Goal: Task Accomplishment & Management: Manage account settings

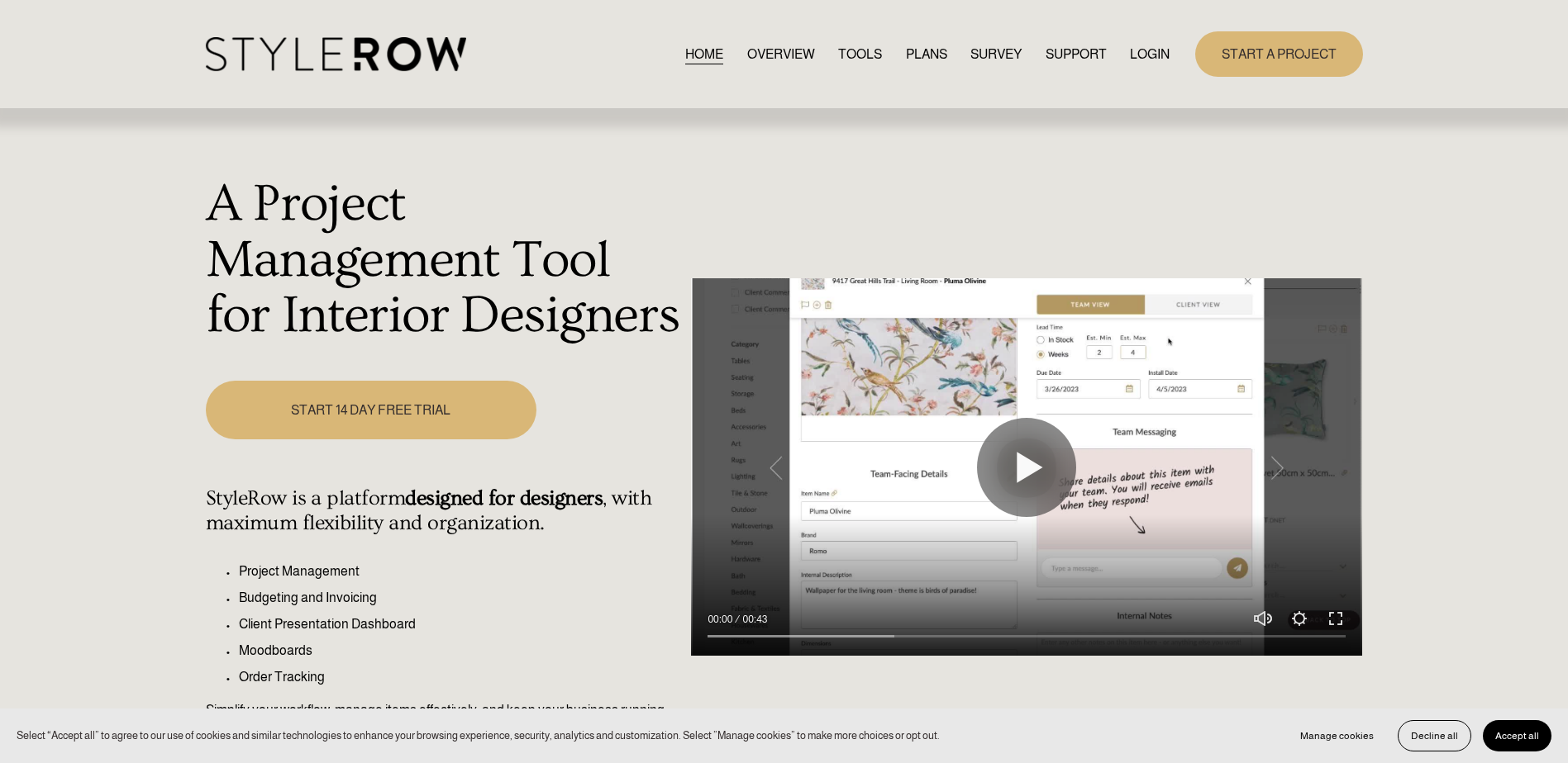
click at [1150, 50] on link "LOGIN" at bounding box center [1149, 54] width 40 height 22
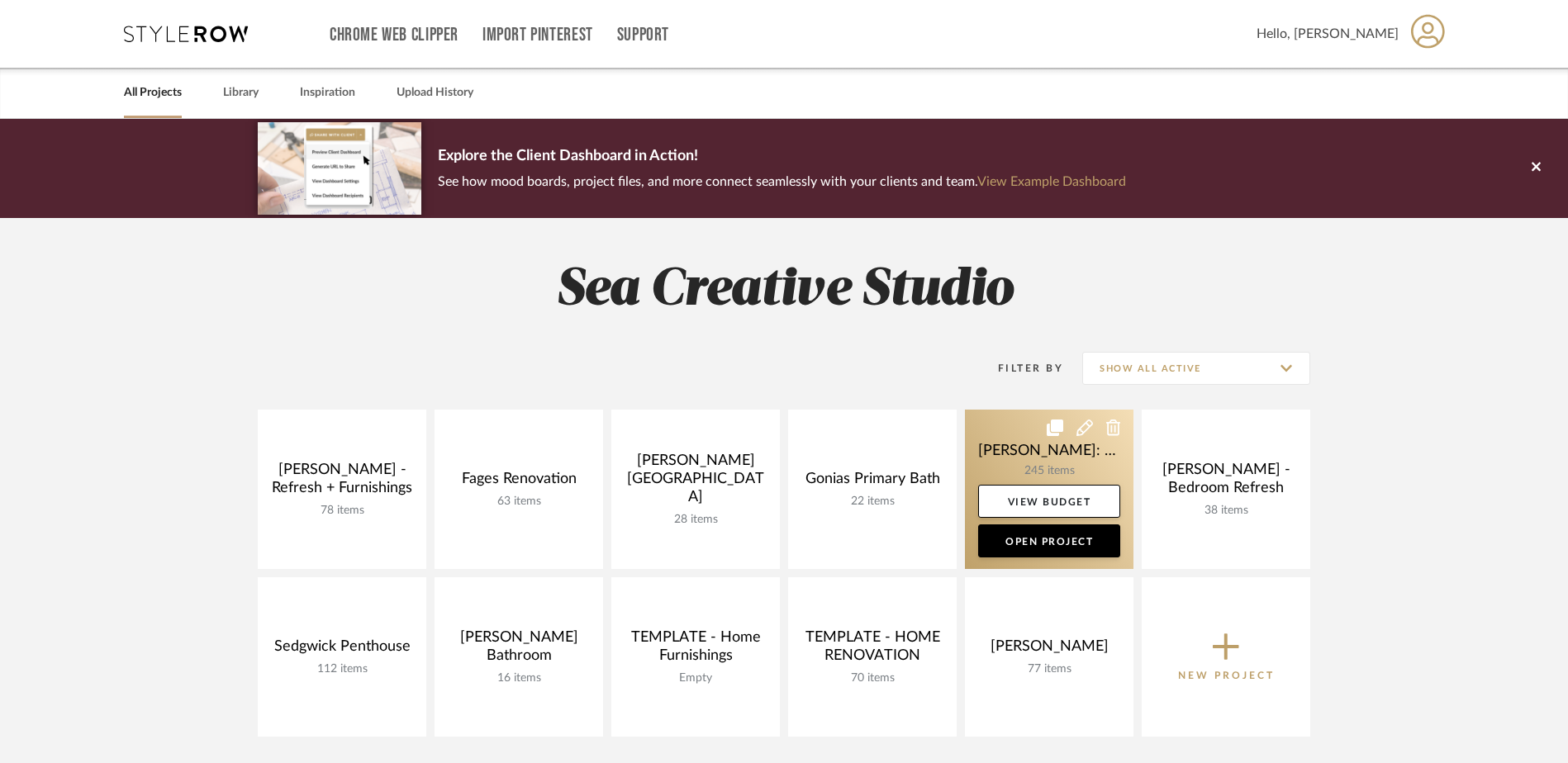
drag, startPoint x: 1052, startPoint y: 463, endPoint x: 1100, endPoint y: 475, distance: 49.5
click at [1052, 463] on link at bounding box center [1049, 490] width 168 height 160
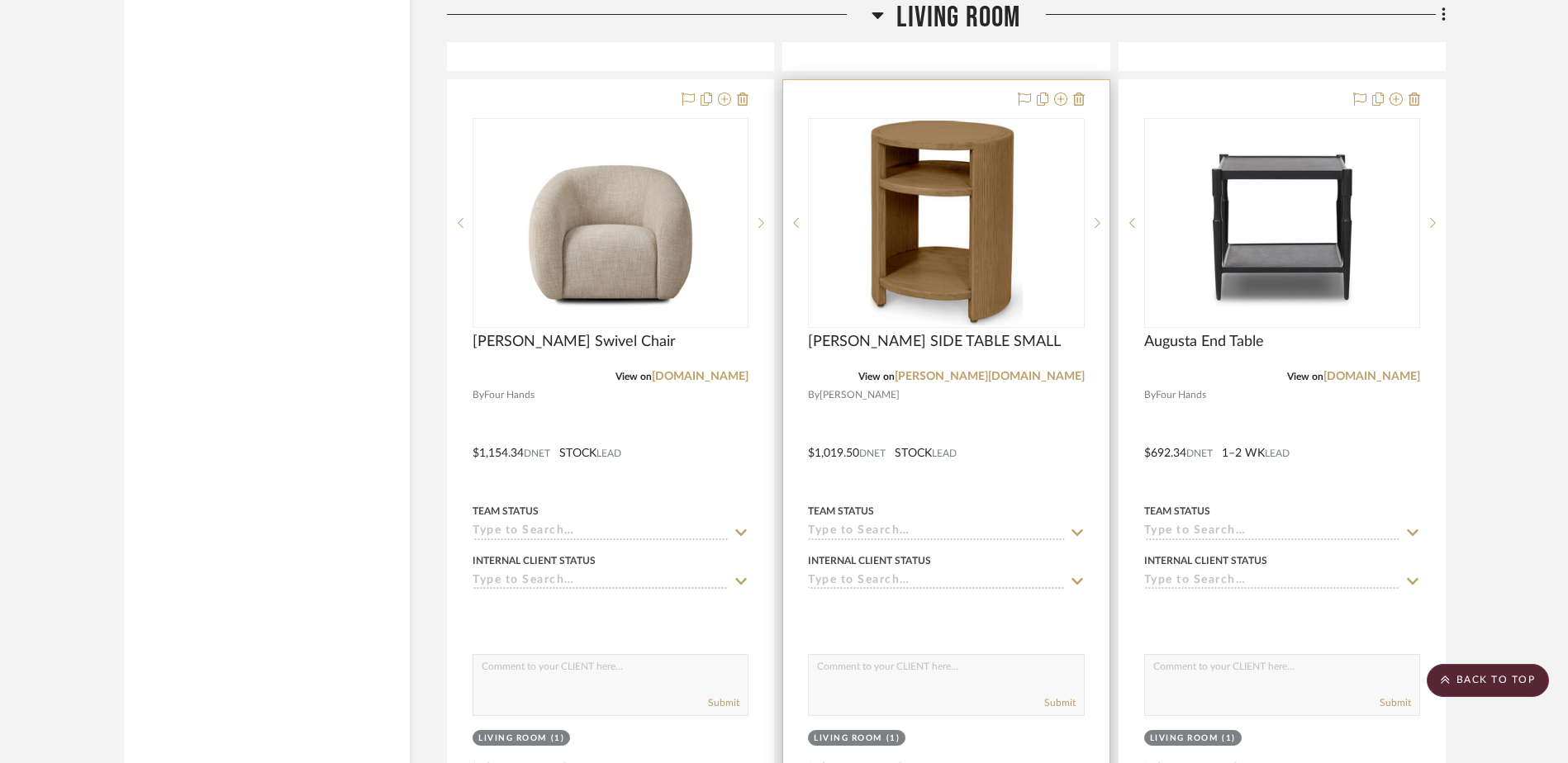
scroll to position [16539, 0]
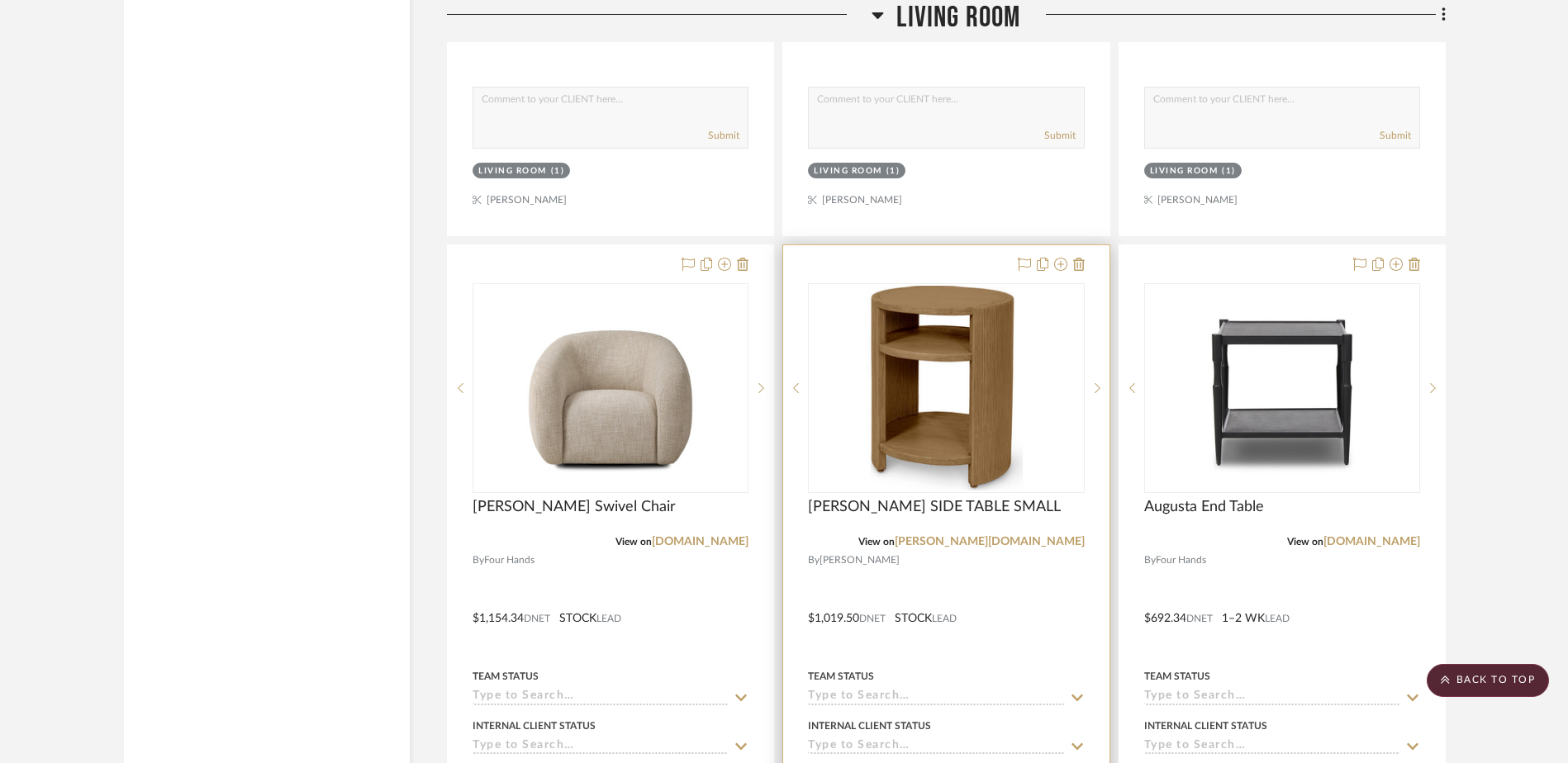
click at [892, 409] on img "0" at bounding box center [945, 388] width 272 height 204
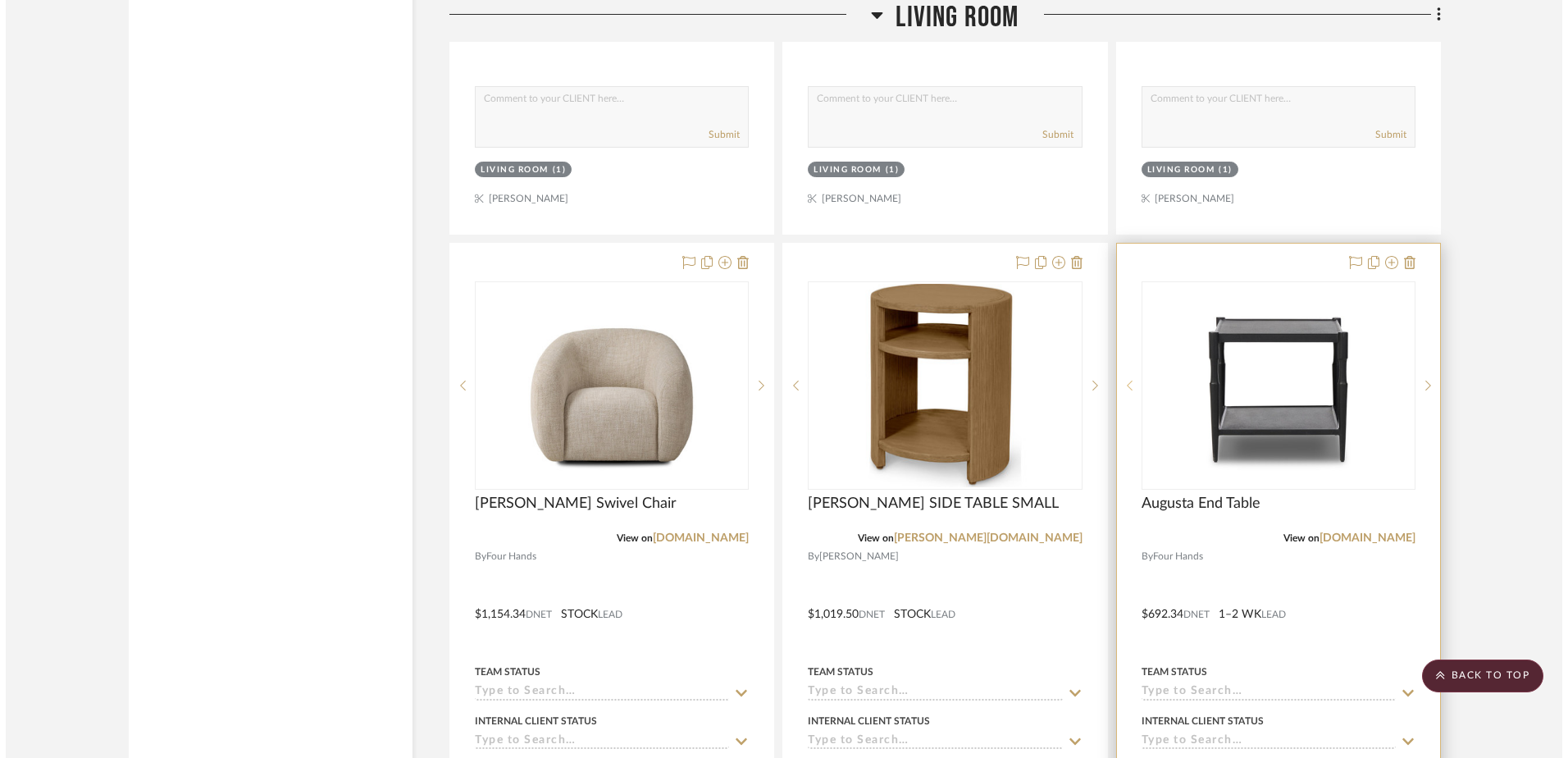
scroll to position [0, 0]
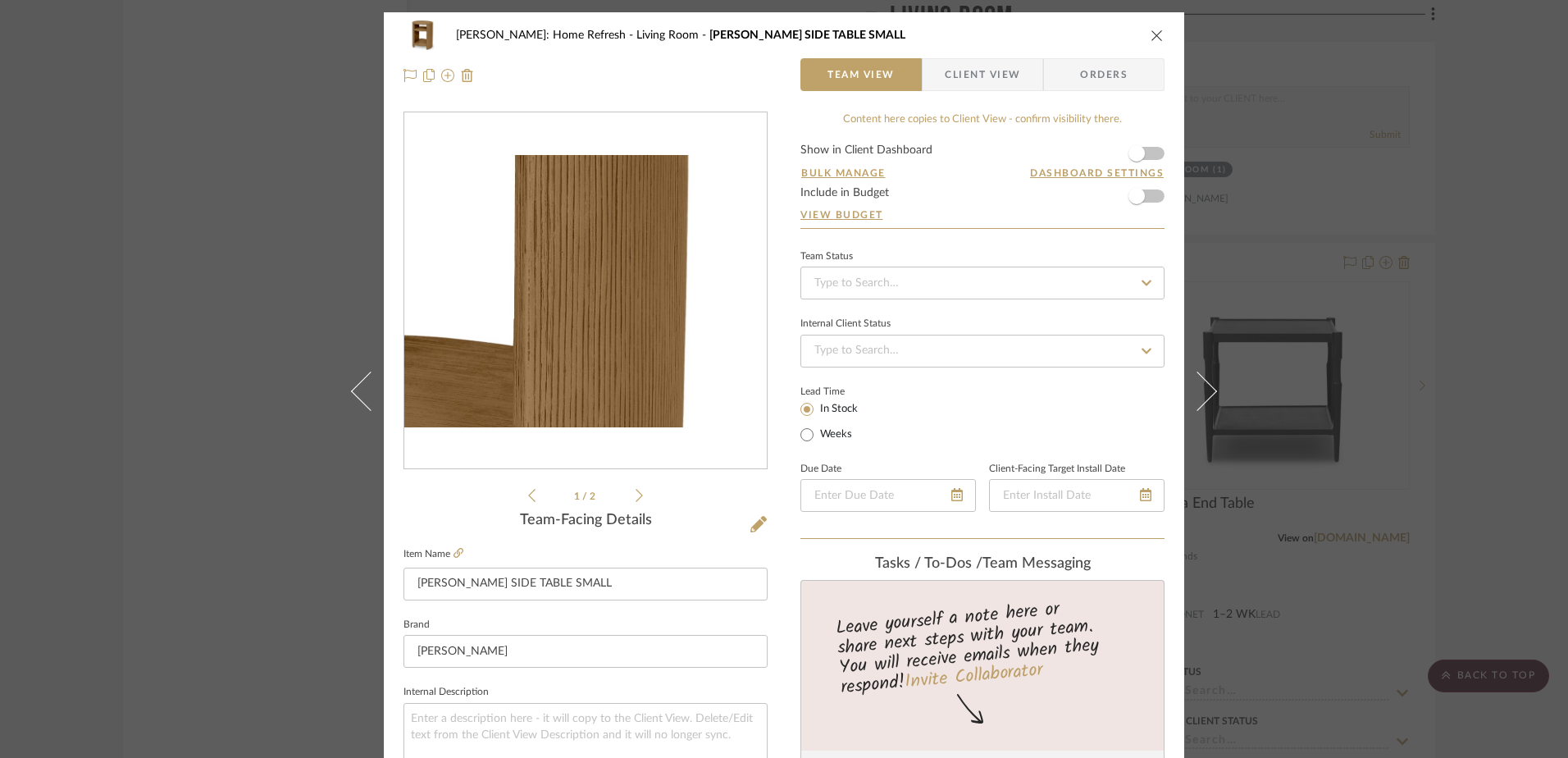
click at [634, 308] on img "0" at bounding box center [585, 291] width 363 height 272
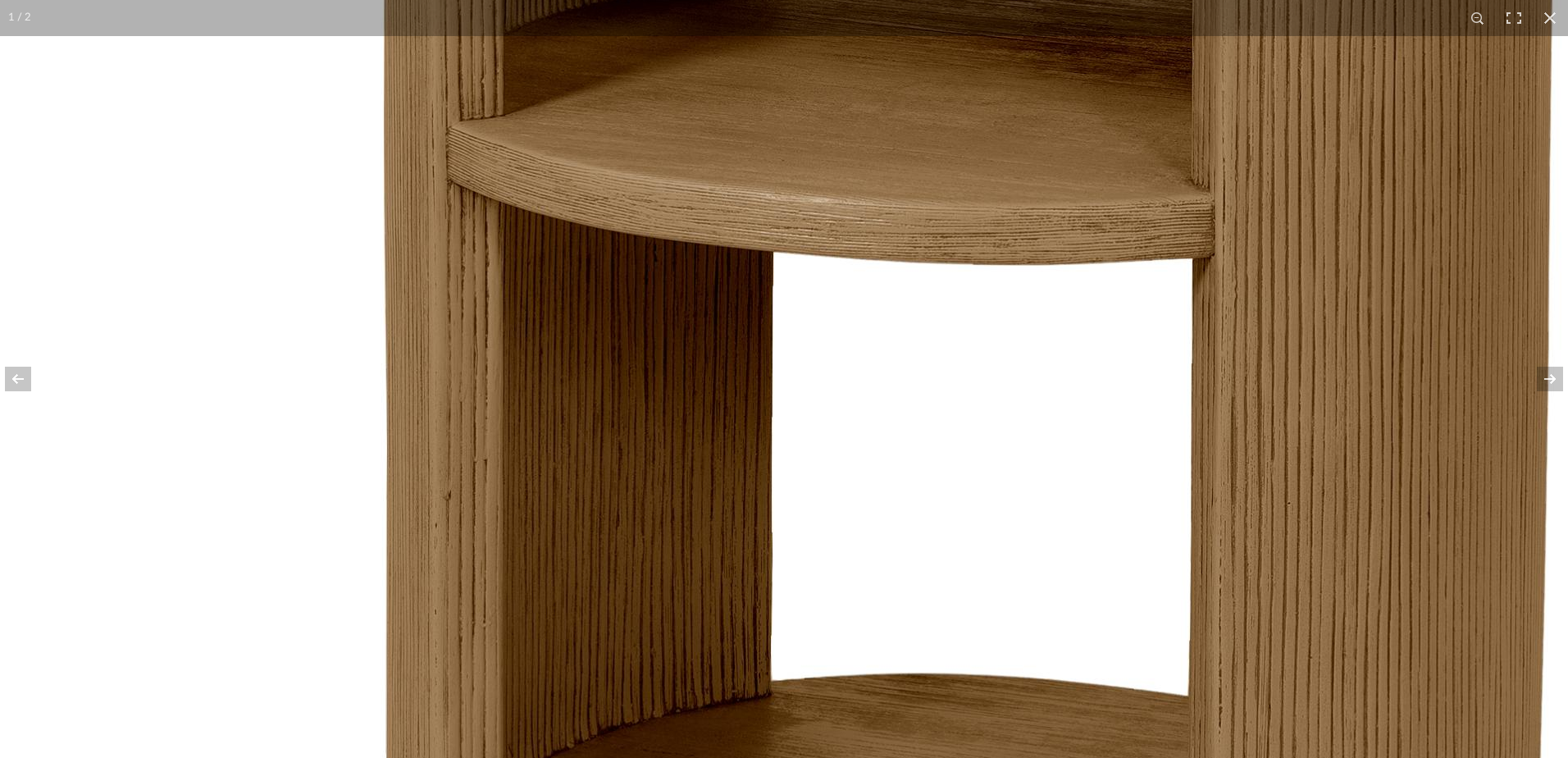
click at [687, 364] on img at bounding box center [1002, 482] width 2241 height 1682
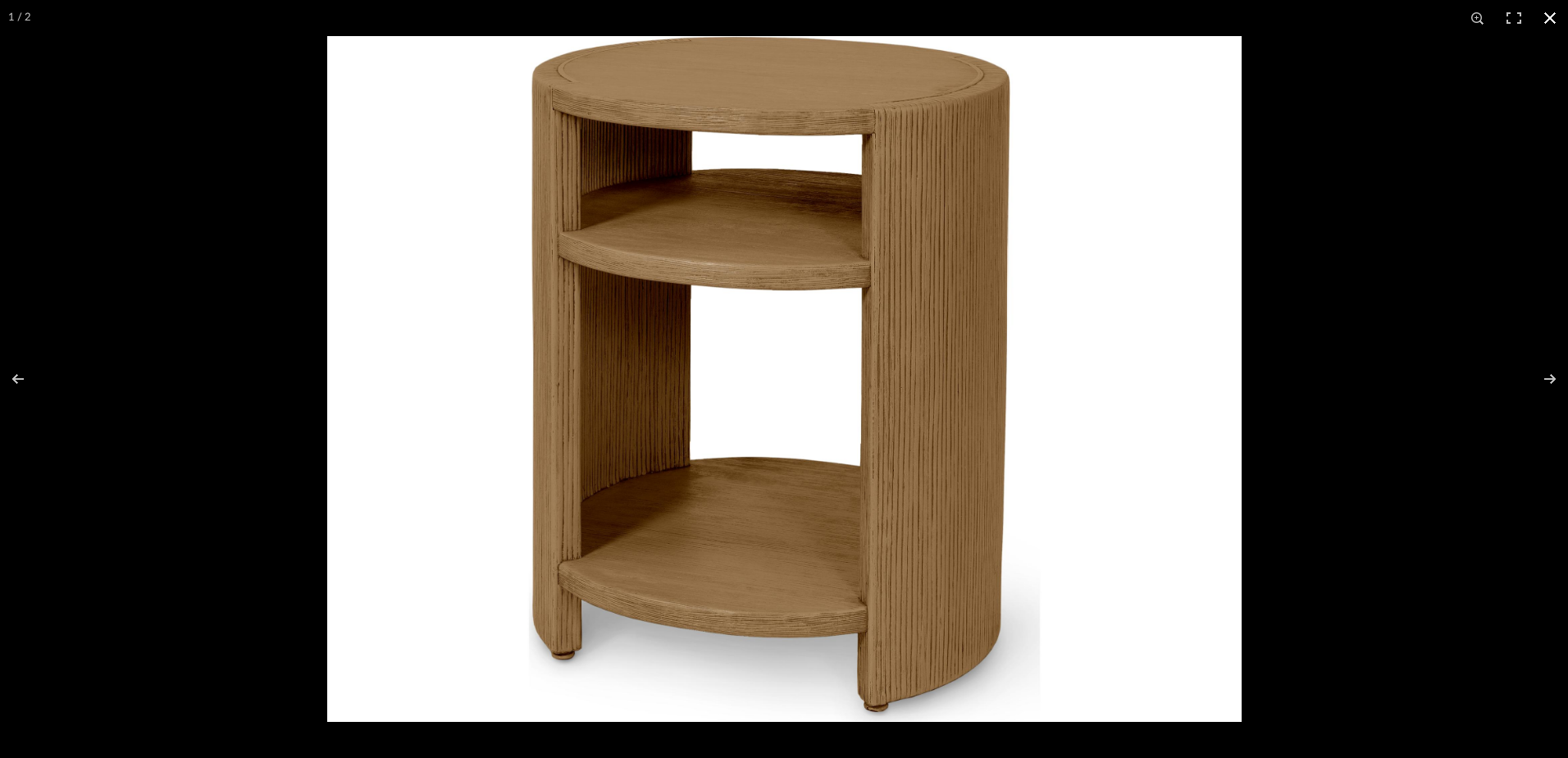
click at [1553, 13] on button at bounding box center [1550, 18] width 36 height 36
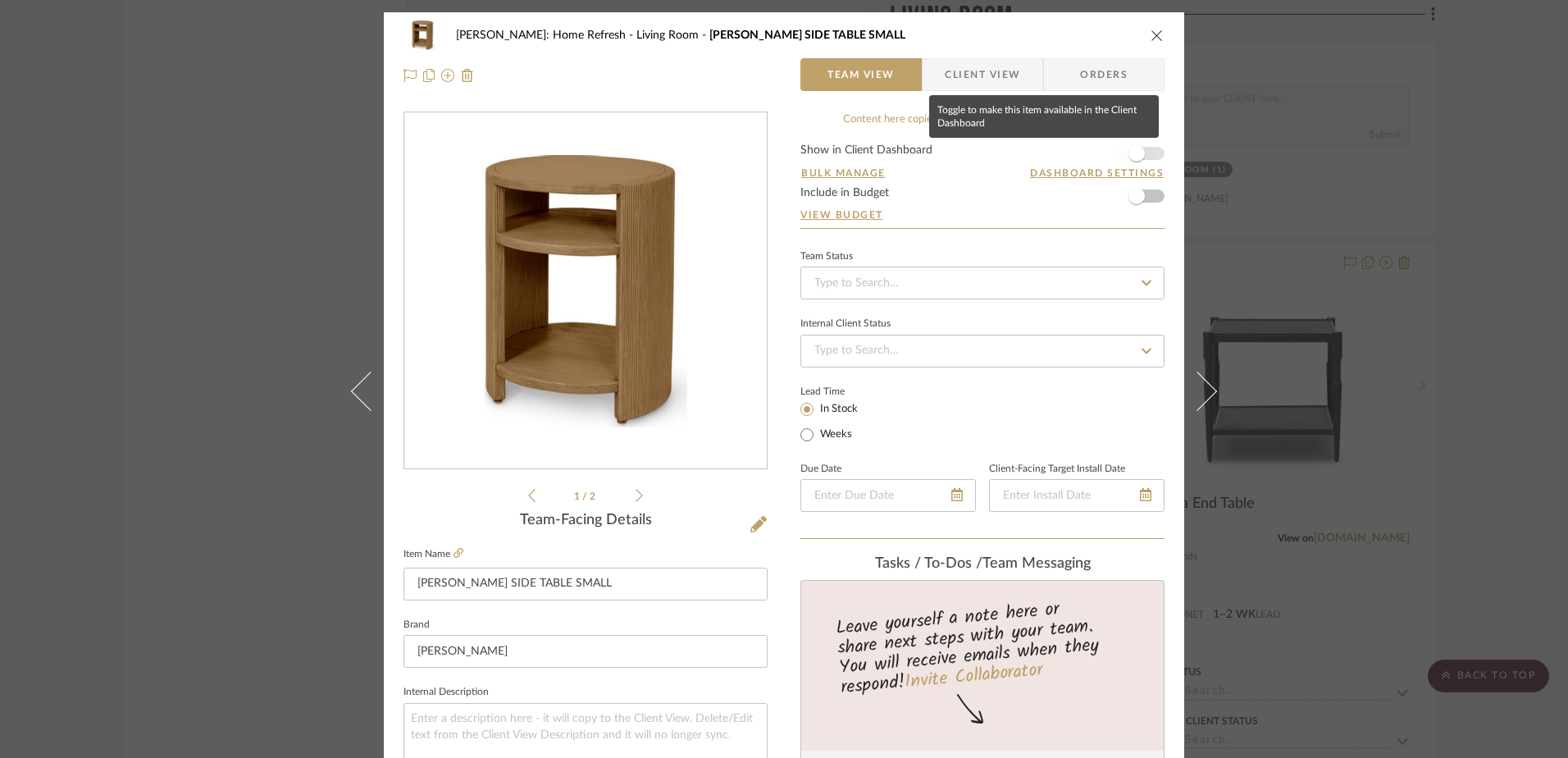
click at [1148, 156] on span "button" at bounding box center [1136, 154] width 36 height 36
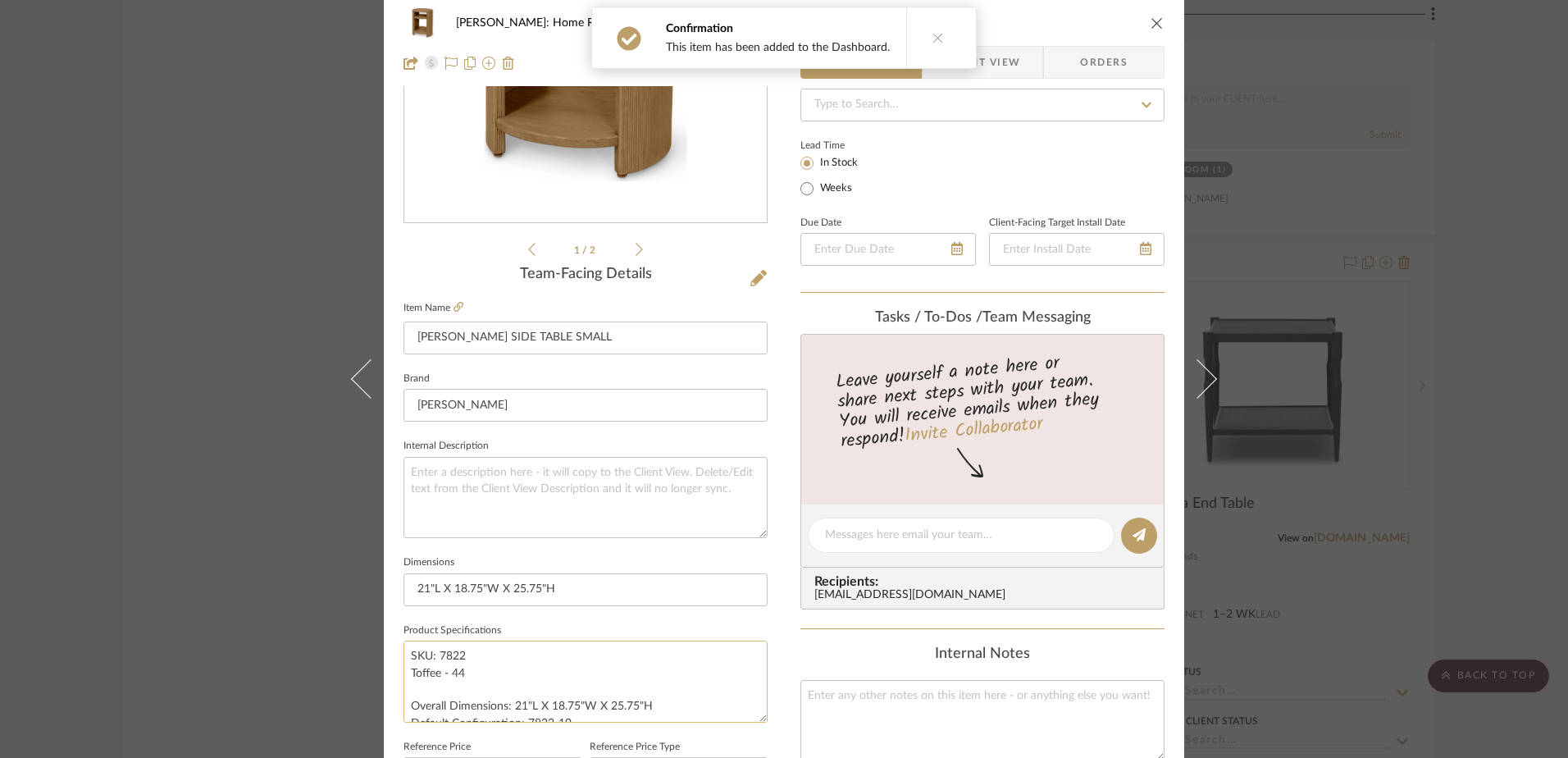
scroll to position [574, 0]
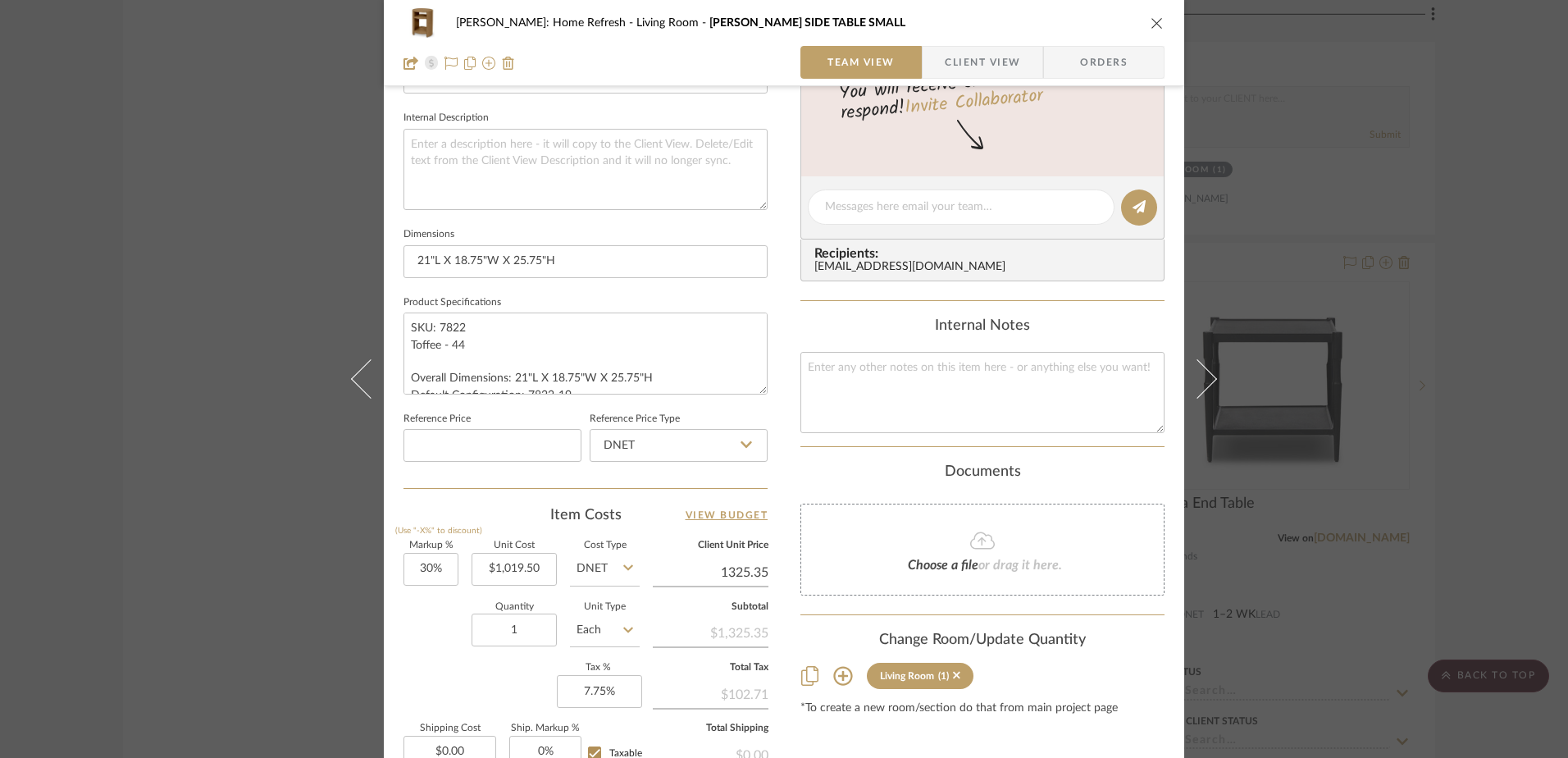
type input "$1,325.35"
click at [1495, 228] on div "[PERSON_NAME]: Home Refresh Living Room [PERSON_NAME] SIDE TABLE SMALL Team Vie…" at bounding box center [784, 379] width 1568 height 758
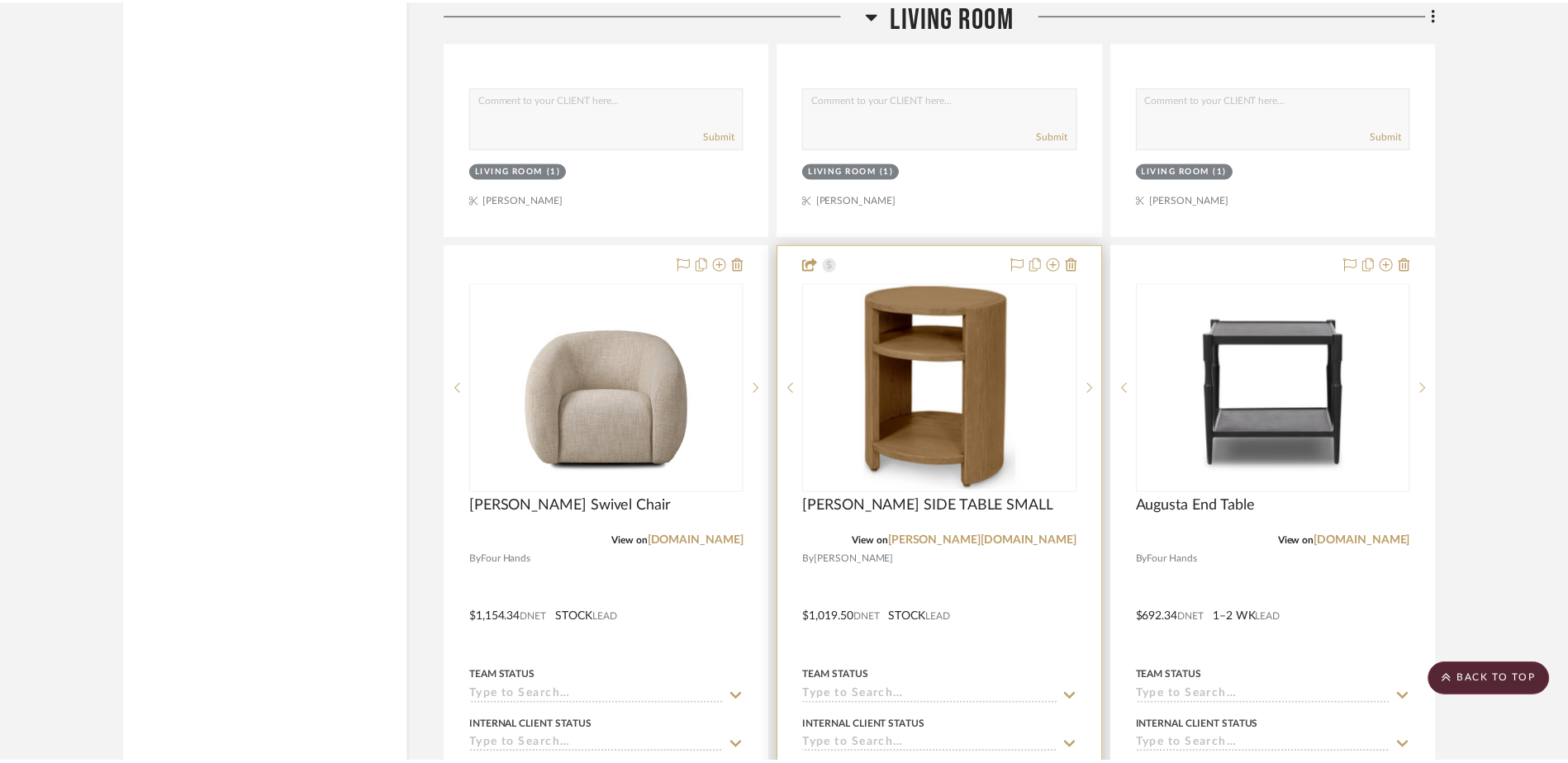
scroll to position [16539, 0]
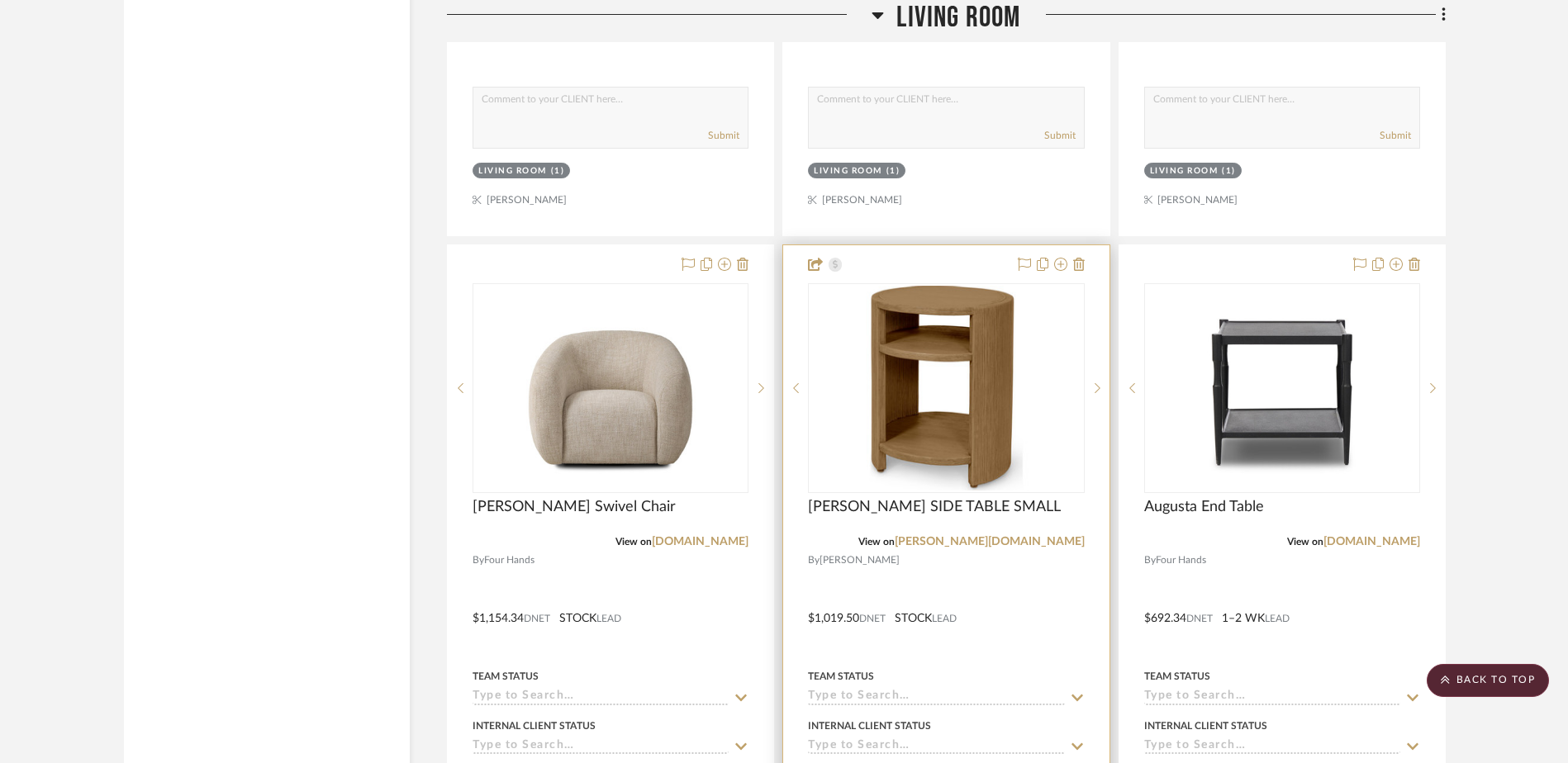
click at [871, 354] on img "0" at bounding box center [945, 388] width 272 height 204
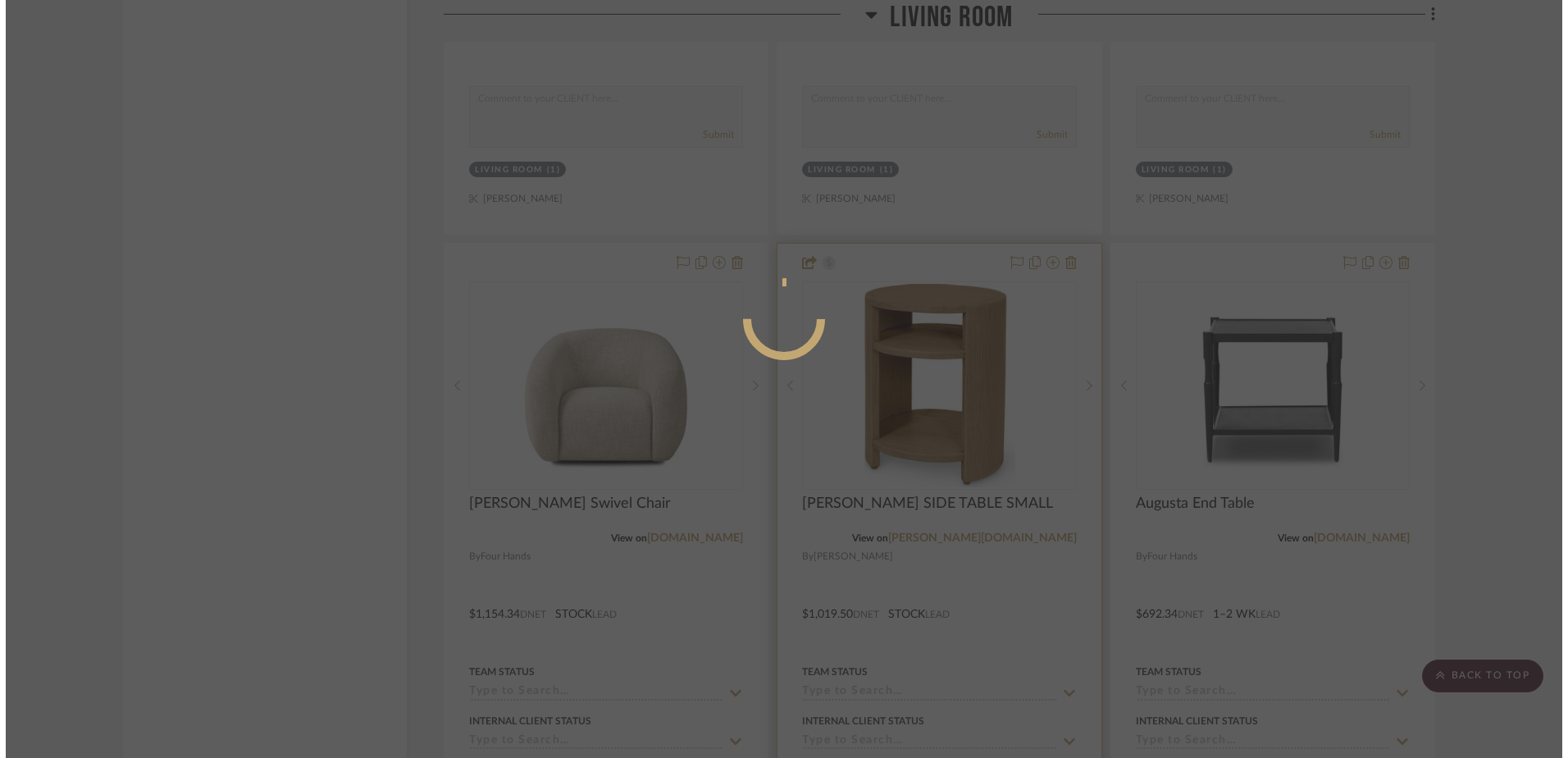
scroll to position [0, 0]
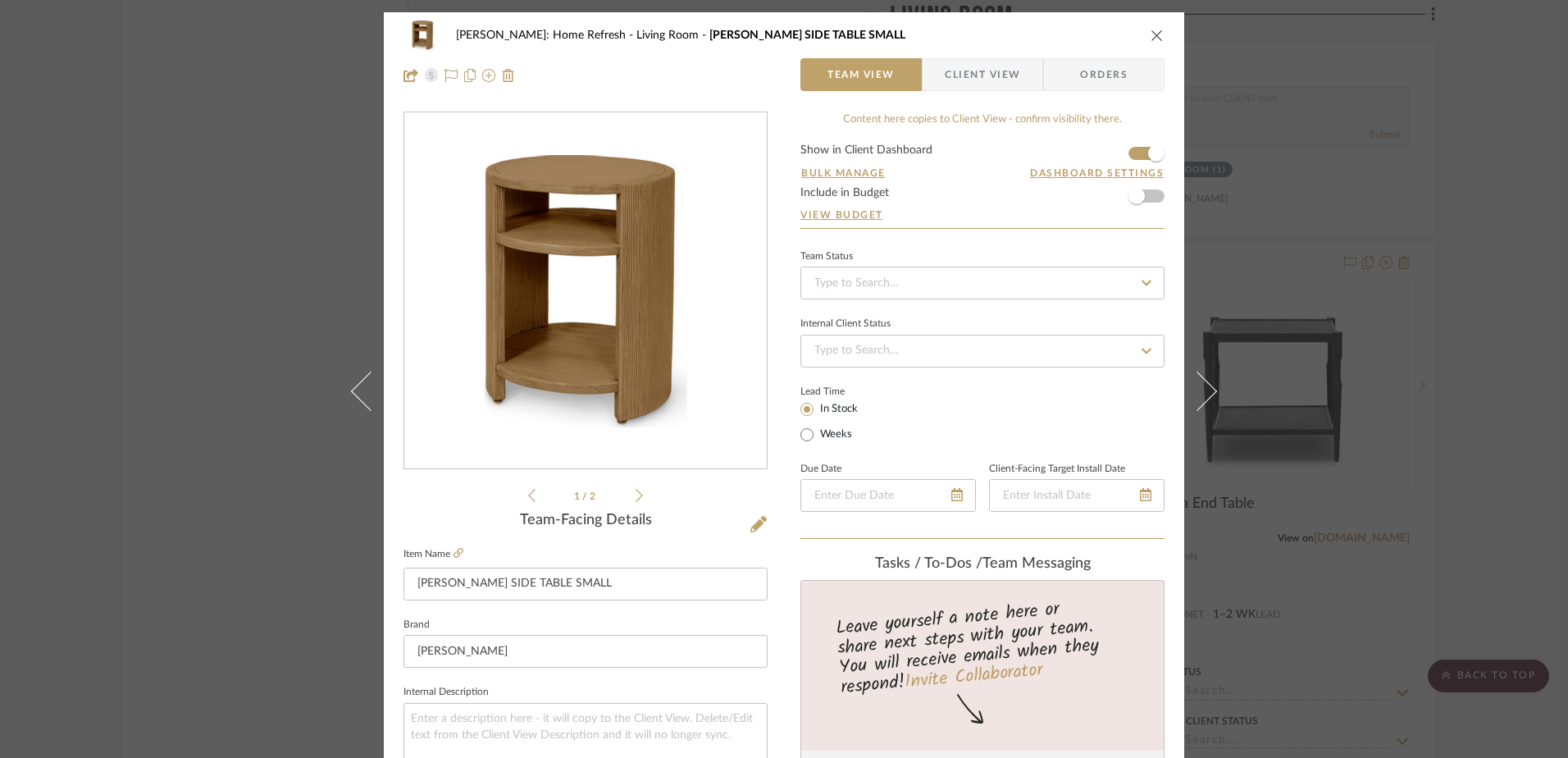
click at [636, 499] on icon at bounding box center [639, 495] width 8 height 15
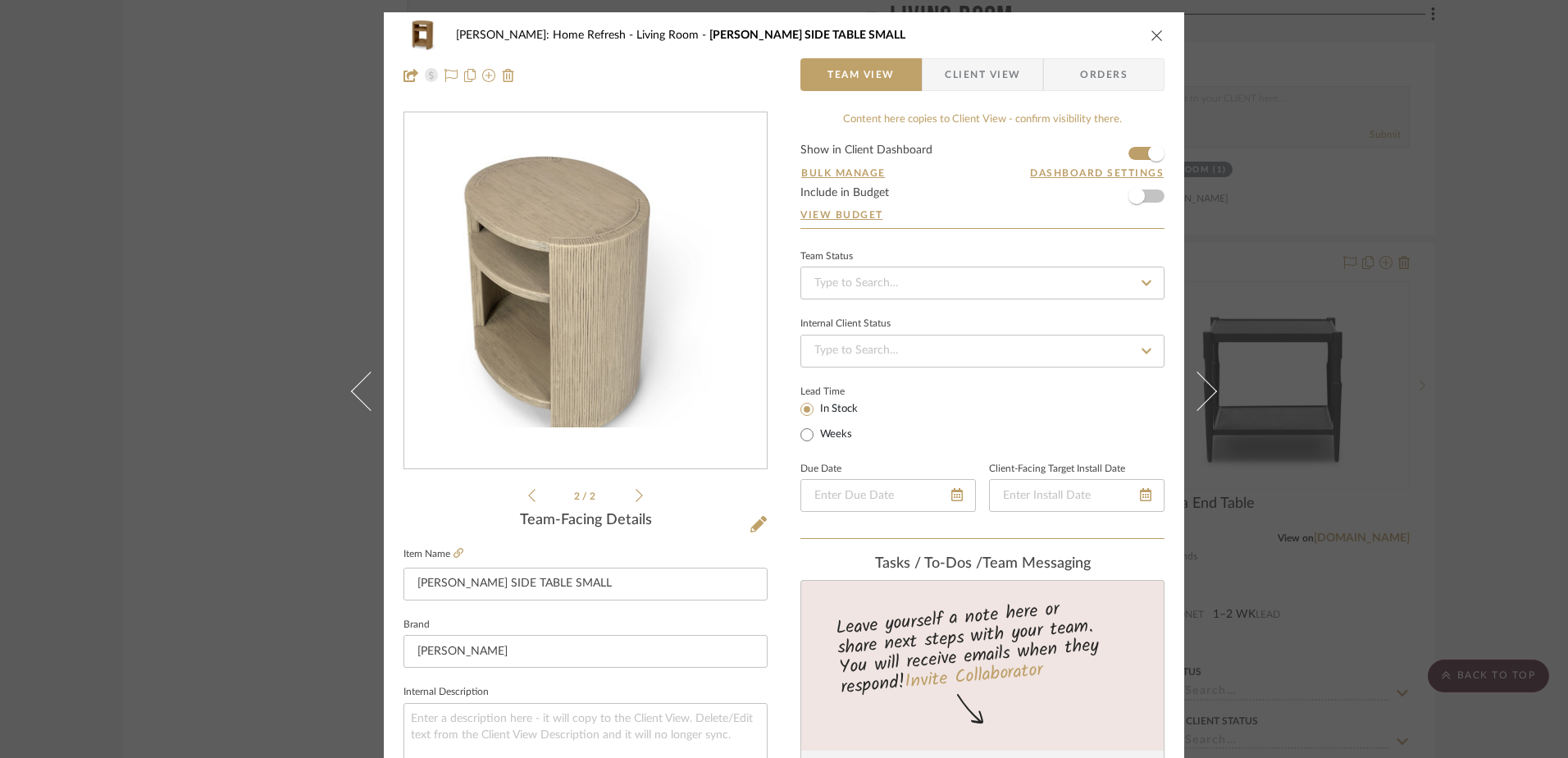
click at [528, 493] on icon at bounding box center [531, 495] width 8 height 15
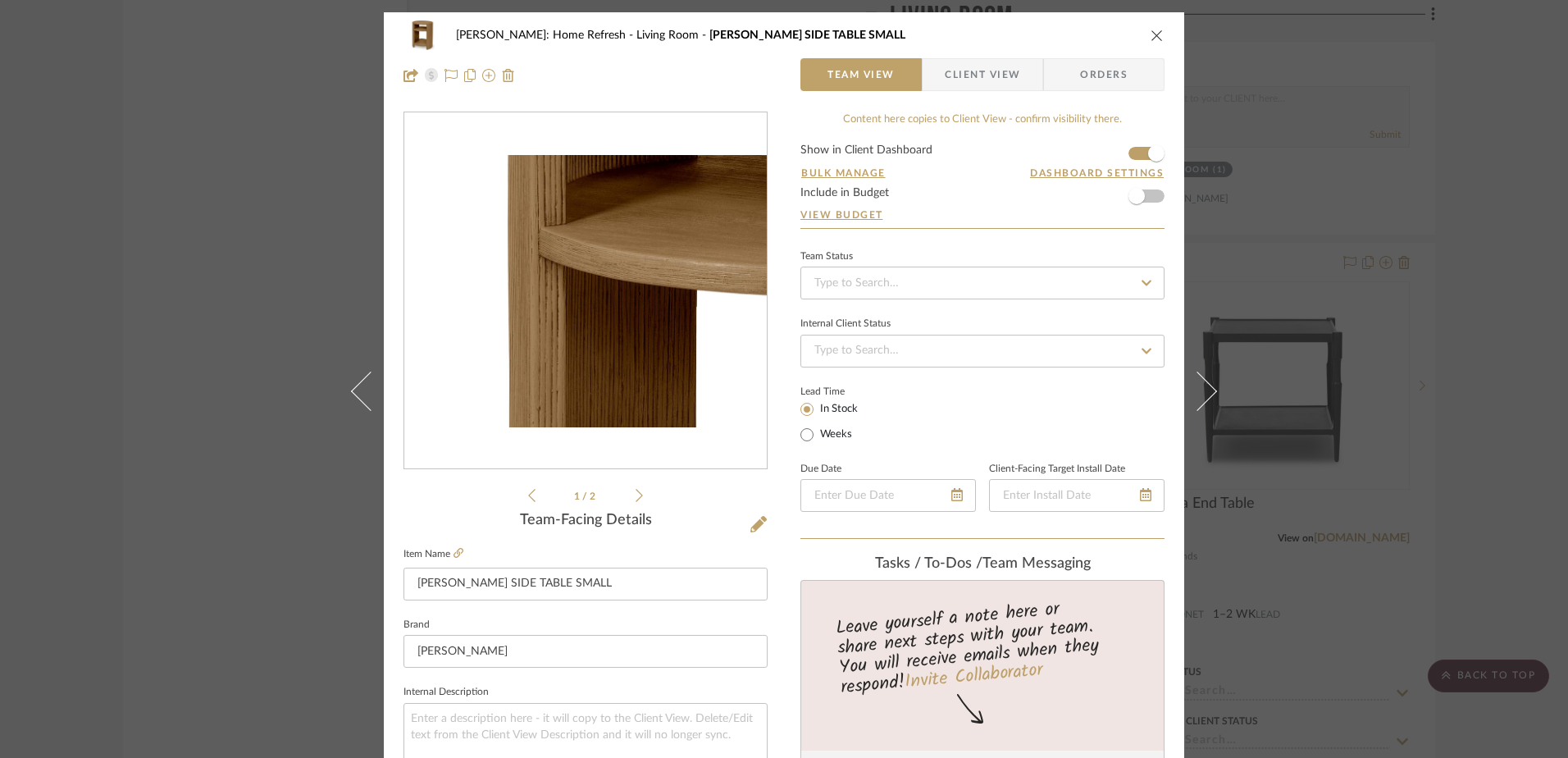
click at [502, 254] on img "0" at bounding box center [585, 291] width 363 height 272
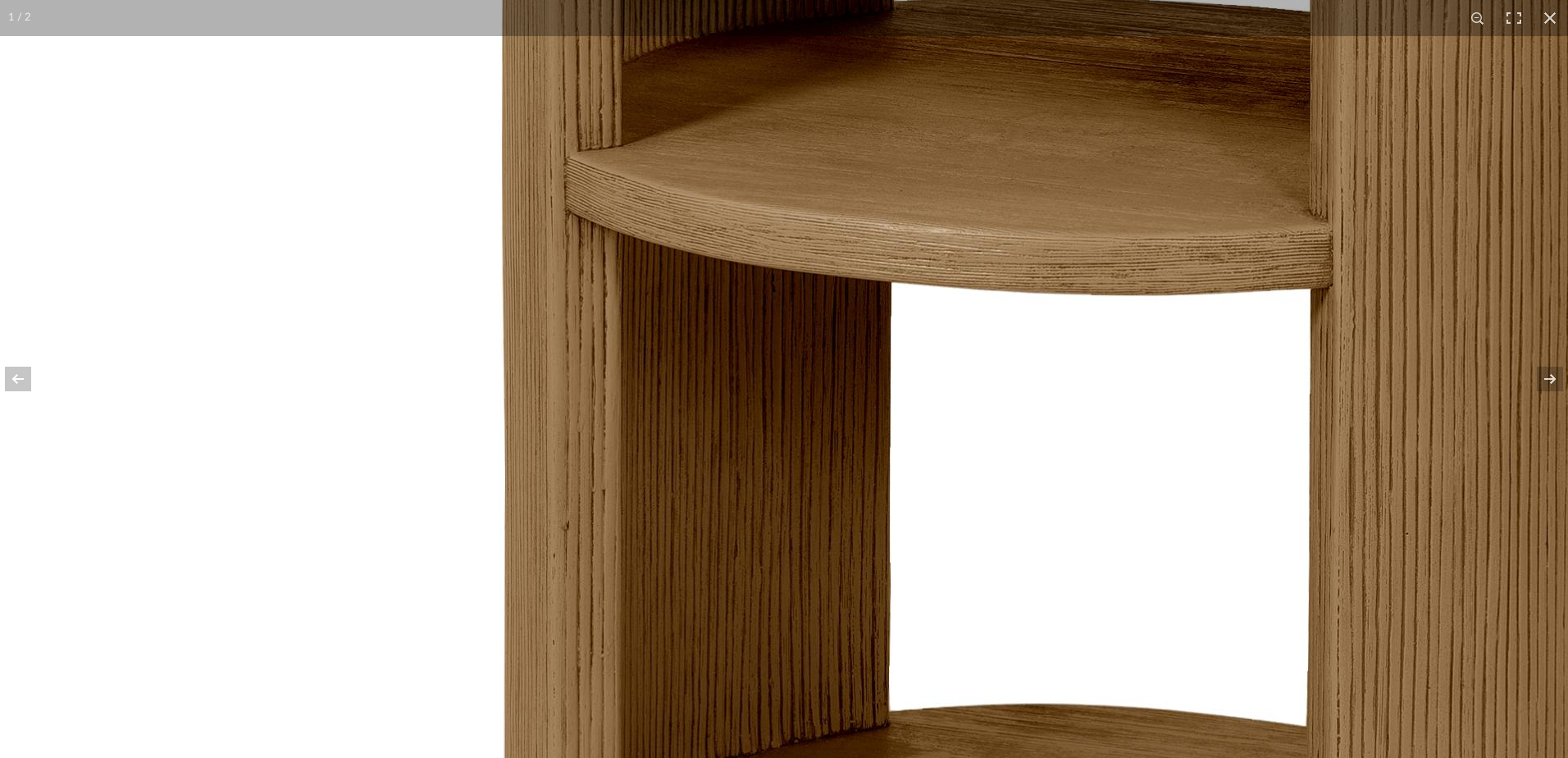
click at [839, 481] on img at bounding box center [1120, 512] width 2241 height 1682
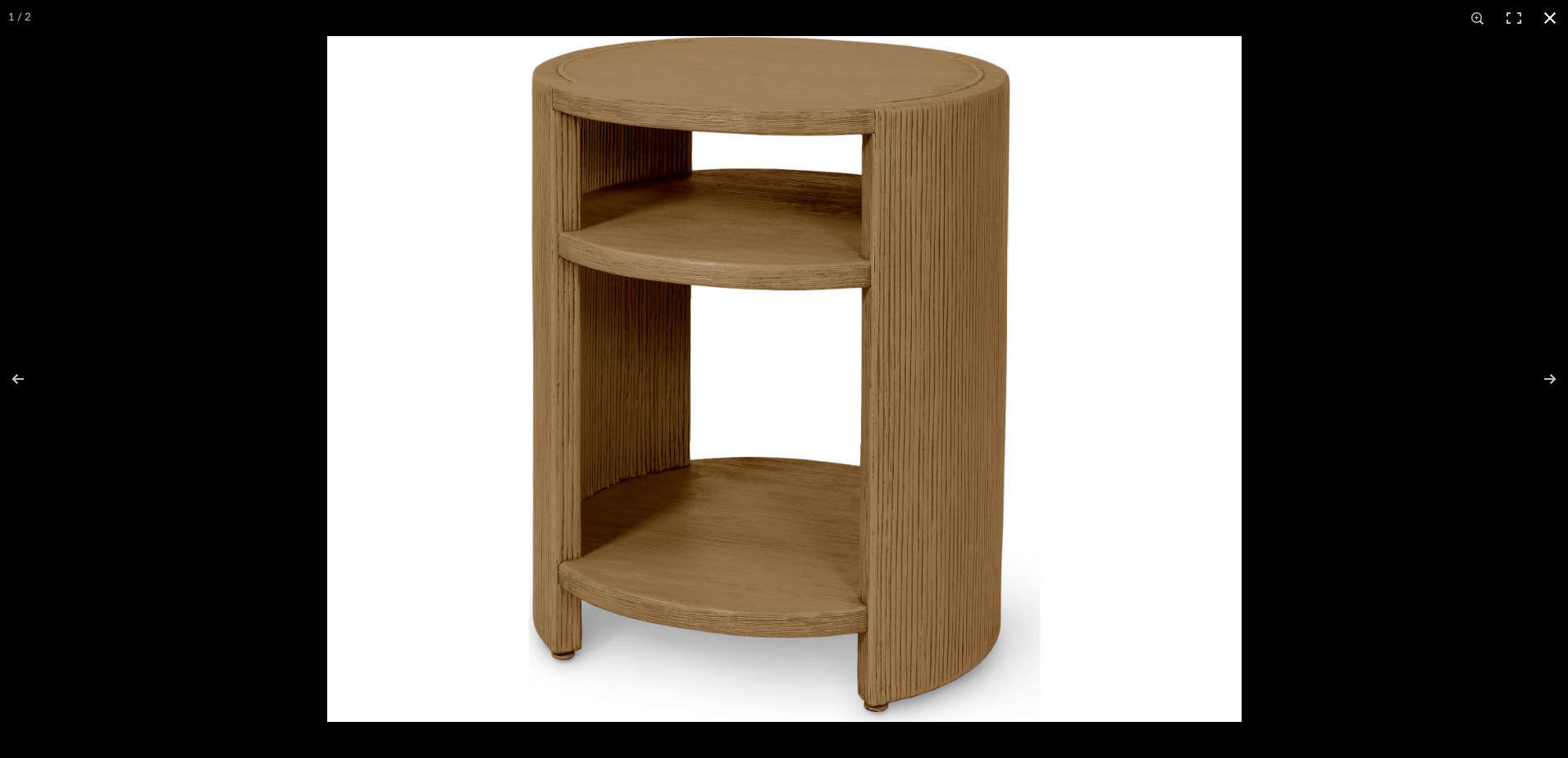
click at [1423, 266] on div at bounding box center [1112, 415] width 1568 height 758
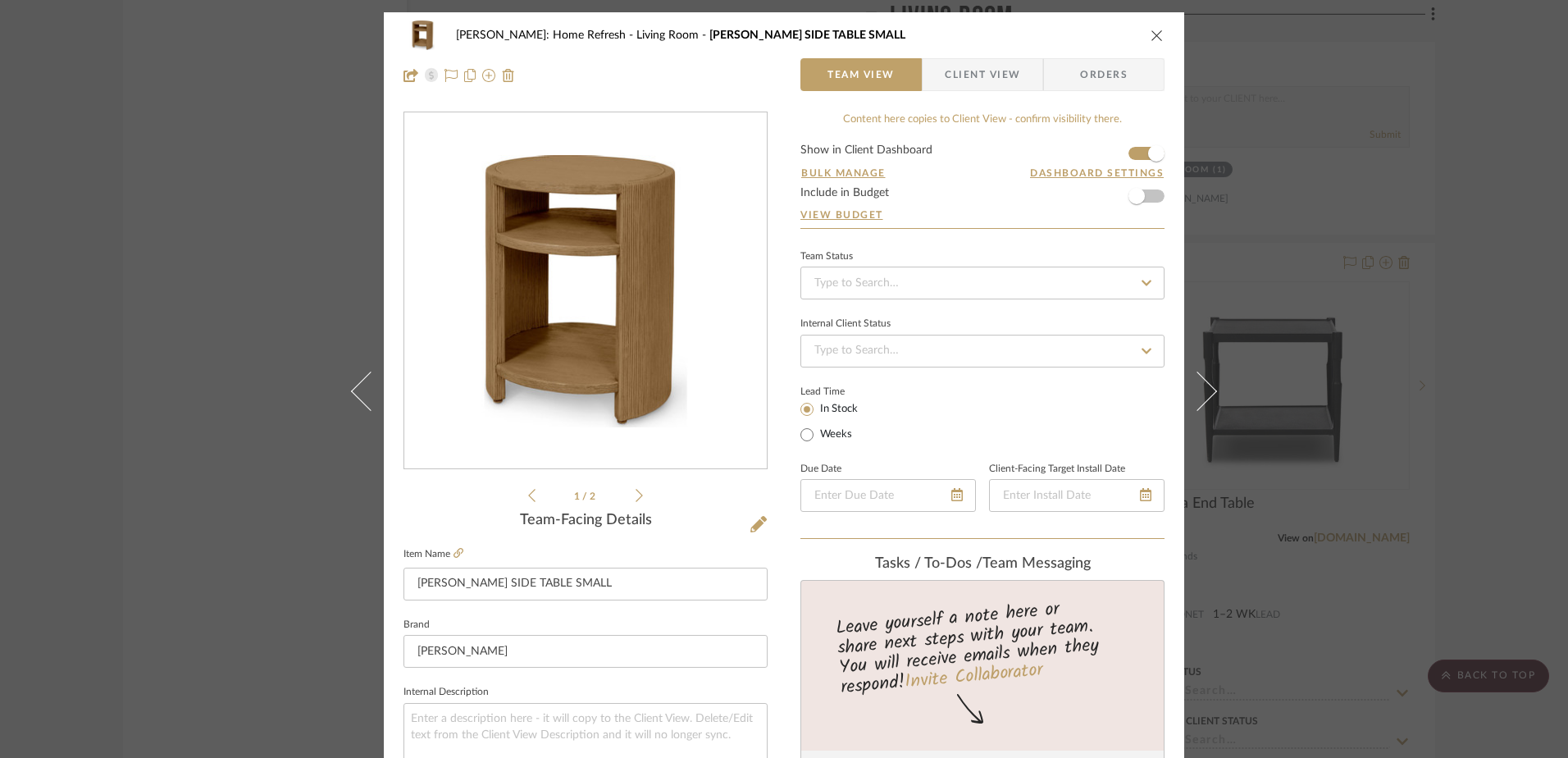
scroll to position [246, 0]
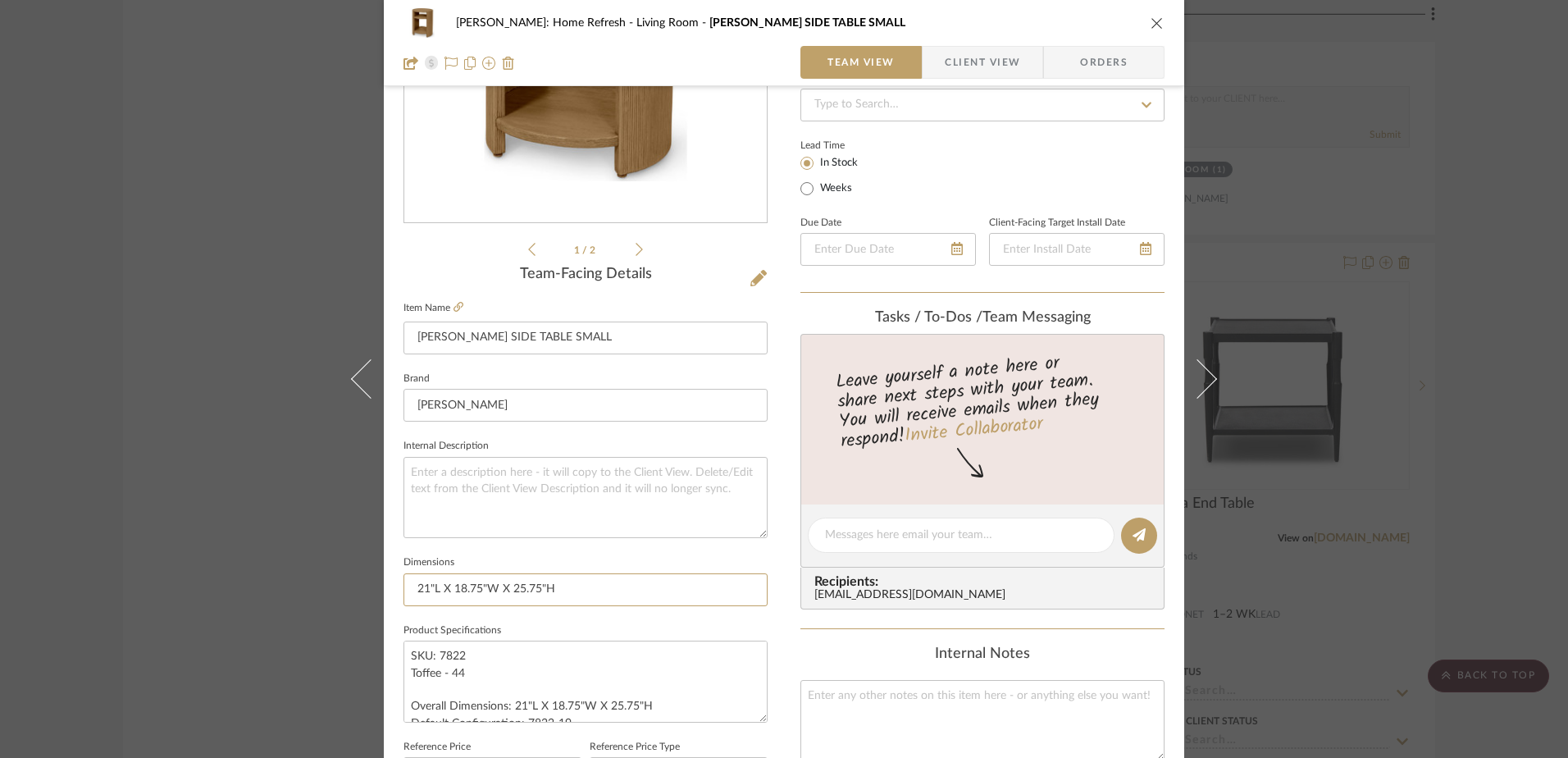
drag, startPoint x: 594, startPoint y: 586, endPoint x: 394, endPoint y: 592, distance: 200.1
click at [394, 592] on div "[PERSON_NAME]: Home Refresh Living Room [PERSON_NAME] SIDE TABLE SMALL Team Vie…" at bounding box center [784, 524] width 800 height 1516
click at [253, 604] on div "[PERSON_NAME]: Home Refresh Living Room [PERSON_NAME] SIDE TABLE SMALL Team Vie…" at bounding box center [784, 379] width 1568 height 758
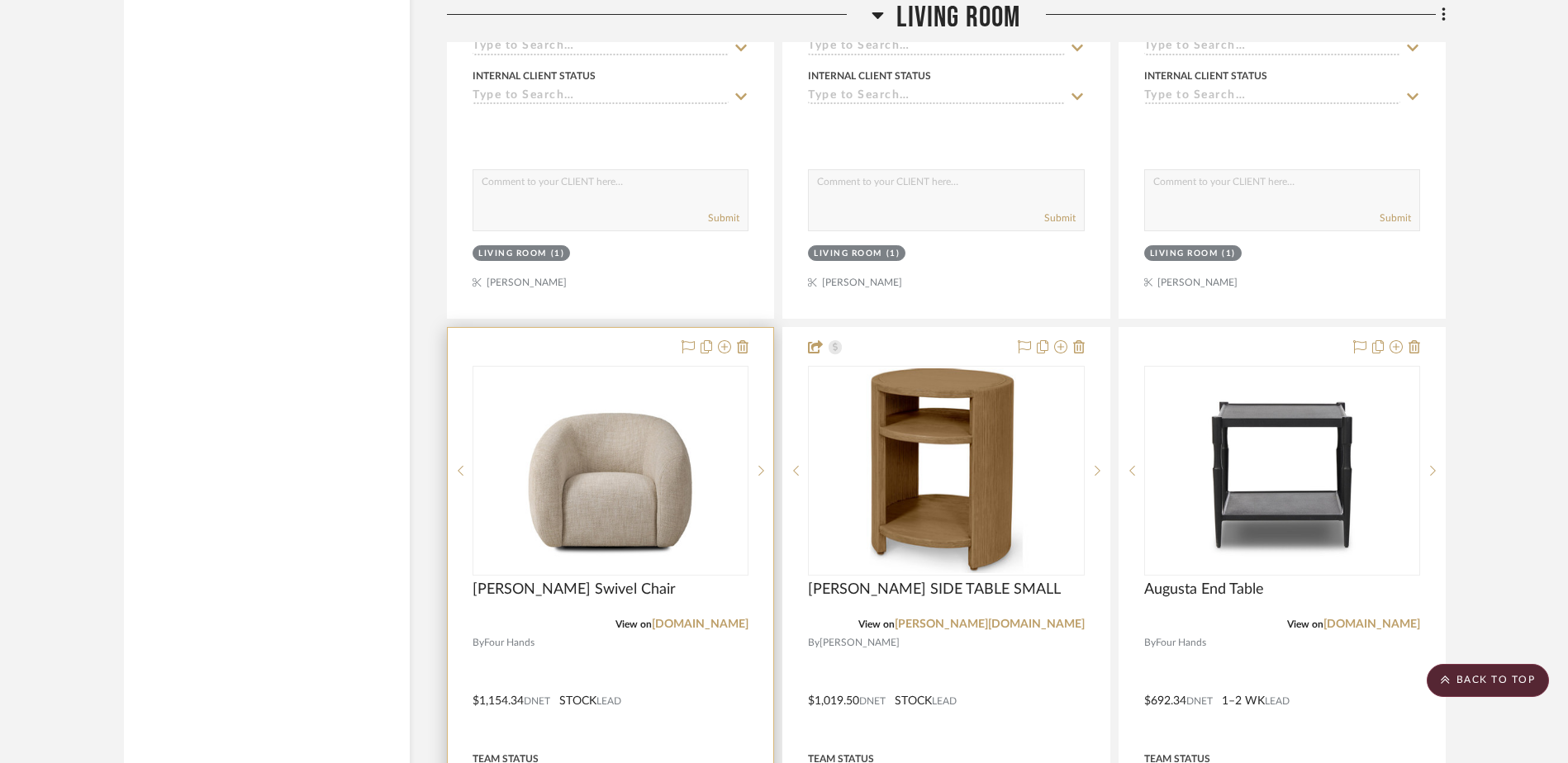
scroll to position [16621, 0]
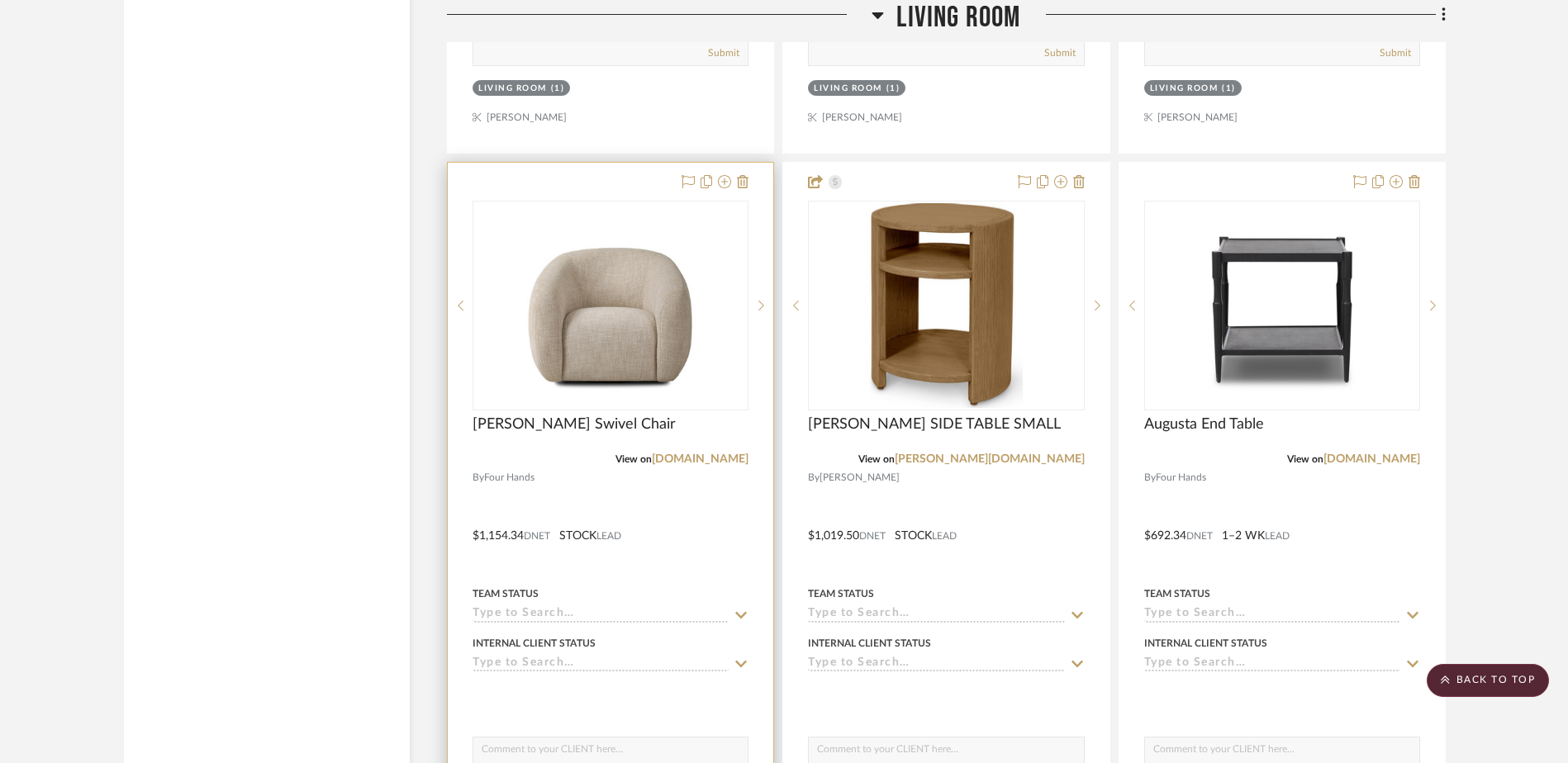
click at [594, 312] on img "0" at bounding box center [610, 306] width 206 height 206
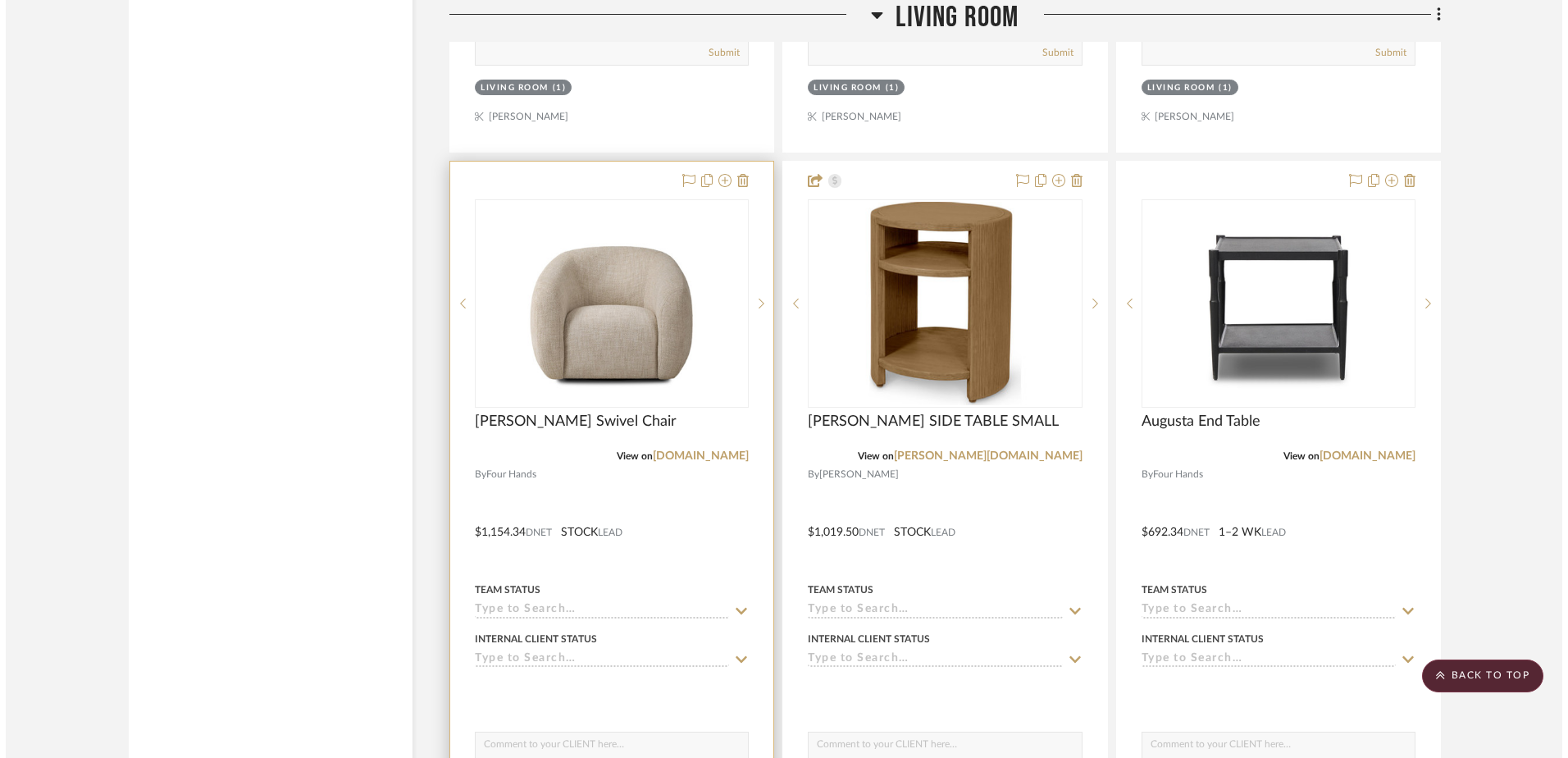
scroll to position [0, 0]
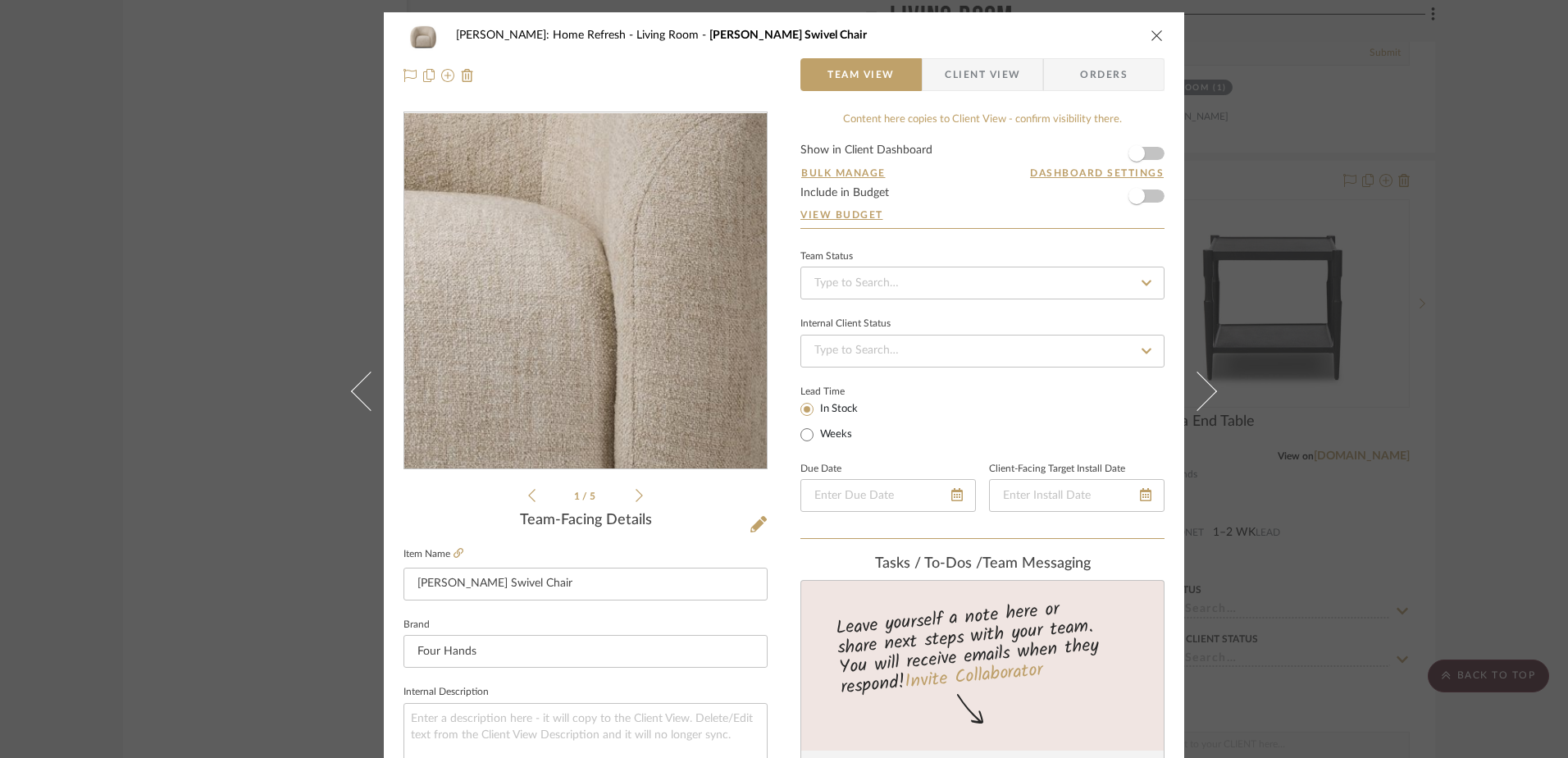
click at [650, 328] on img "0" at bounding box center [585, 291] width 356 height 356
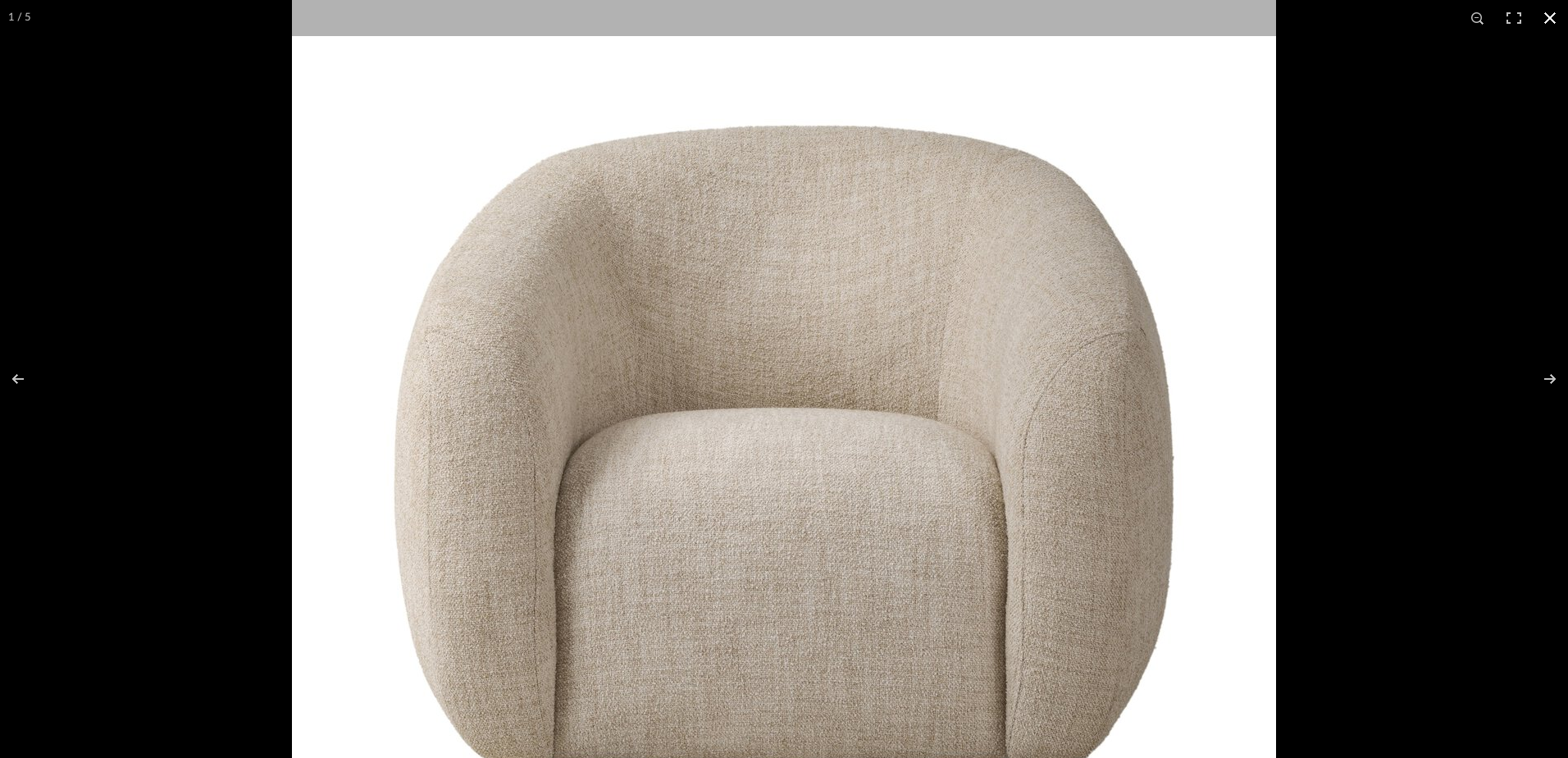
click at [1431, 382] on div at bounding box center [1076, 288] width 1568 height 758
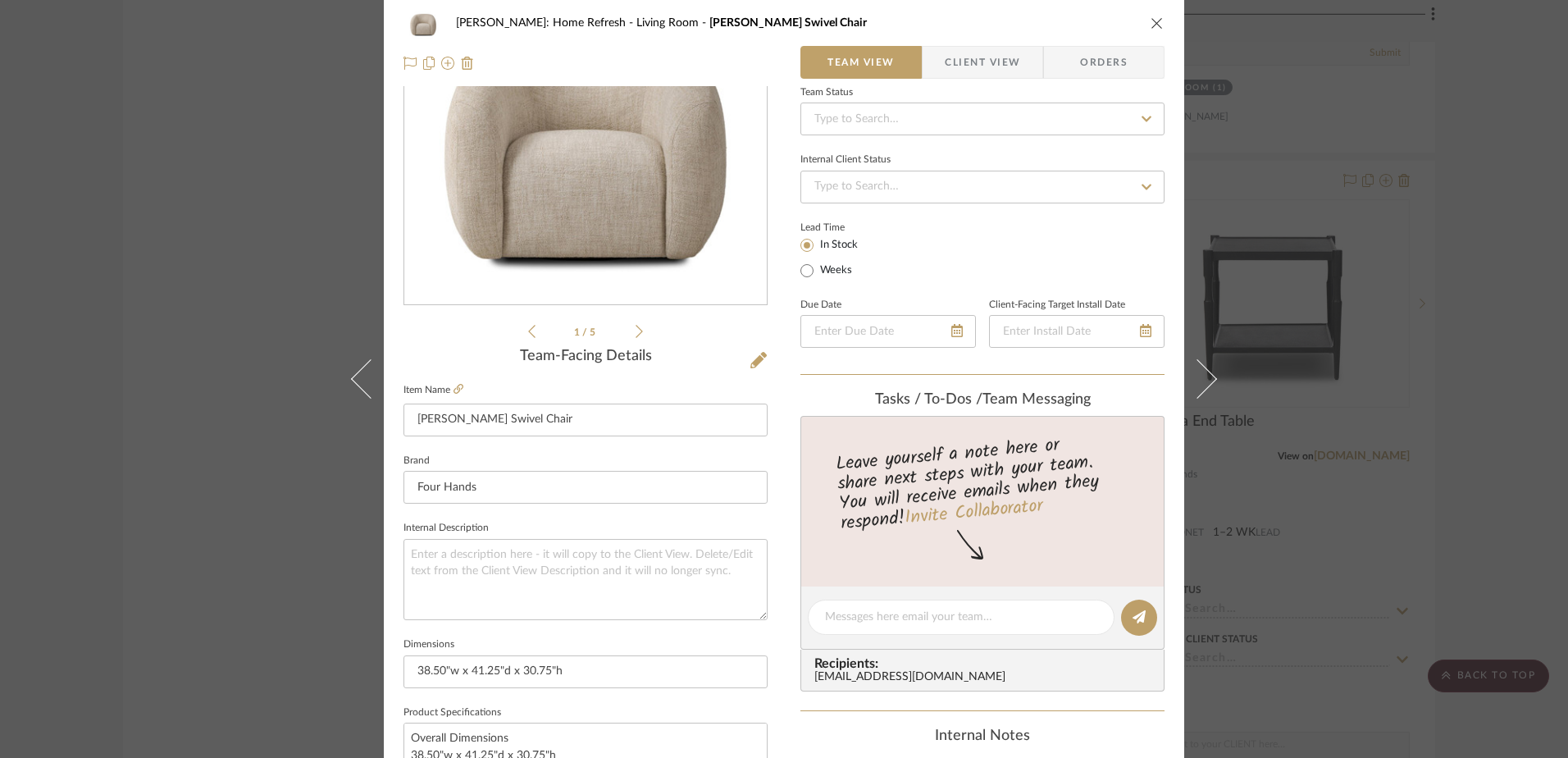
scroll to position [329, 0]
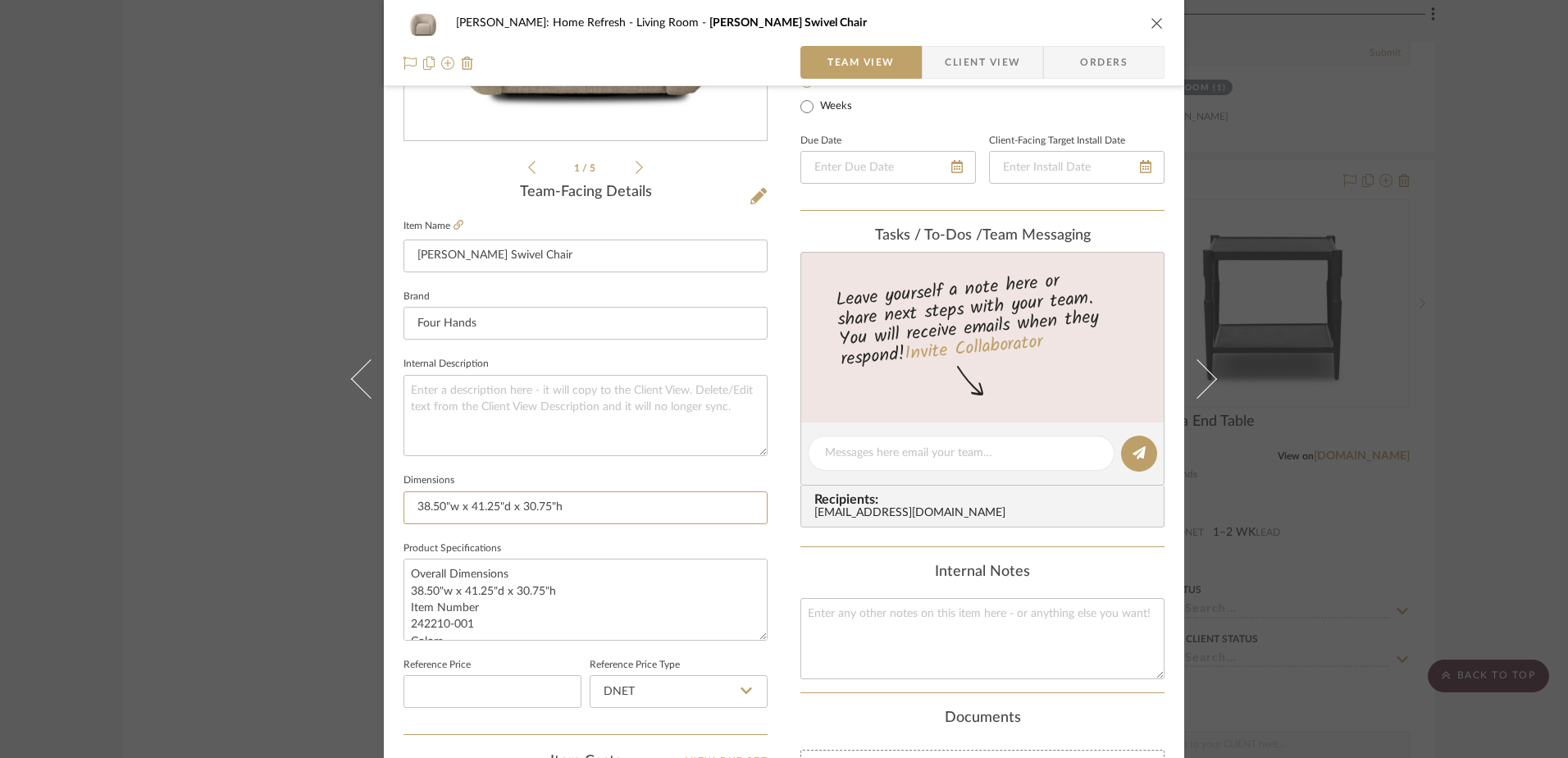
drag, startPoint x: 577, startPoint y: 508, endPoint x: 393, endPoint y: 508, distance: 184.0
click at [393, 508] on div "[PERSON_NAME]: Home Refresh Living Room Channing Swivel Chair Team View Client …" at bounding box center [784, 442] width 800 height 1516
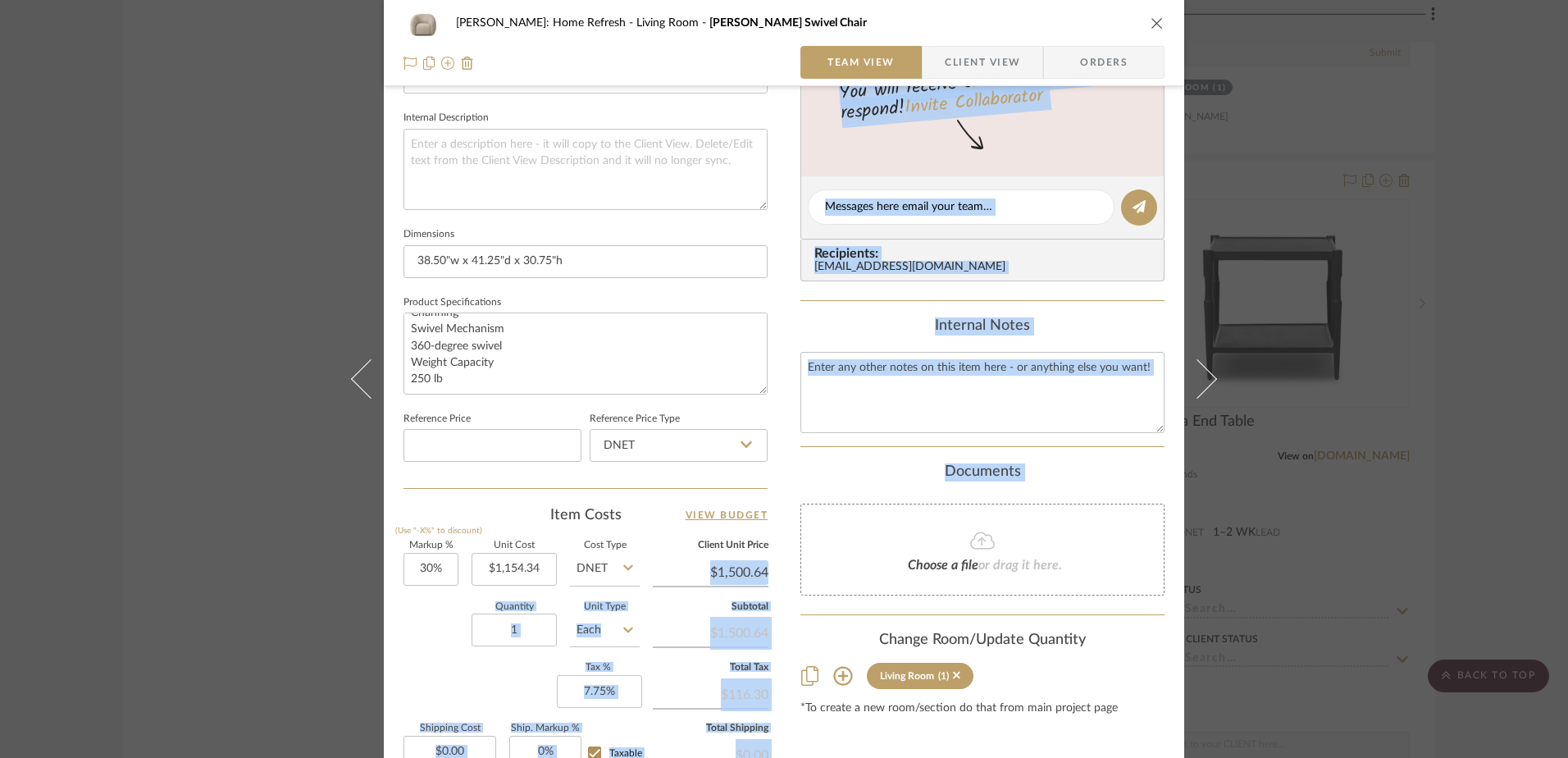
drag, startPoint x: 779, startPoint y: 571, endPoint x: 700, endPoint y: 576, distance: 79.2
click at [700, 576] on div "[PERSON_NAME]: Home Refresh Living Room Channing Swivel Chair Team View Client …" at bounding box center [784, 195] width 800 height 1516
click at [700, 576] on input "$1,500.64" at bounding box center [711, 573] width 116 height 25
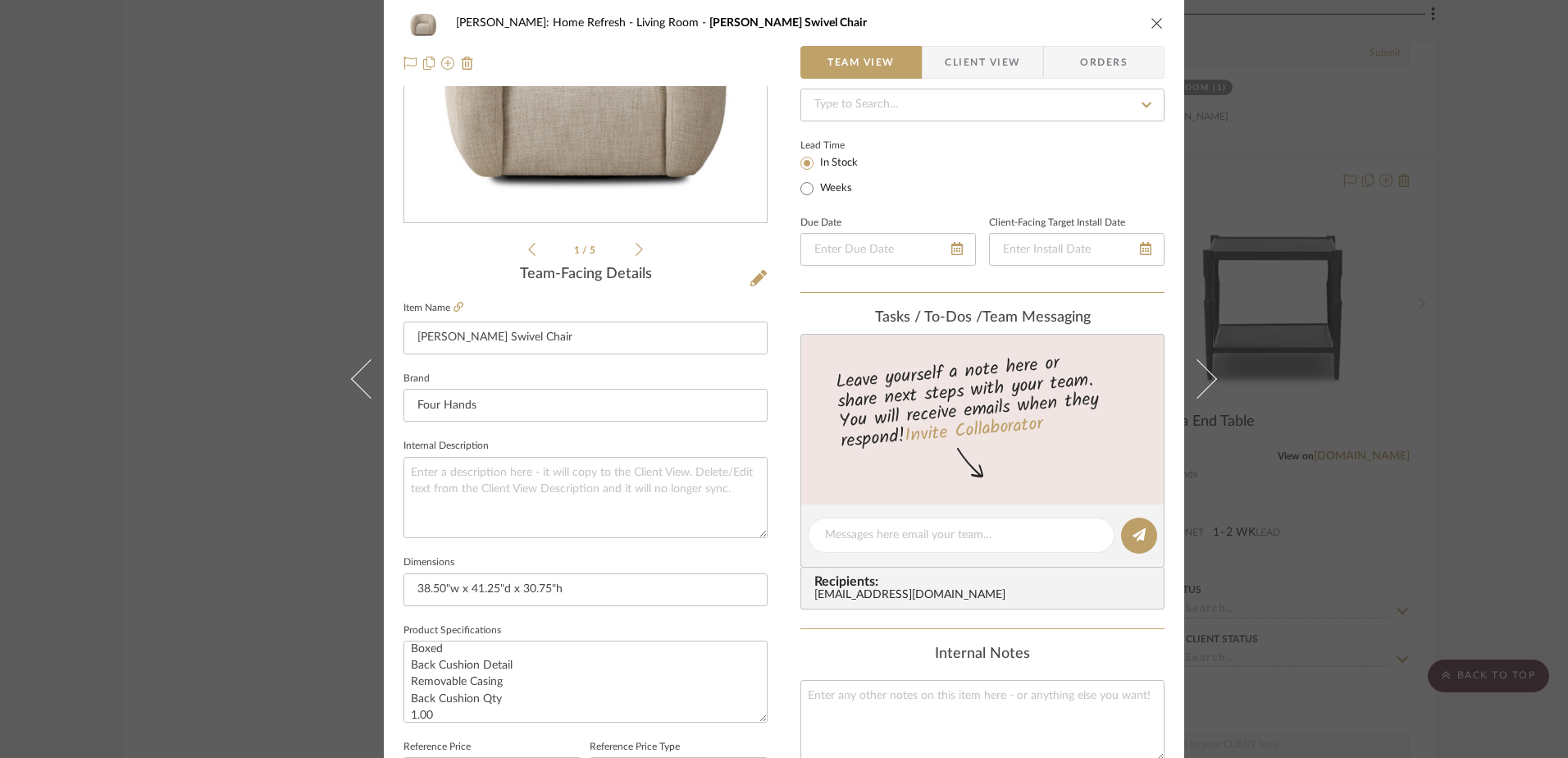
scroll to position [0, 0]
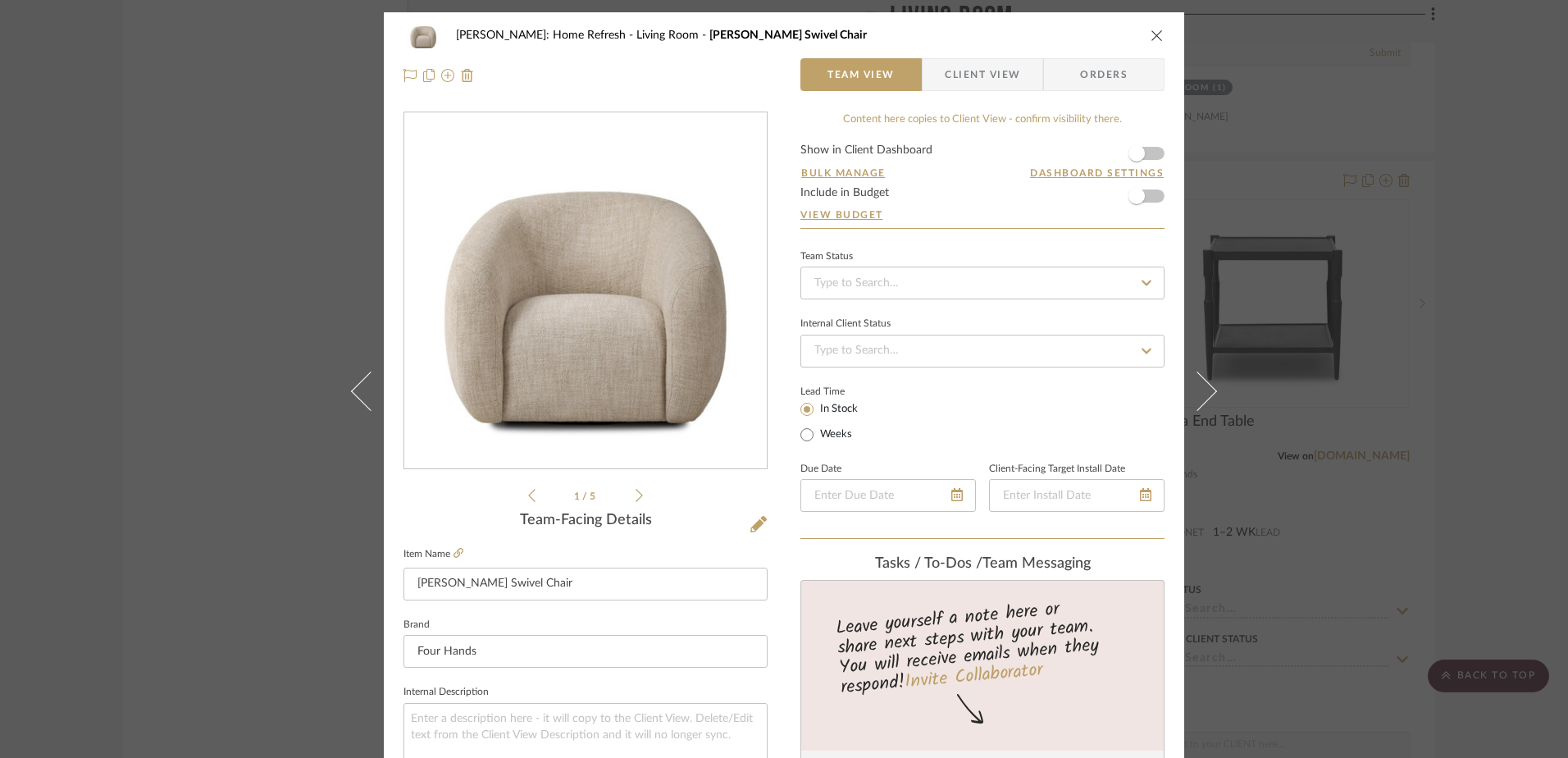
type input "$1,500.64"
click at [639, 488] on div "1 / 5" at bounding box center [585, 308] width 364 height 394
click at [636, 493] on icon at bounding box center [639, 495] width 8 height 15
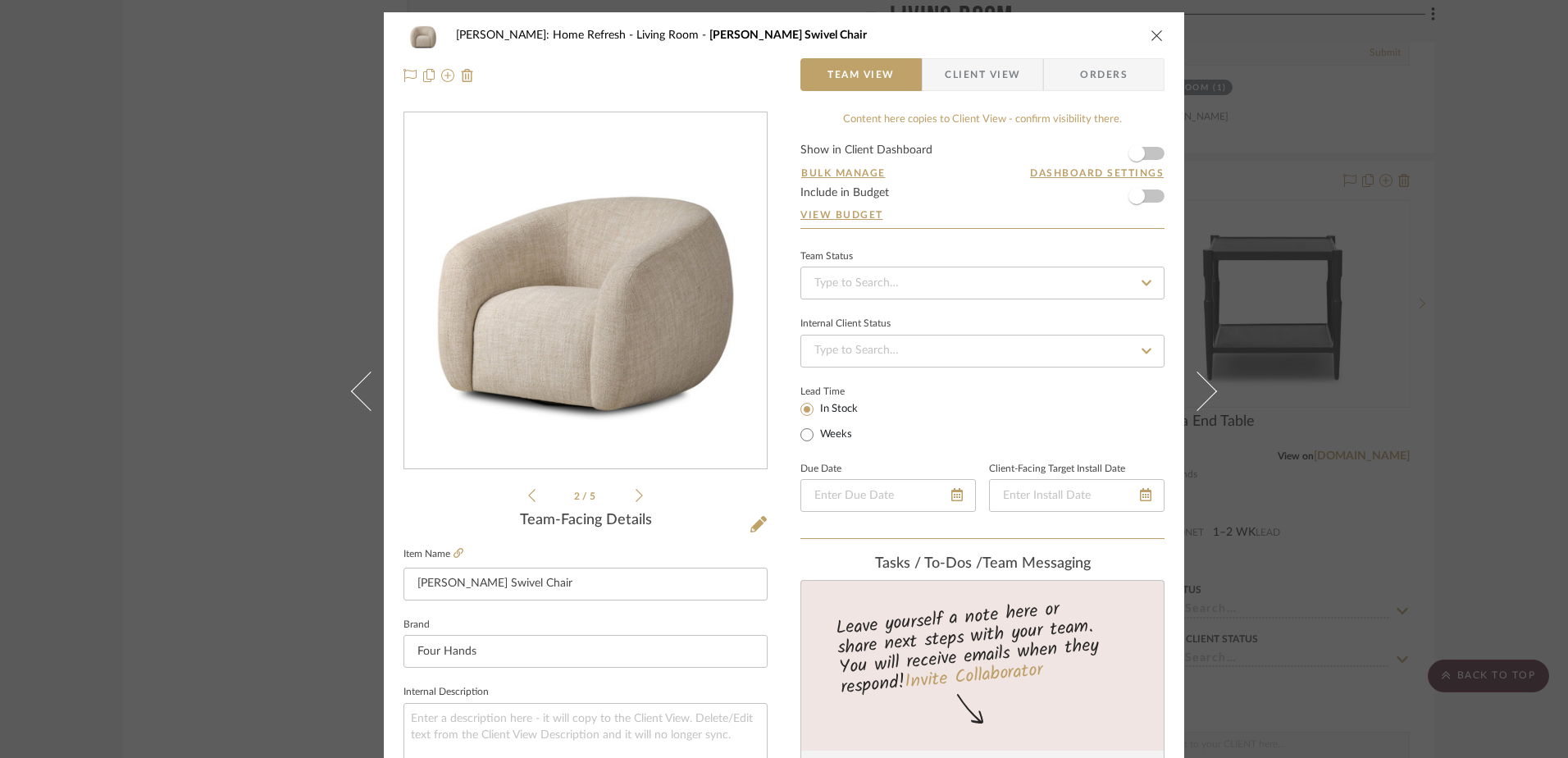
click at [636, 493] on icon at bounding box center [639, 495] width 8 height 15
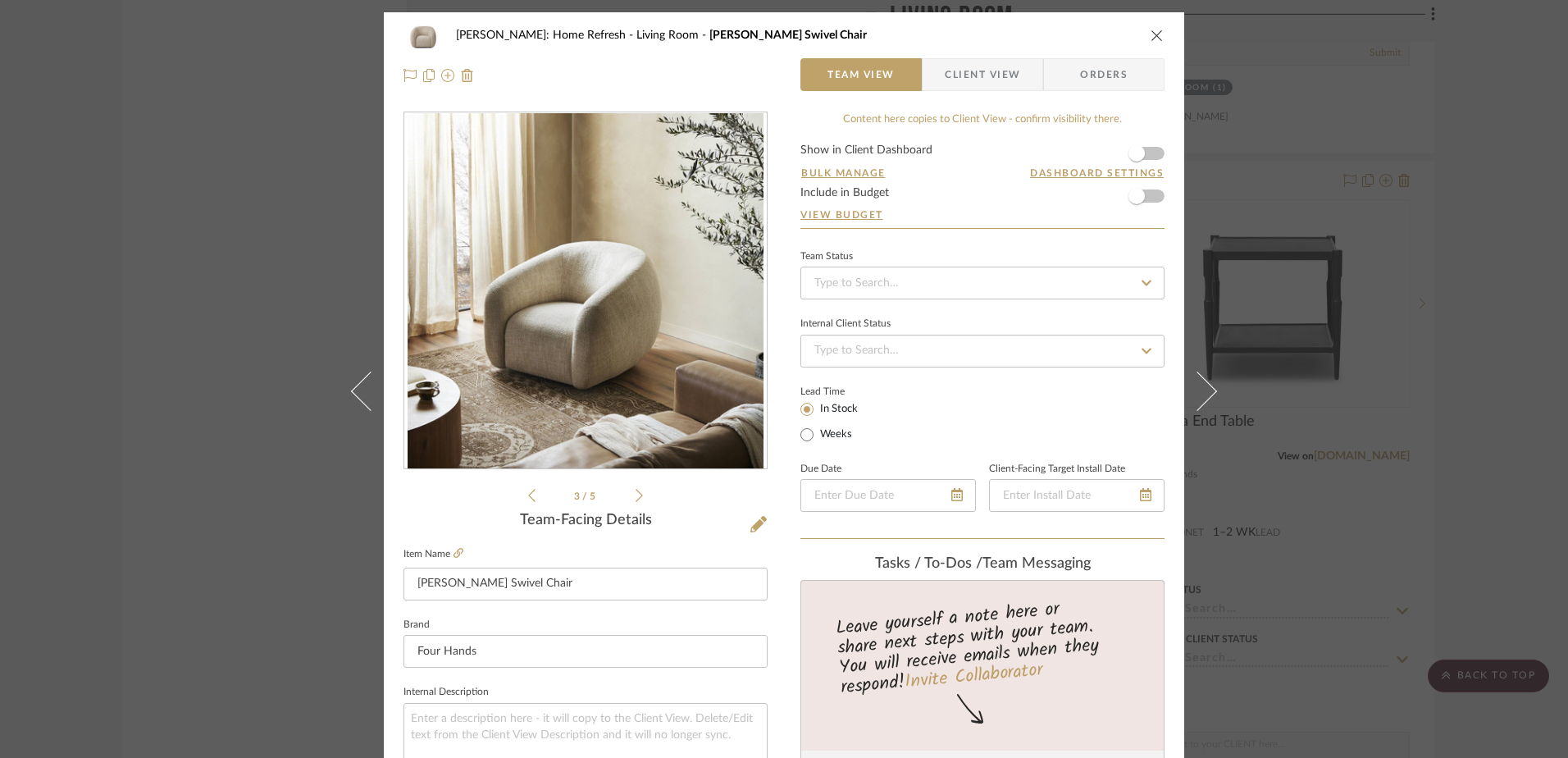
click at [636, 493] on icon at bounding box center [639, 495] width 8 height 15
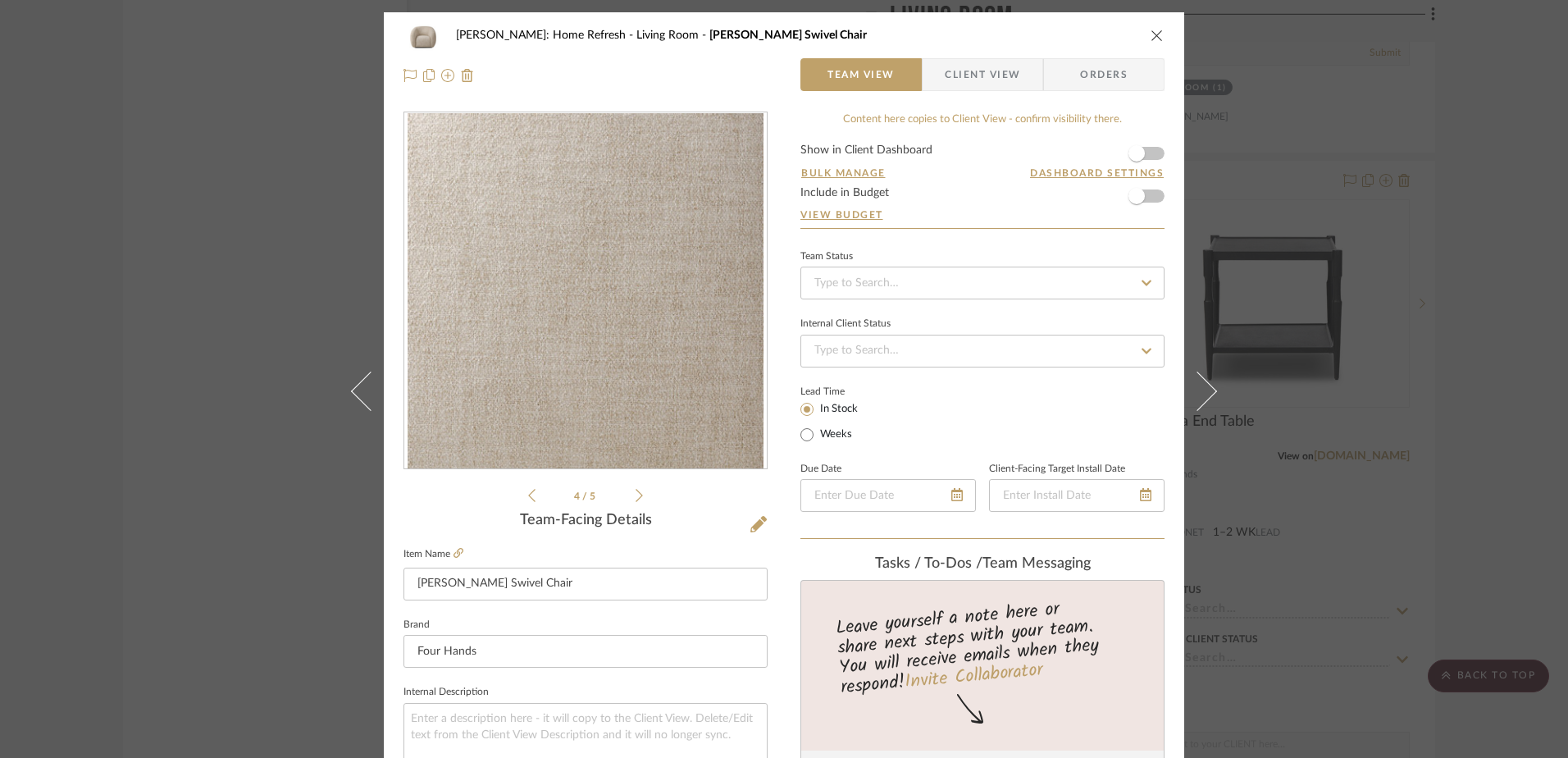
click at [636, 493] on icon at bounding box center [639, 495] width 8 height 15
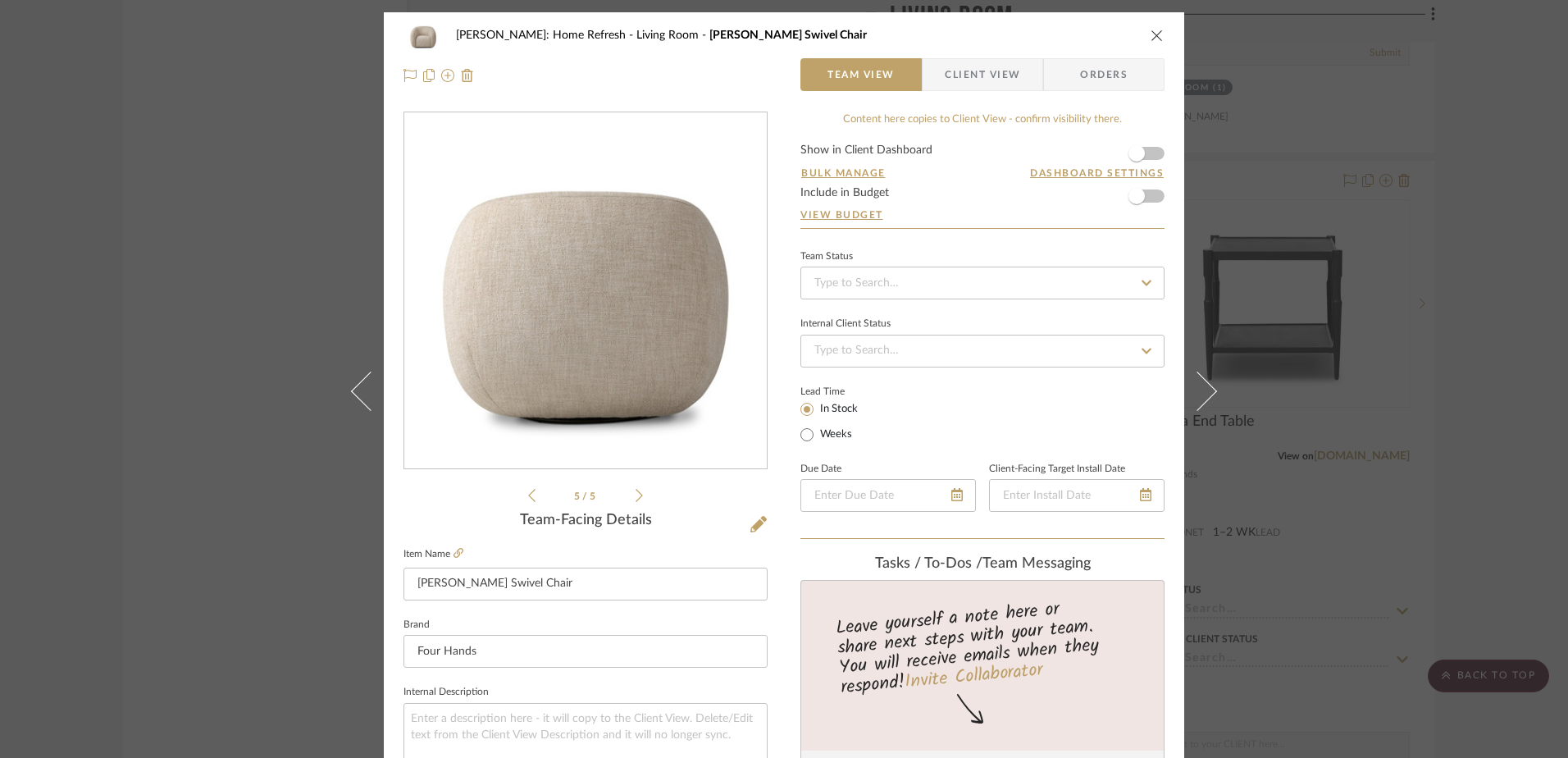
click at [636, 493] on icon at bounding box center [639, 495] width 8 height 15
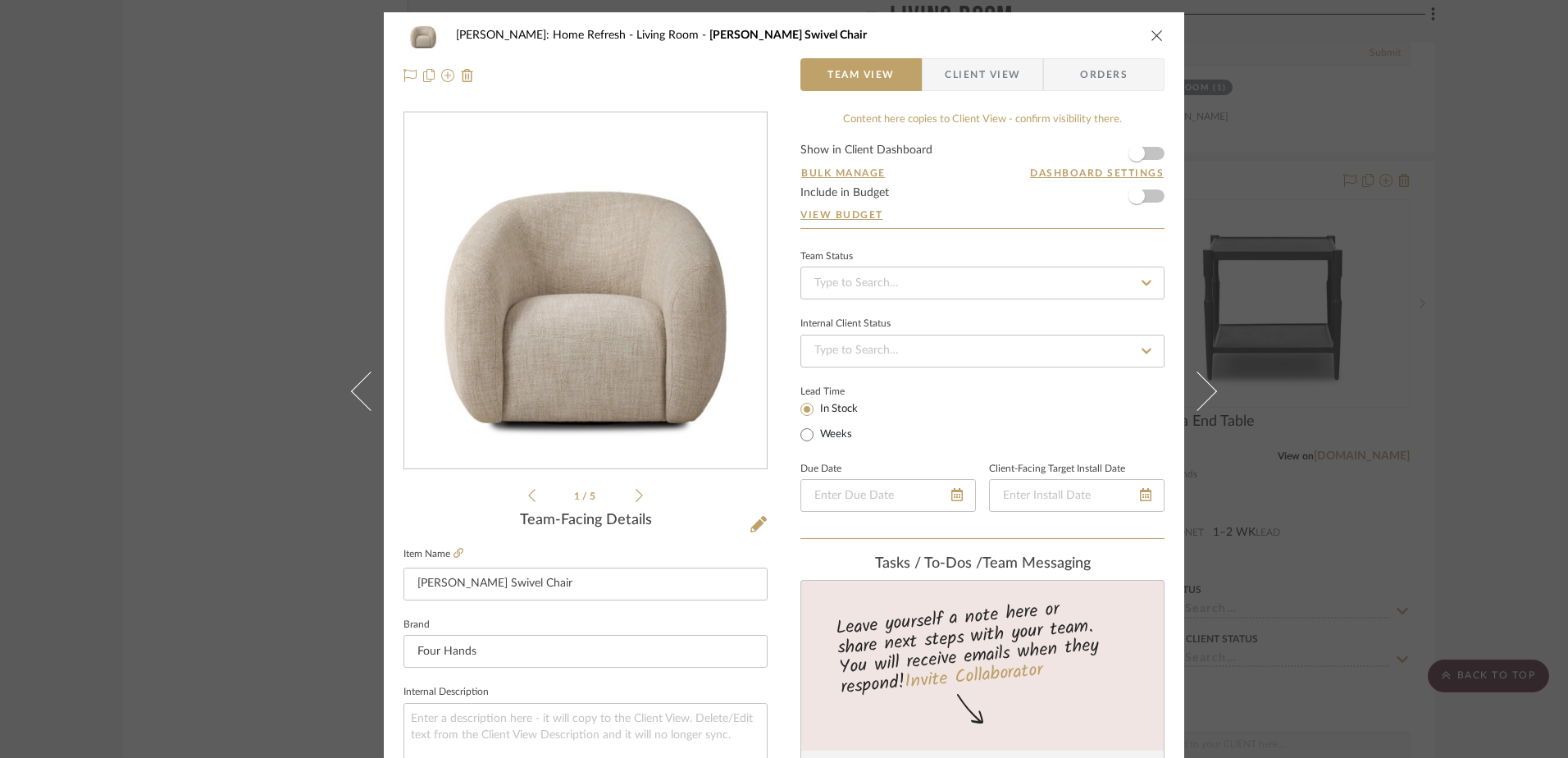
click at [636, 493] on icon at bounding box center [639, 495] width 8 height 15
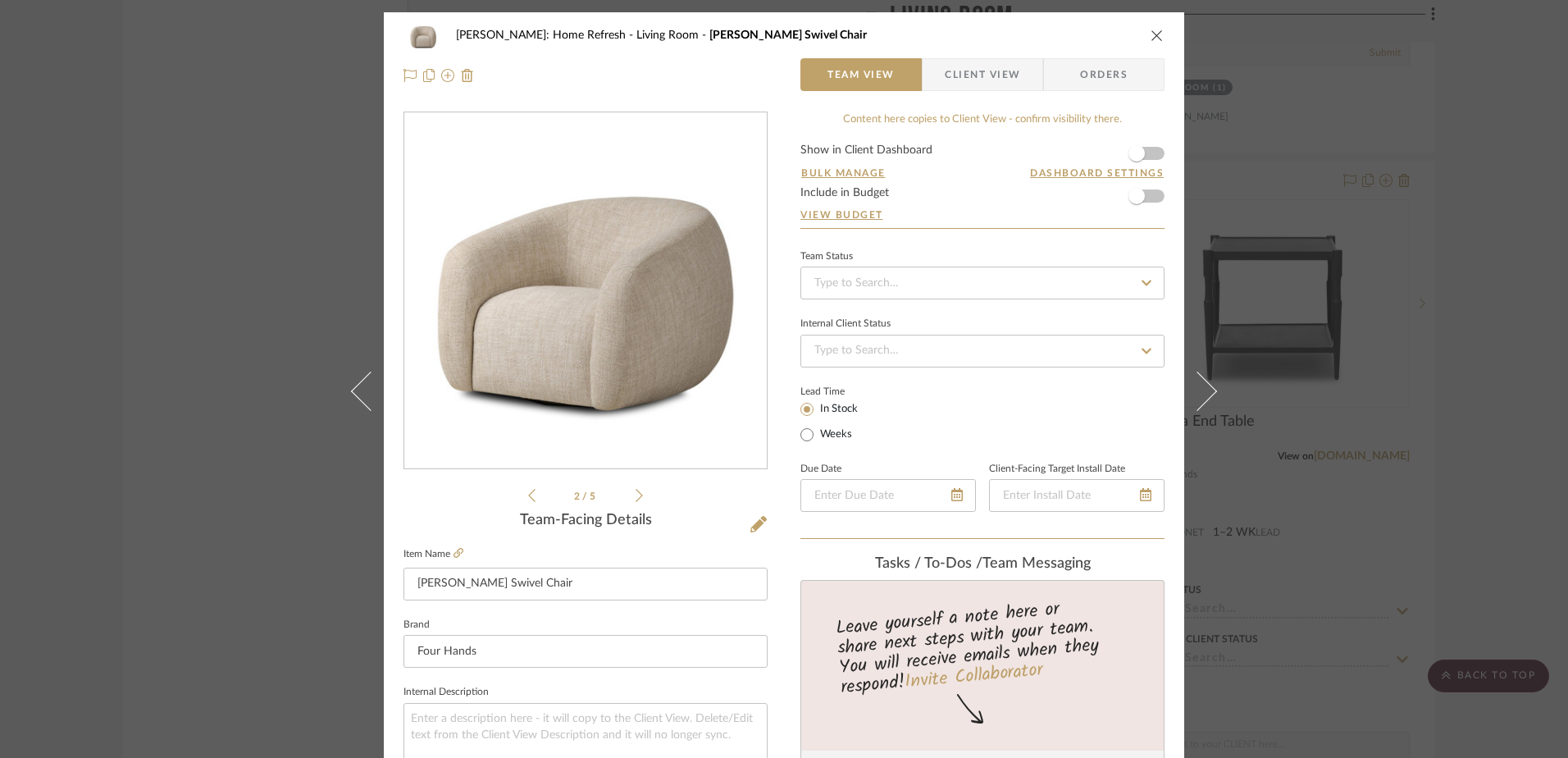
click at [613, 351] on img "1" at bounding box center [585, 291] width 356 height 356
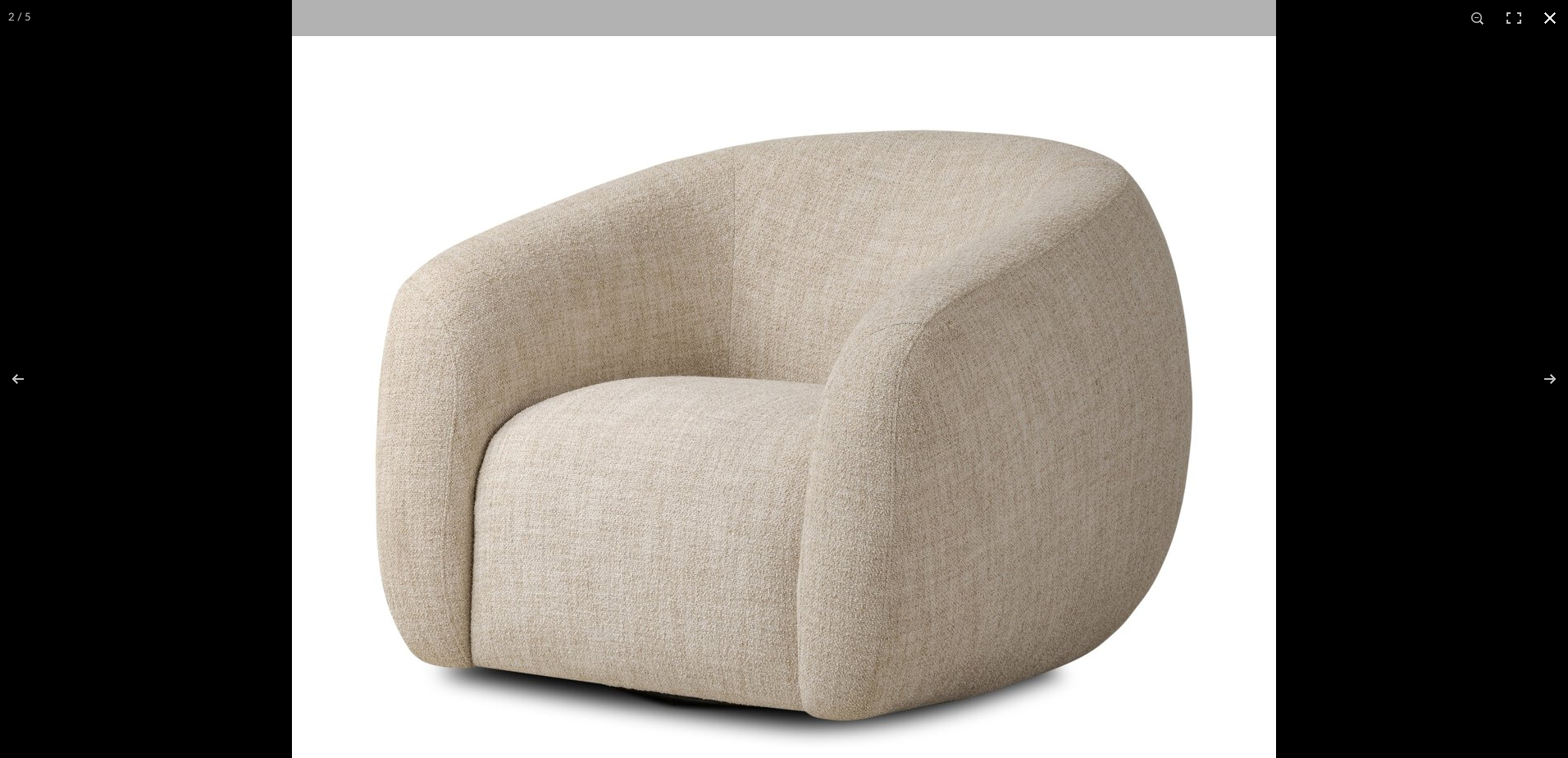
click at [1406, 158] on div at bounding box center [1076, 278] width 1568 height 758
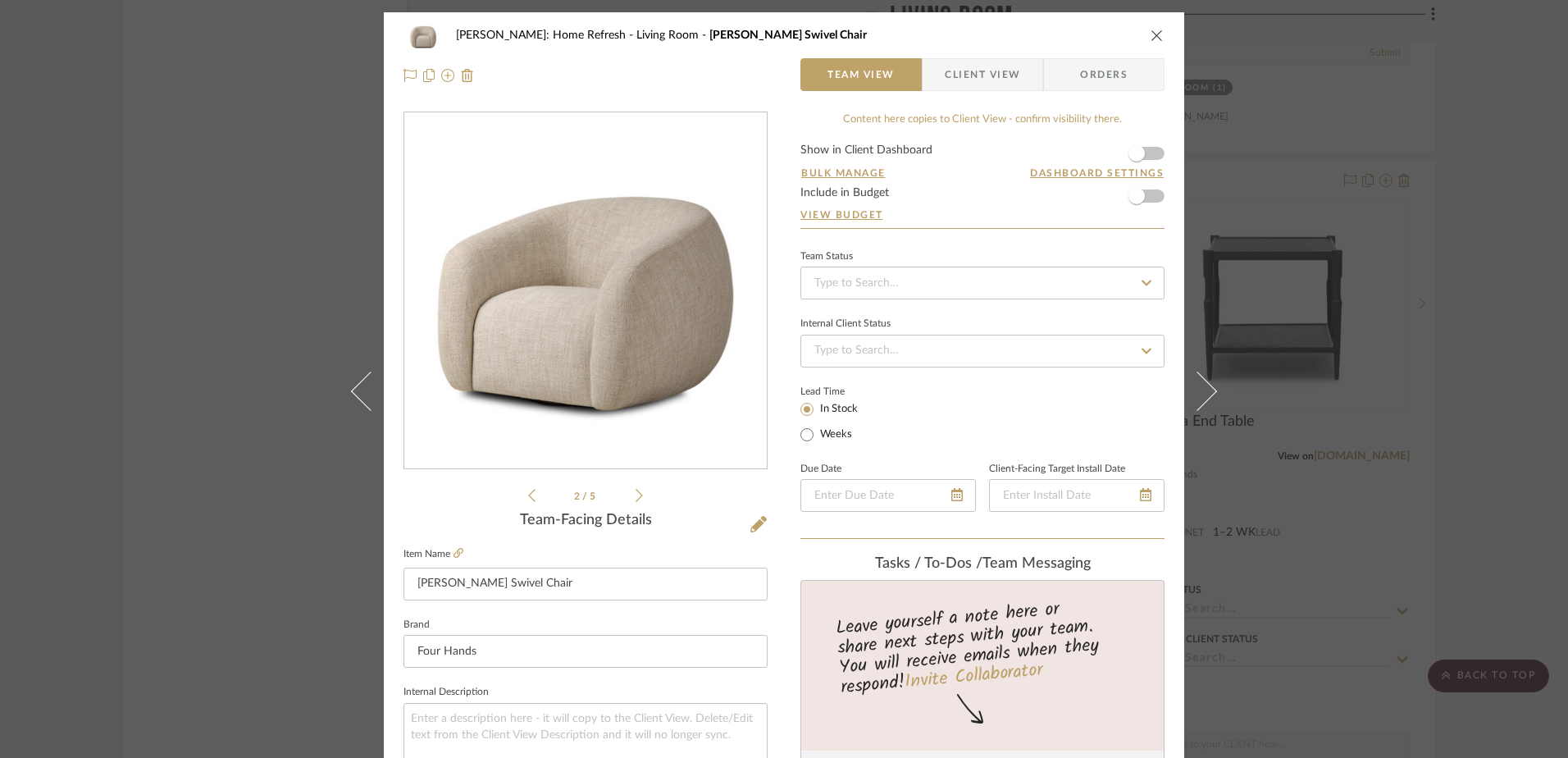
click at [1471, 116] on div "[PERSON_NAME]: Home Refresh Living Room Channing Swivel Chair Team View Client …" at bounding box center [784, 379] width 1568 height 758
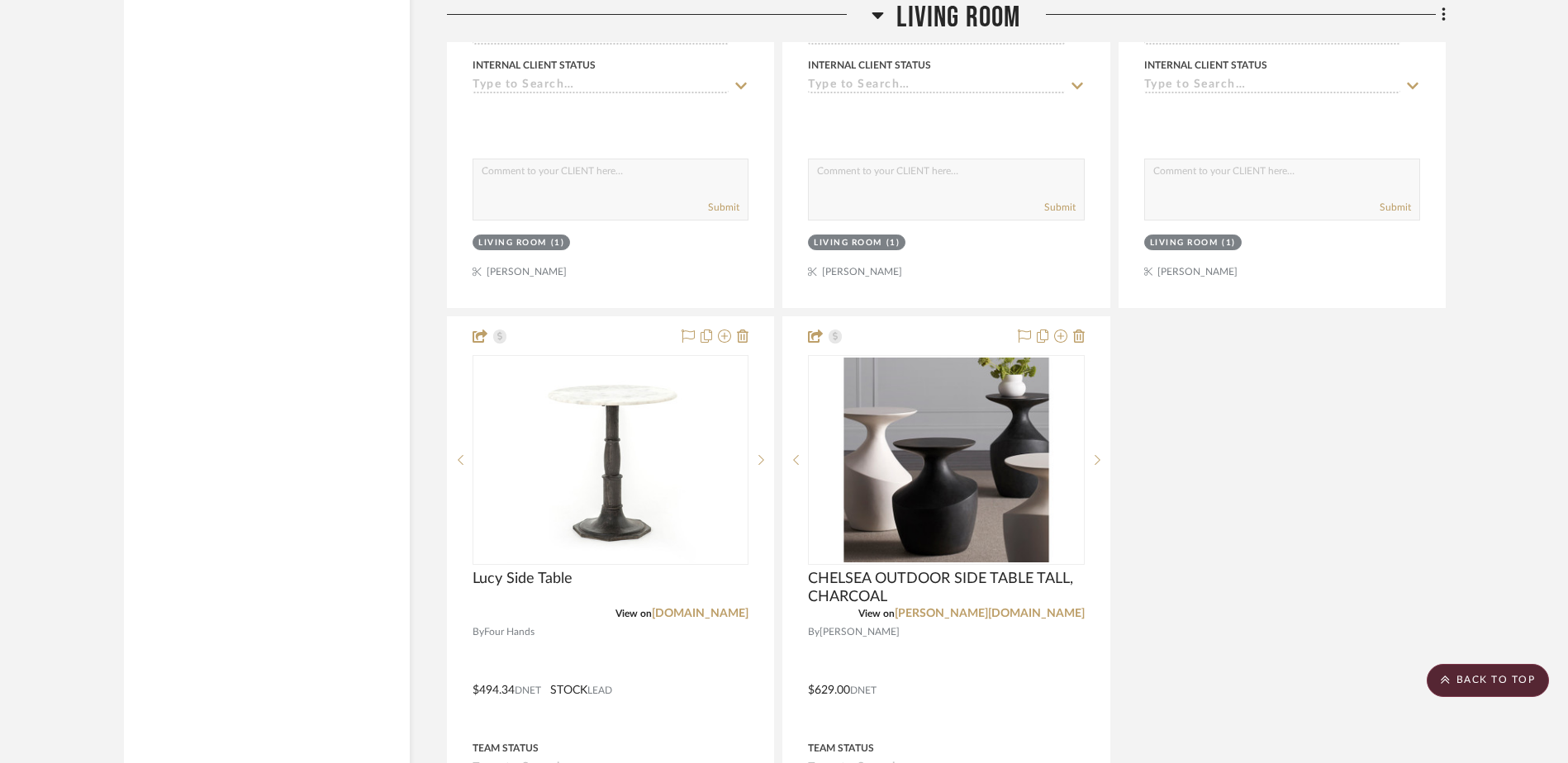
scroll to position [17364, 0]
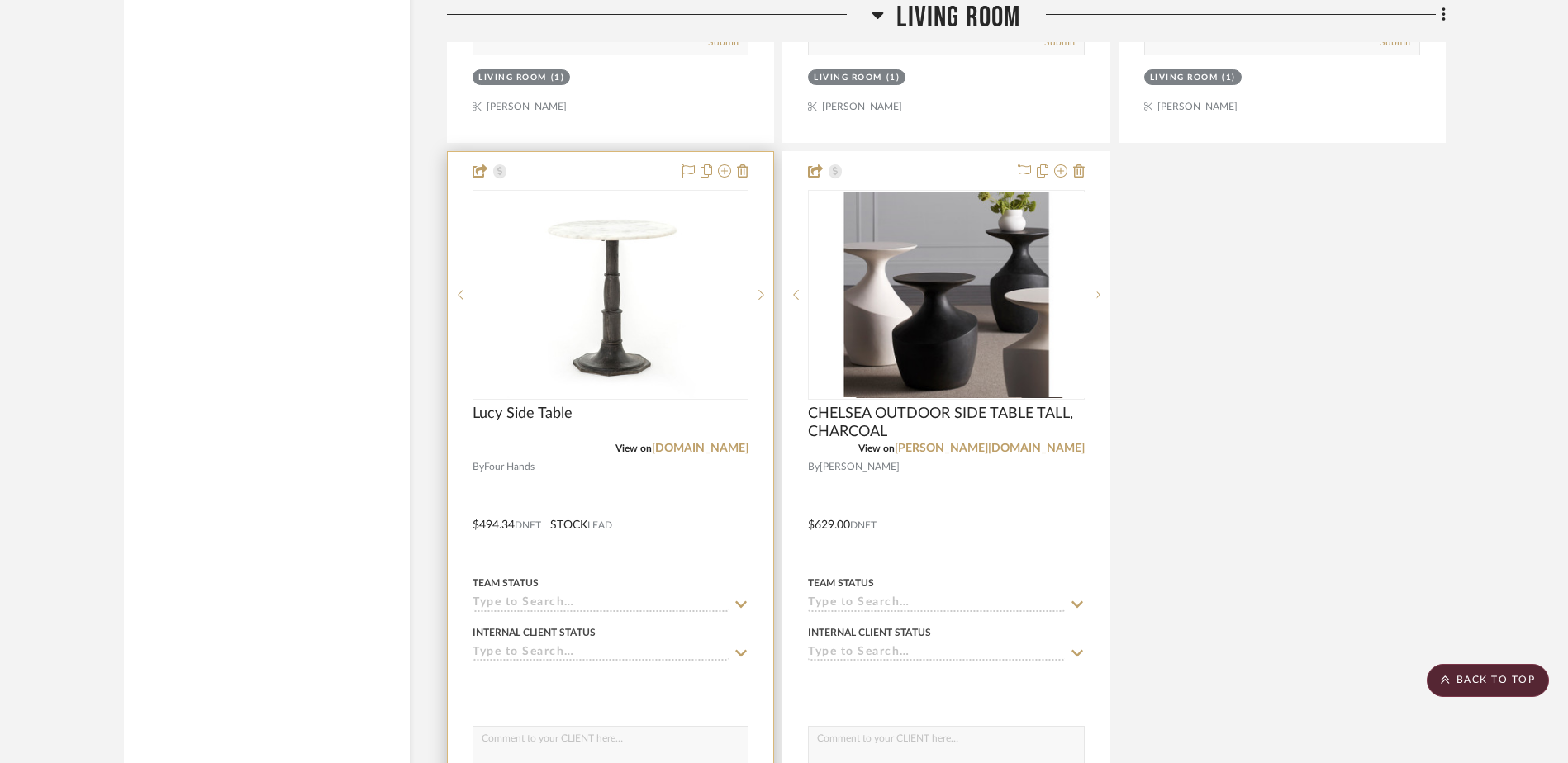
click at [0, 0] on img at bounding box center [0, 0] width 0 height 0
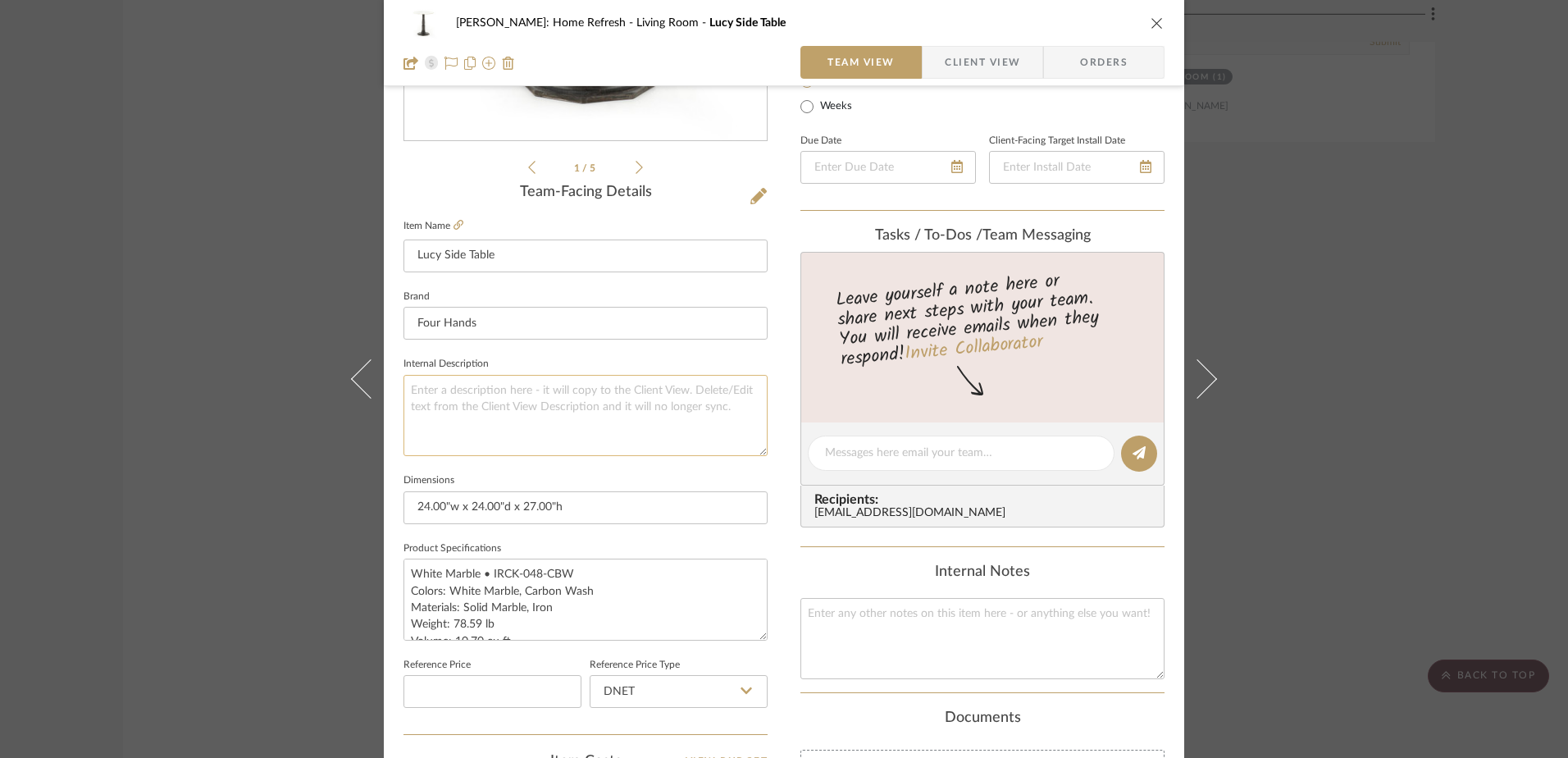
scroll to position [0, 0]
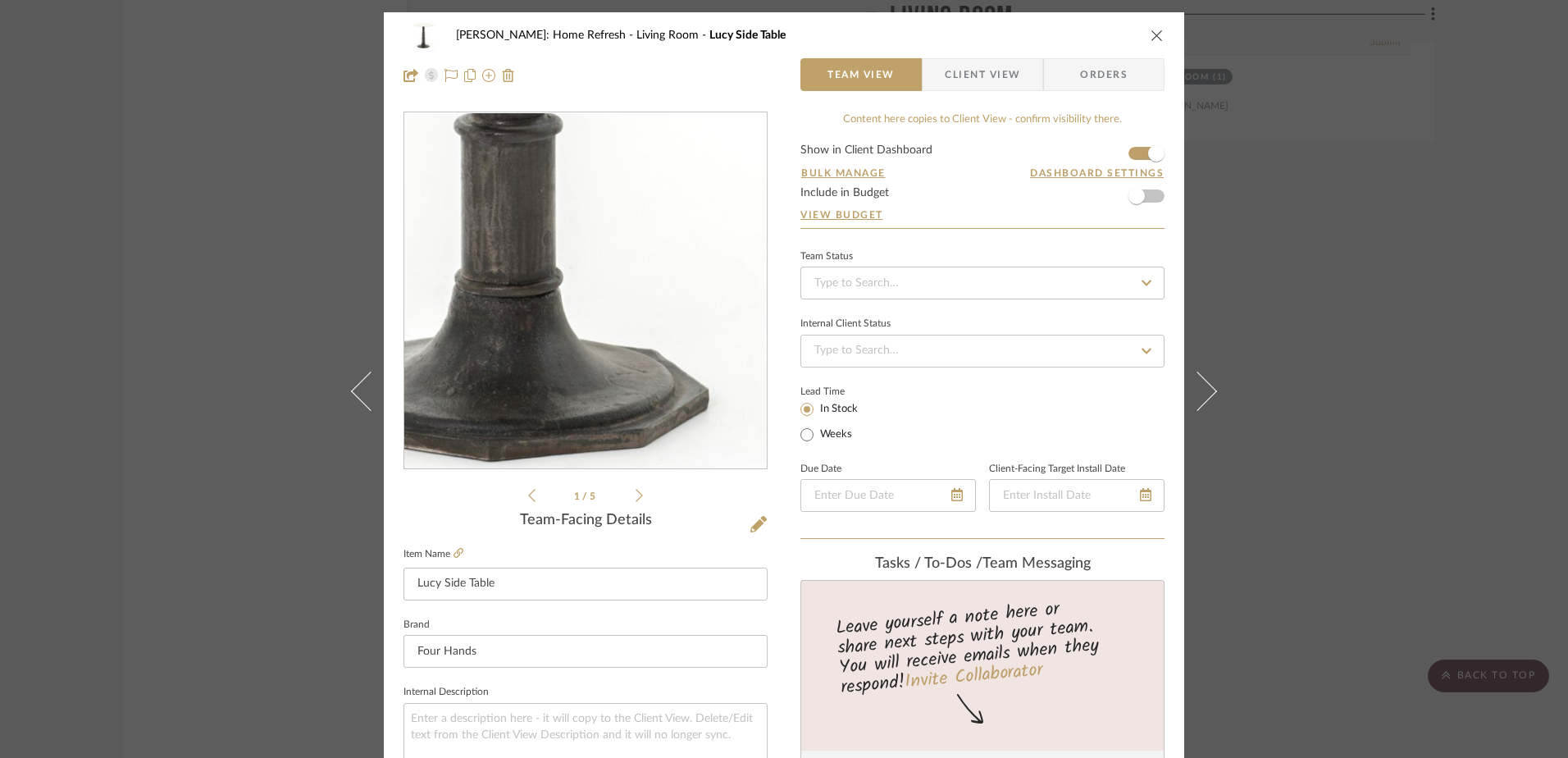
click at [608, 375] on img "0" at bounding box center [585, 291] width 356 height 356
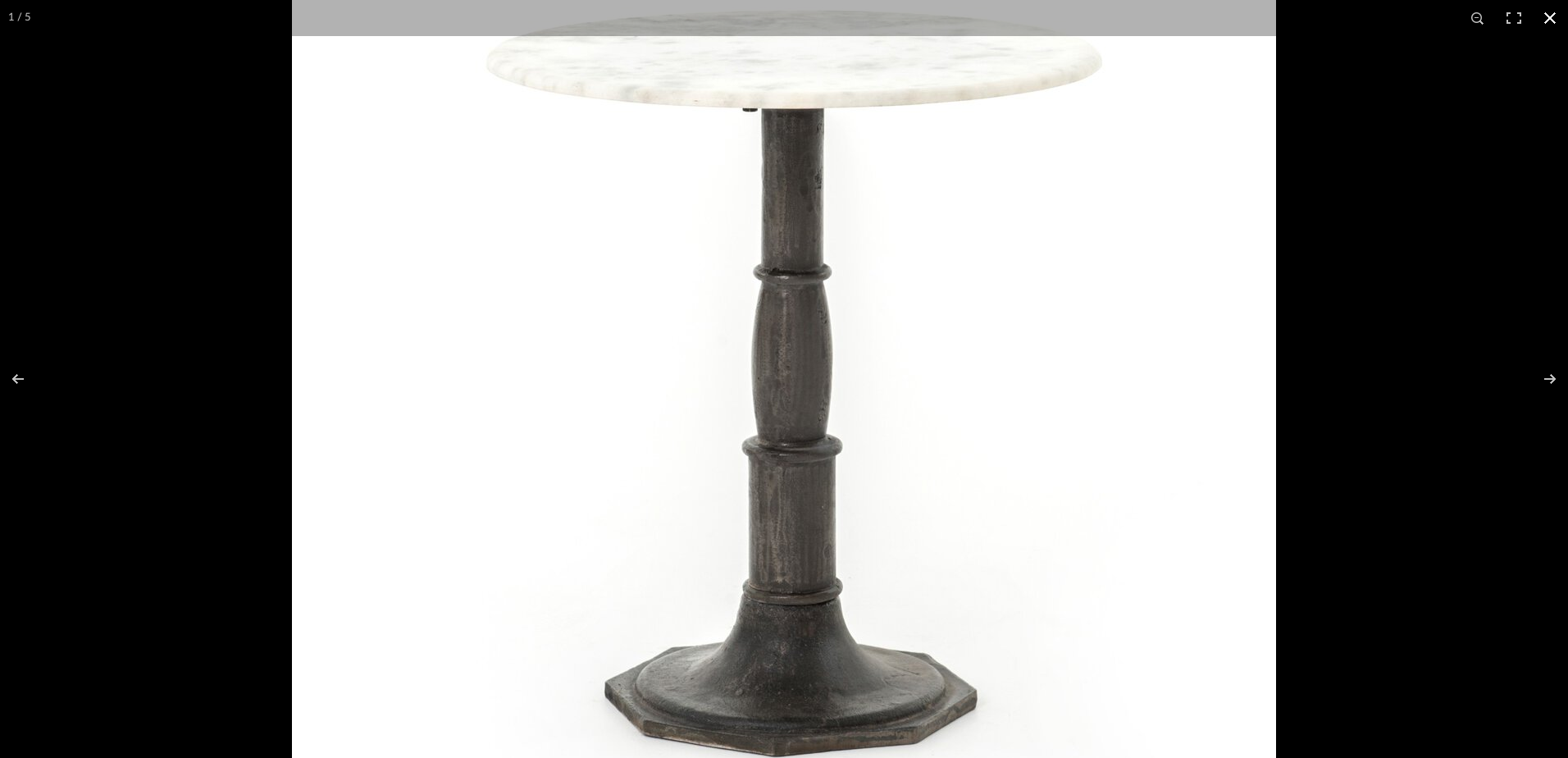
click at [1524, 155] on div at bounding box center [1076, 255] width 1568 height 758
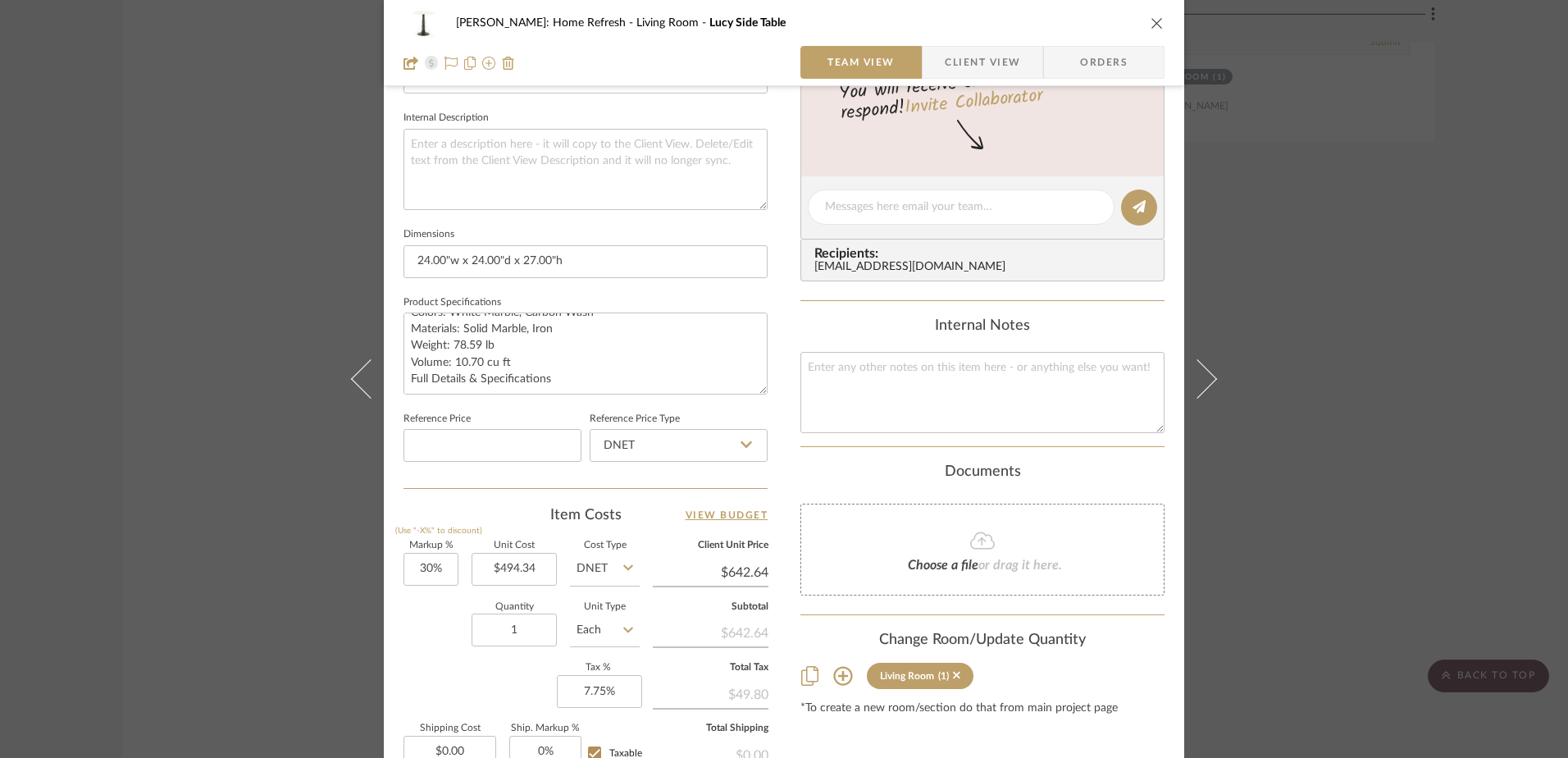
scroll to position [656, 0]
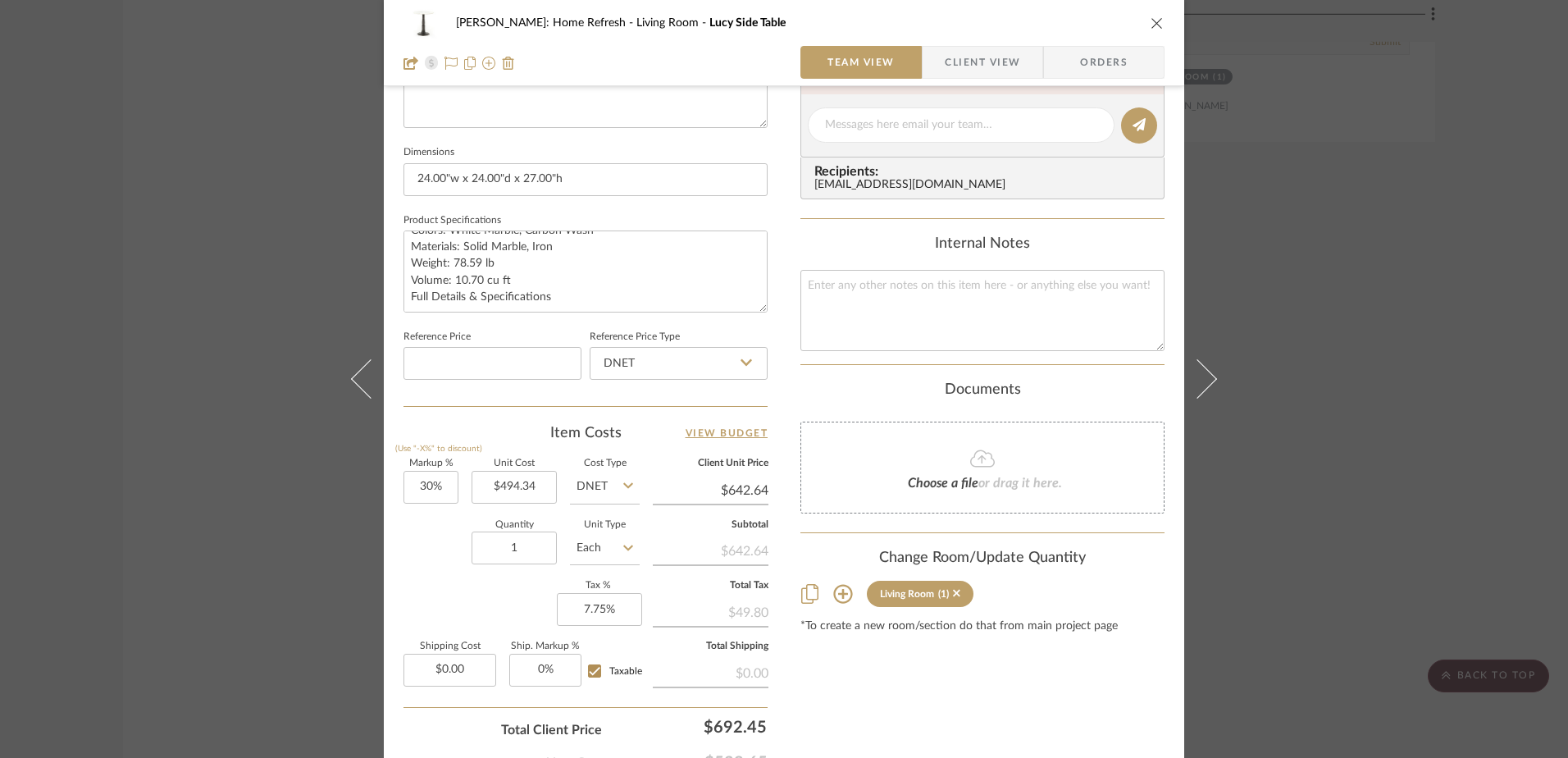
drag, startPoint x: 766, startPoint y: 488, endPoint x: 712, endPoint y: 499, distance: 55.1
click at [712, 499] on div "[PERSON_NAME]: Home Refresh Living Room Lucy Side Table Team View Client View O…" at bounding box center [784, 114] width 800 height 1516
click at [745, 491] on input "$642.64" at bounding box center [711, 490] width 116 height 25
type input "$642.64"
drag, startPoint x: 573, startPoint y: 176, endPoint x: 395, endPoint y: 184, distance: 178.2
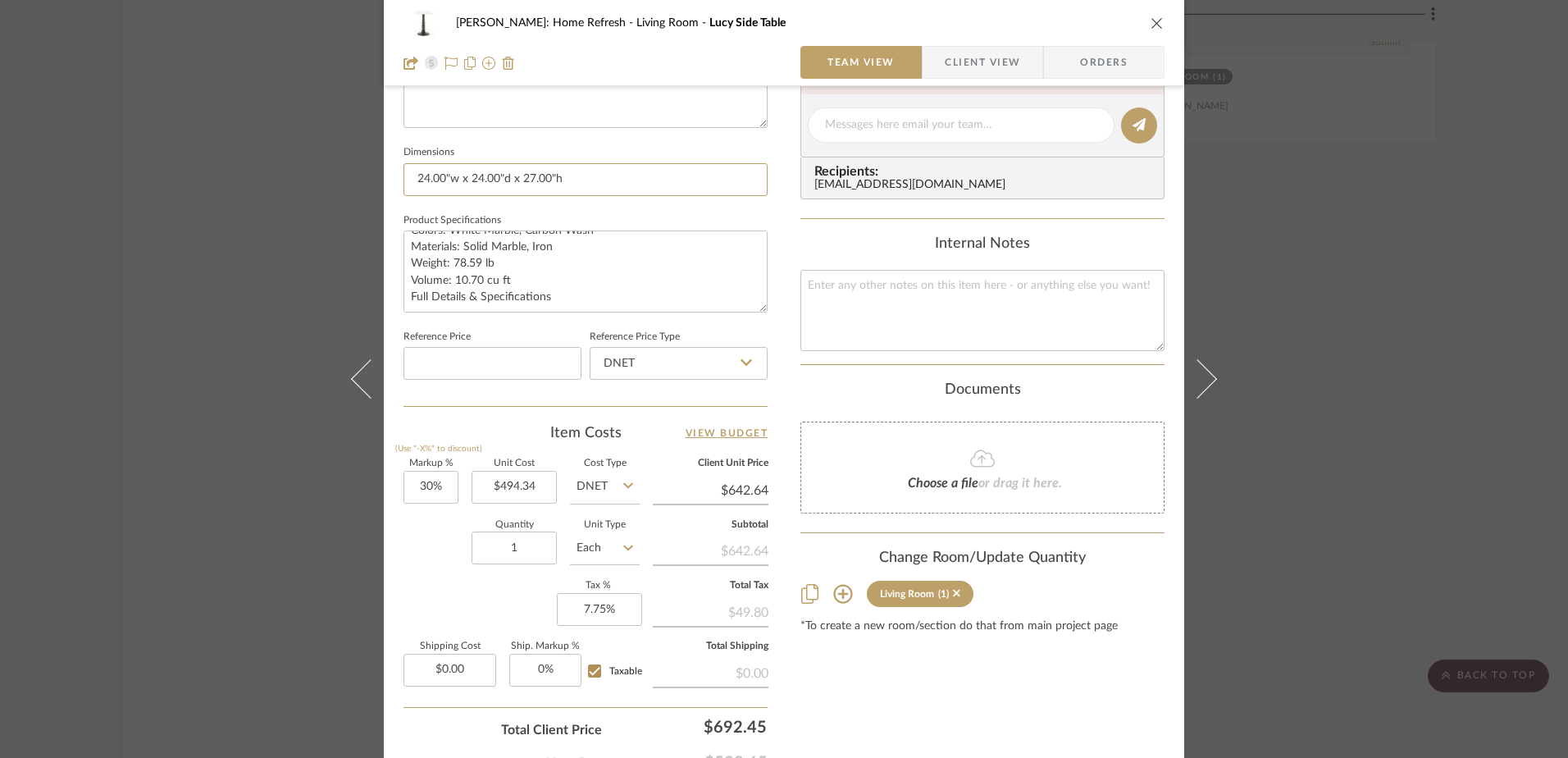
click at [395, 184] on div "[PERSON_NAME]: Home Refresh Living Room Lucy Side Table Team View Client View O…" at bounding box center [784, 114] width 800 height 1516
click at [1425, 388] on div "[PERSON_NAME]: Home Refresh Living Room Lucy Side Table Team View Client View O…" at bounding box center [784, 379] width 1568 height 758
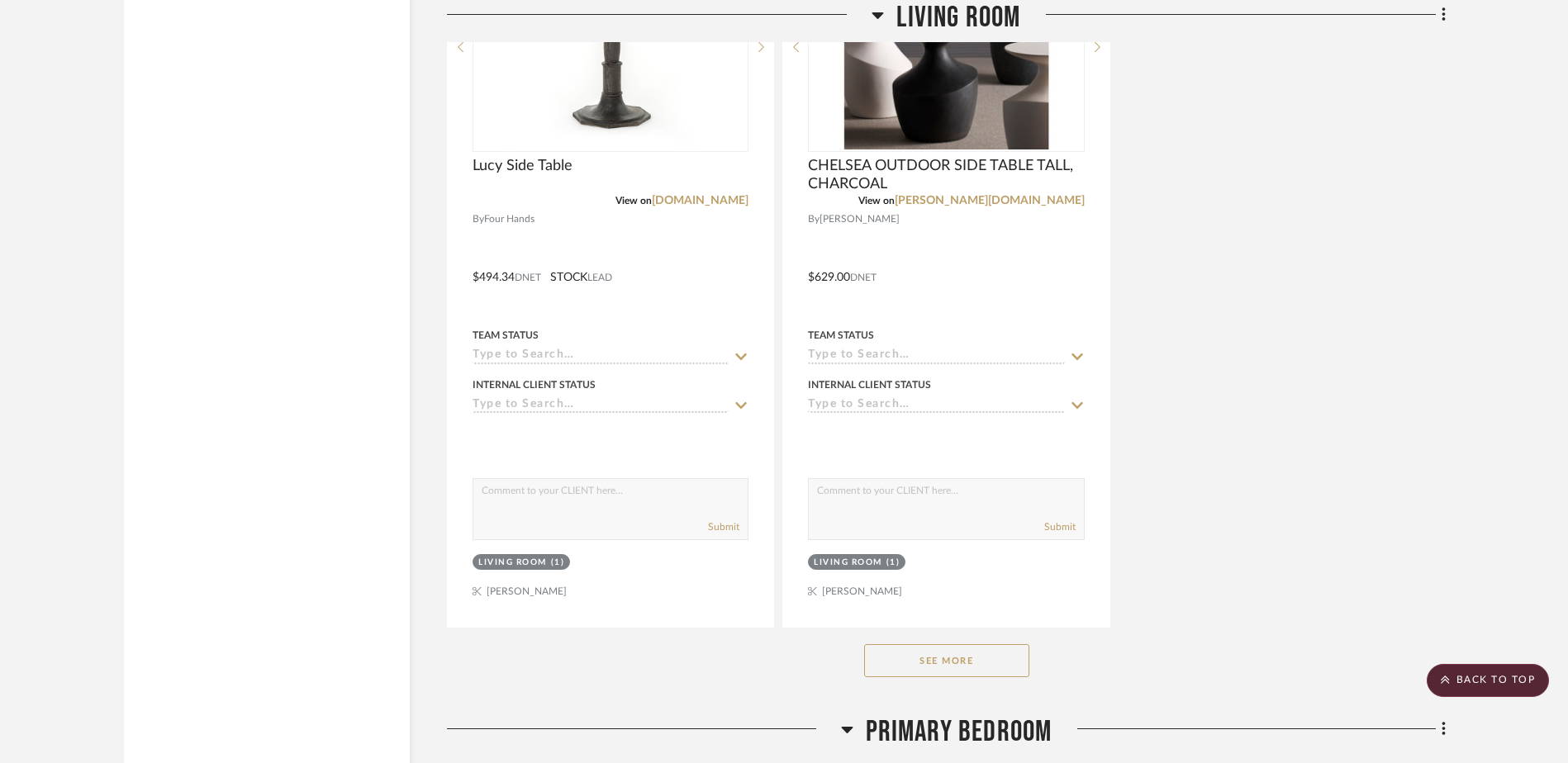
scroll to position [17282, 0]
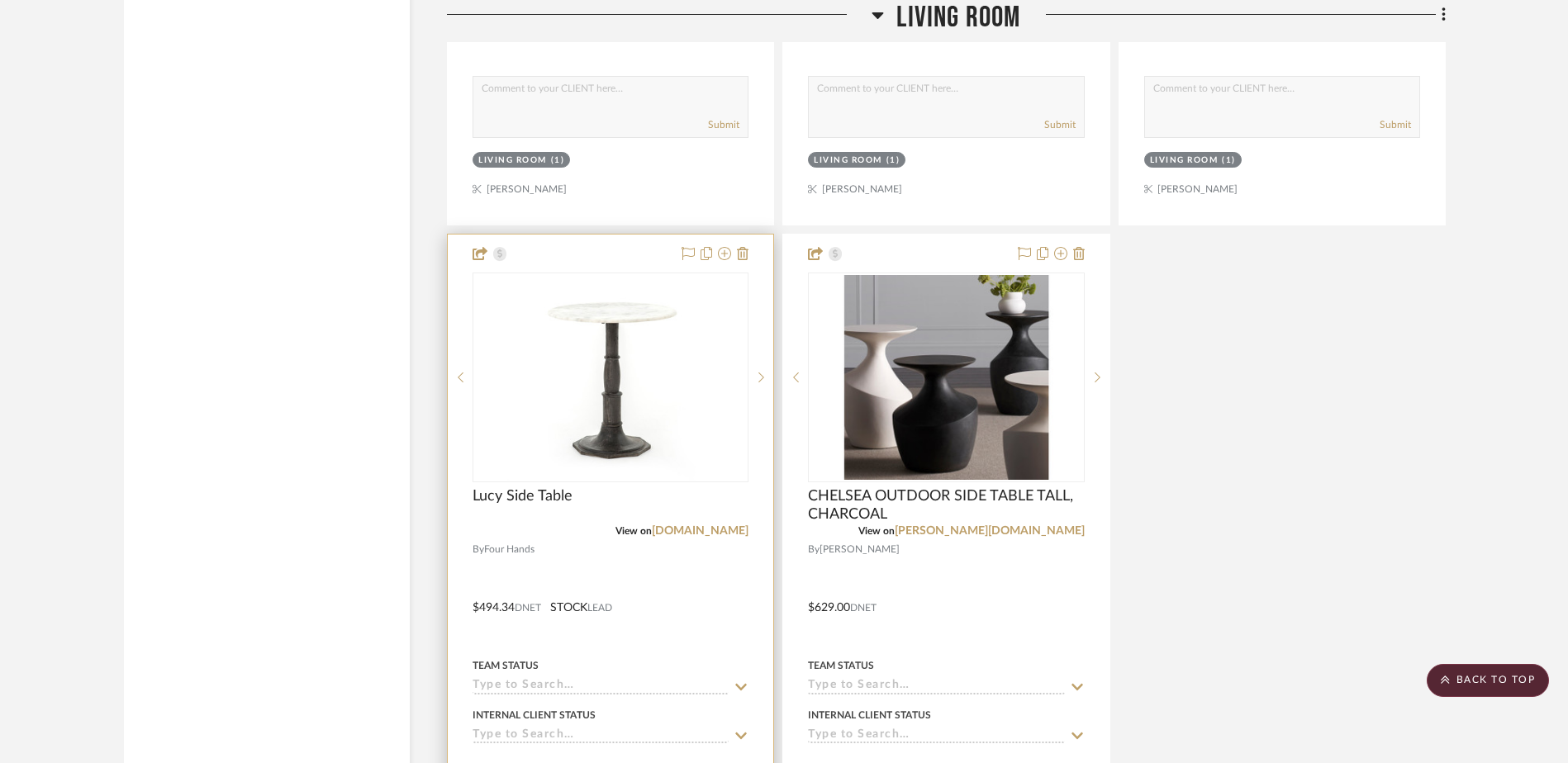
click at [642, 389] on img "0" at bounding box center [610, 377] width 206 height 206
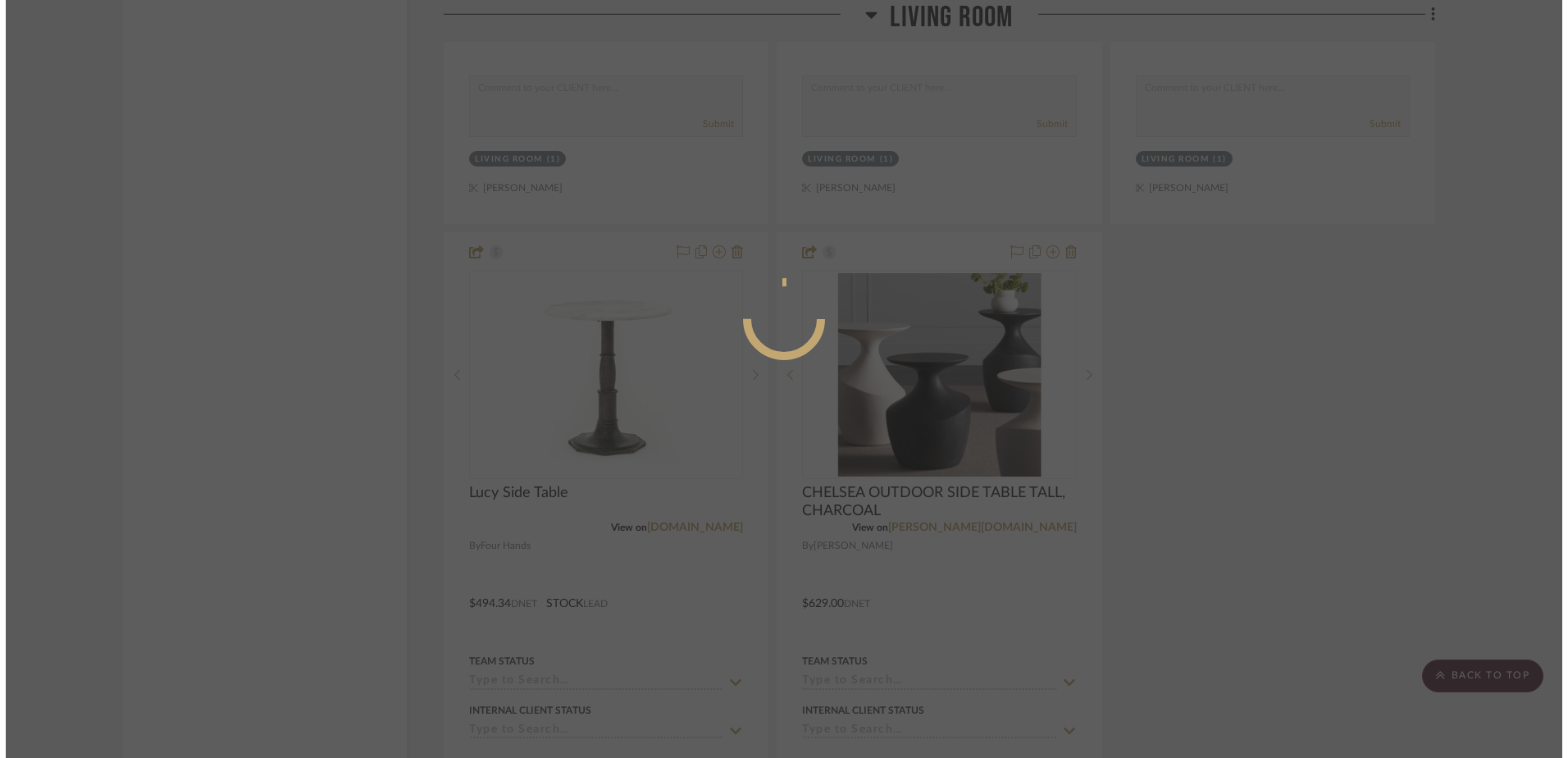
scroll to position [0, 0]
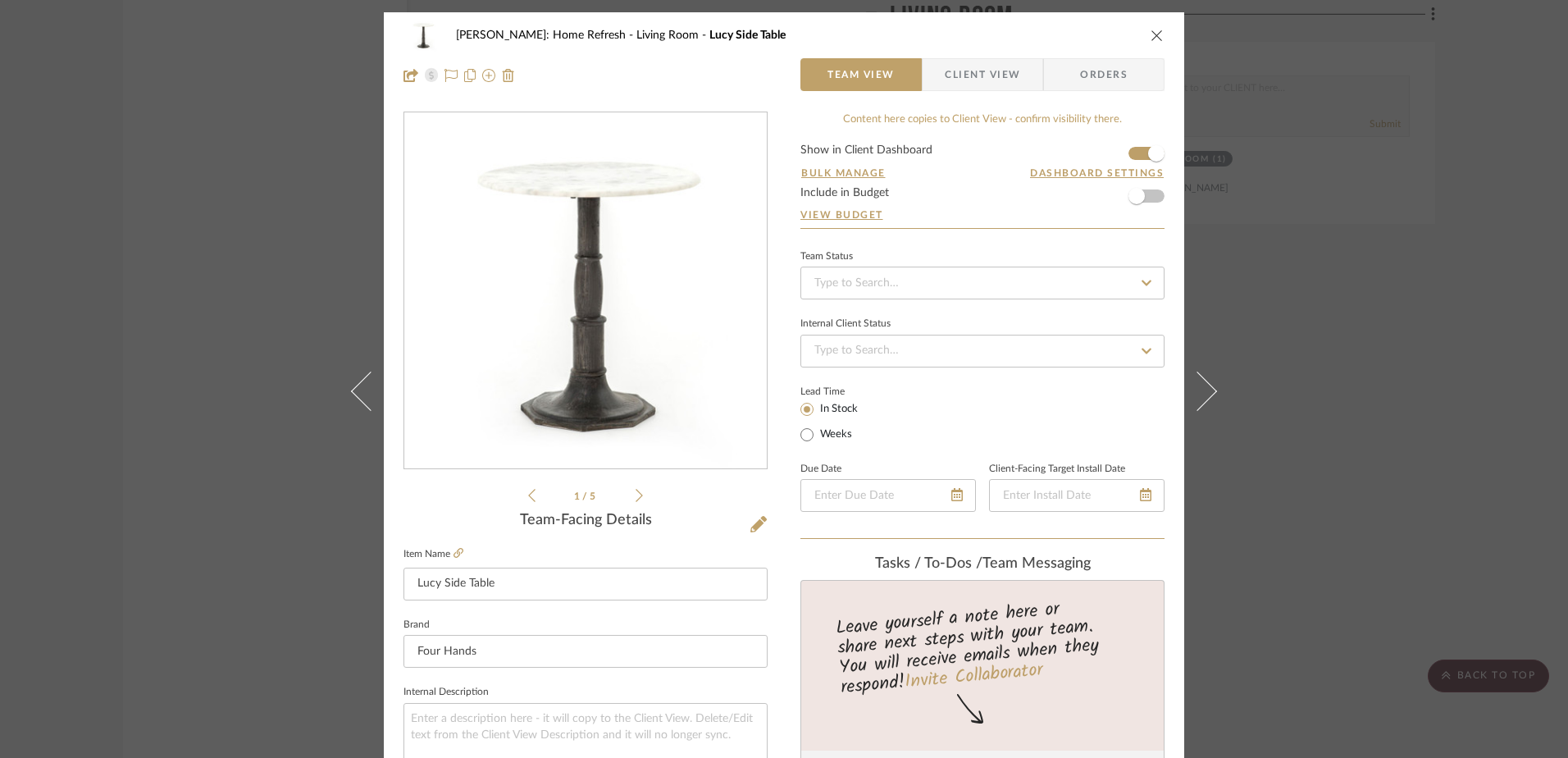
drag, startPoint x: 991, startPoint y: 66, endPoint x: 996, endPoint y: 83, distance: 17.7
click at [991, 66] on span "Client View" at bounding box center [983, 74] width 75 height 32
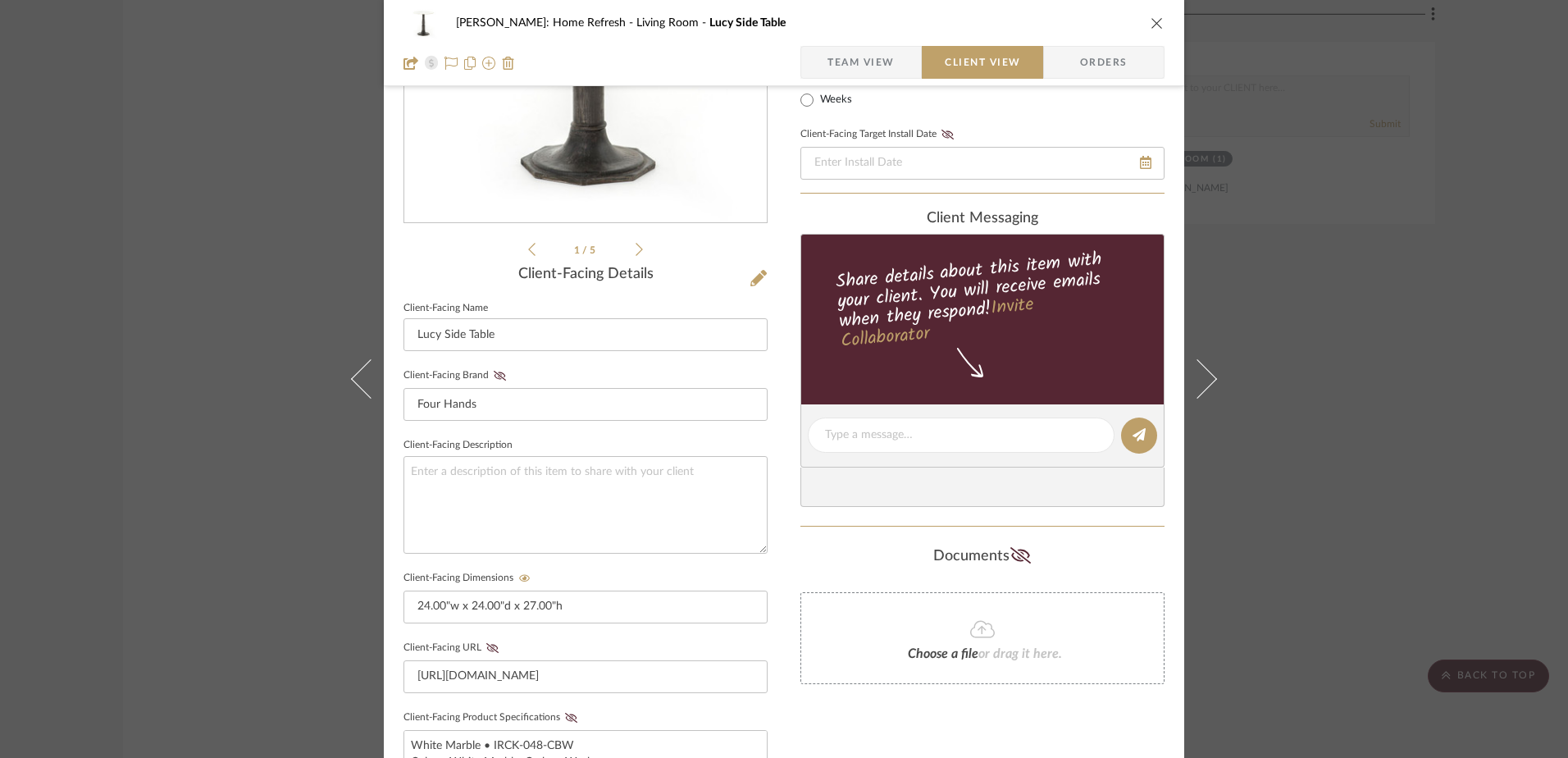
scroll to position [493, 0]
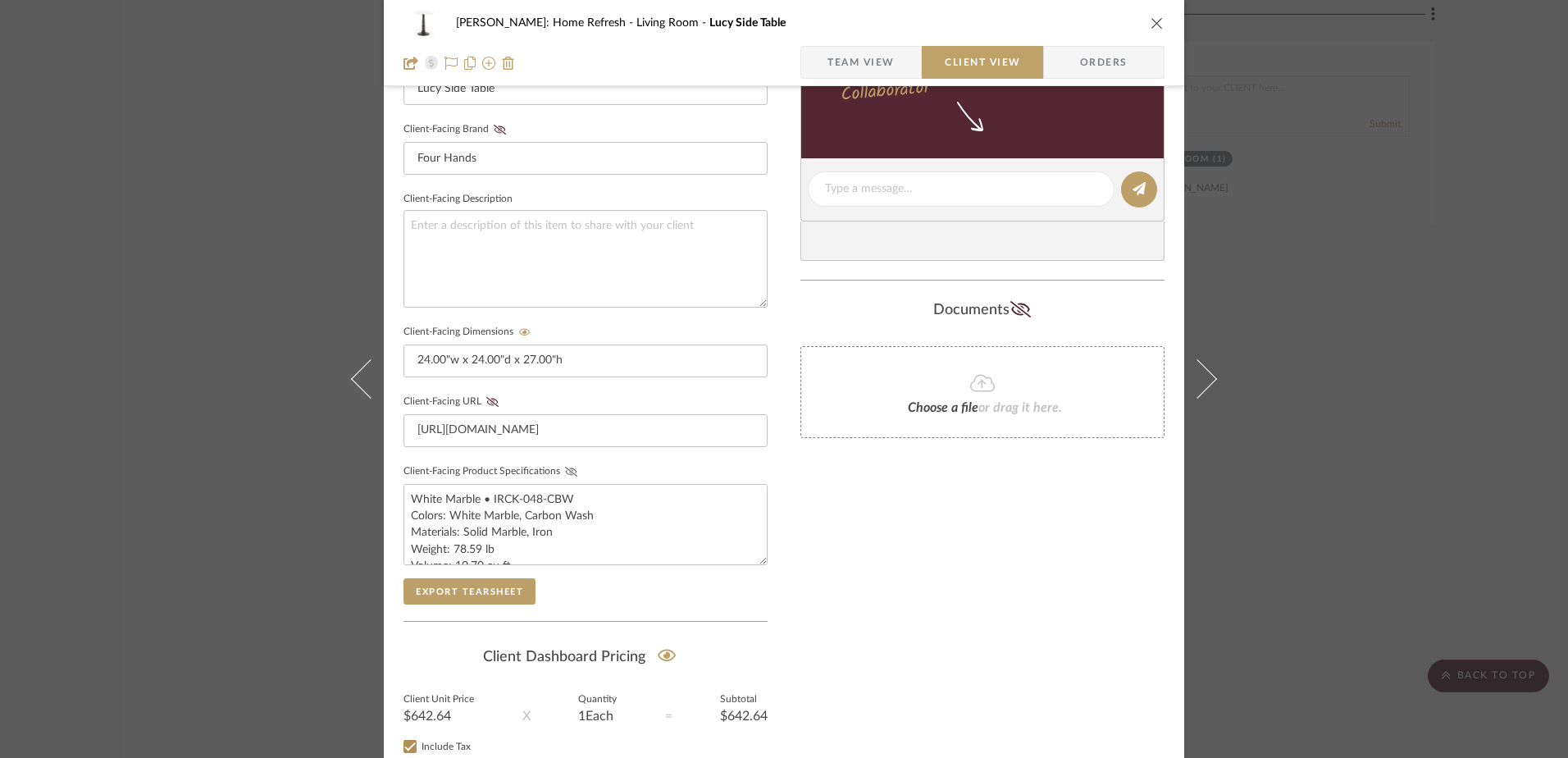
click at [569, 477] on button "Client-Facing Product Specifications" at bounding box center [572, 471] width 22 height 11
click at [488, 405] on icon at bounding box center [492, 402] width 12 height 10
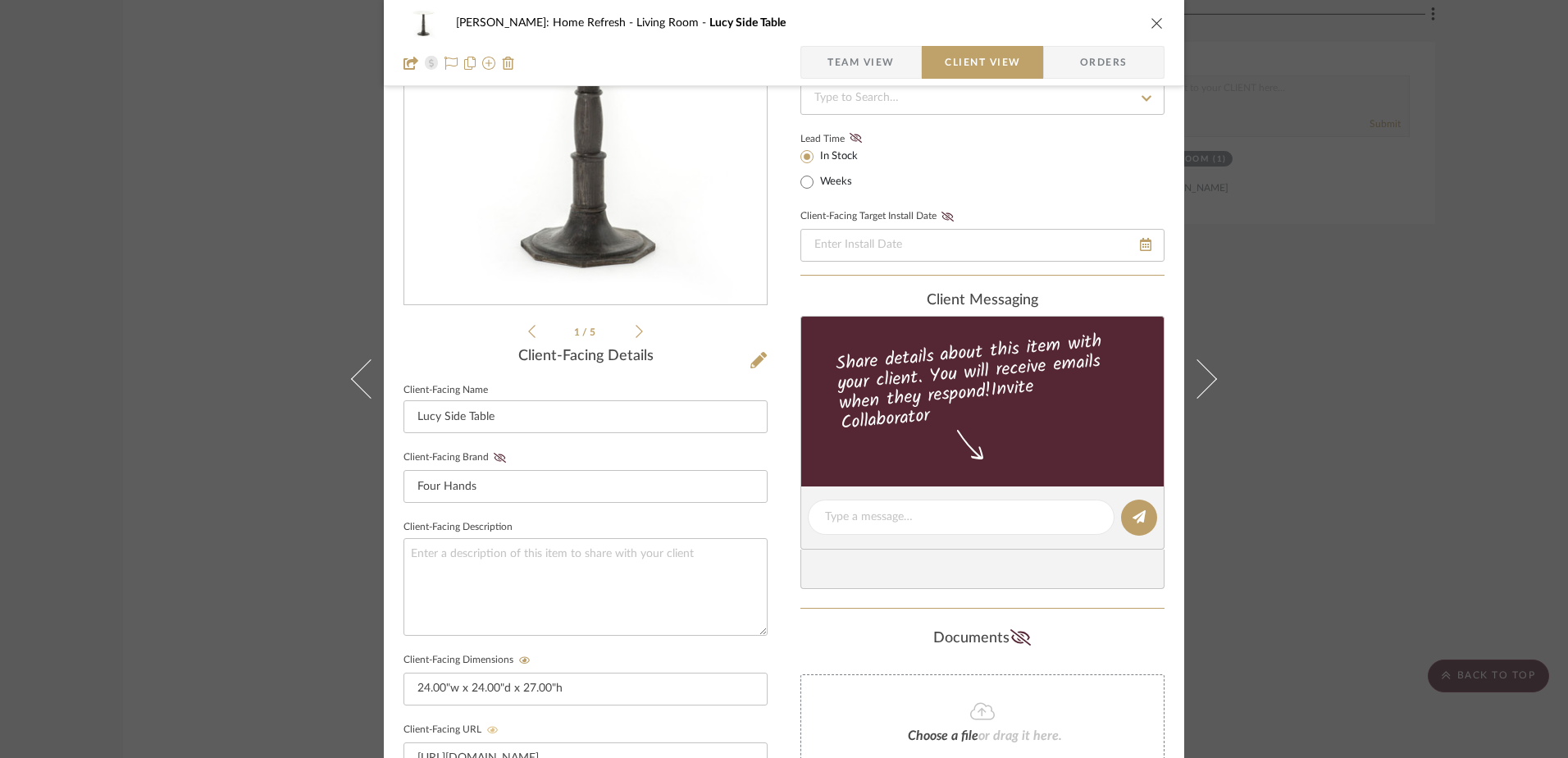
scroll to position [0, 0]
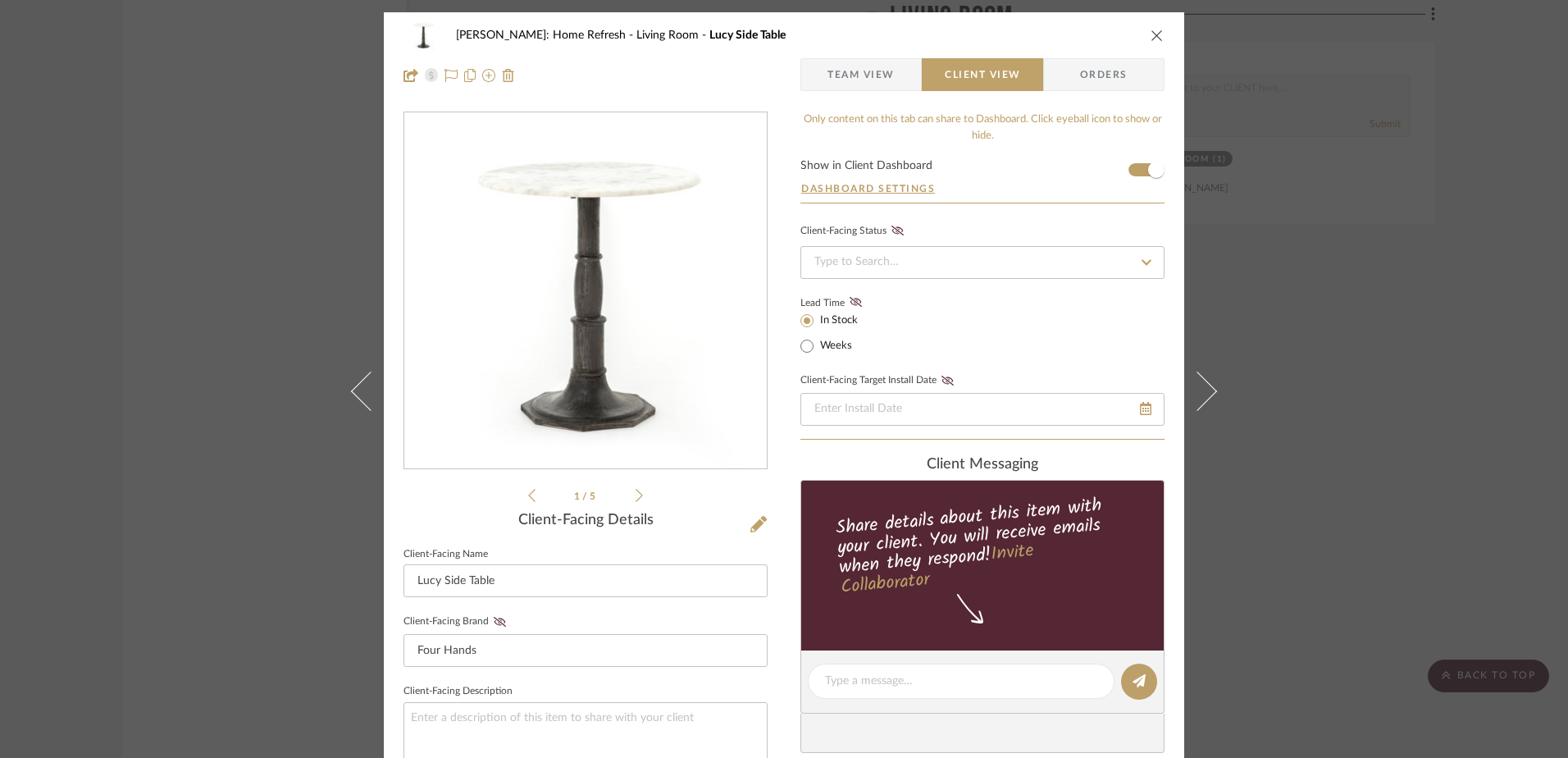
click at [636, 493] on icon at bounding box center [639, 495] width 8 height 13
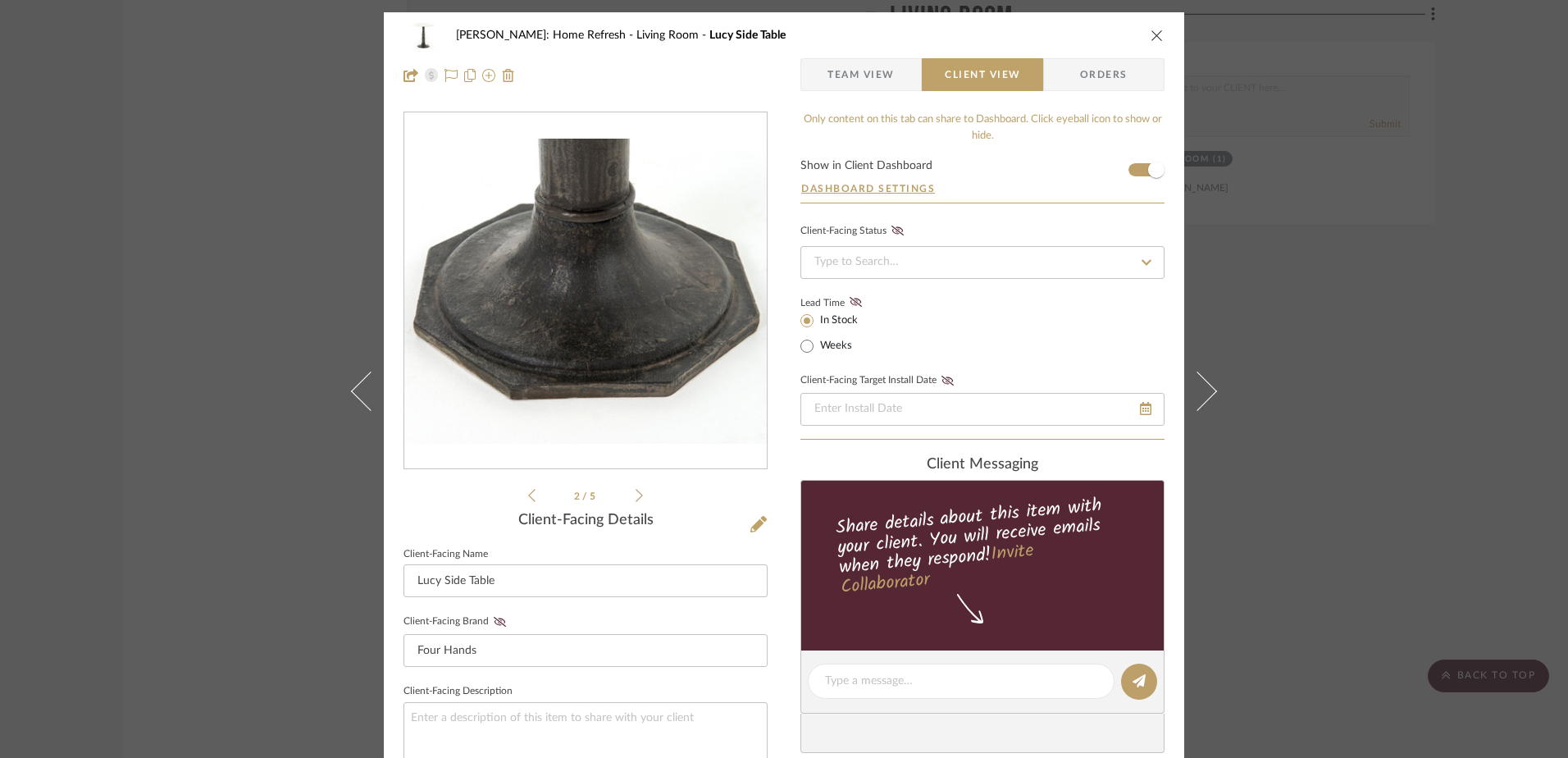
click at [636, 493] on icon at bounding box center [639, 495] width 8 height 13
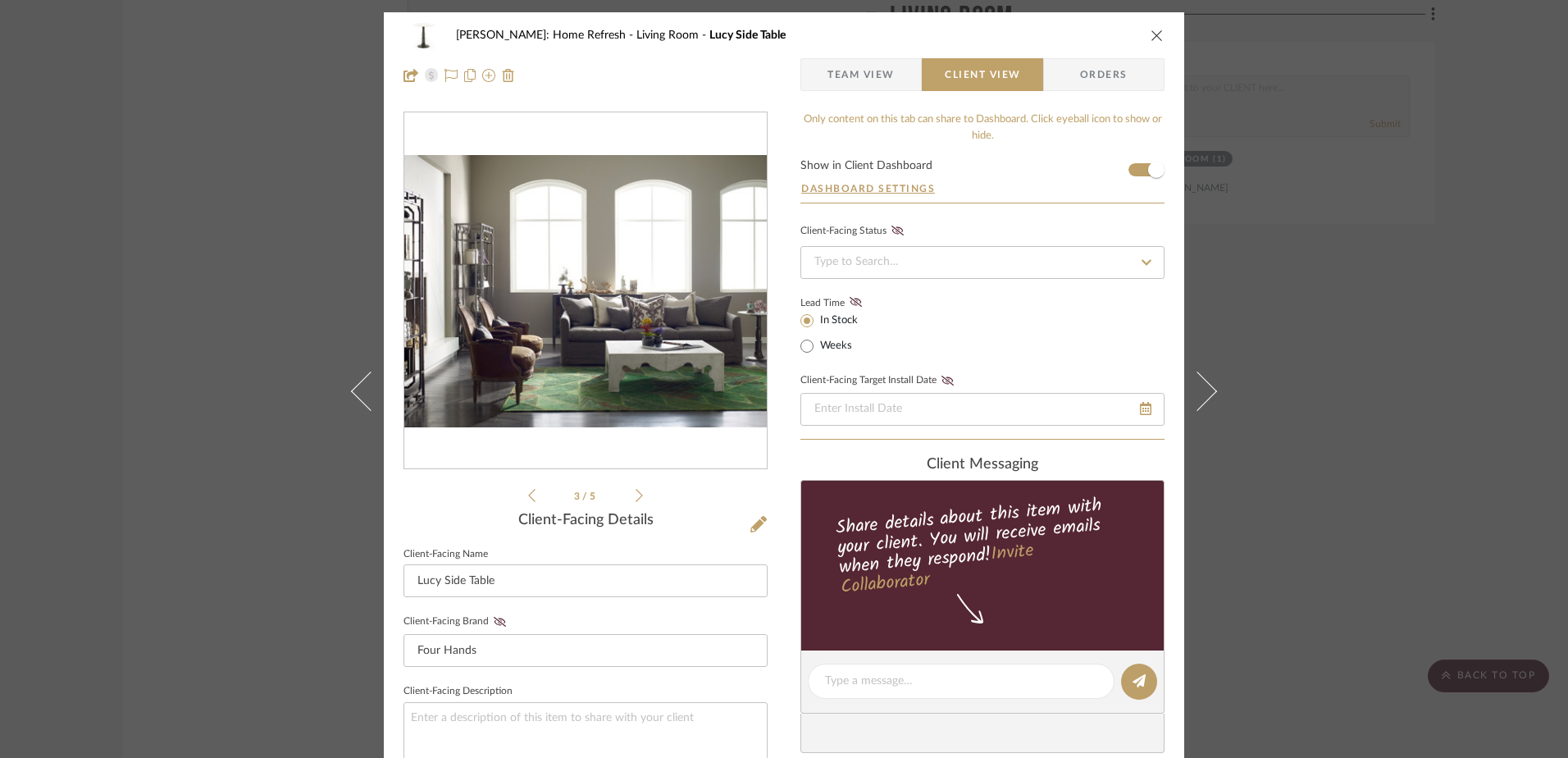
click at [636, 493] on icon at bounding box center [639, 495] width 8 height 13
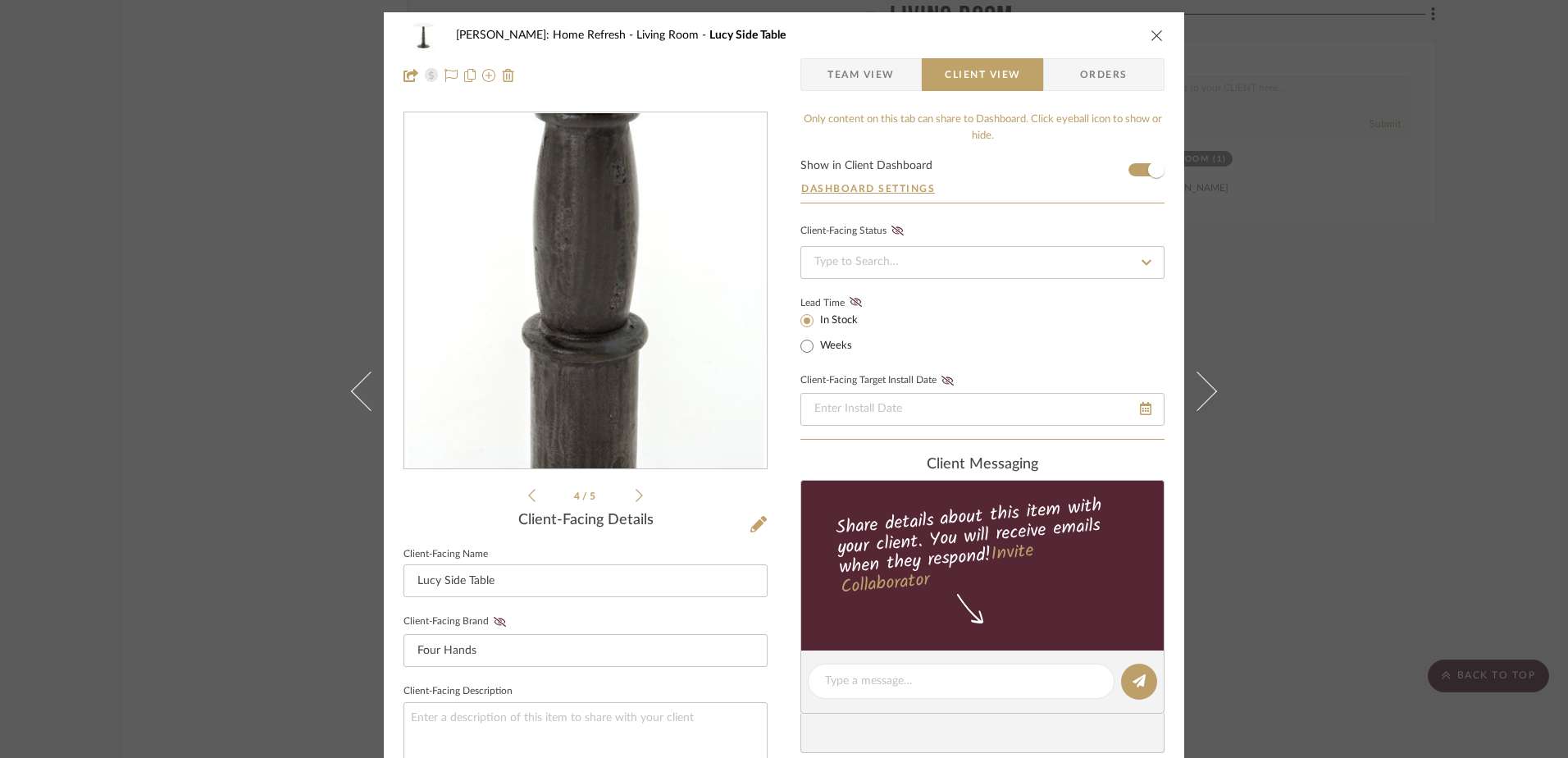
click at [636, 493] on icon at bounding box center [639, 495] width 8 height 13
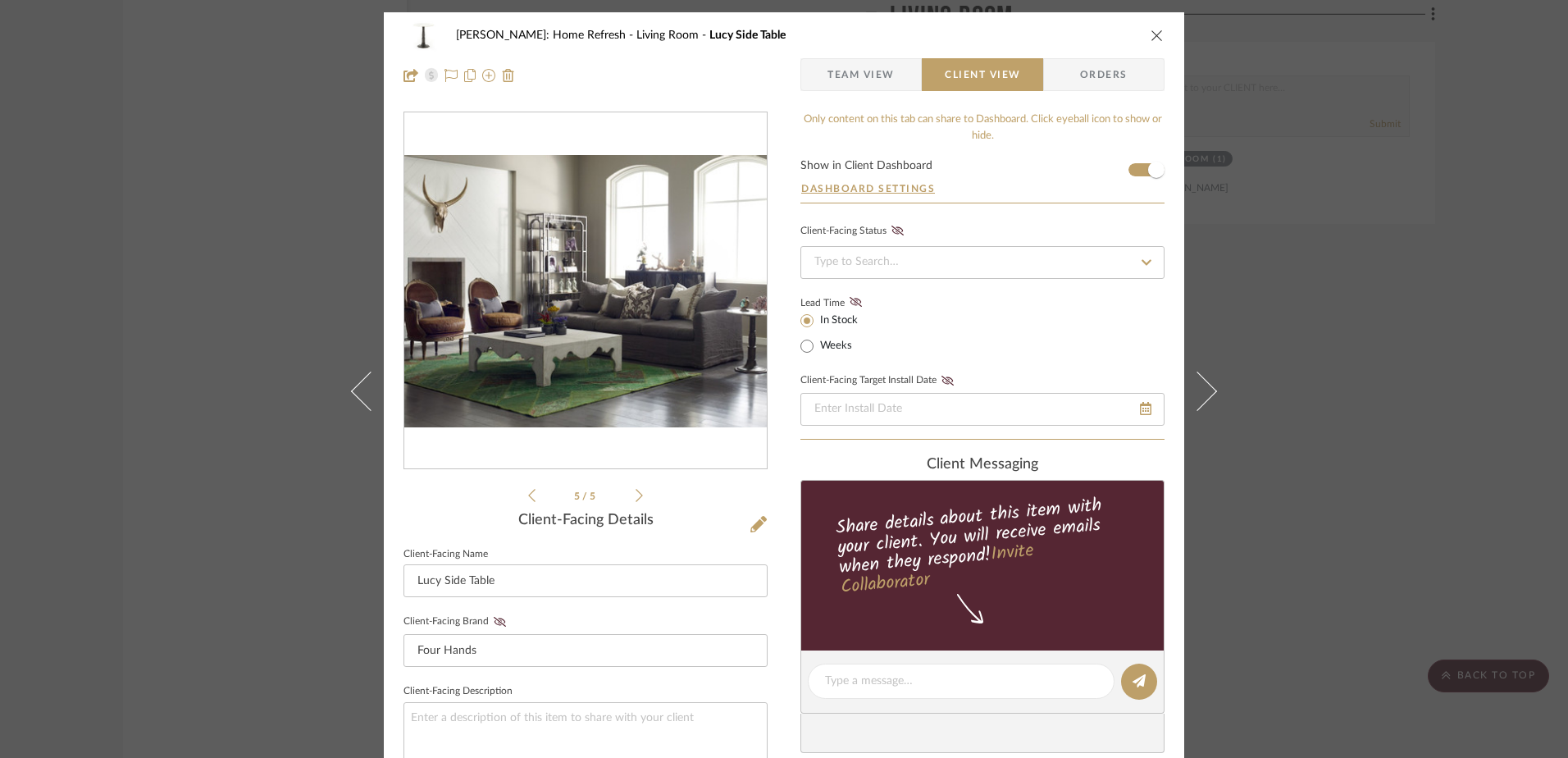
click at [636, 493] on icon at bounding box center [639, 495] width 8 height 13
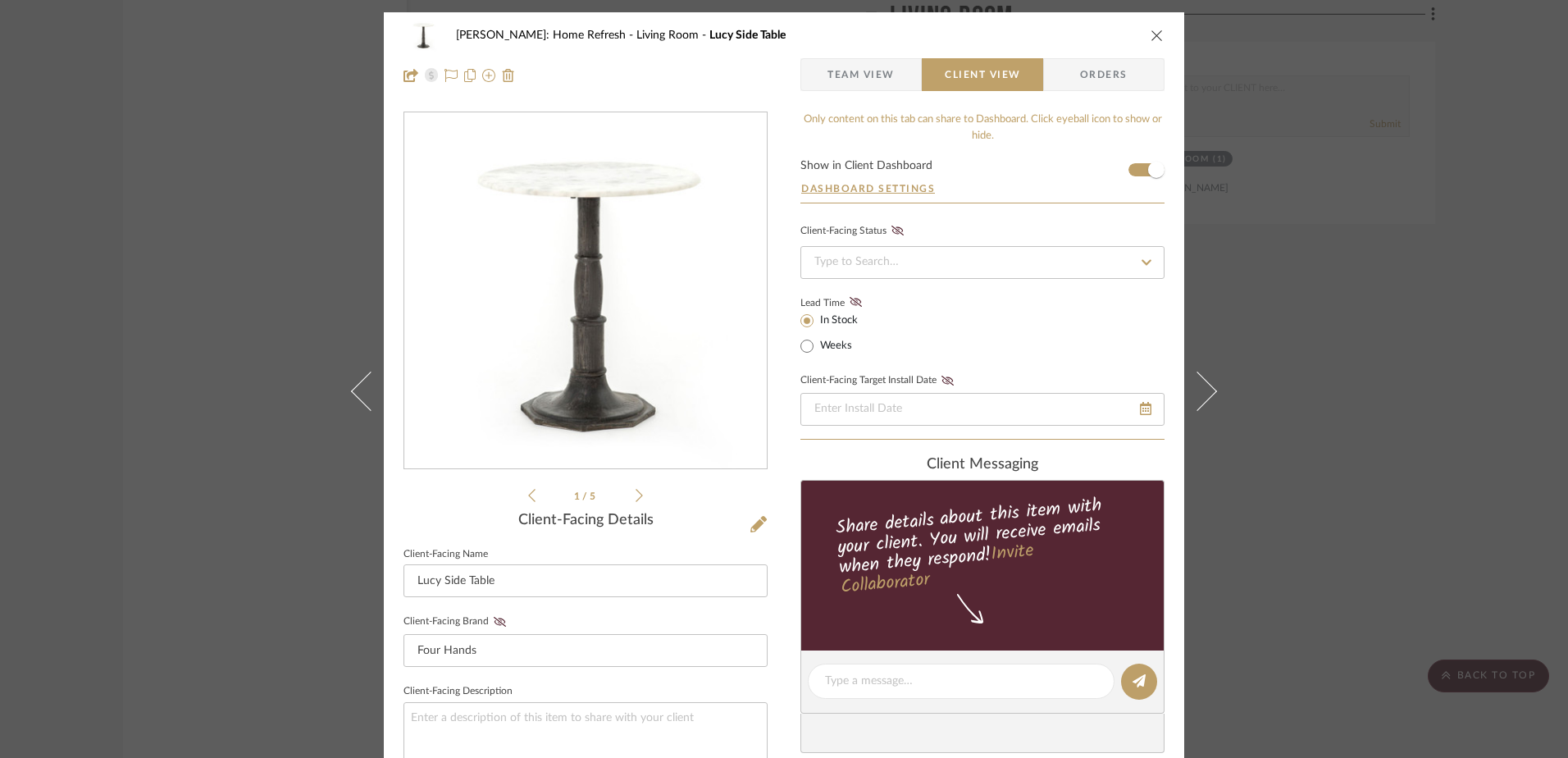
click at [1408, 271] on div "[PERSON_NAME]: Home Refresh Living Room Lucy Side Table Team View Client View O…" at bounding box center [784, 379] width 1568 height 758
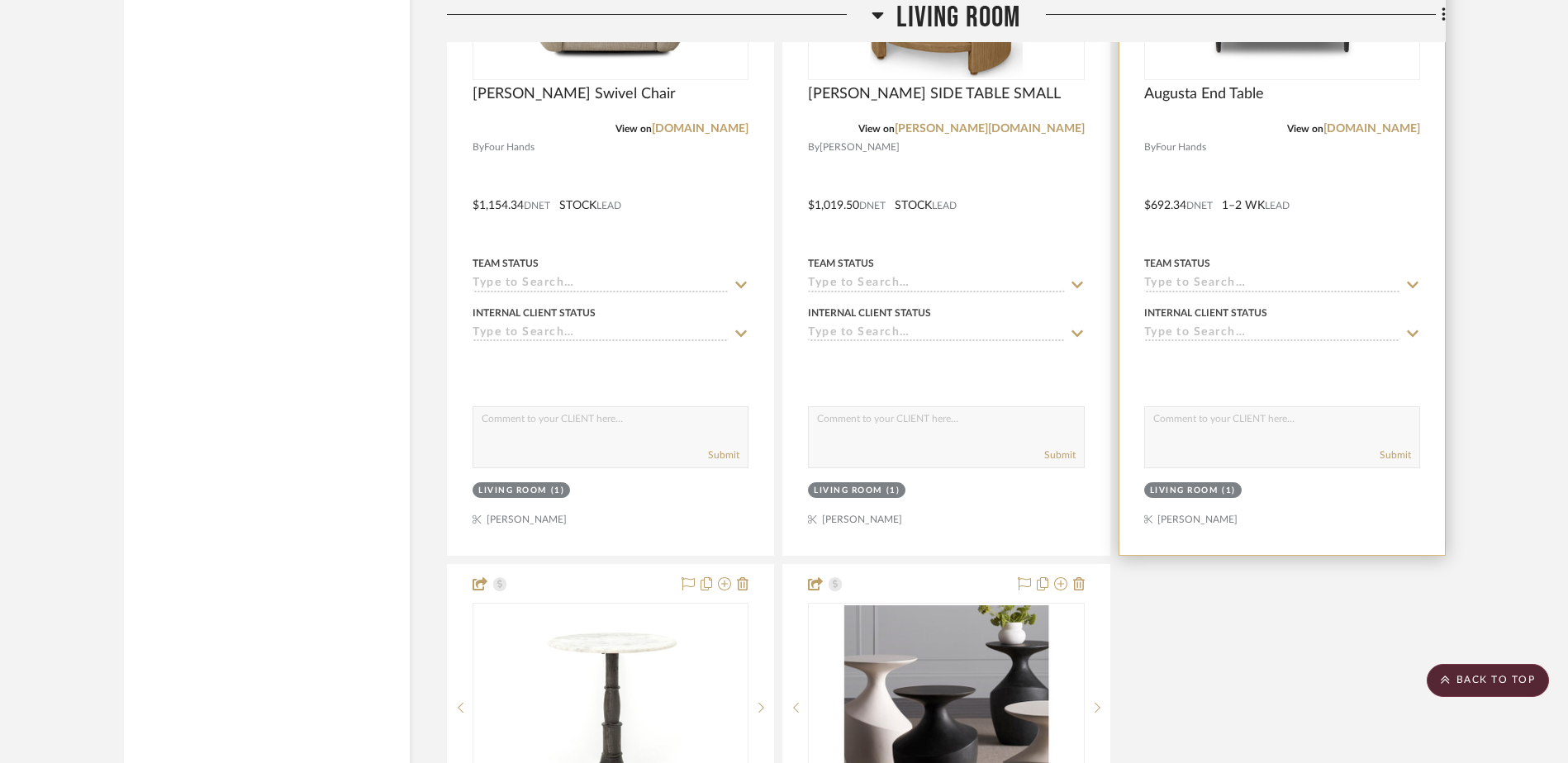
scroll to position [16704, 0]
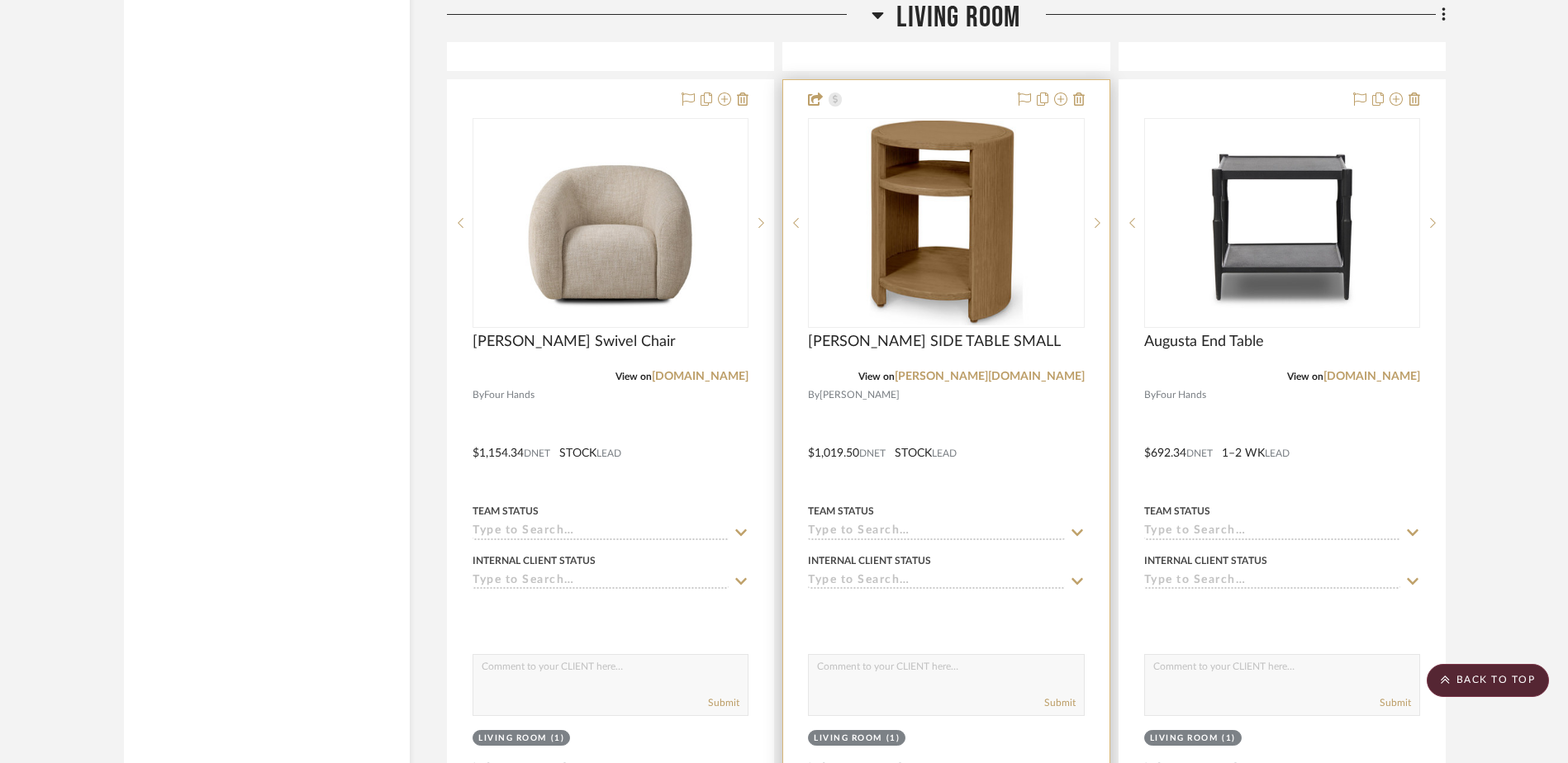
click at [1043, 223] on img "0" at bounding box center [945, 223] width 272 height 204
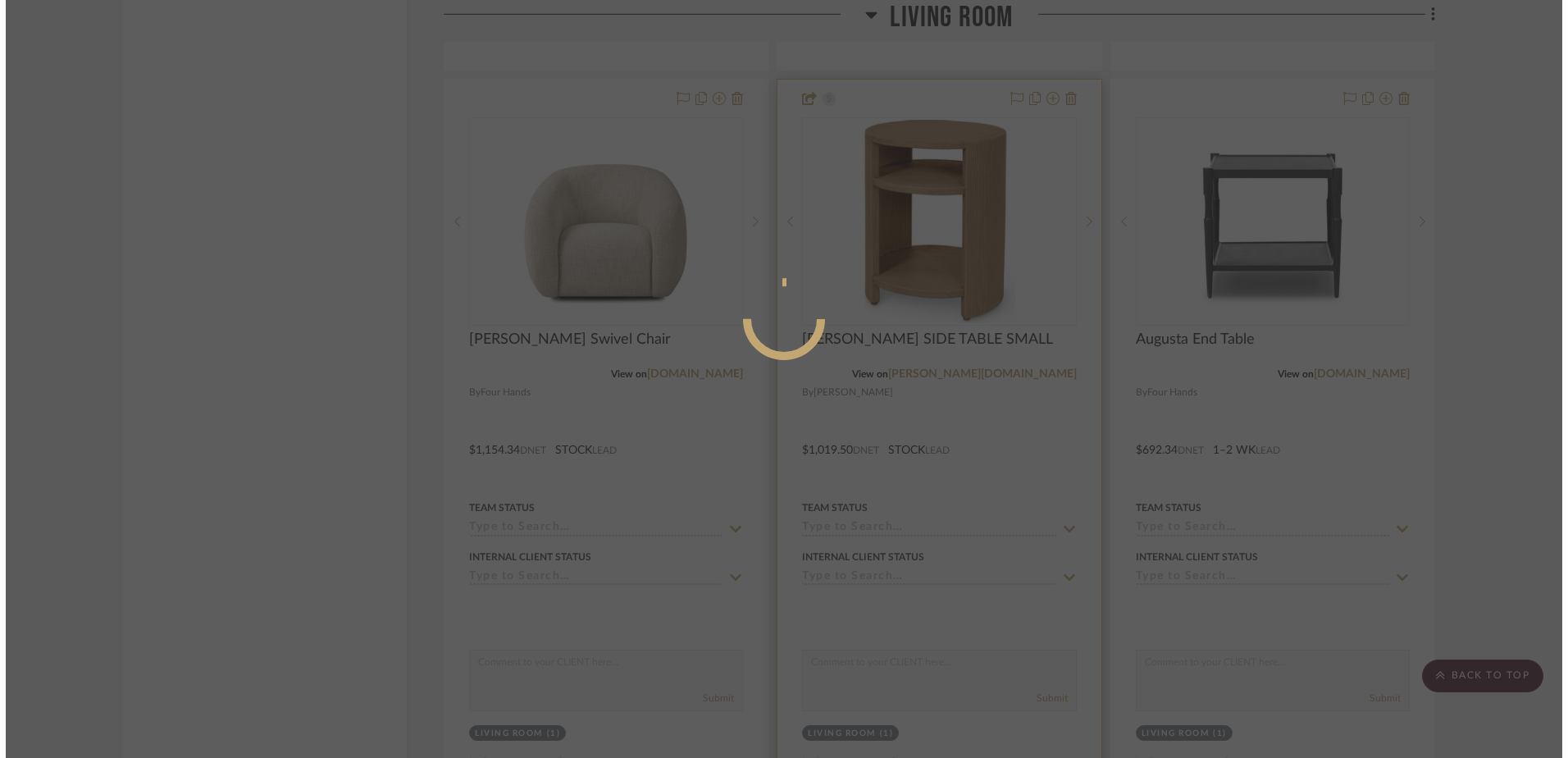
scroll to position [0, 0]
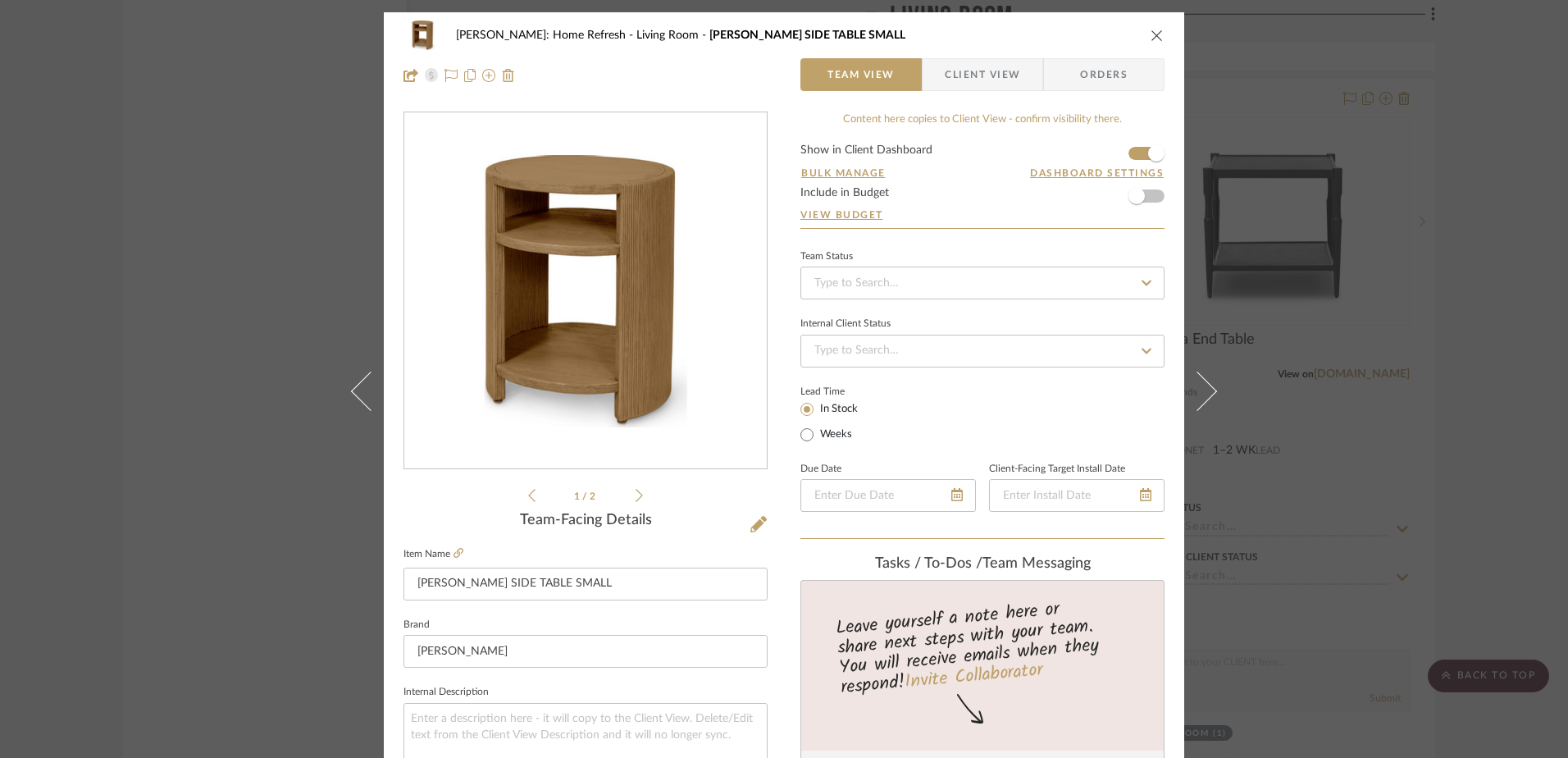
click at [1150, 37] on button "close" at bounding box center [1157, 35] width 15 height 15
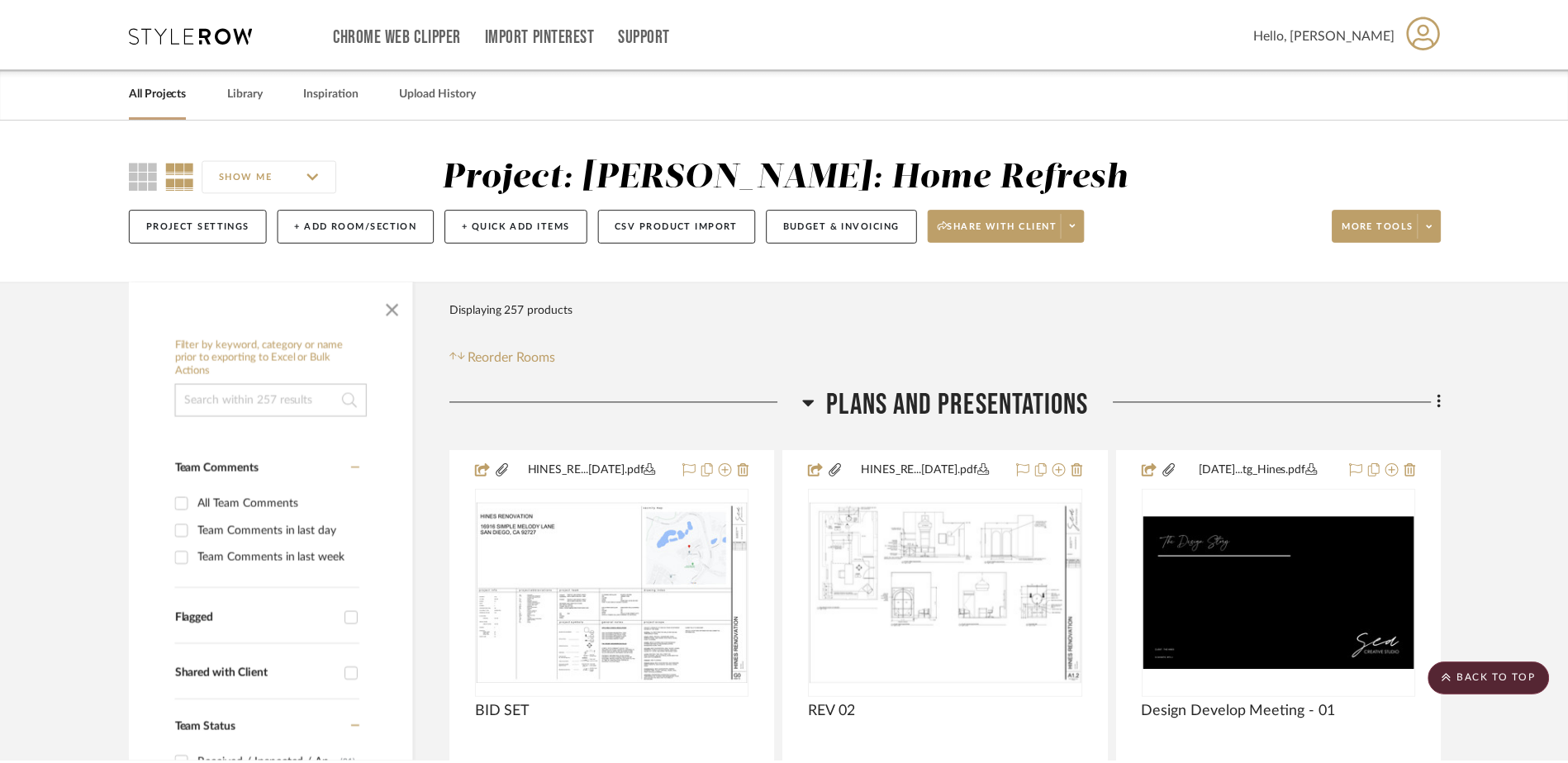
scroll to position [16704, 0]
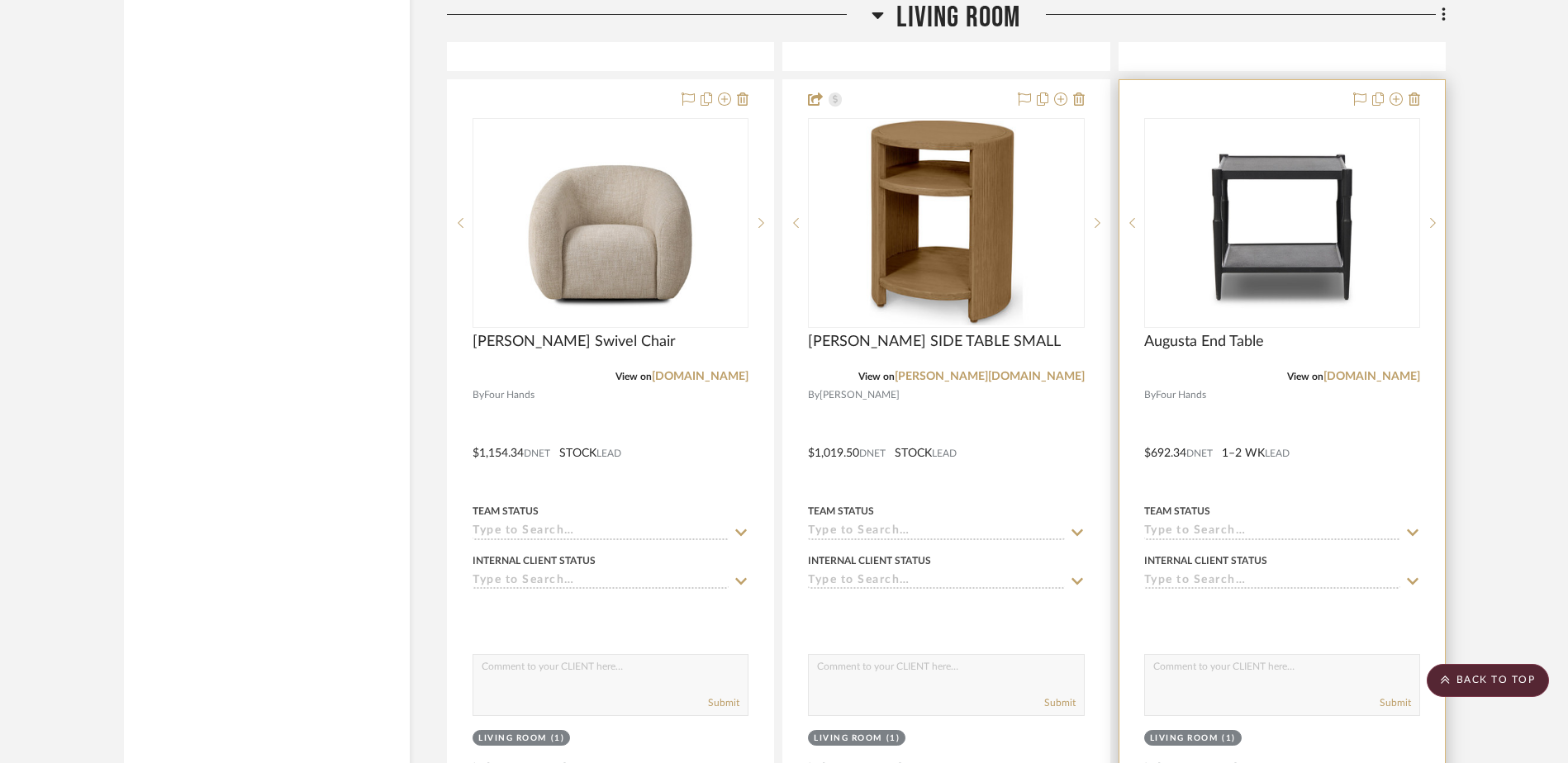
click at [1308, 191] on img "0" at bounding box center [1282, 223] width 206 height 206
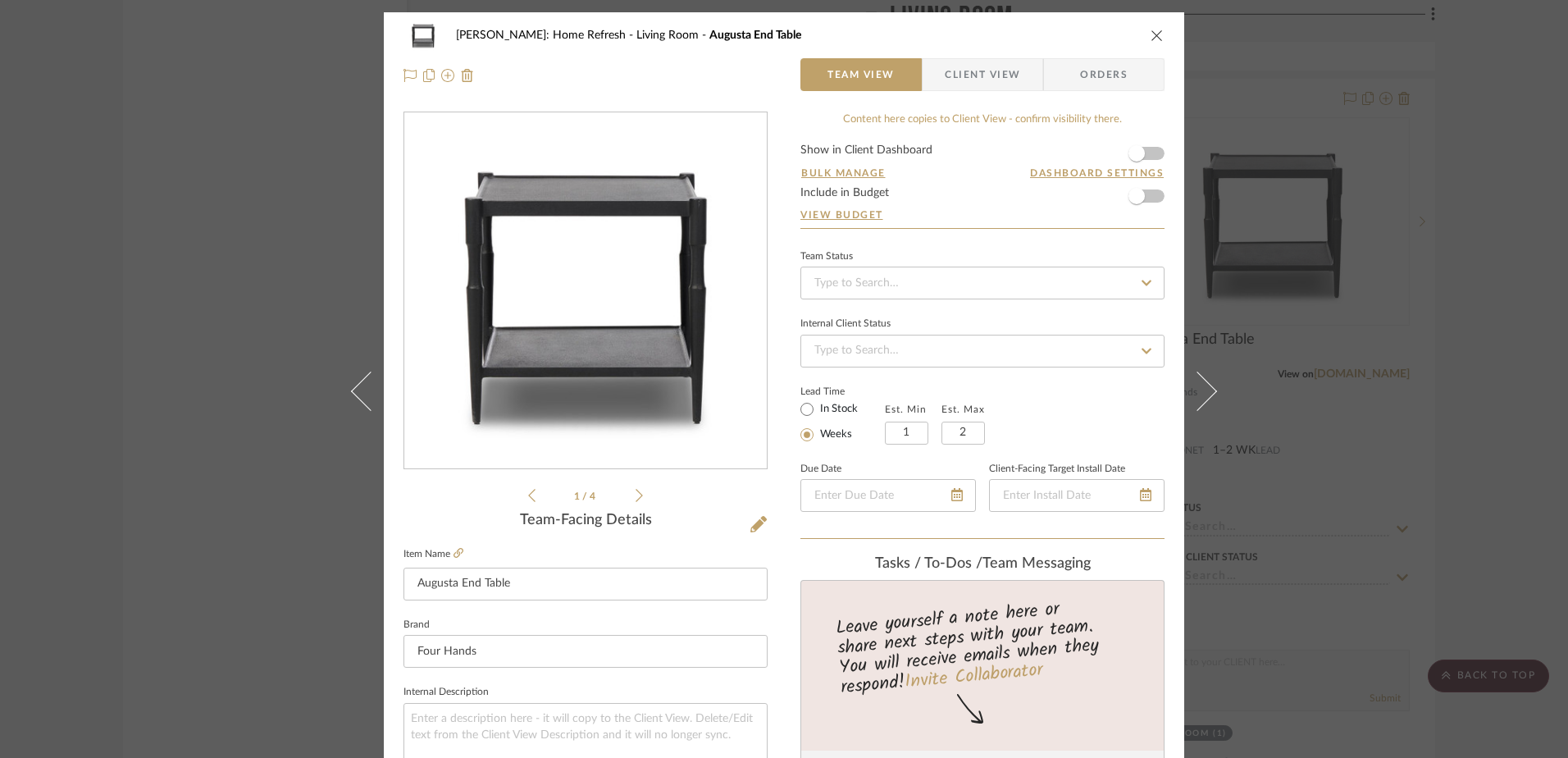
scroll to position [329, 0]
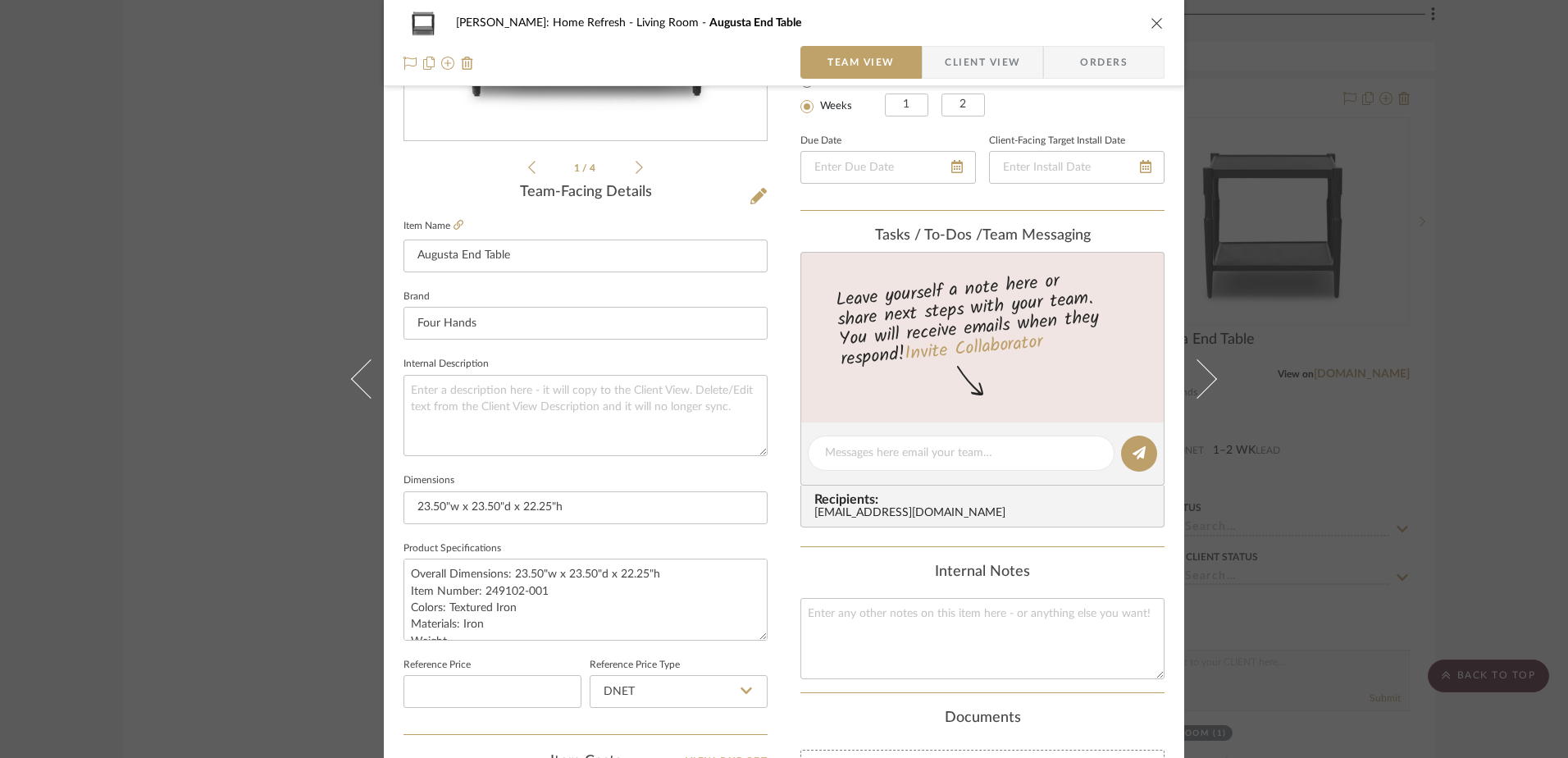
click at [1510, 283] on div "[PERSON_NAME]: Home Refresh Living Room Augusta End Table Team View Client View…" at bounding box center [784, 379] width 1568 height 758
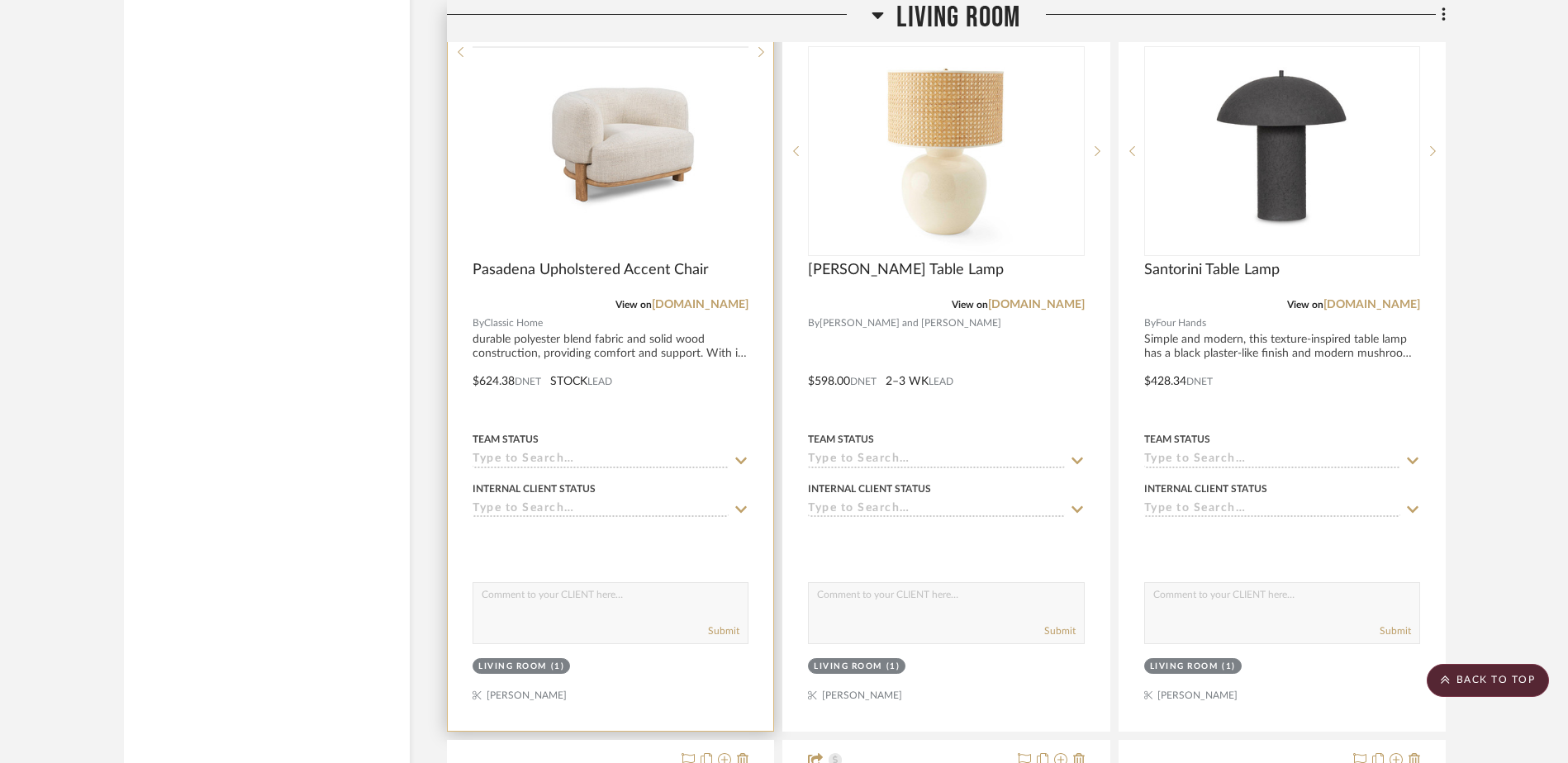
scroll to position [15960, 0]
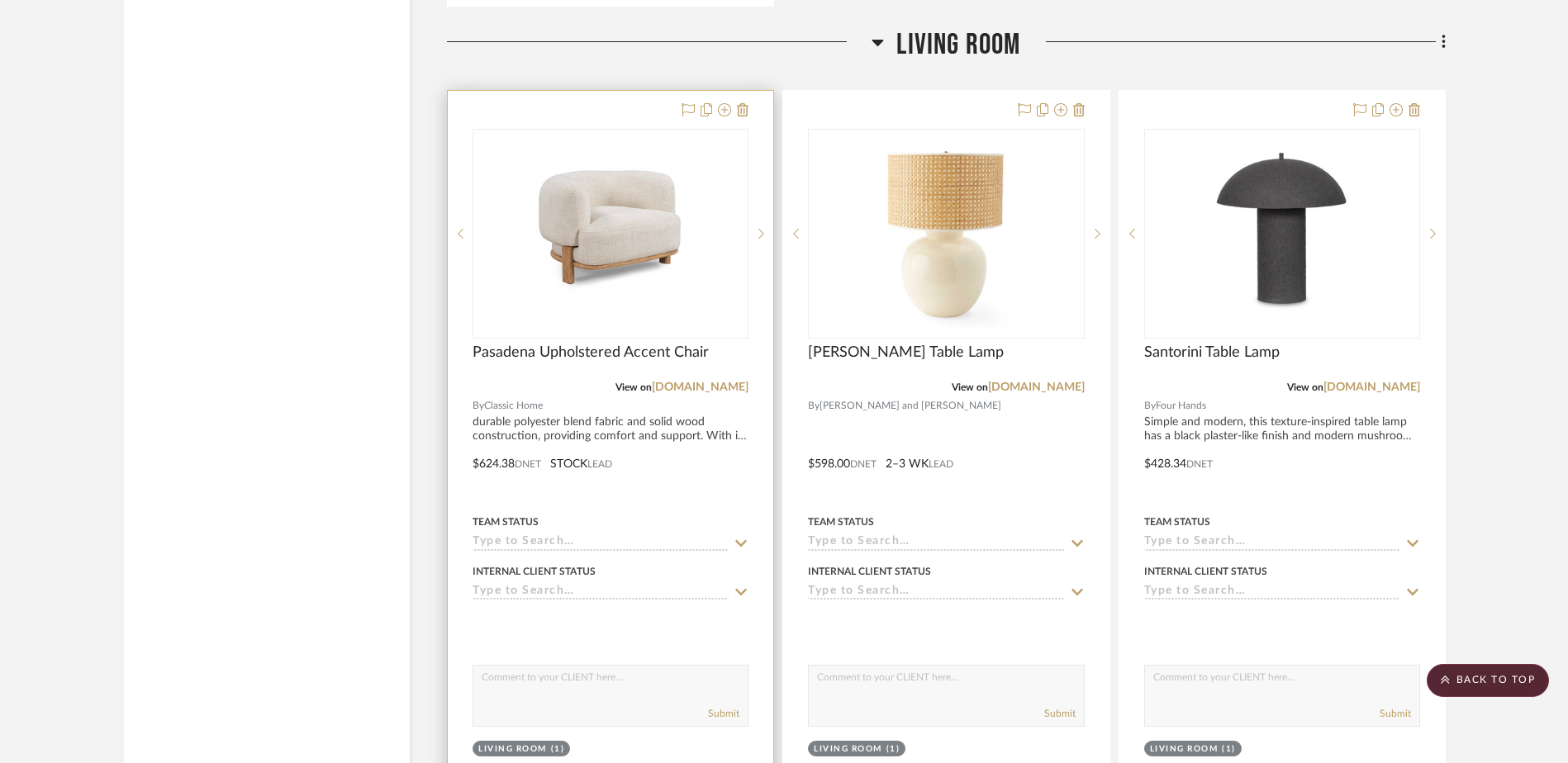
click at [612, 239] on img "0" at bounding box center [610, 234] width 206 height 206
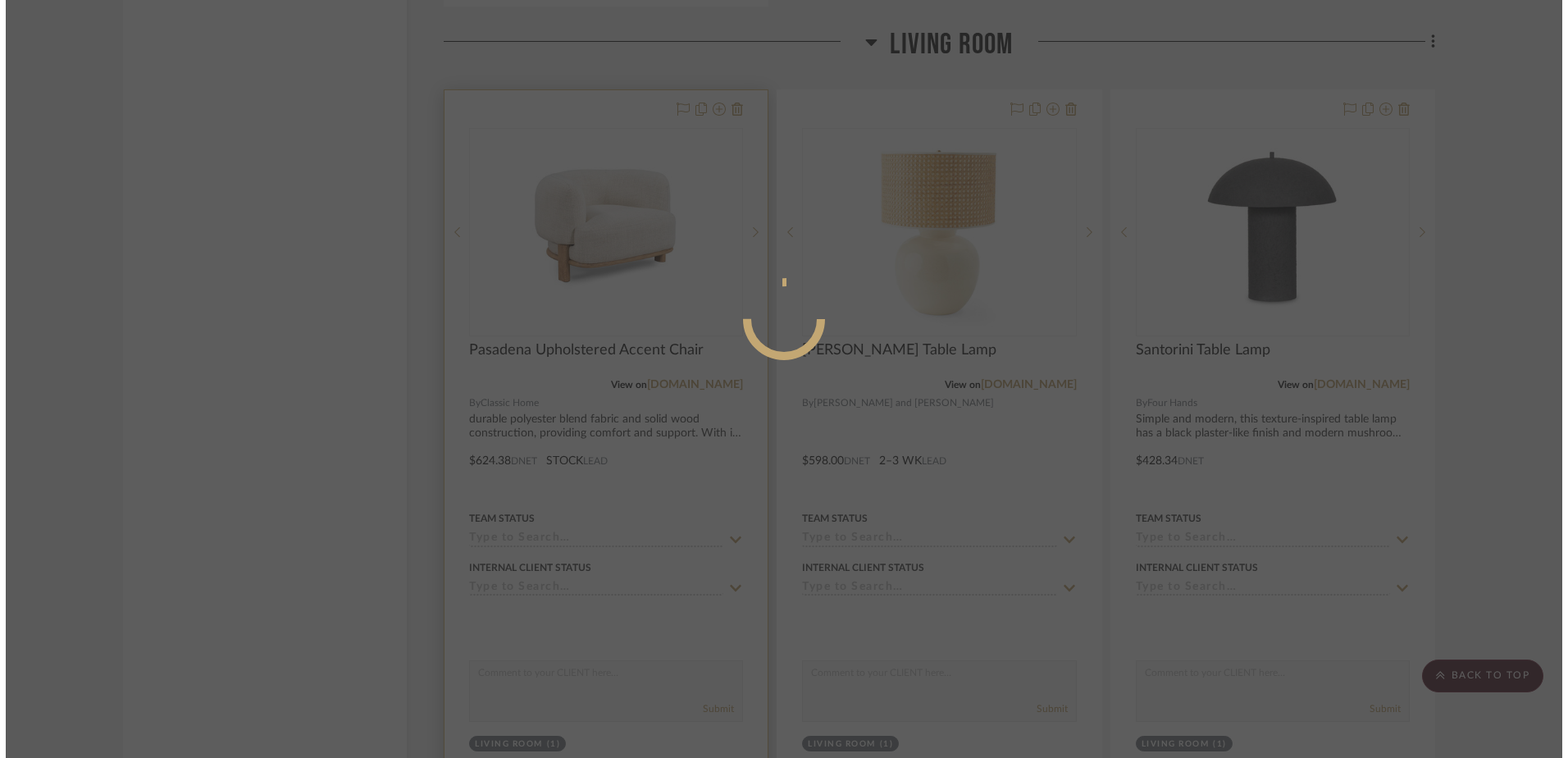
scroll to position [0, 0]
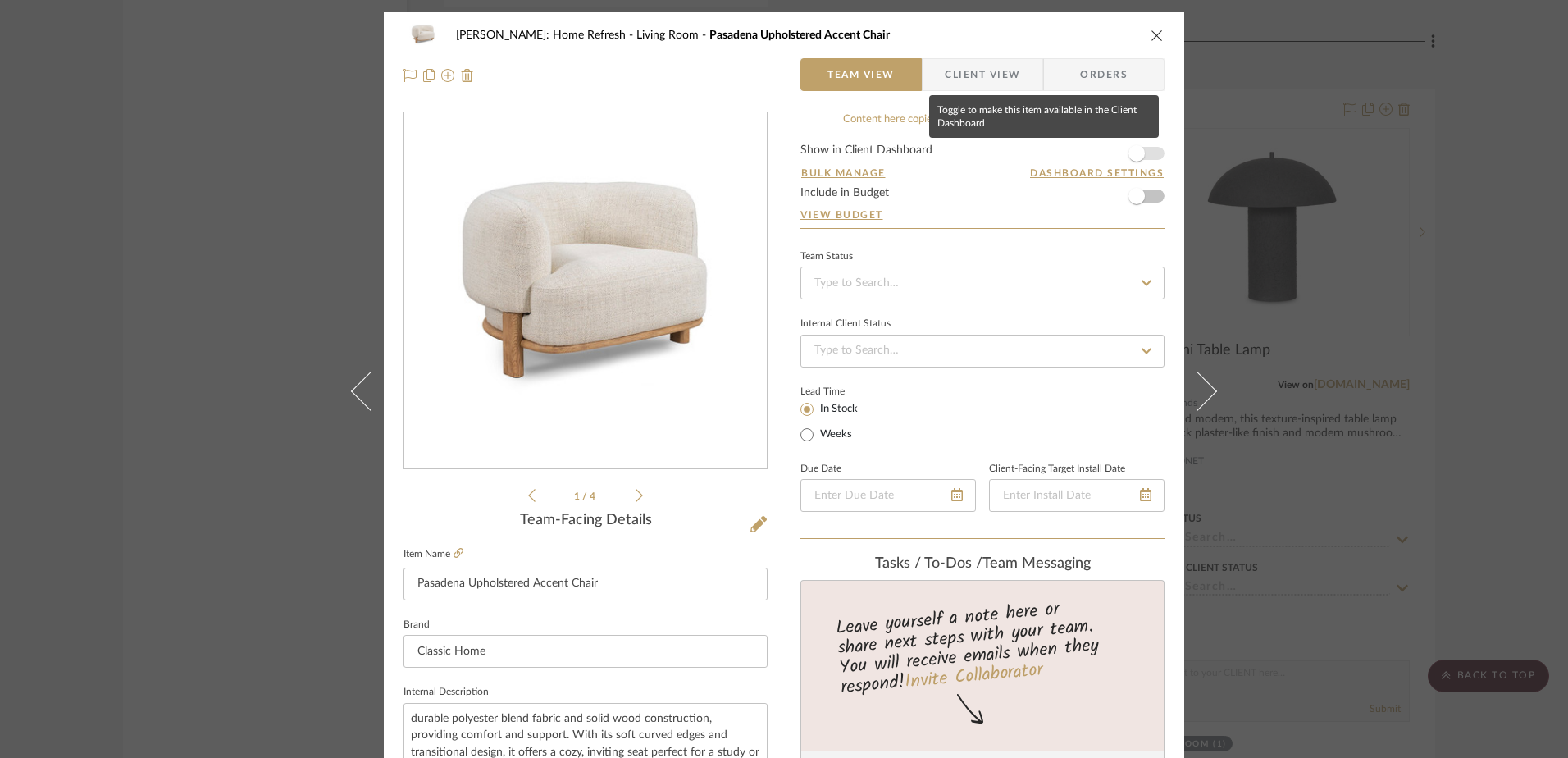
drag, startPoint x: 1136, startPoint y: 155, endPoint x: 1124, endPoint y: 160, distance: 13.0
click at [1136, 155] on span "button" at bounding box center [1136, 153] width 16 height 16
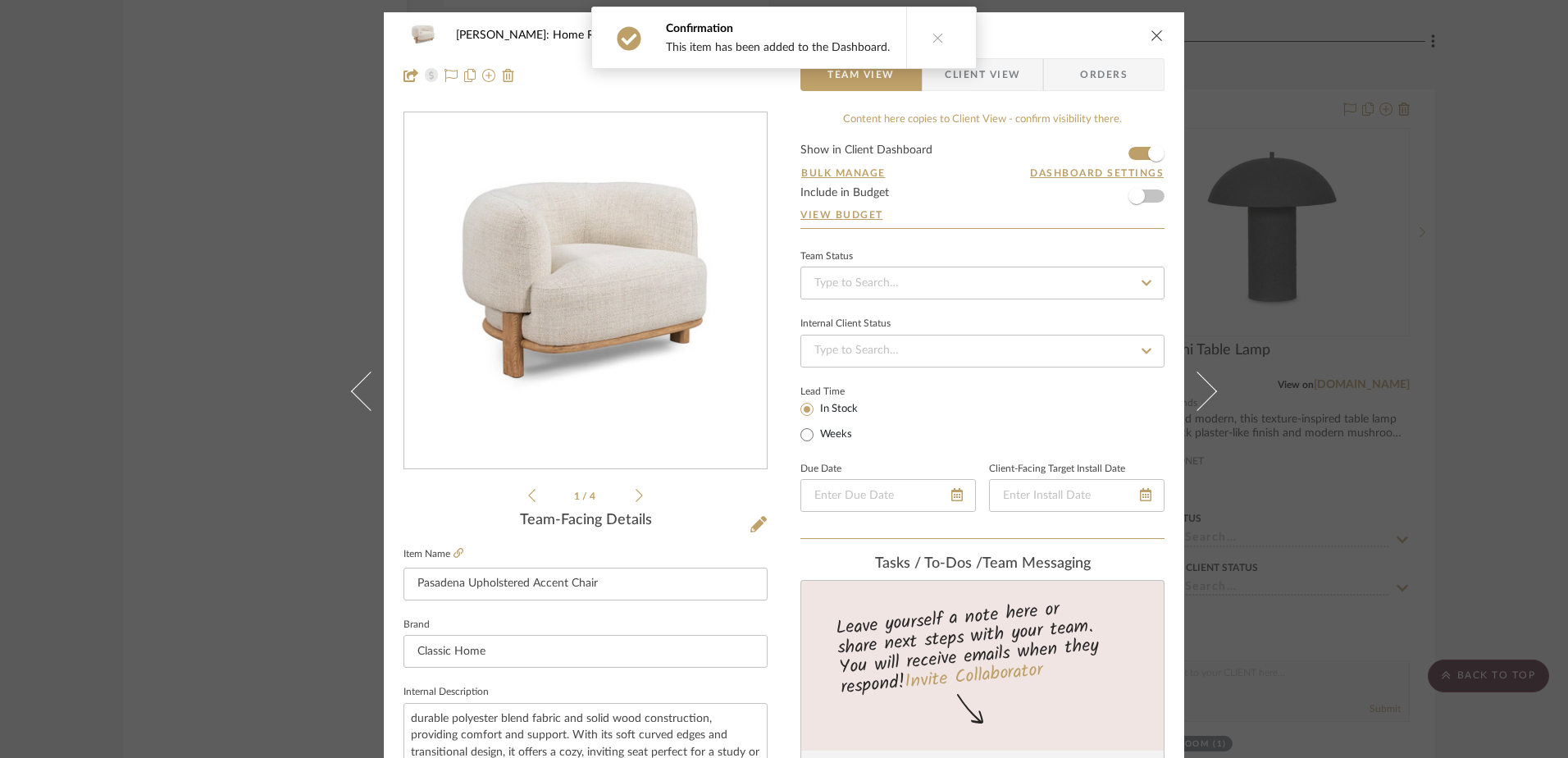
click at [627, 500] on li "1 / 4" at bounding box center [585, 495] width 100 height 20
click at [636, 500] on icon at bounding box center [639, 495] width 8 height 15
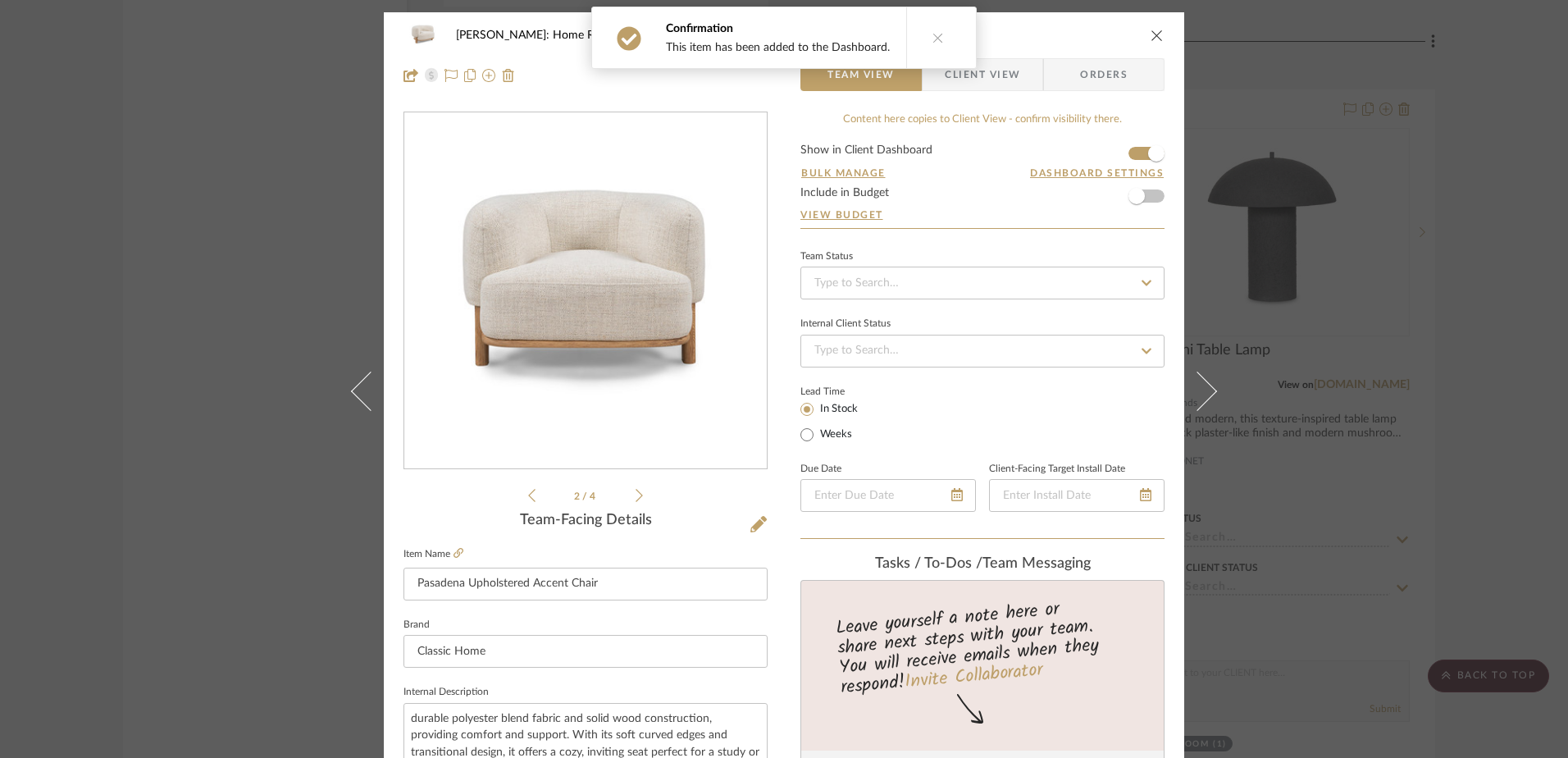
click at [636, 500] on icon at bounding box center [639, 495] width 8 height 15
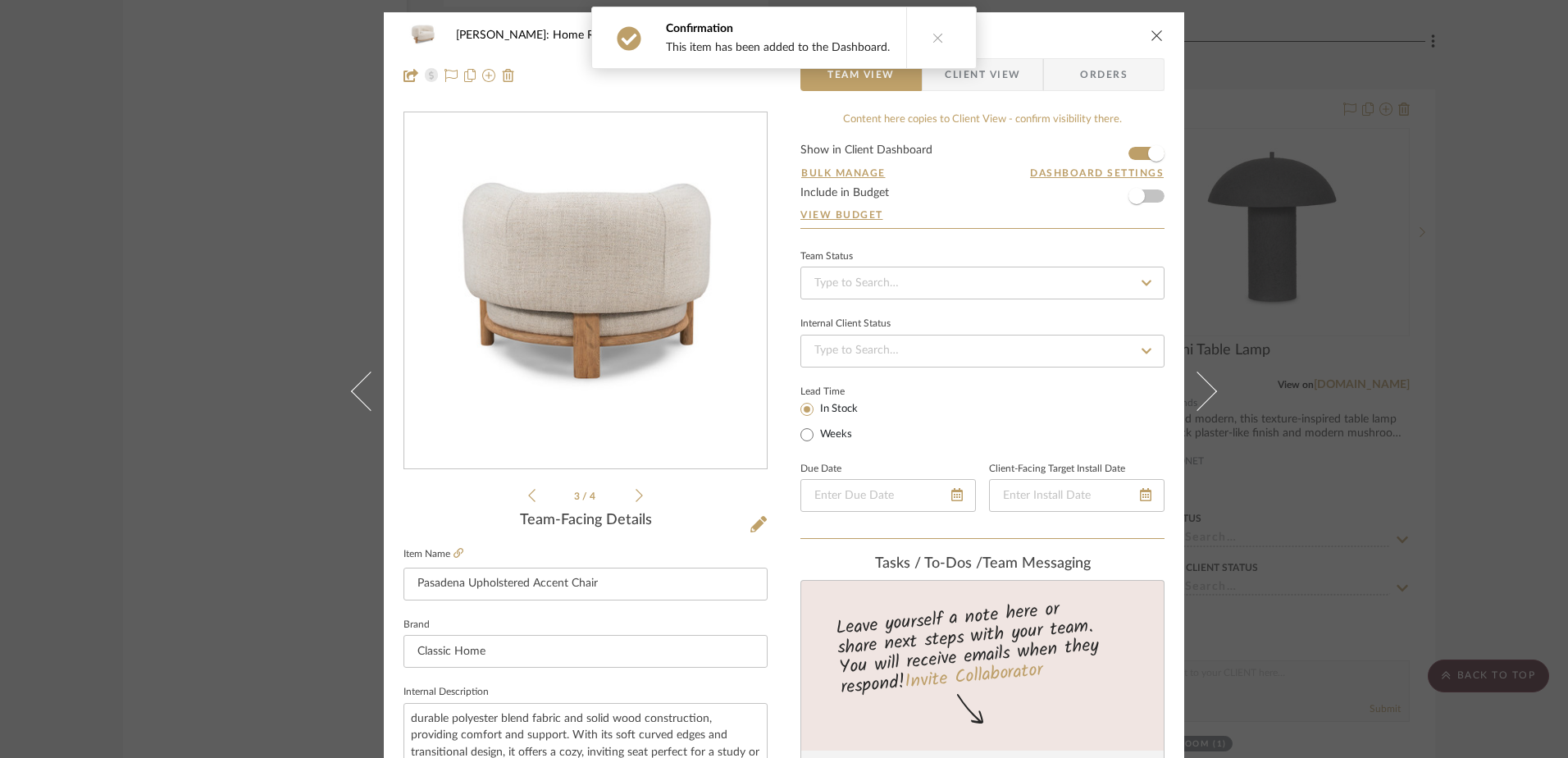
click at [636, 500] on icon at bounding box center [639, 495] width 8 height 15
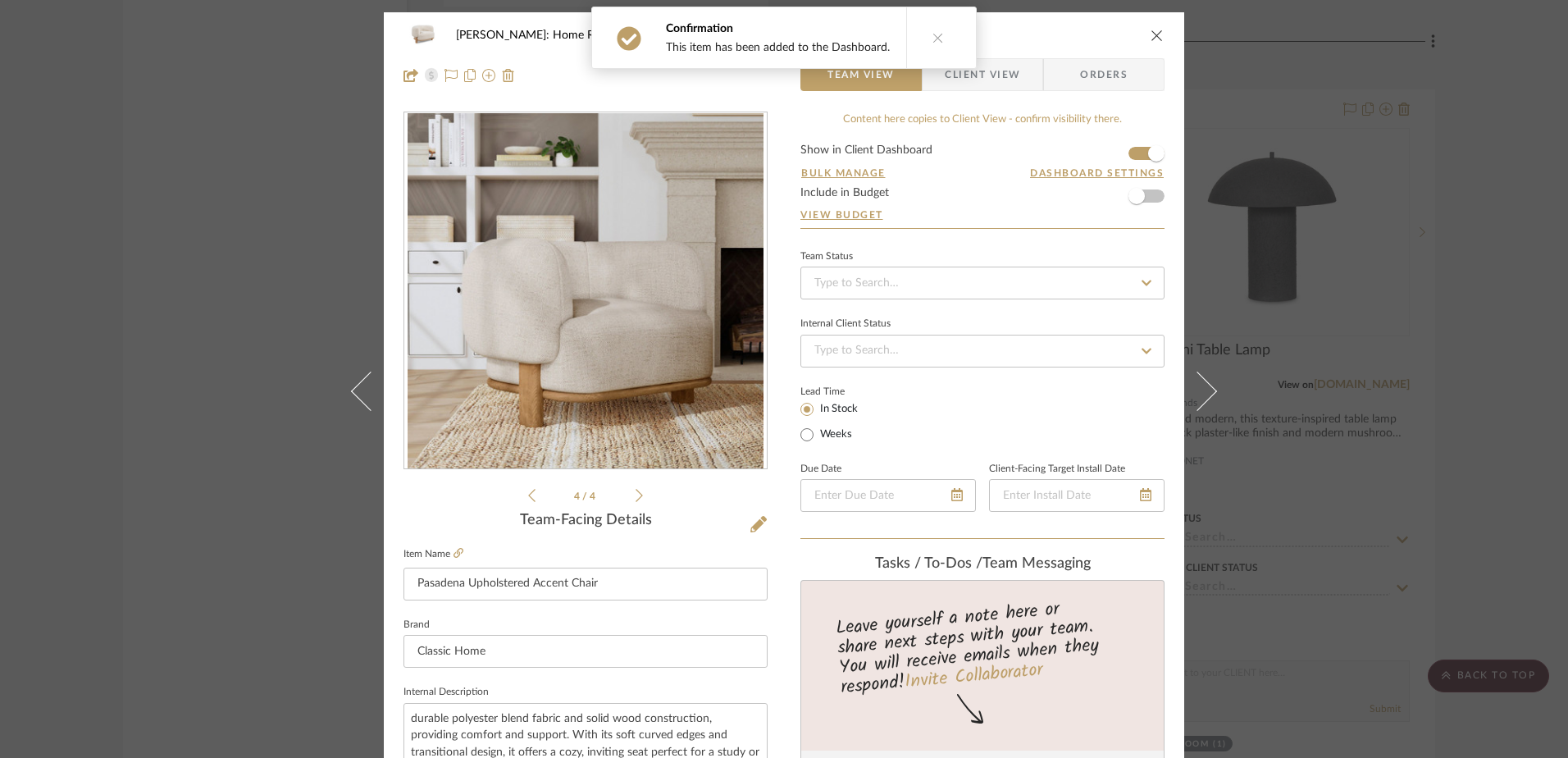
click at [636, 500] on icon at bounding box center [639, 495] width 8 height 15
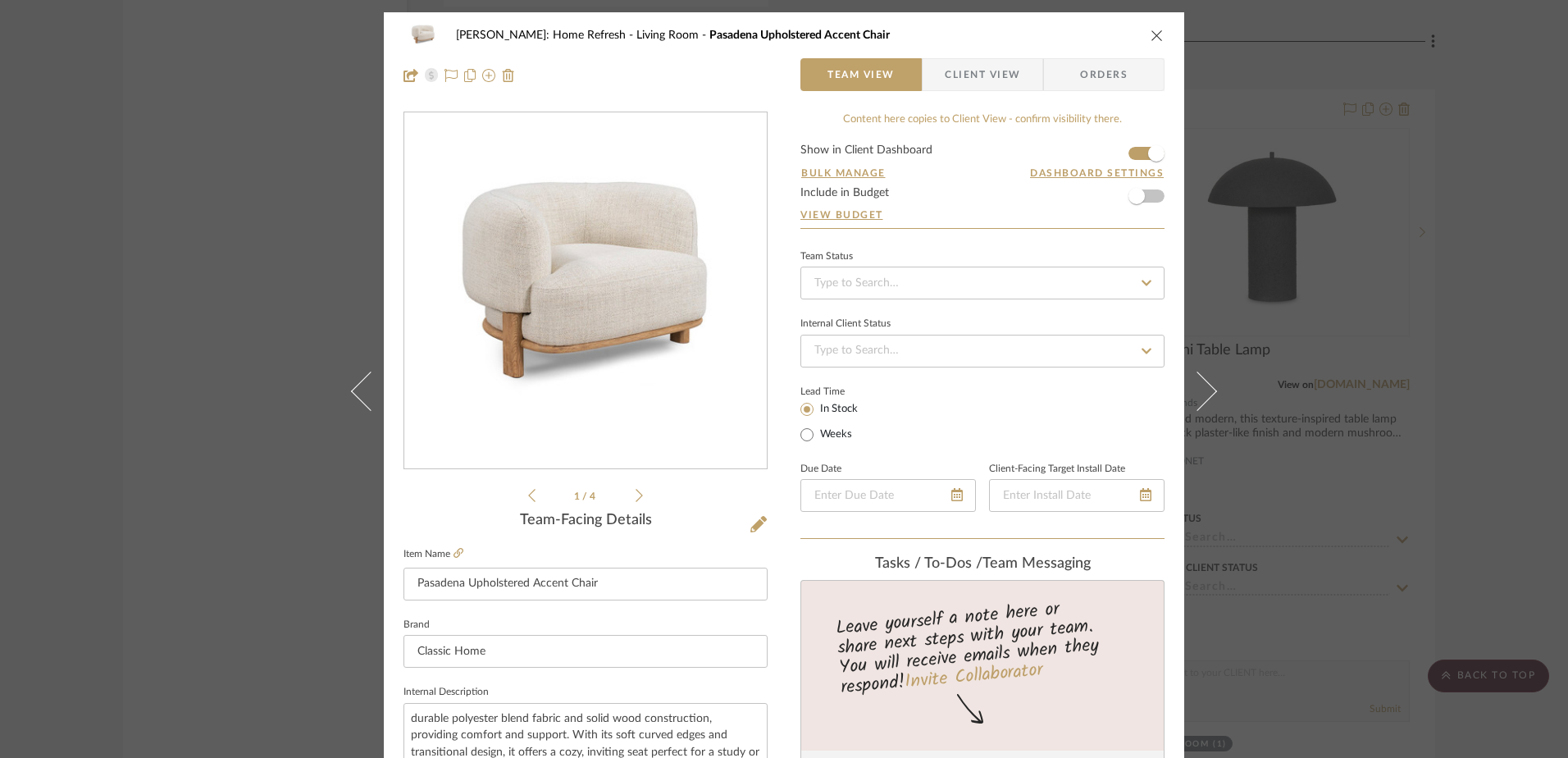
click at [636, 499] on icon at bounding box center [639, 495] width 8 height 15
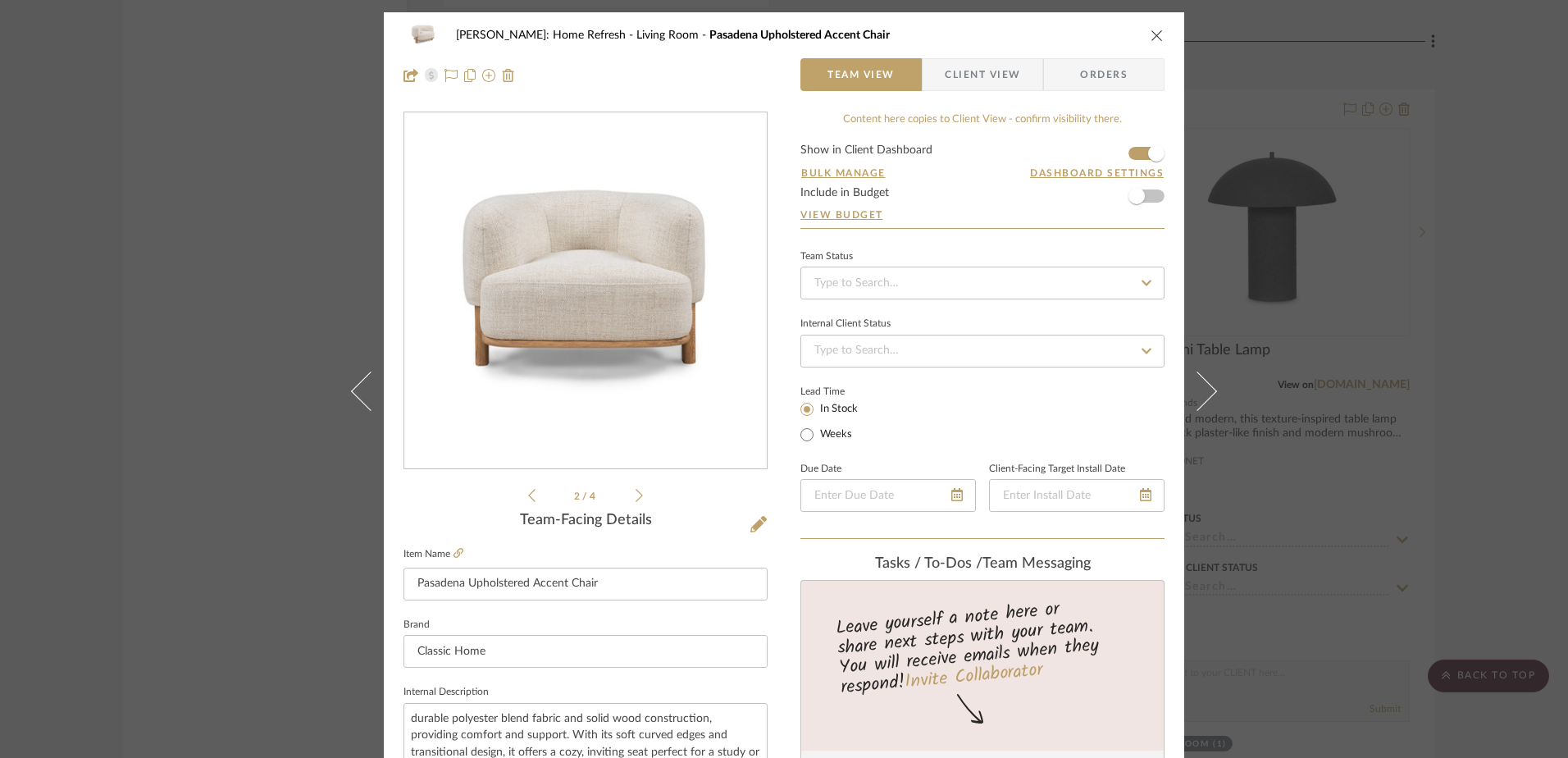
click at [636, 499] on icon at bounding box center [639, 495] width 8 height 15
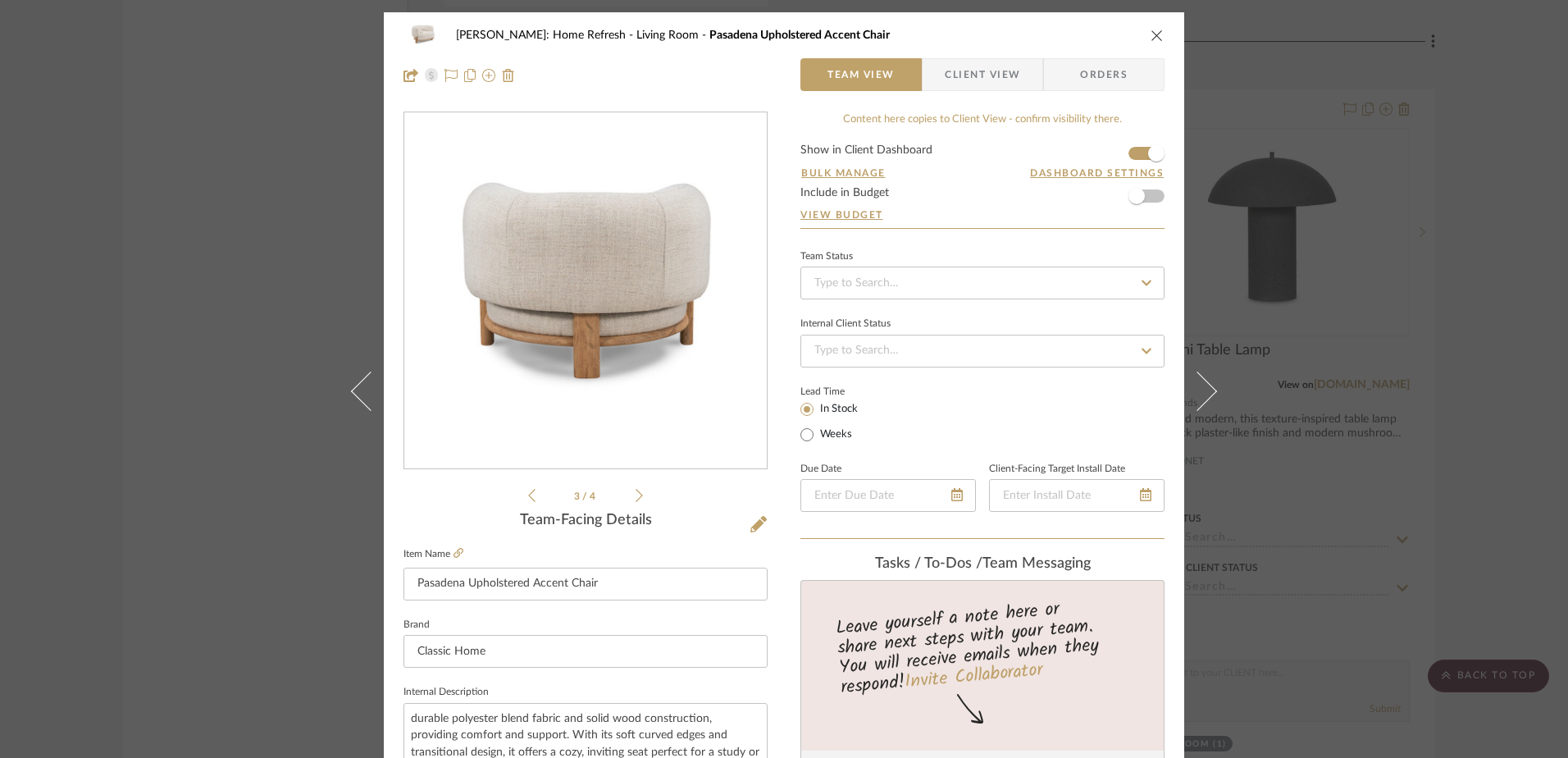
click at [636, 499] on icon at bounding box center [639, 495] width 8 height 15
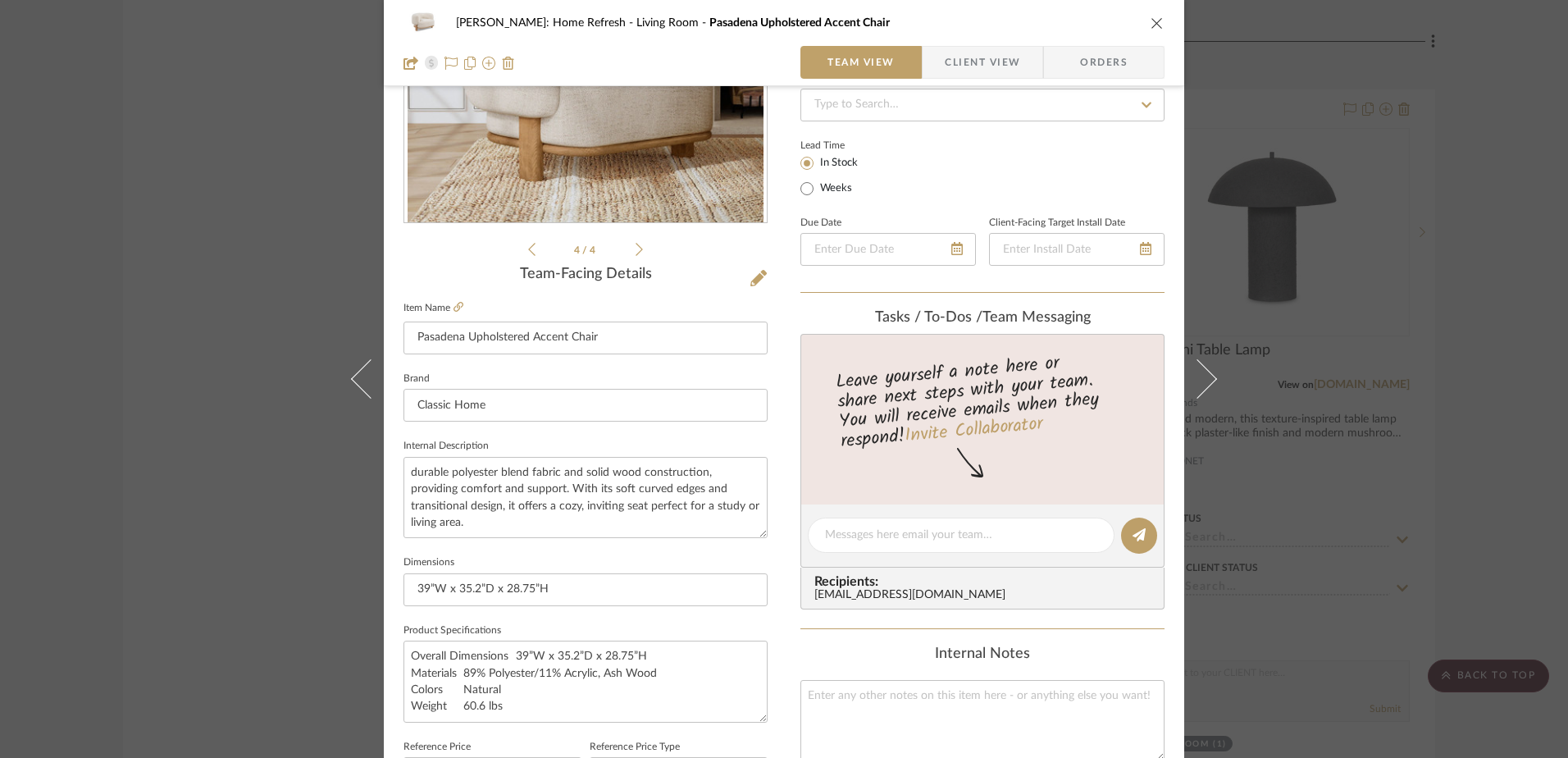
scroll to position [411, 0]
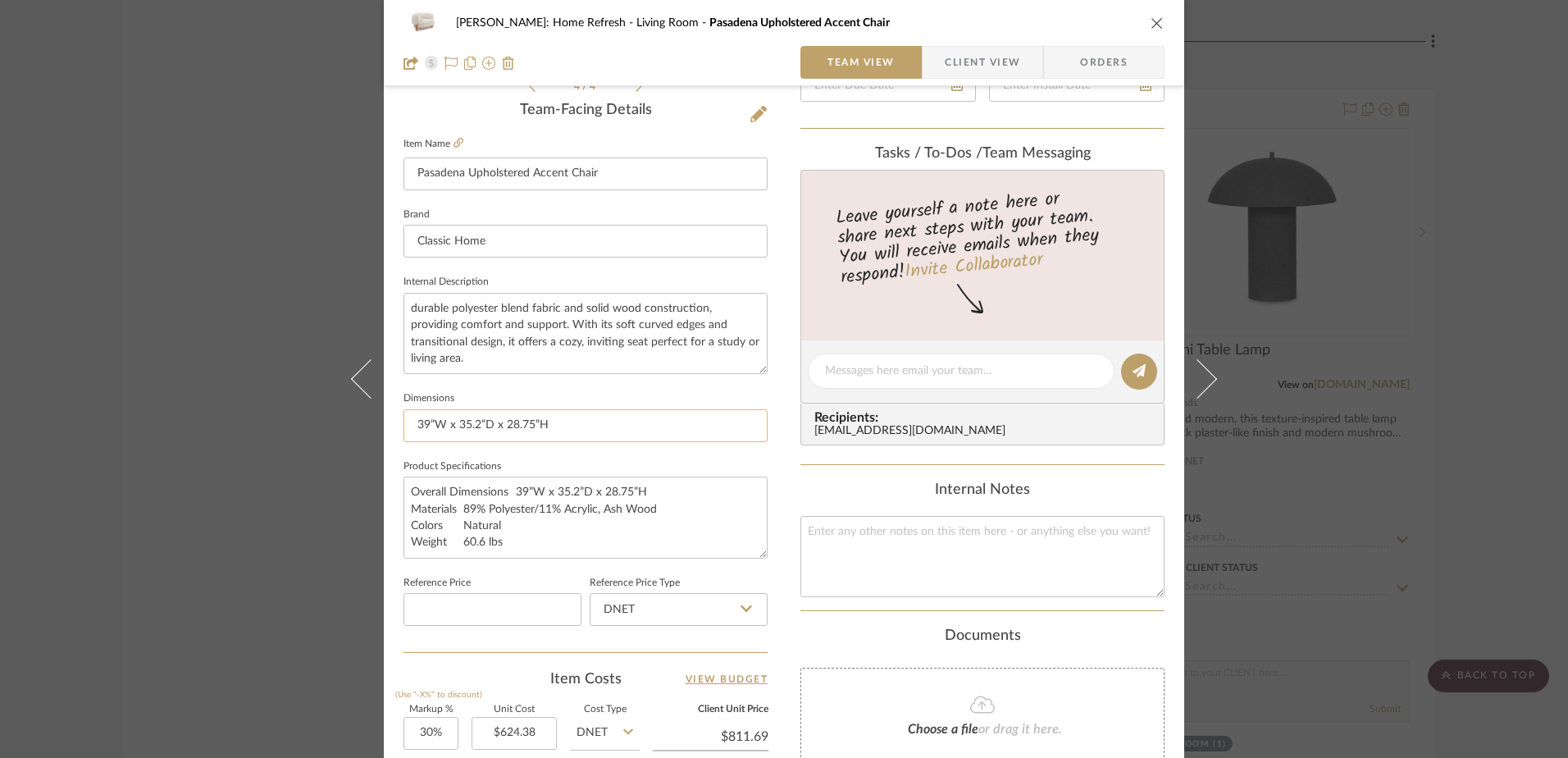
click at [575, 434] on input "39”W x 35.2”D x 28.75”H" at bounding box center [585, 426] width 364 height 32
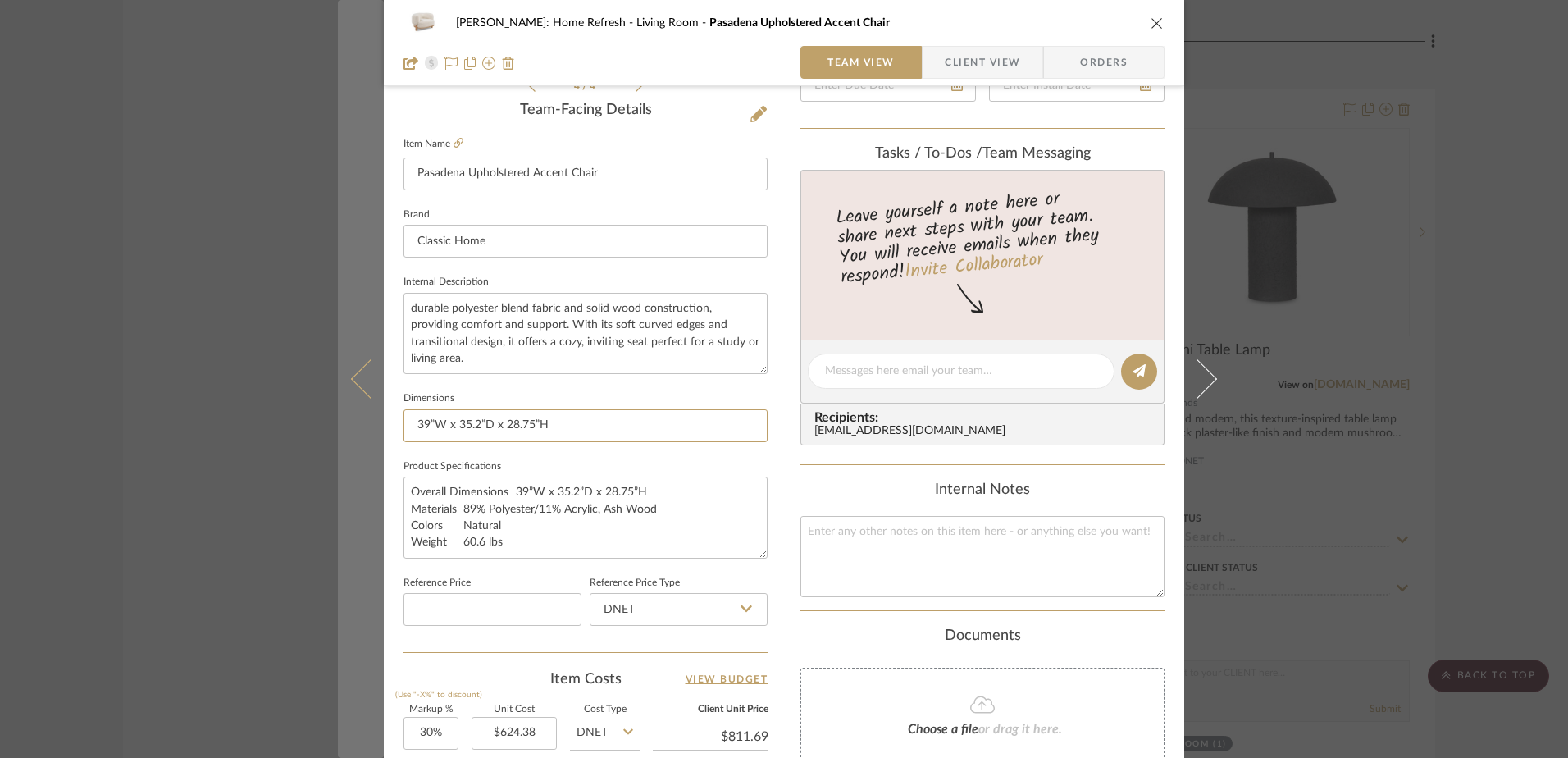
drag, startPoint x: 574, startPoint y: 426, endPoint x: 355, endPoint y: 403, distance: 220.2
click at [355, 403] on mat-dialog-content "[PERSON_NAME]: Home Refresh Living Room [GEOGRAPHIC_DATA] Upholstered Accent Ch…" at bounding box center [784, 360] width 892 height 1516
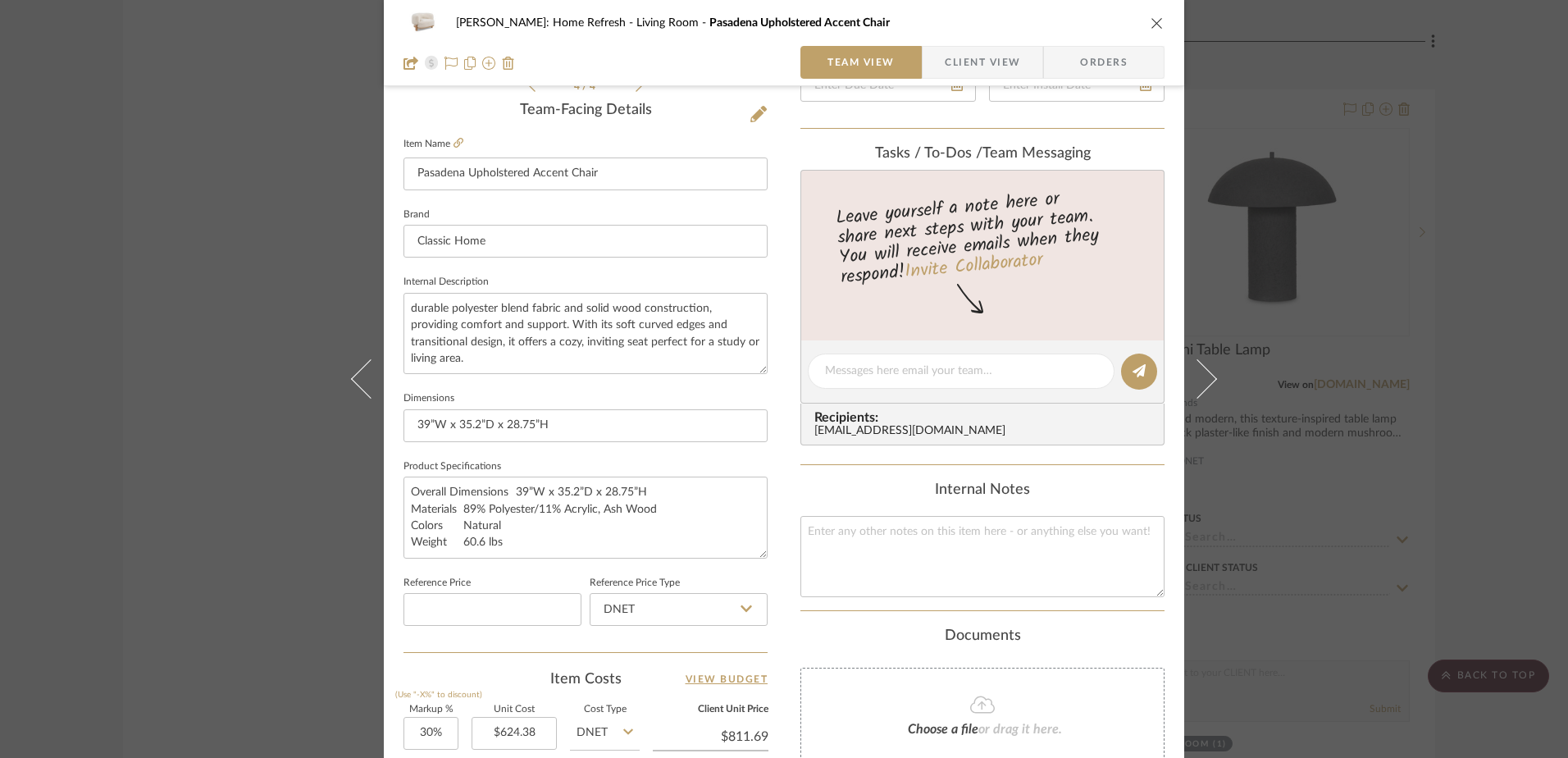
click at [1522, 301] on div "[PERSON_NAME]: Home Refresh Living Room [GEOGRAPHIC_DATA] Upholstered Accent Ch…" at bounding box center [784, 379] width 1568 height 758
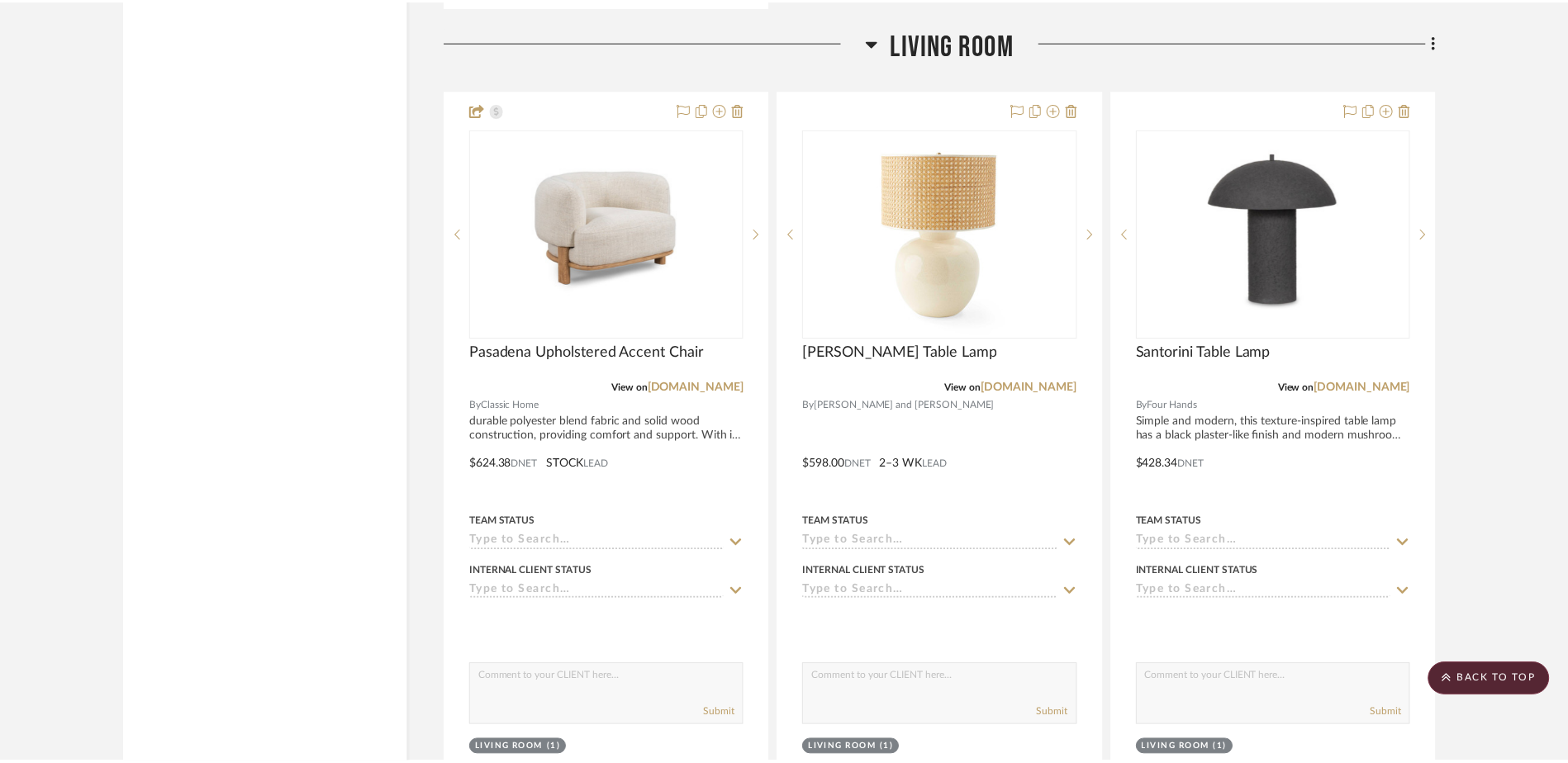
scroll to position [15960, 0]
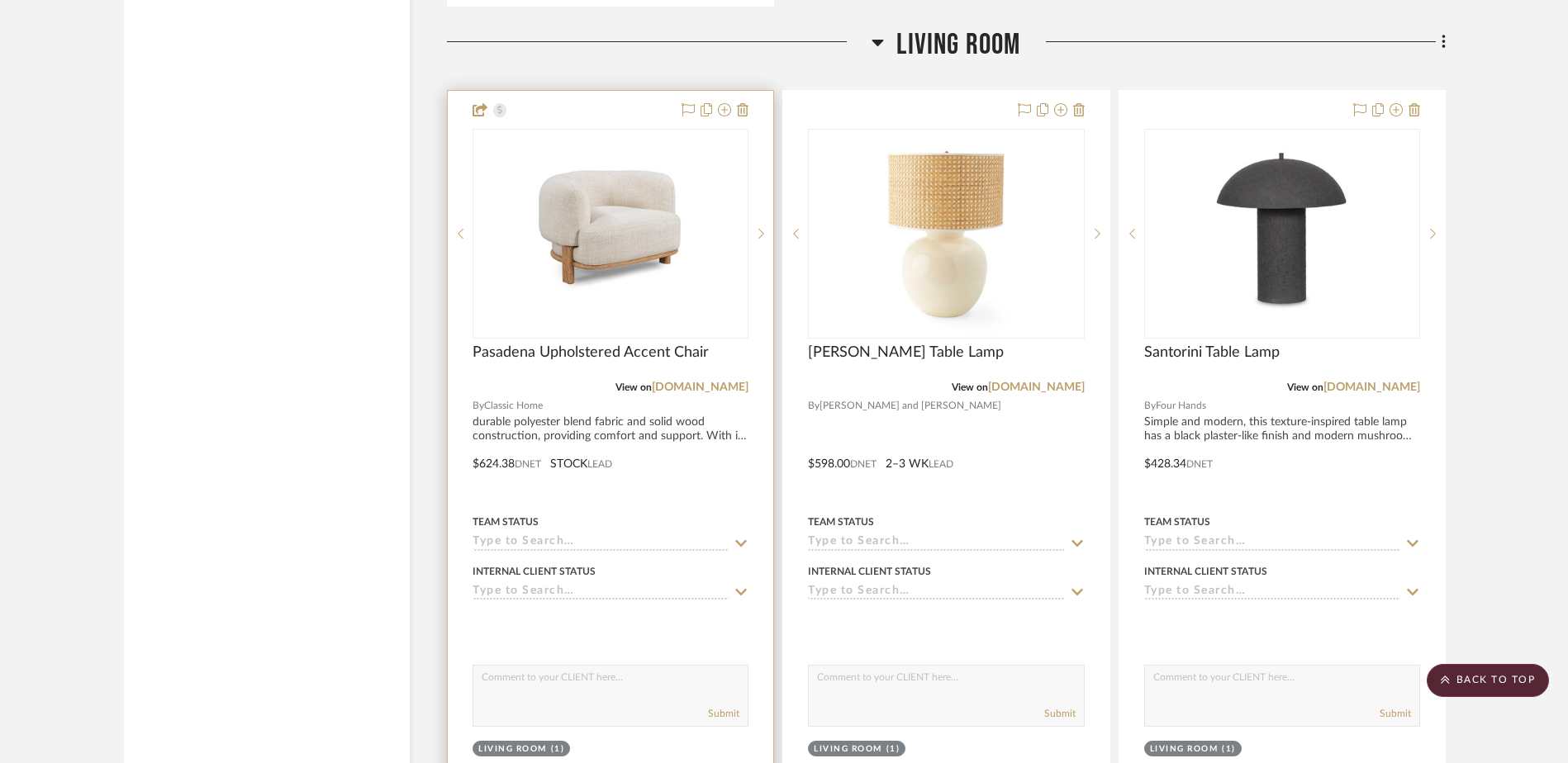
click at [620, 235] on img "0" at bounding box center [610, 234] width 206 height 206
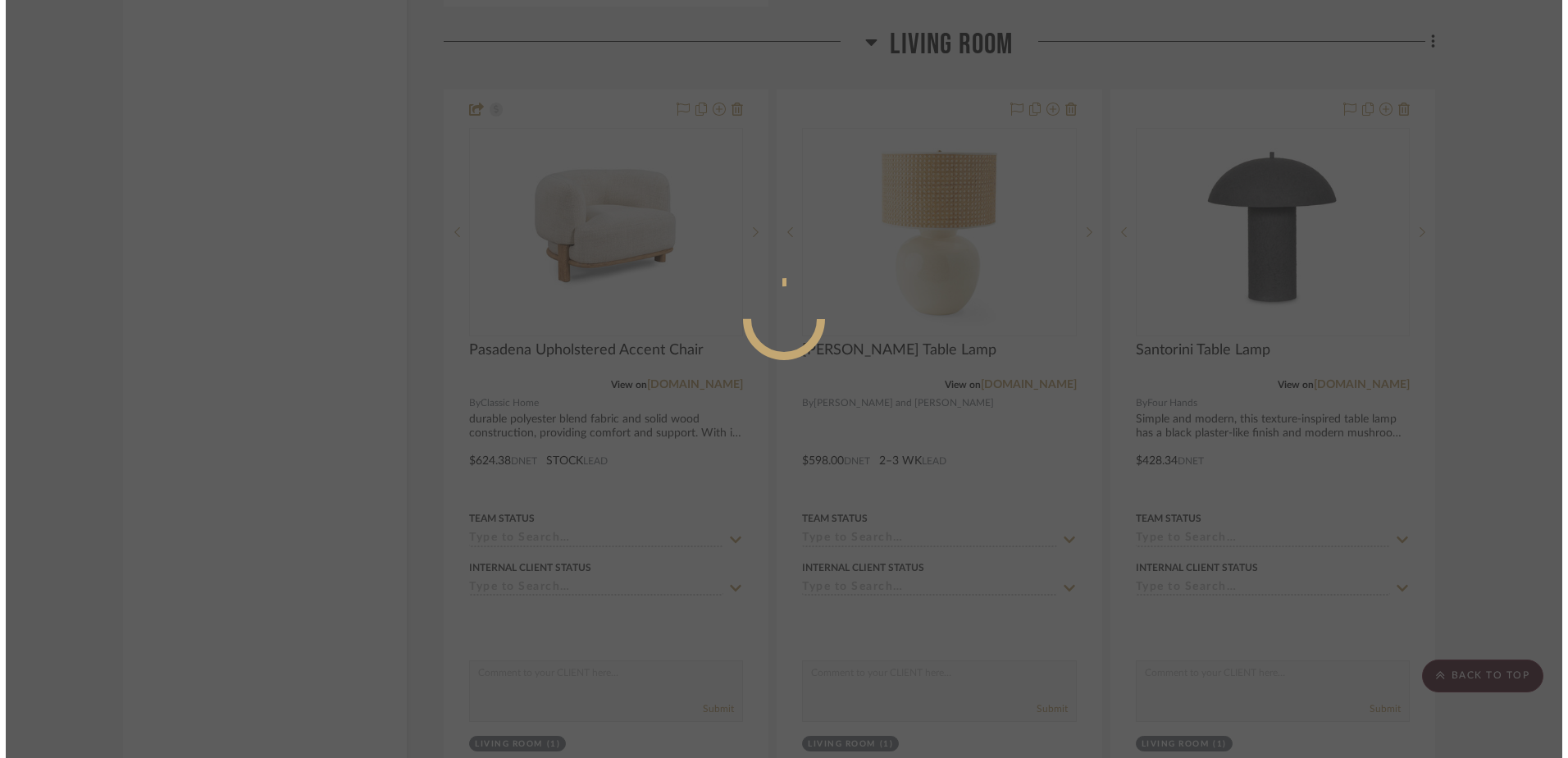
scroll to position [0, 0]
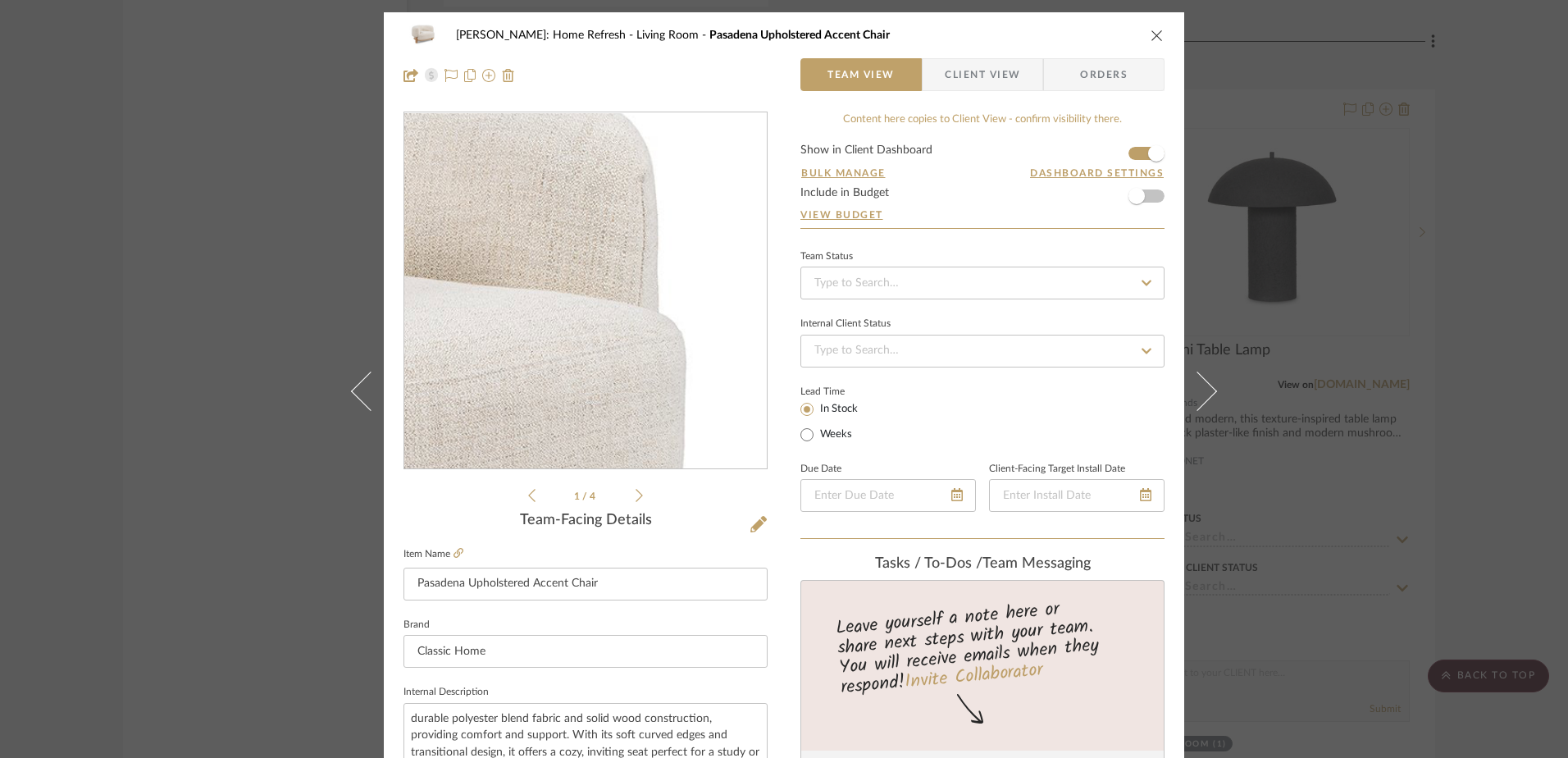
click at [668, 251] on img "0" at bounding box center [585, 291] width 356 height 356
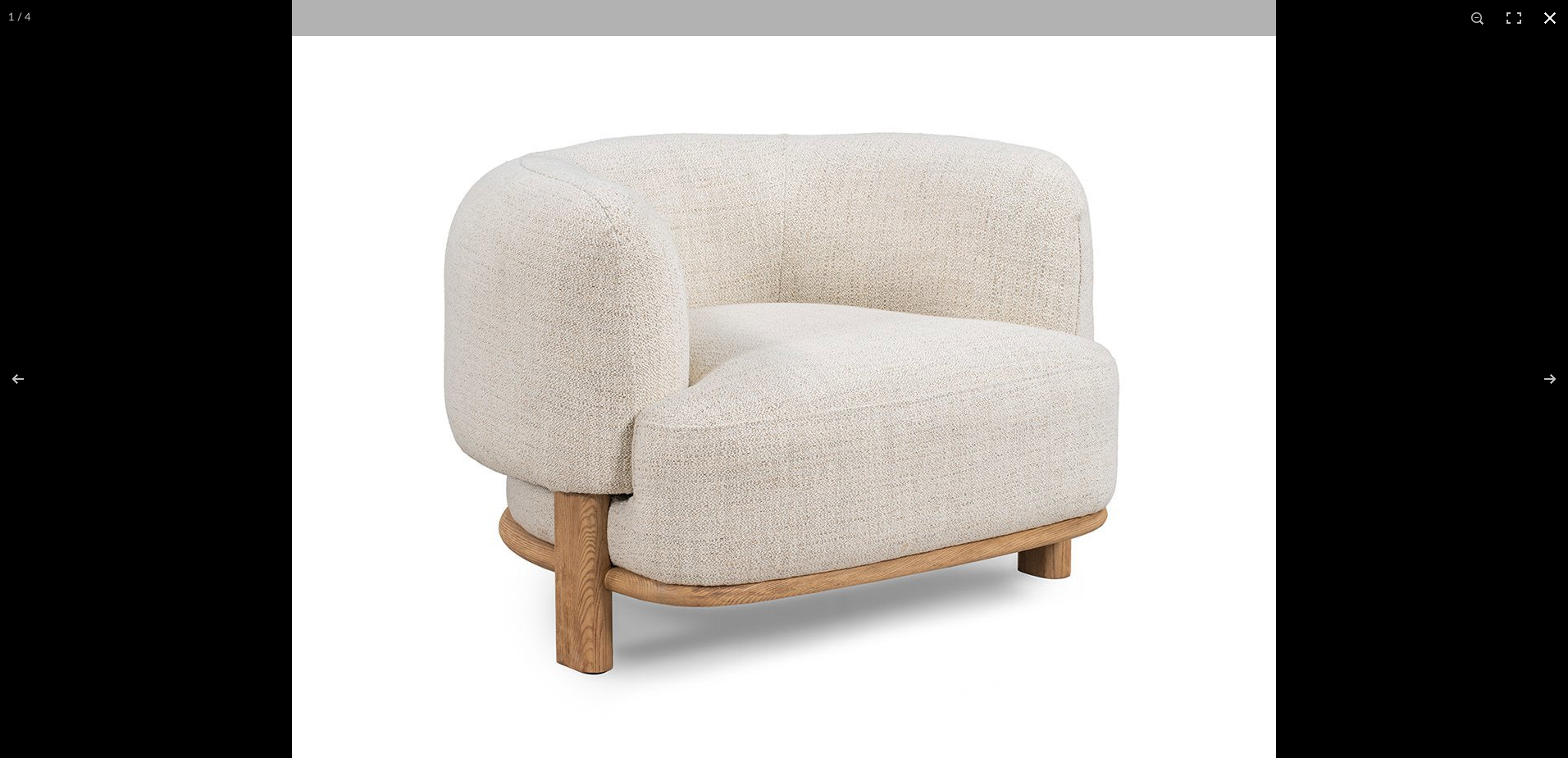
click at [1336, 414] on div at bounding box center [1076, 322] width 1568 height 758
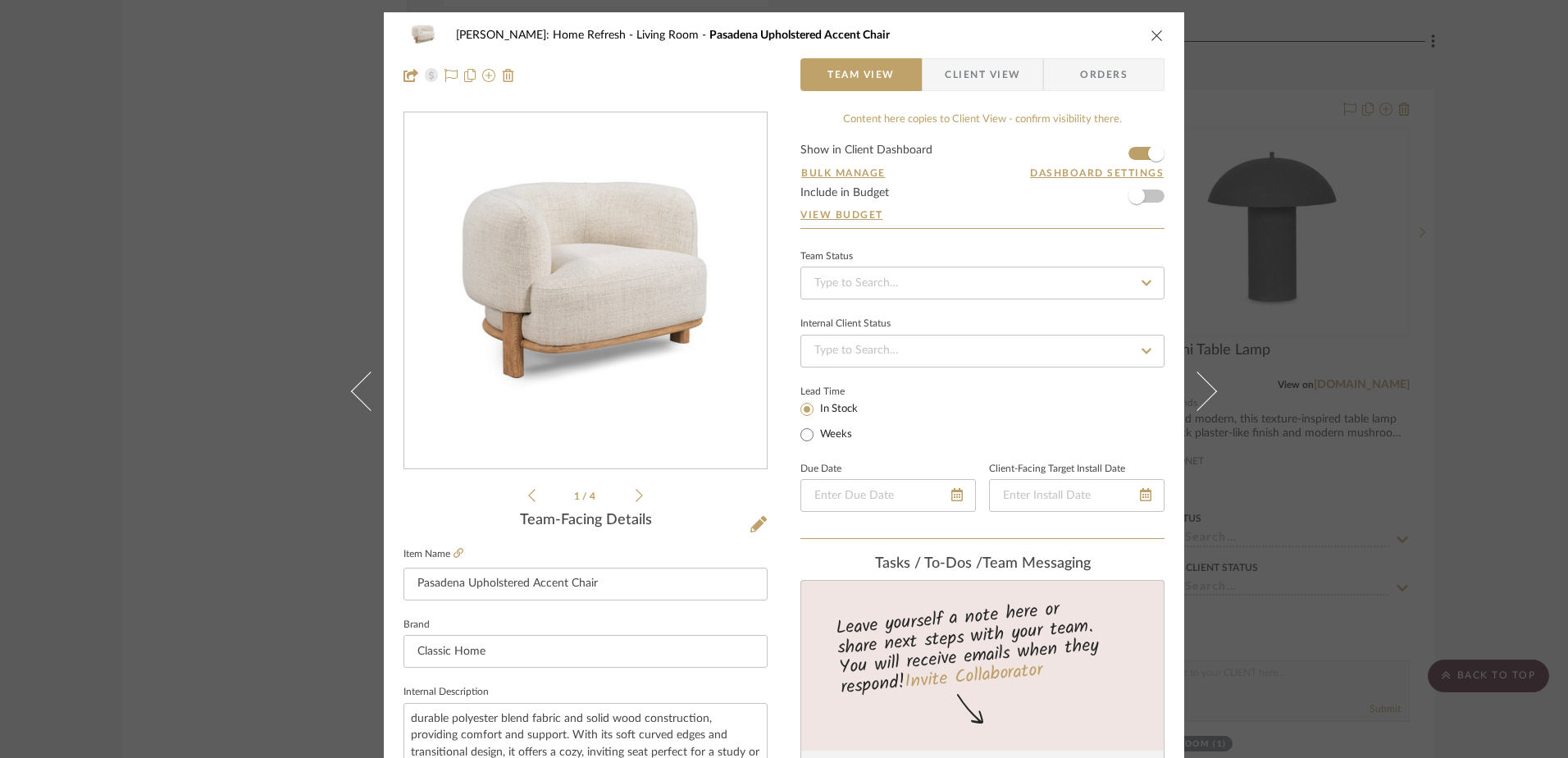
drag, startPoint x: 1154, startPoint y: 38, endPoint x: 1179, endPoint y: 56, distance: 30.8
click at [1154, 38] on icon "close" at bounding box center [1157, 35] width 13 height 13
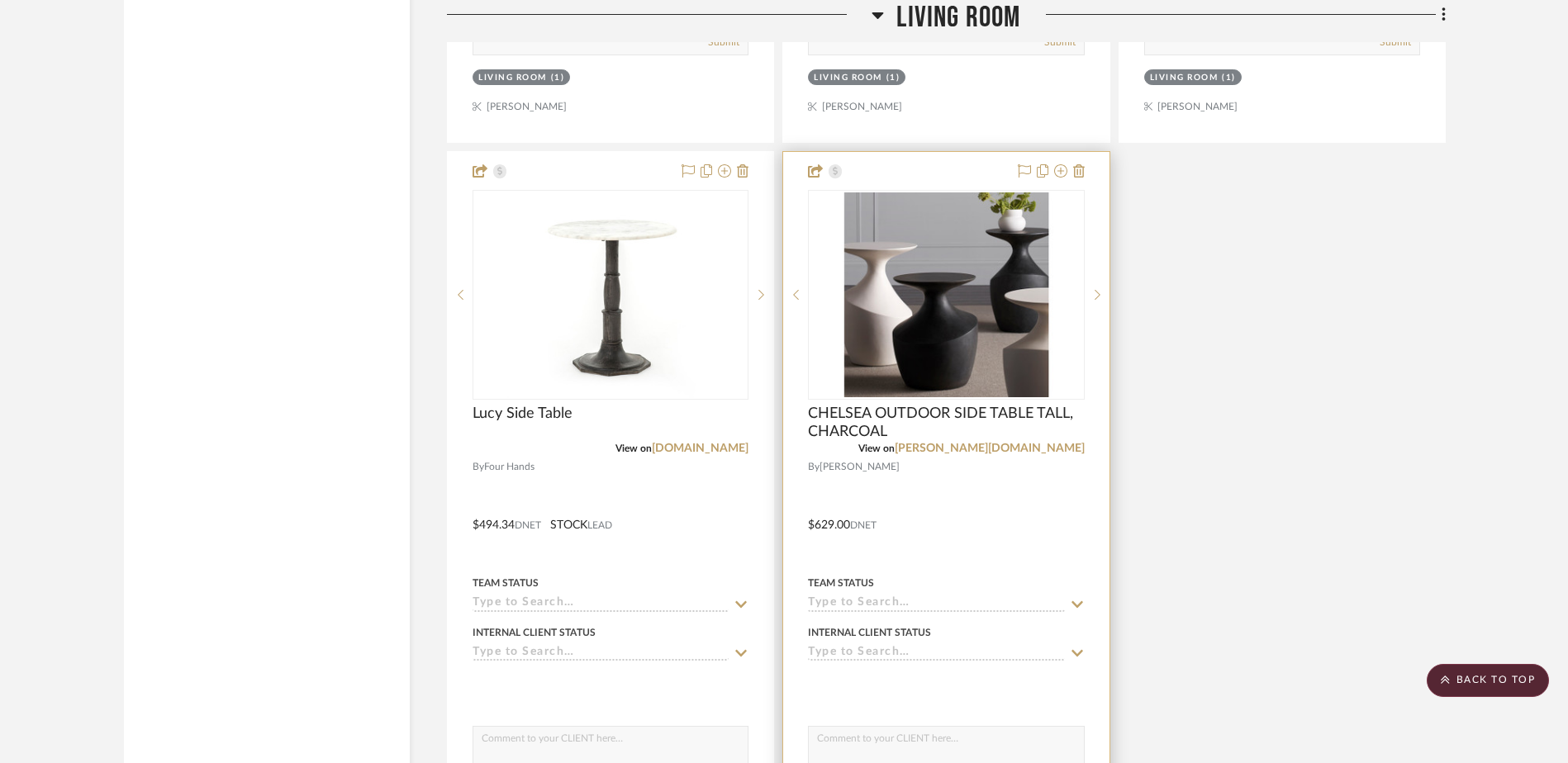
scroll to position [17613, 0]
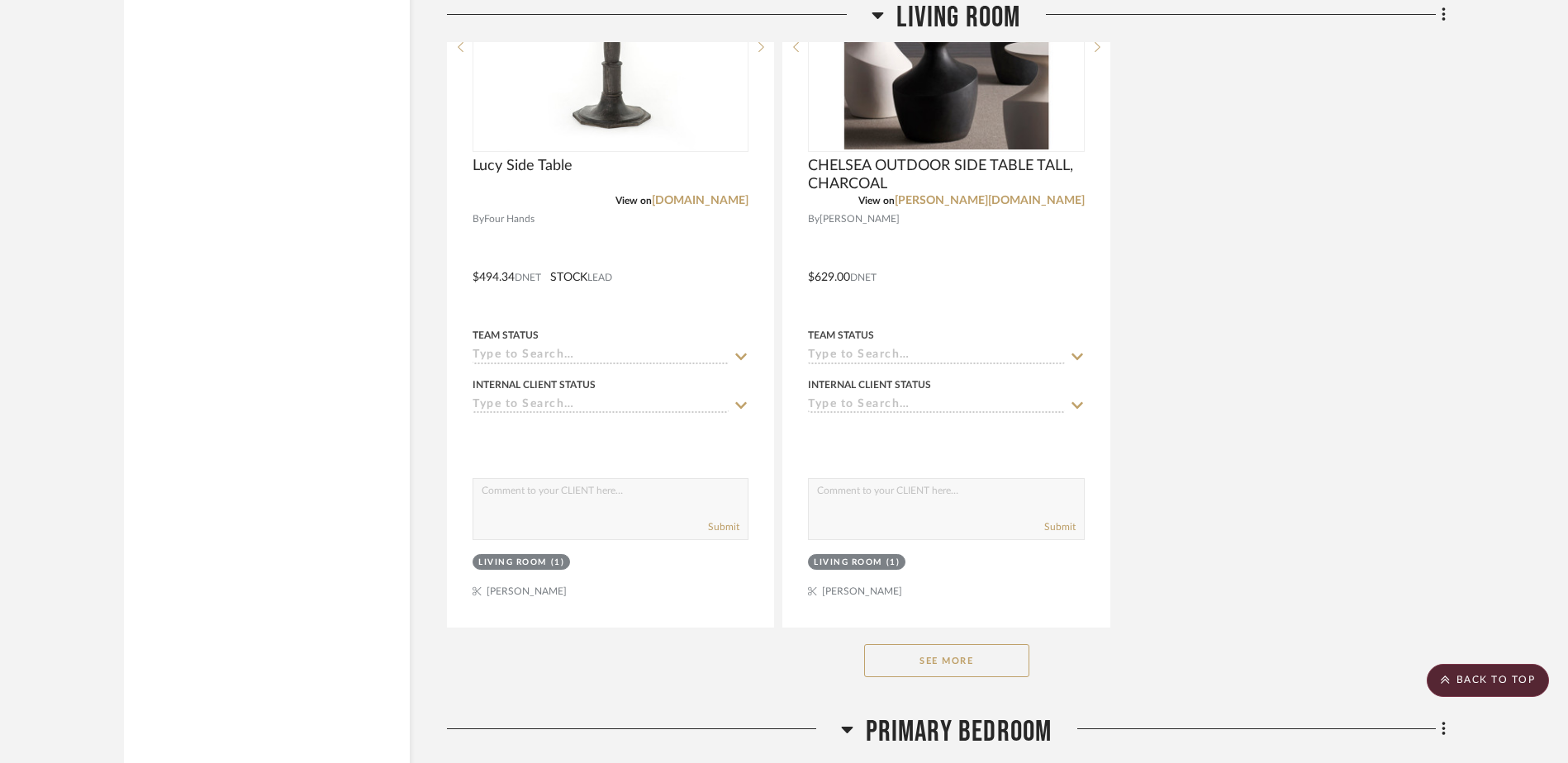
click at [915, 656] on button "See More" at bounding box center [947, 661] width 165 height 33
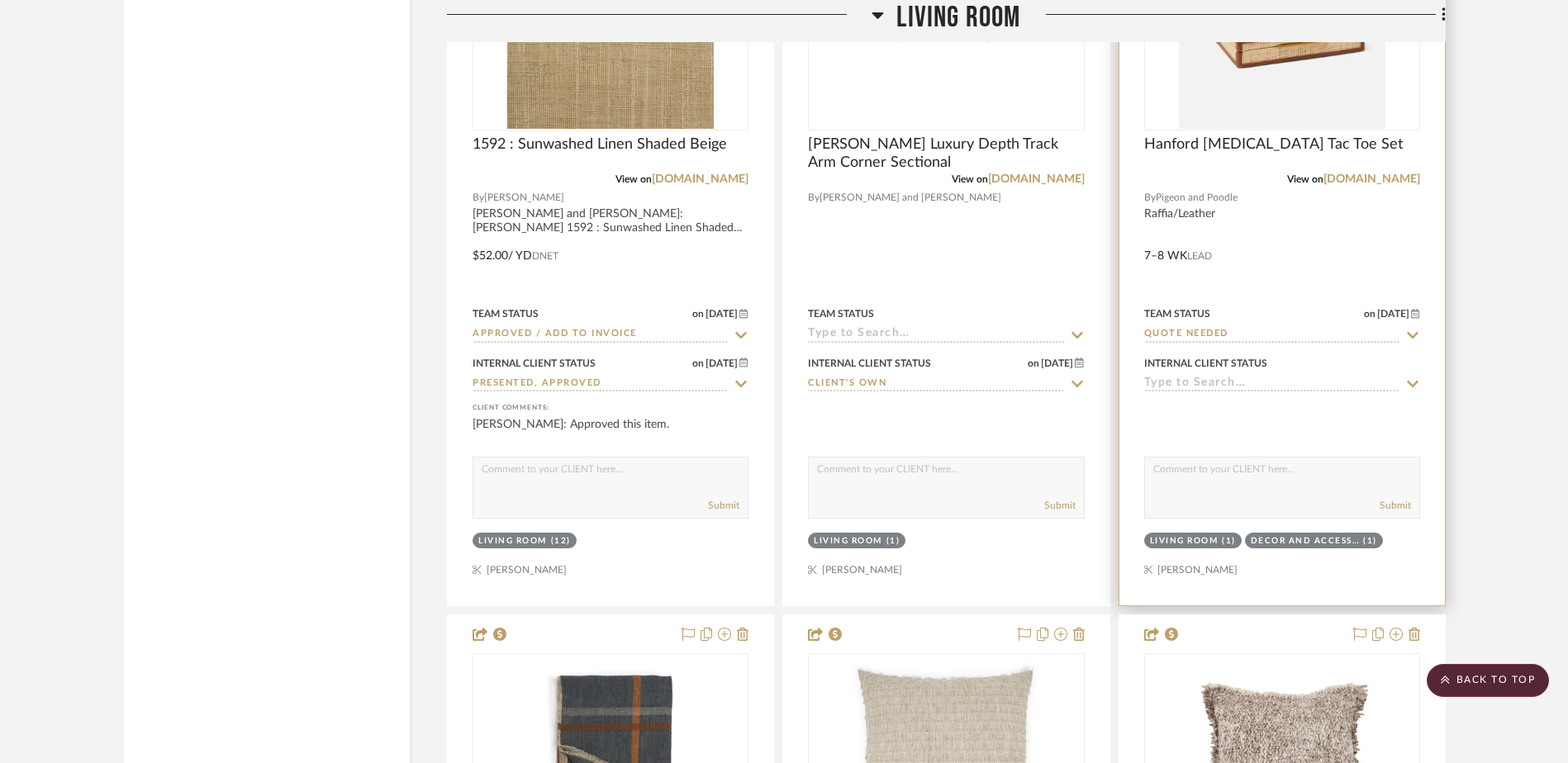
scroll to position [18852, 0]
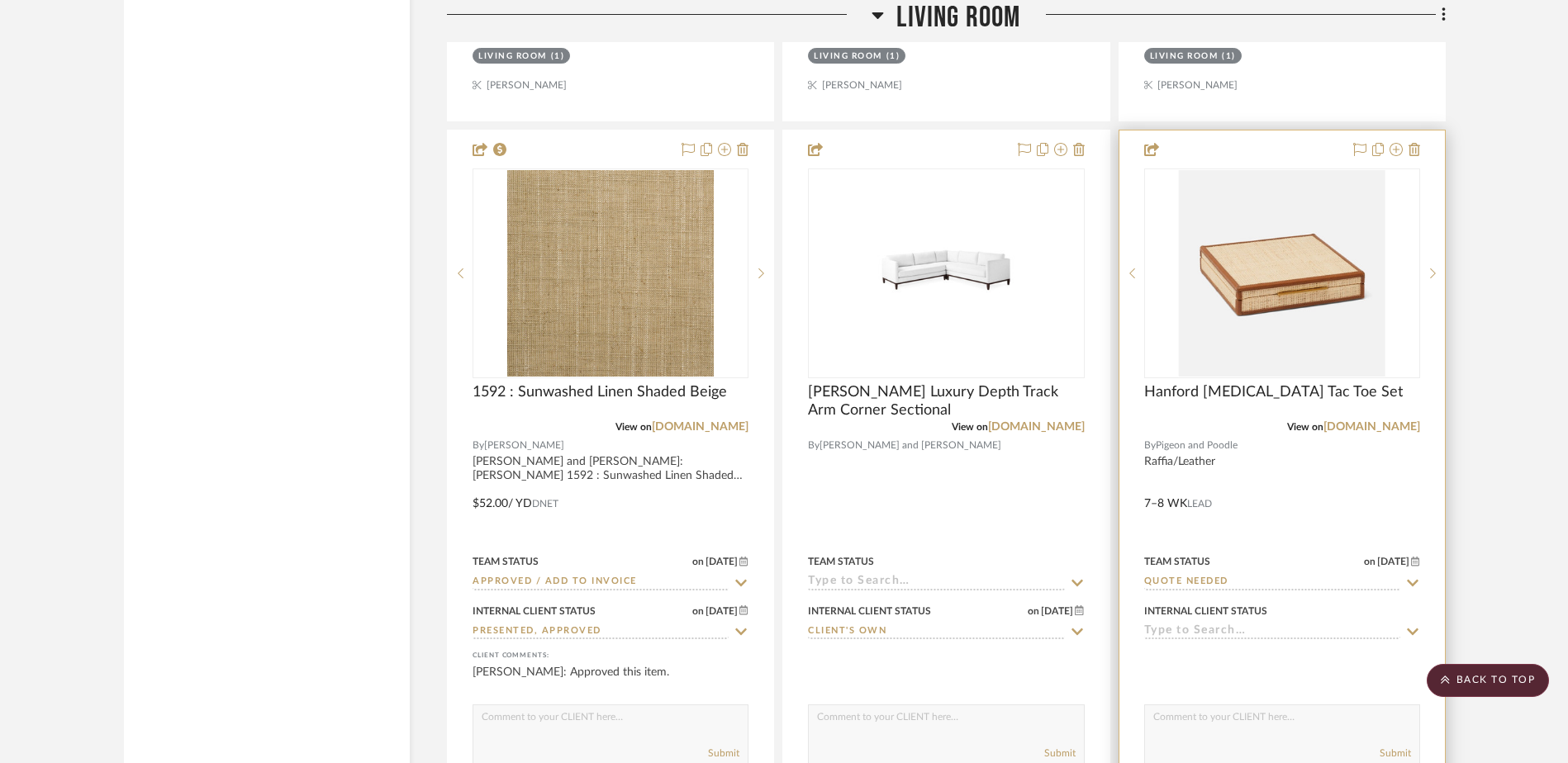
click at [0, 0] on img at bounding box center [0, 0] width 0 height 0
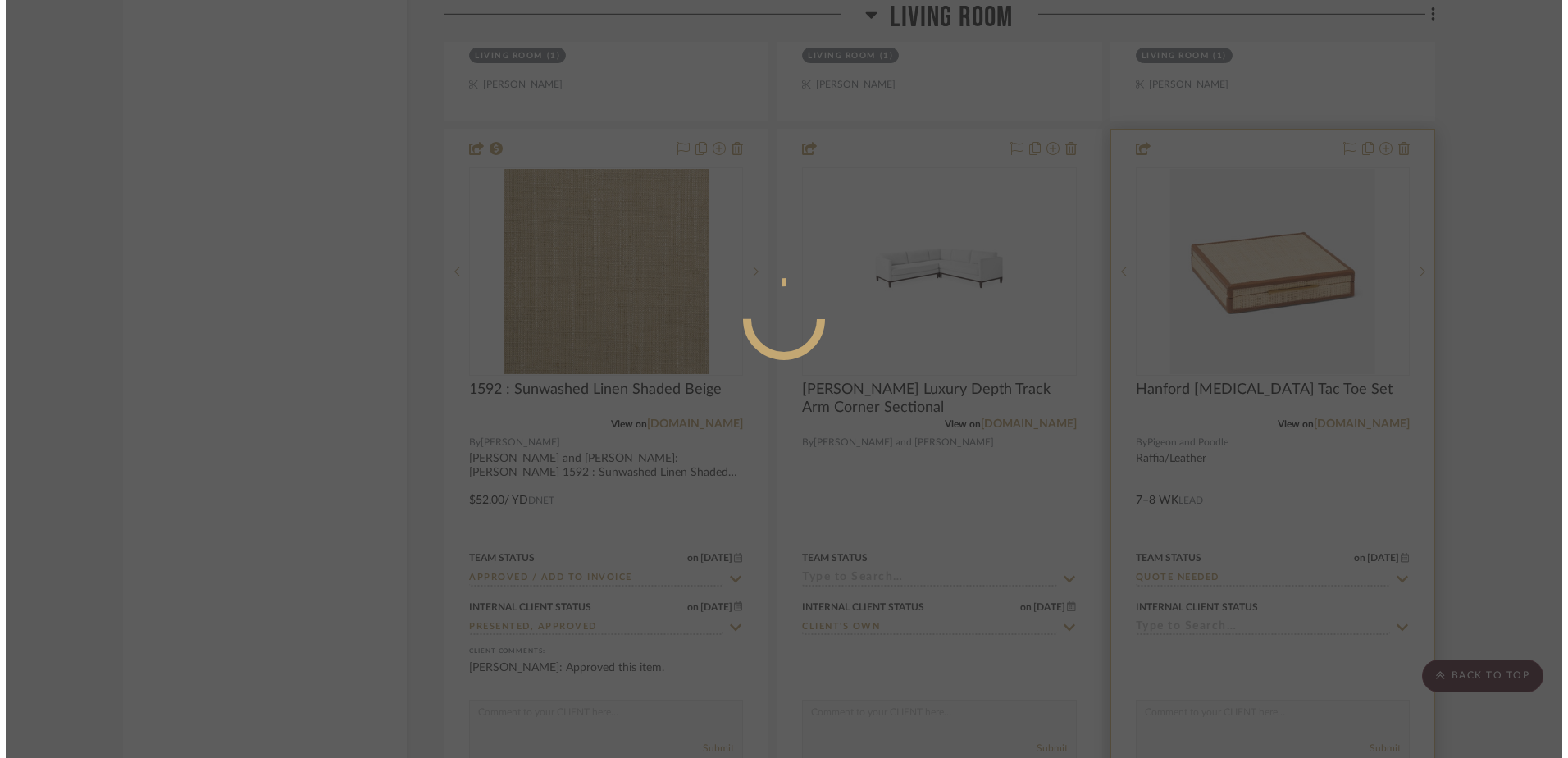
scroll to position [0, 0]
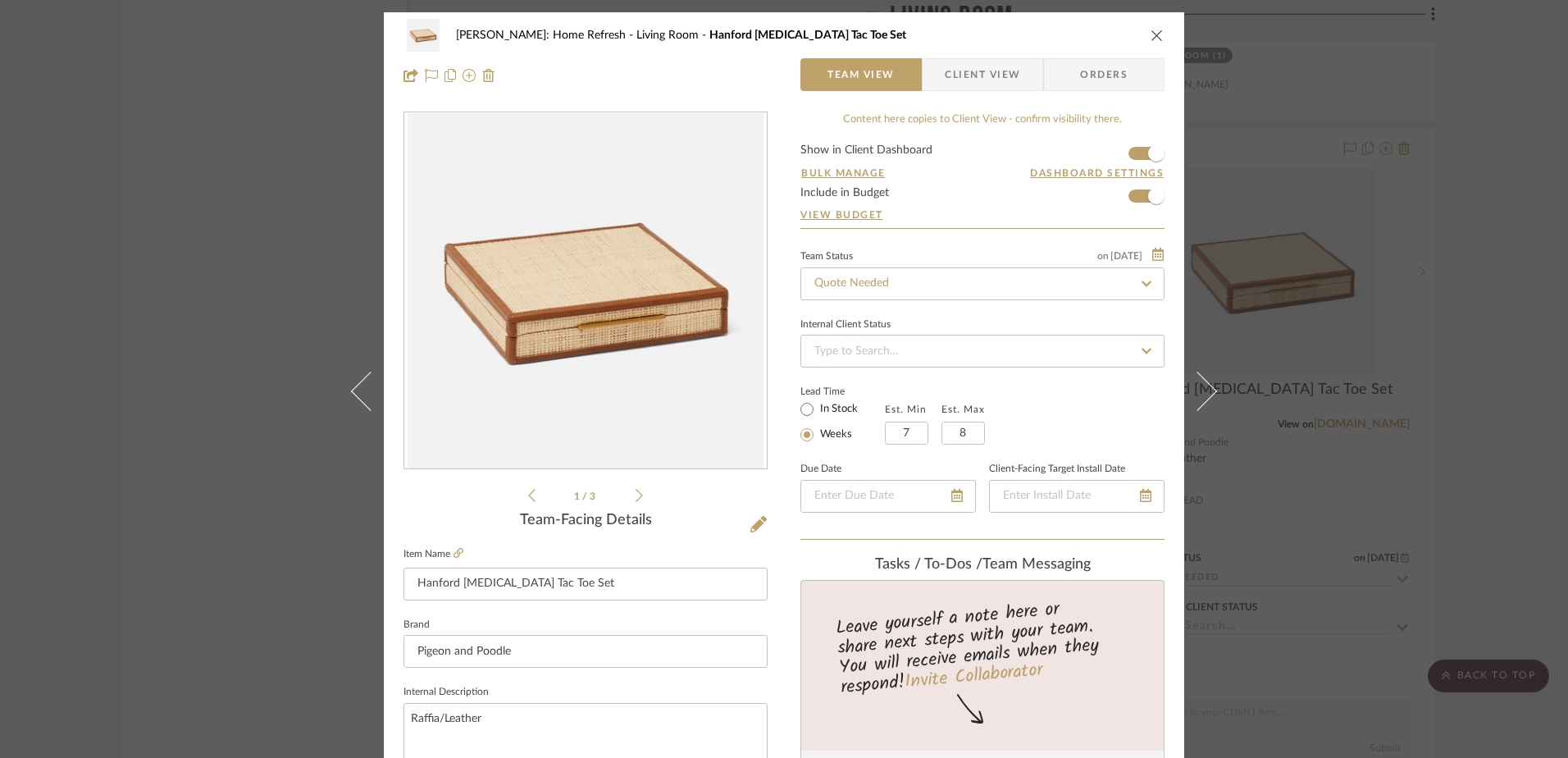
click at [275, 499] on div "[PERSON_NAME]: Home Refresh Living Room Hanford [MEDICAL_DATA] Tac Toe Set Team…" at bounding box center [784, 379] width 1568 height 758
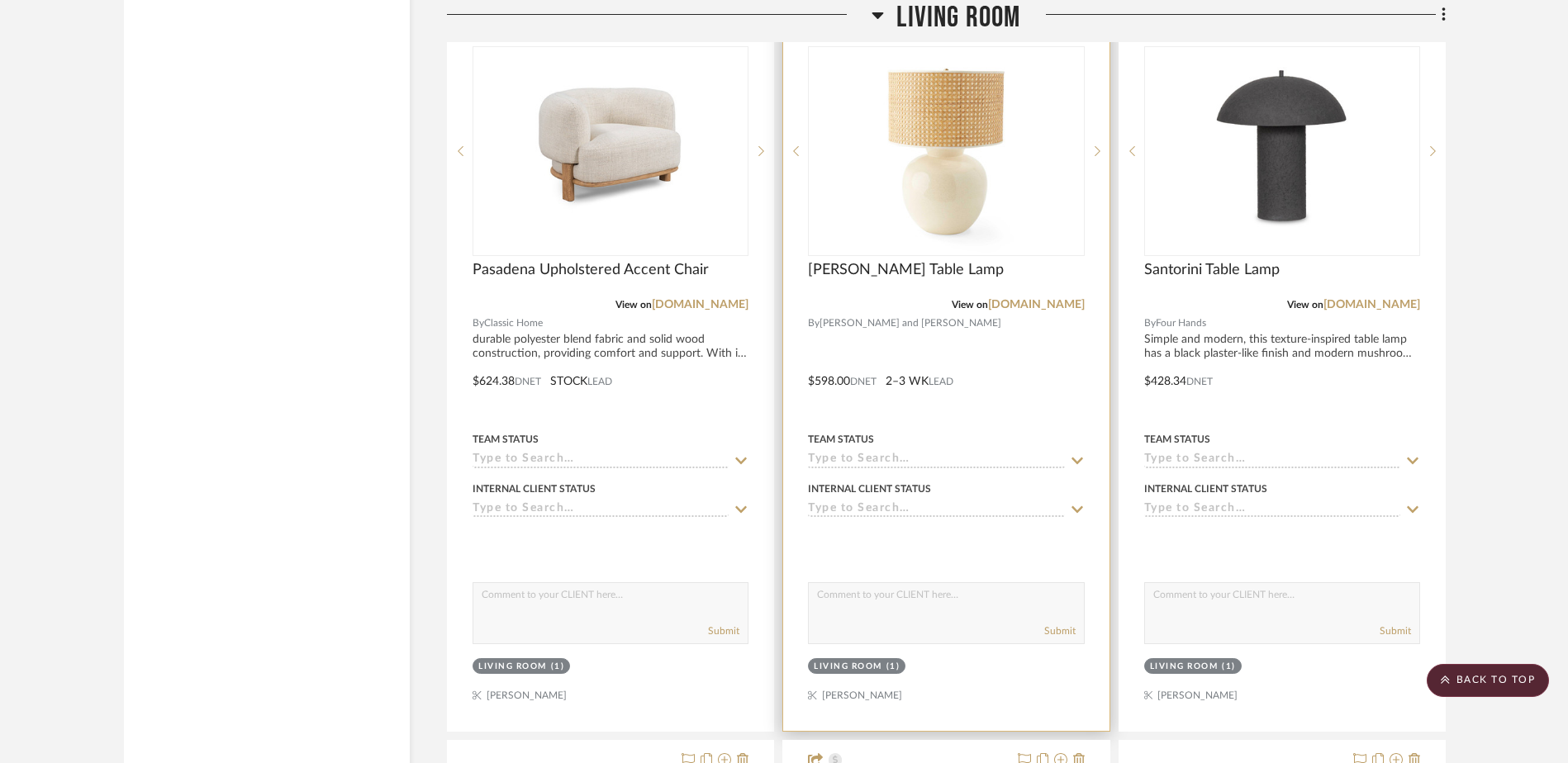
scroll to position [15795, 0]
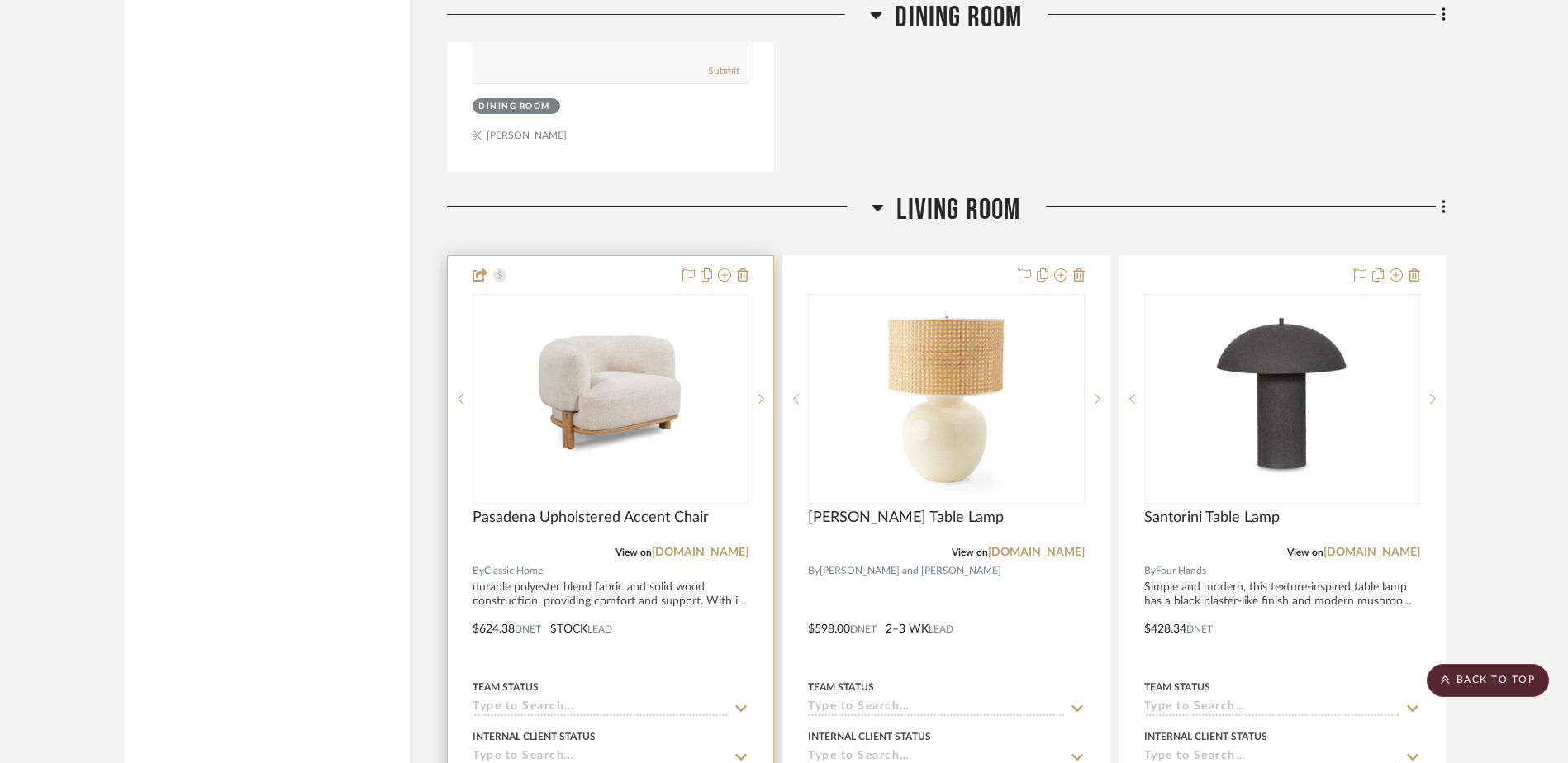
click at [646, 375] on img "0" at bounding box center [610, 399] width 206 height 206
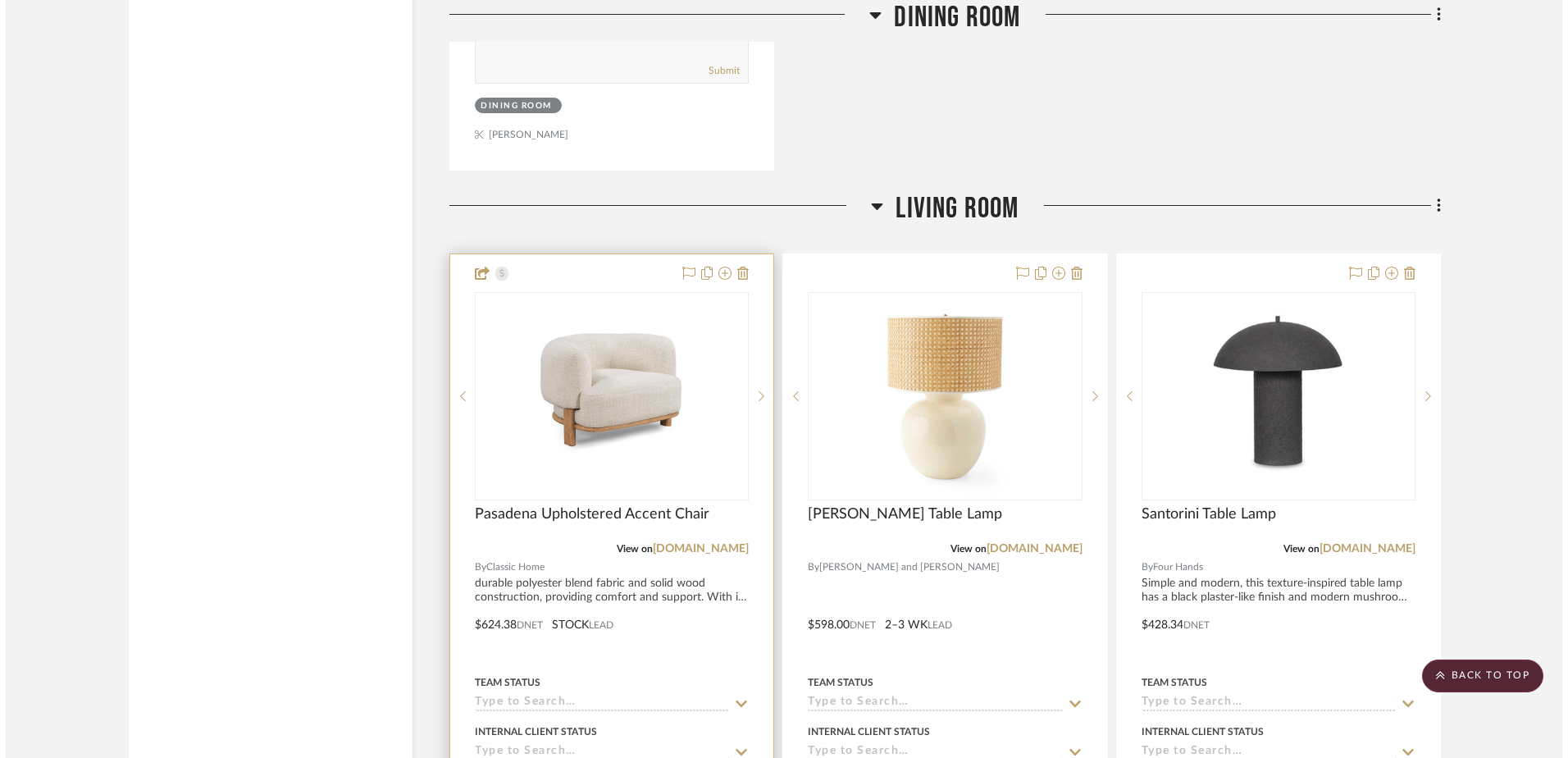
scroll to position [0, 0]
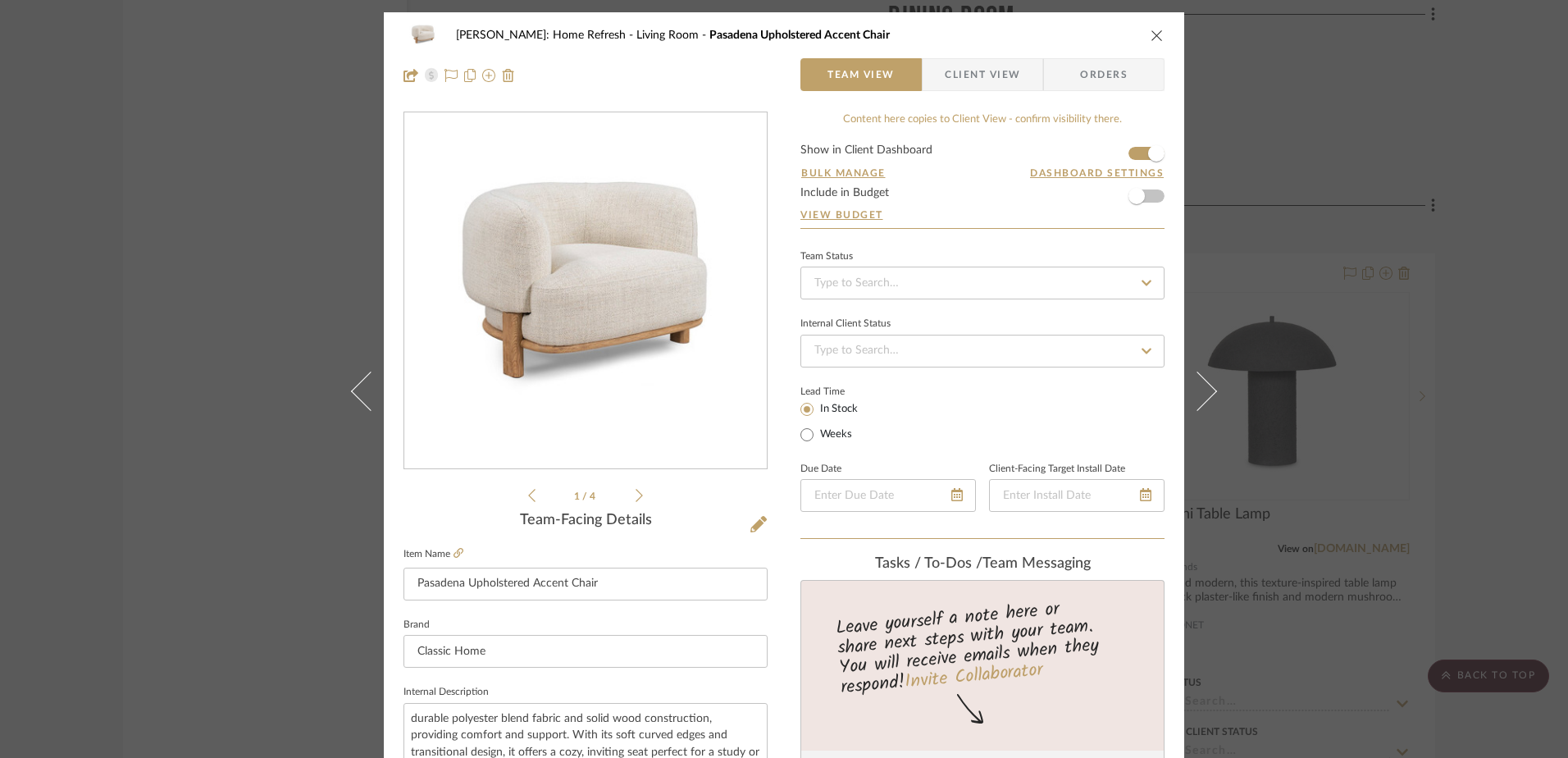
click at [636, 499] on icon at bounding box center [639, 495] width 8 height 15
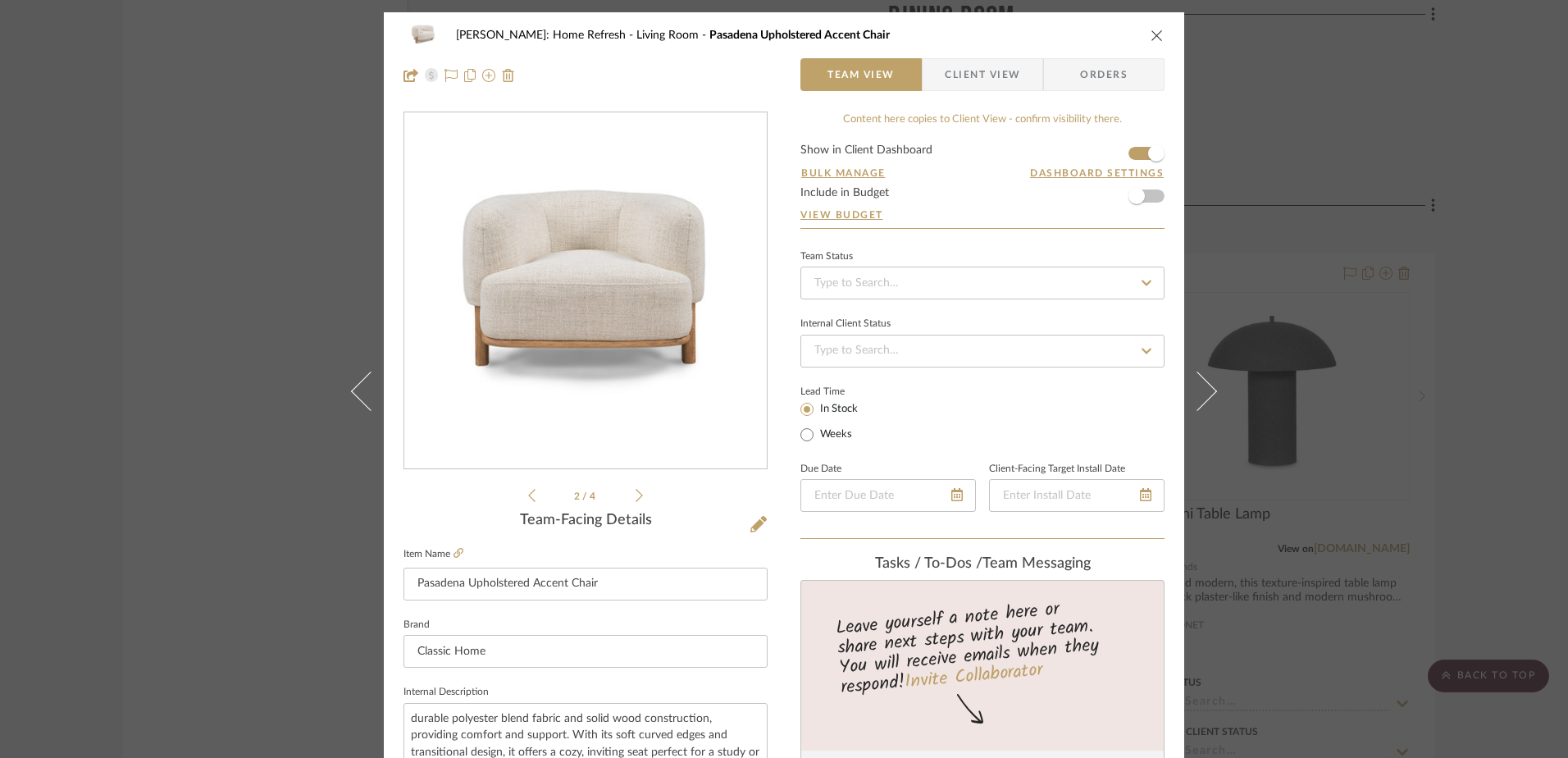
click at [636, 499] on icon at bounding box center [639, 495] width 8 height 15
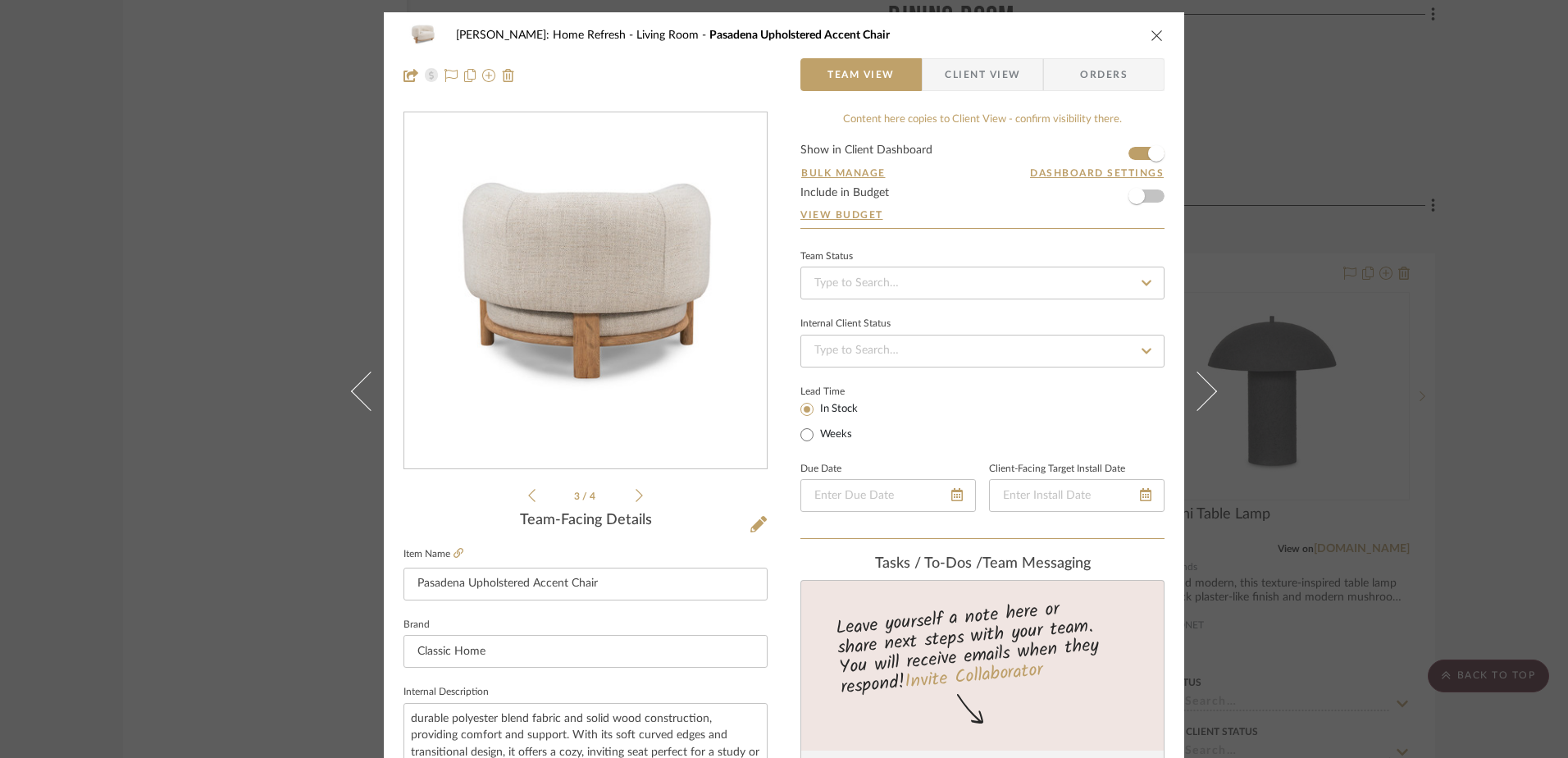
click at [636, 499] on icon at bounding box center [639, 495] width 8 height 15
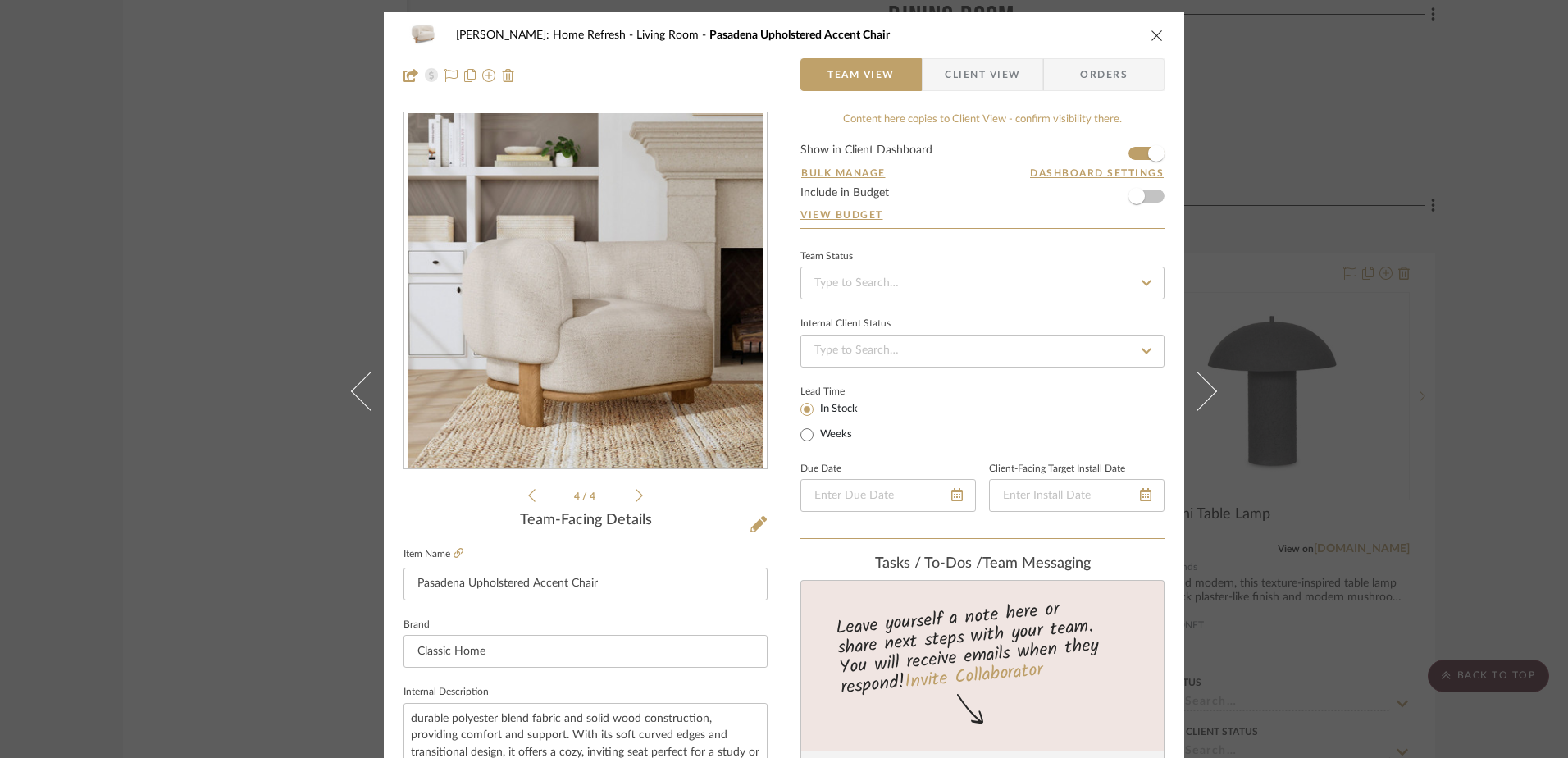
click at [636, 499] on icon at bounding box center [639, 495] width 8 height 15
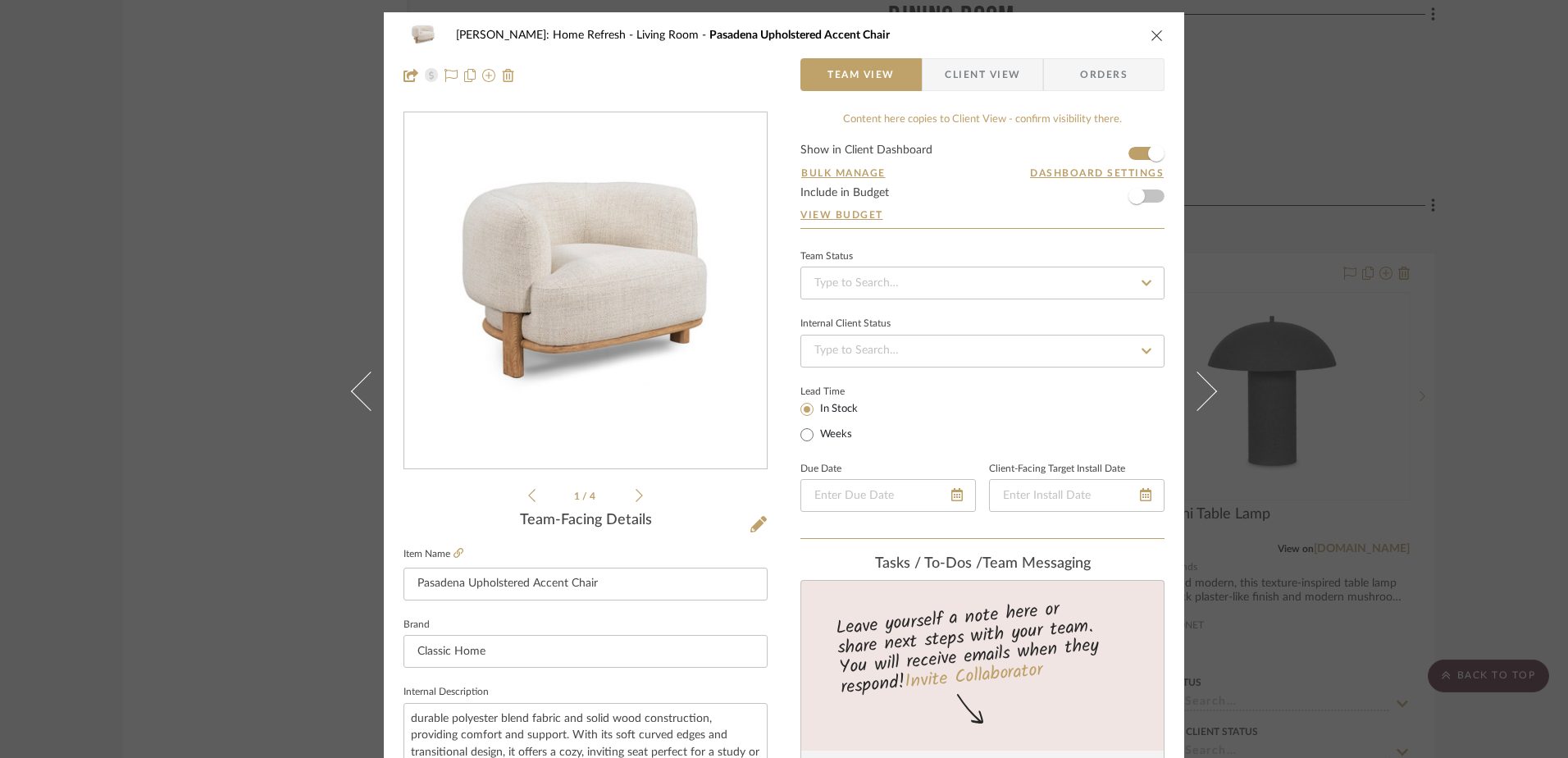
click at [96, 74] on div "[PERSON_NAME]: Home Refresh Living Room [GEOGRAPHIC_DATA] Upholstered Accent Ch…" at bounding box center [784, 379] width 1568 height 758
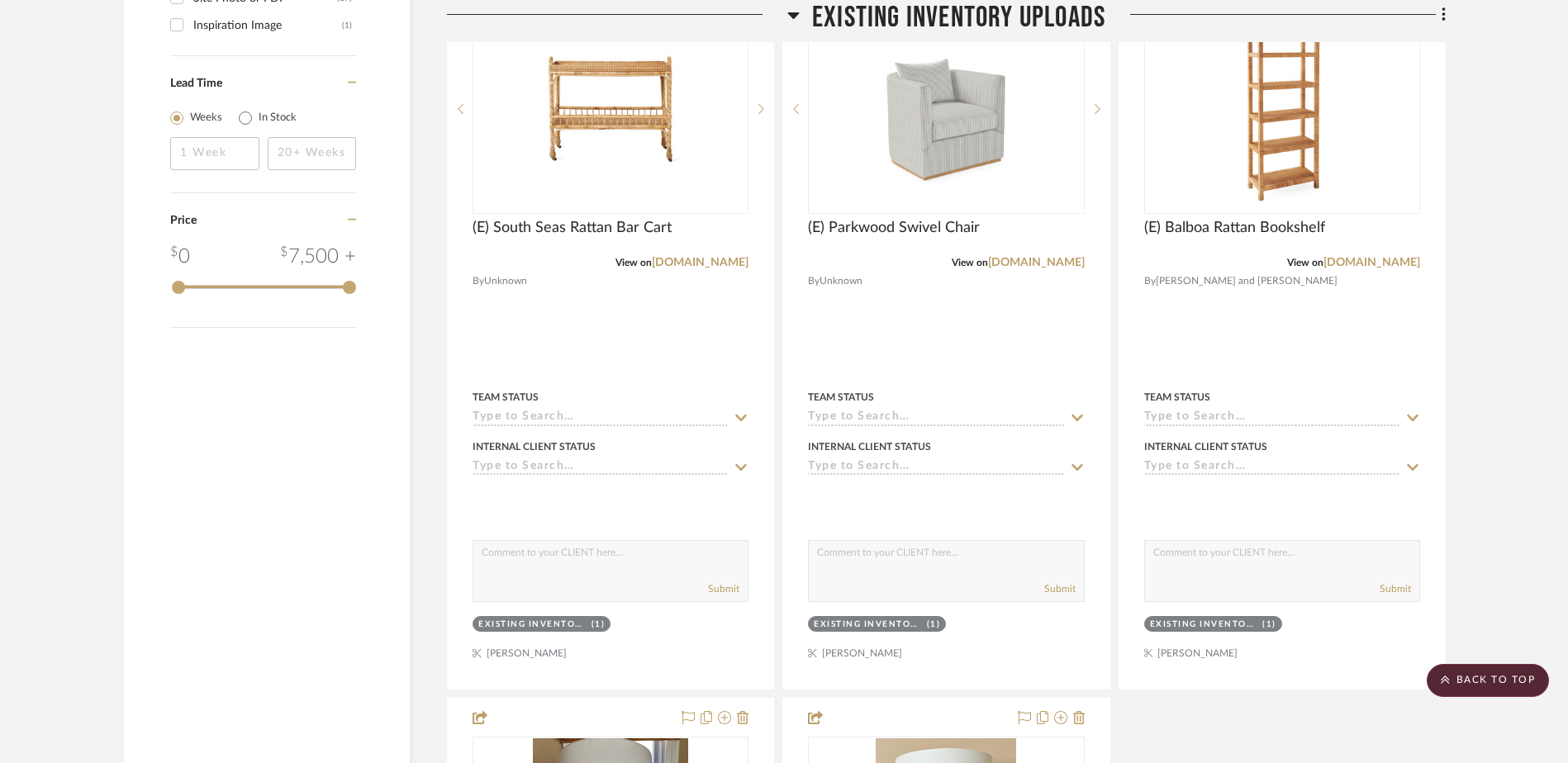
scroll to position [3288, 0]
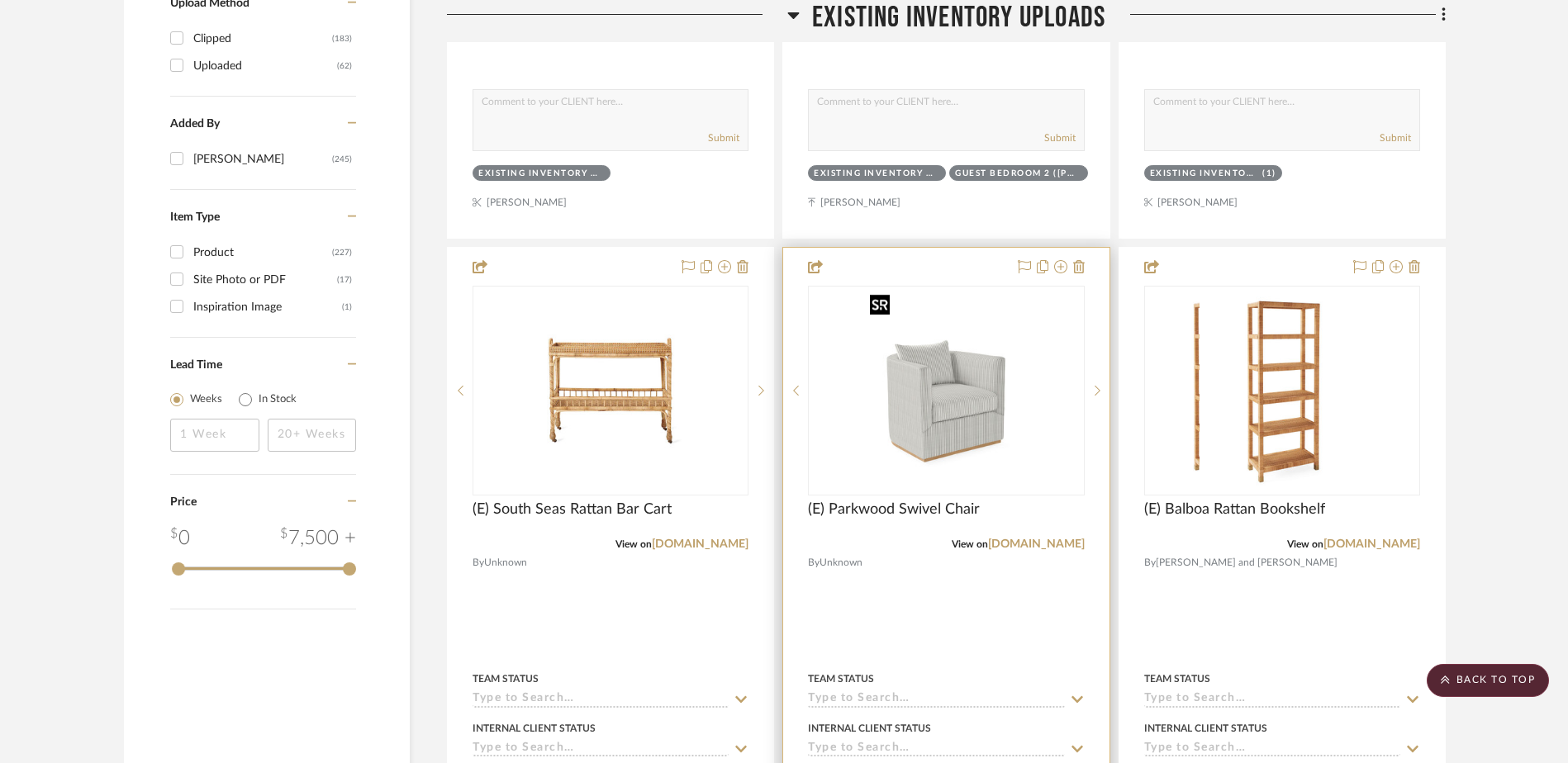
click at [937, 433] on img "0" at bounding box center [946, 391] width 165 height 206
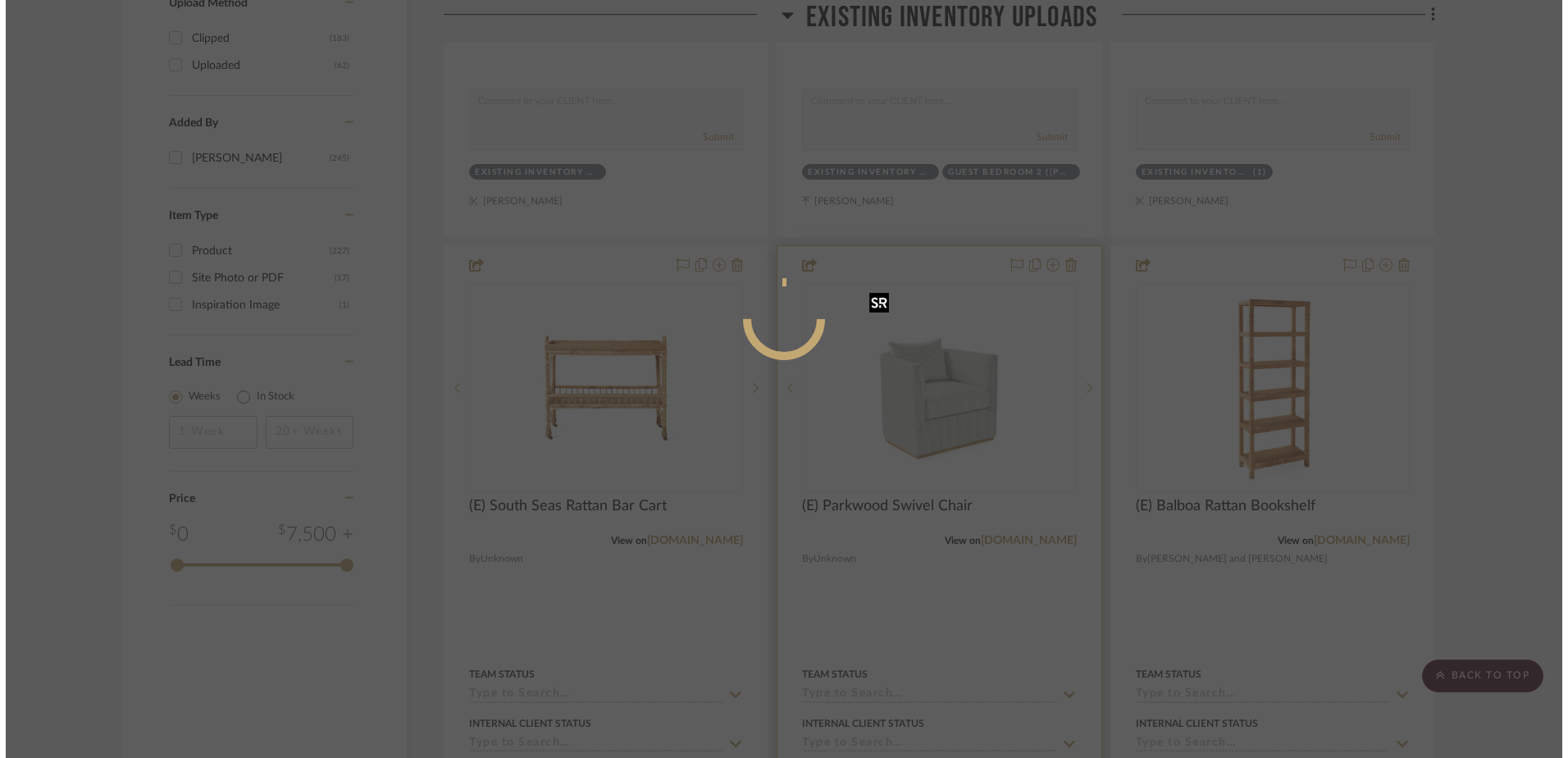
scroll to position [0, 0]
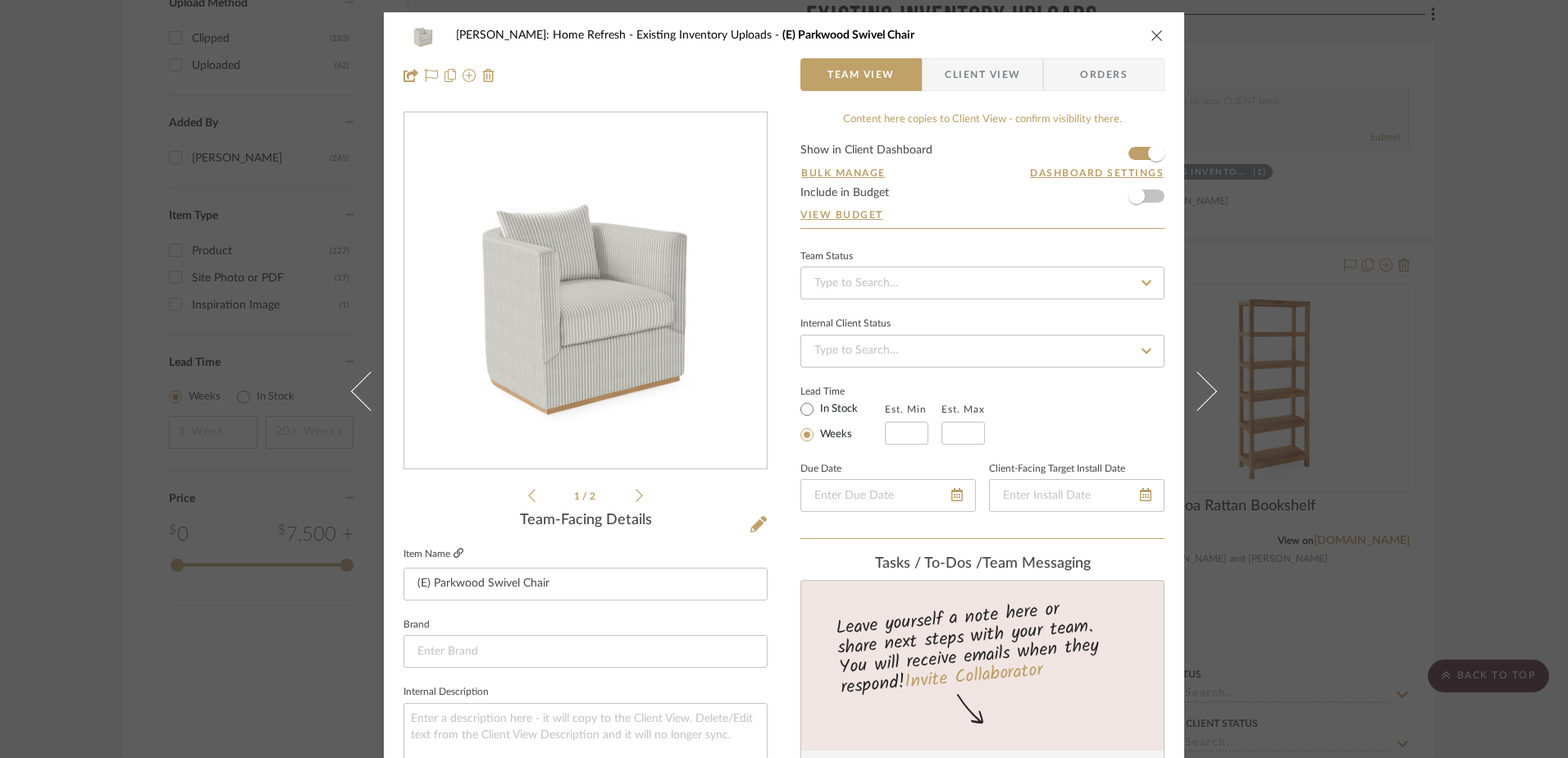
click at [454, 553] on icon at bounding box center [459, 553] width 10 height 10
click at [1438, 364] on div "[PERSON_NAME]: Home Refresh Existing Inventory Uploads (E) Parkwood Swivel Chai…" at bounding box center [784, 379] width 1568 height 758
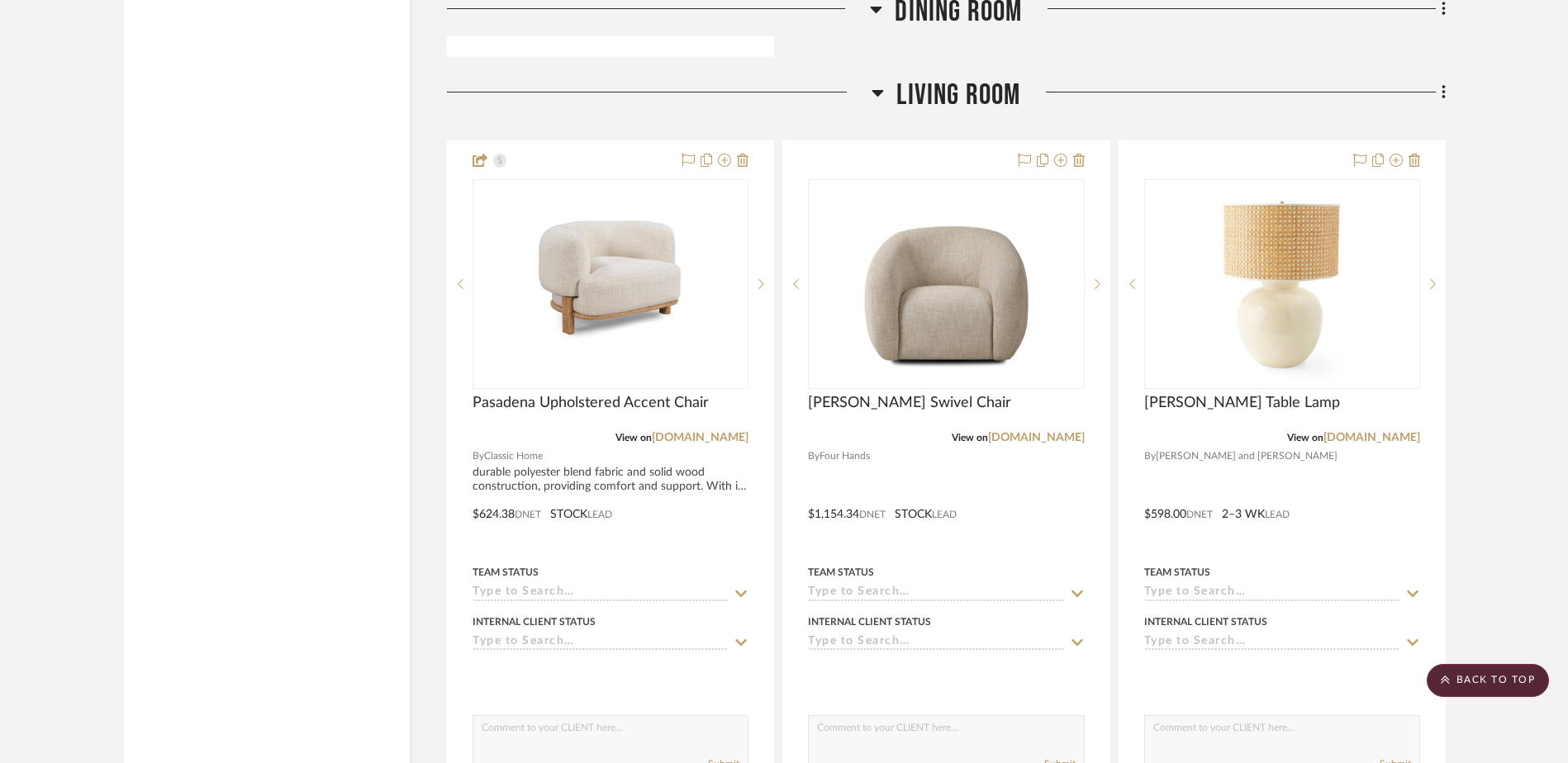
scroll to position [16004, 0]
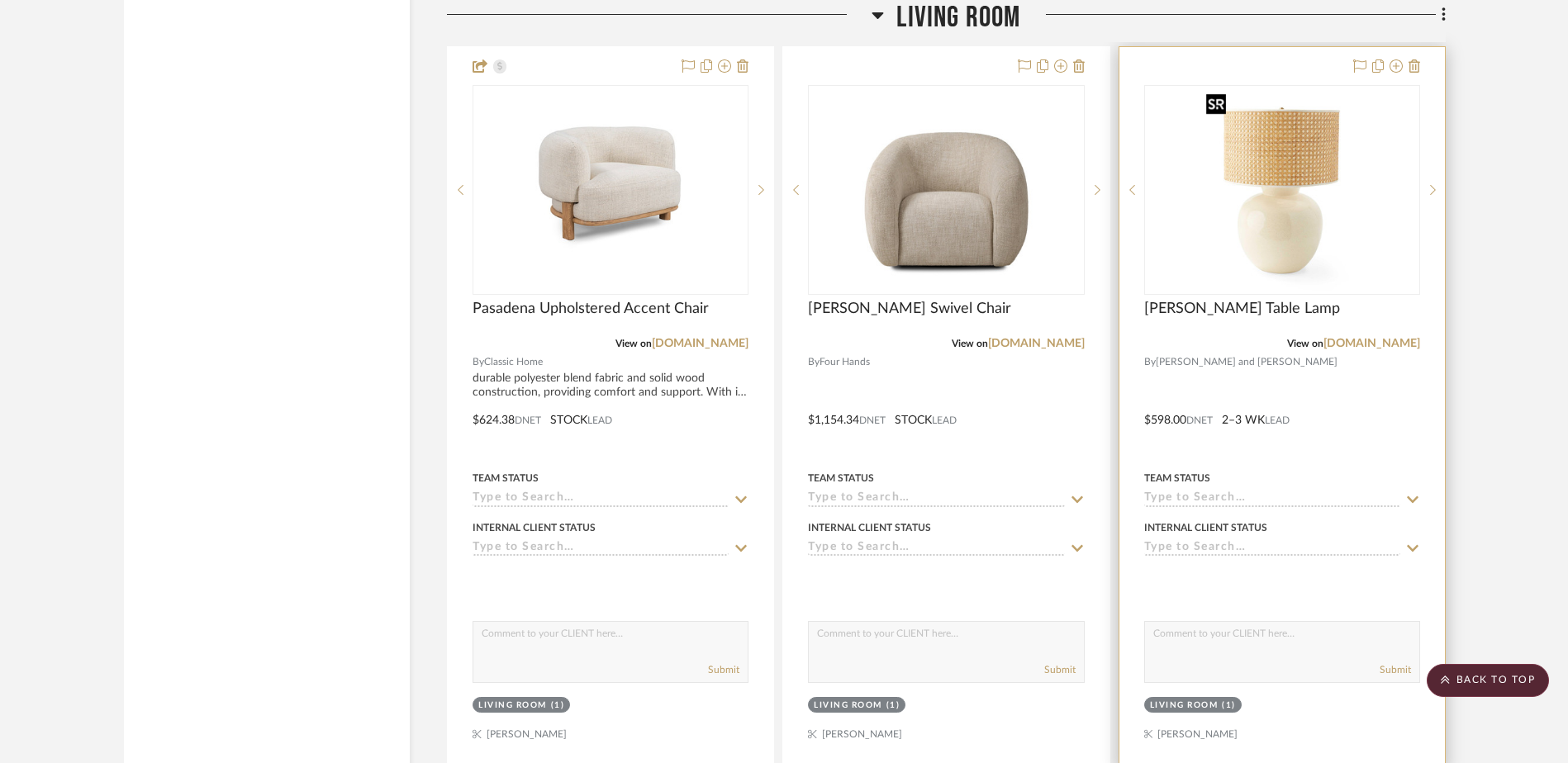
click at [1270, 221] on img "0" at bounding box center [1282, 190] width 165 height 206
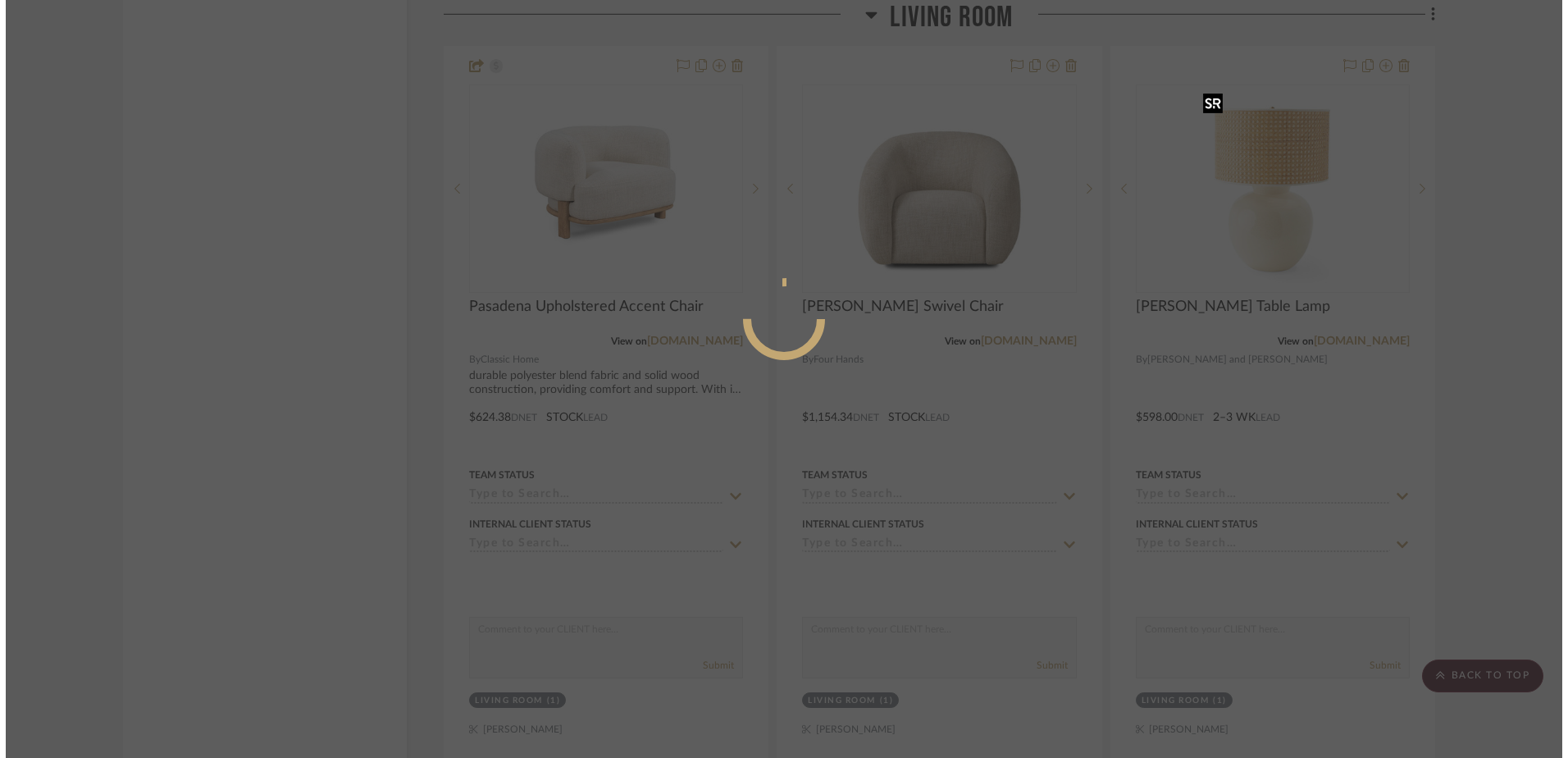
scroll to position [0, 0]
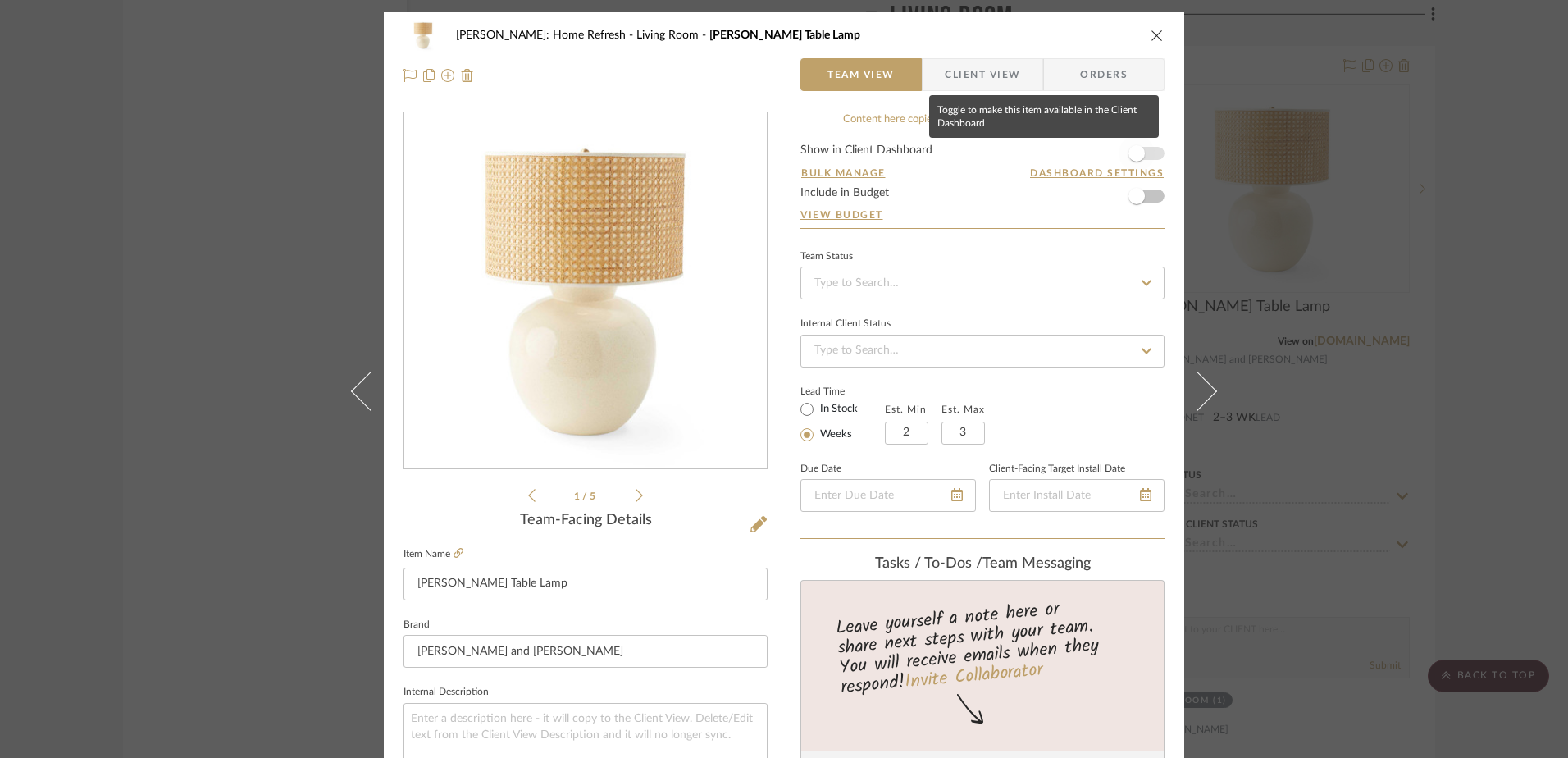
click at [1118, 157] on span "button" at bounding box center [1136, 154] width 36 height 36
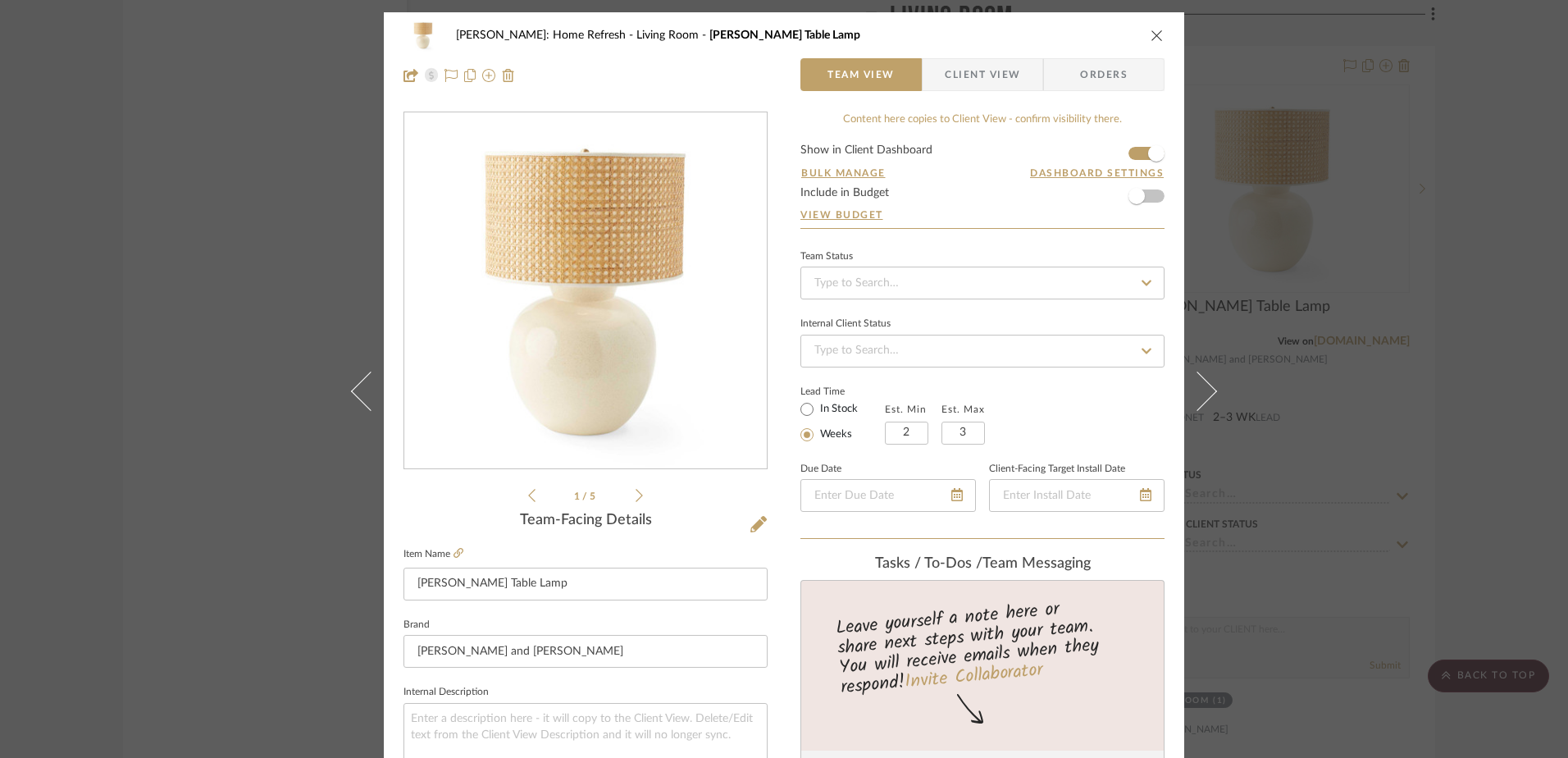
click at [636, 496] on icon at bounding box center [639, 495] width 8 height 15
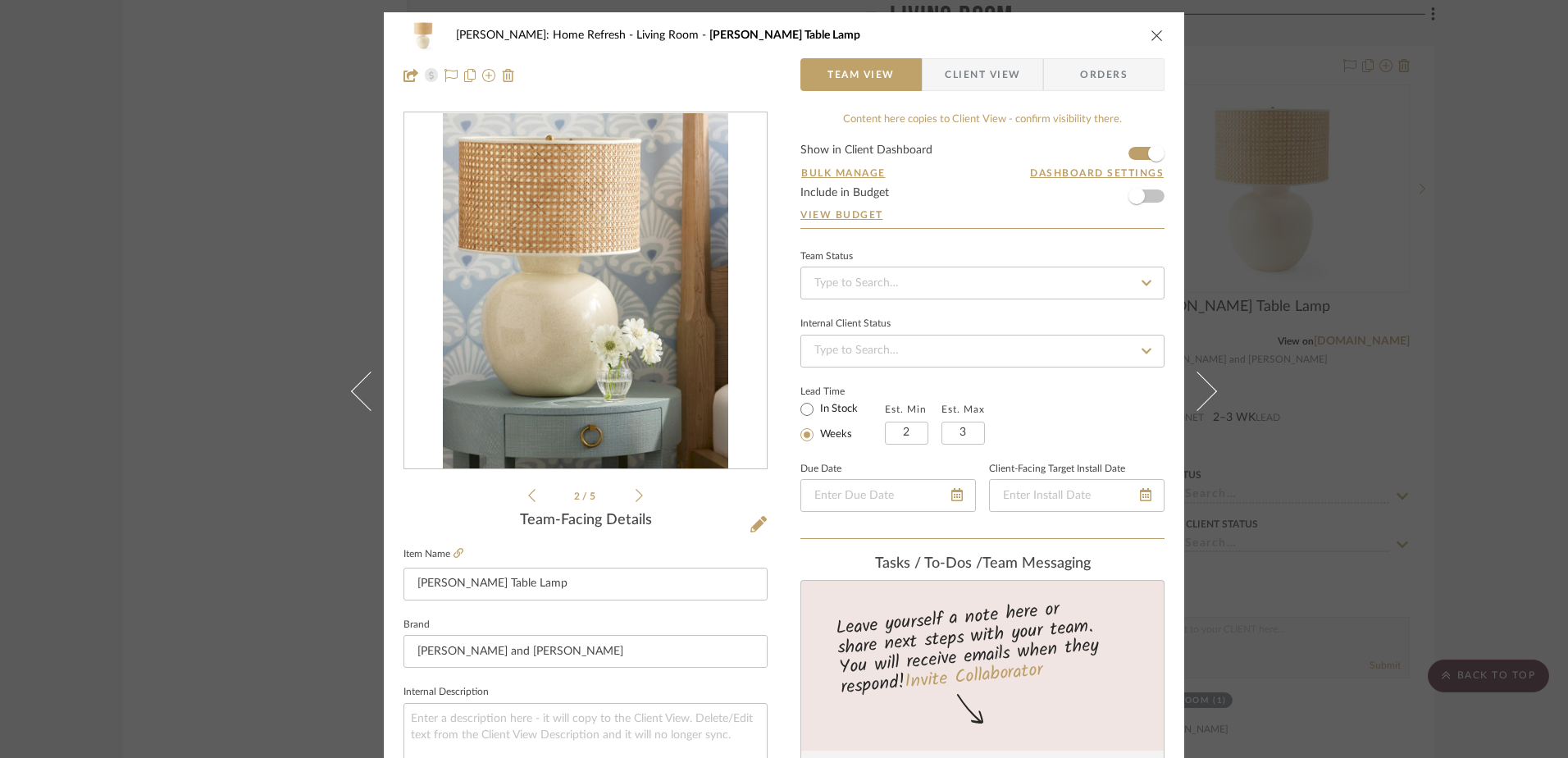
click at [636, 496] on icon at bounding box center [639, 495] width 8 height 15
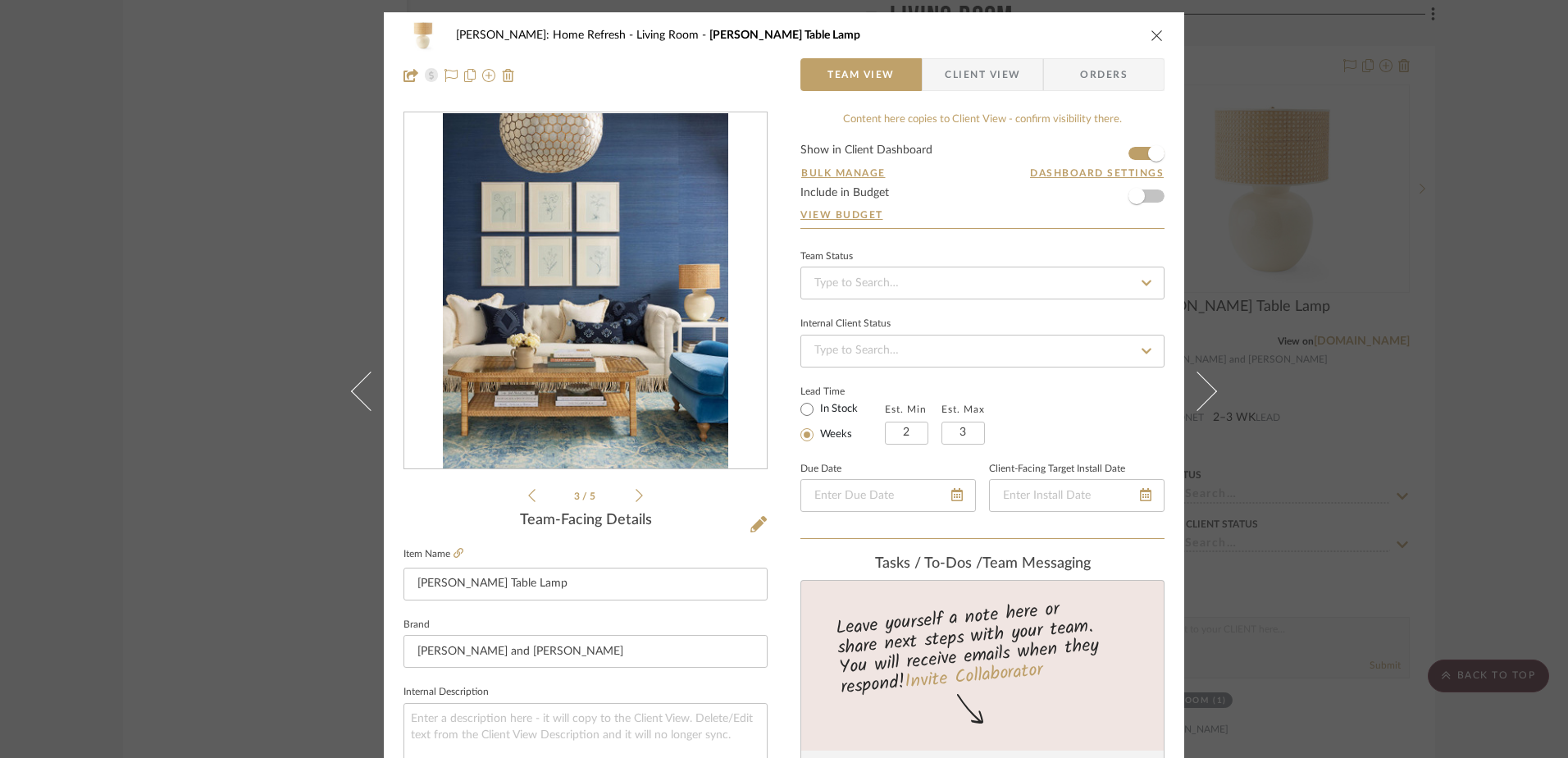
click at [636, 498] on icon at bounding box center [639, 495] width 8 height 15
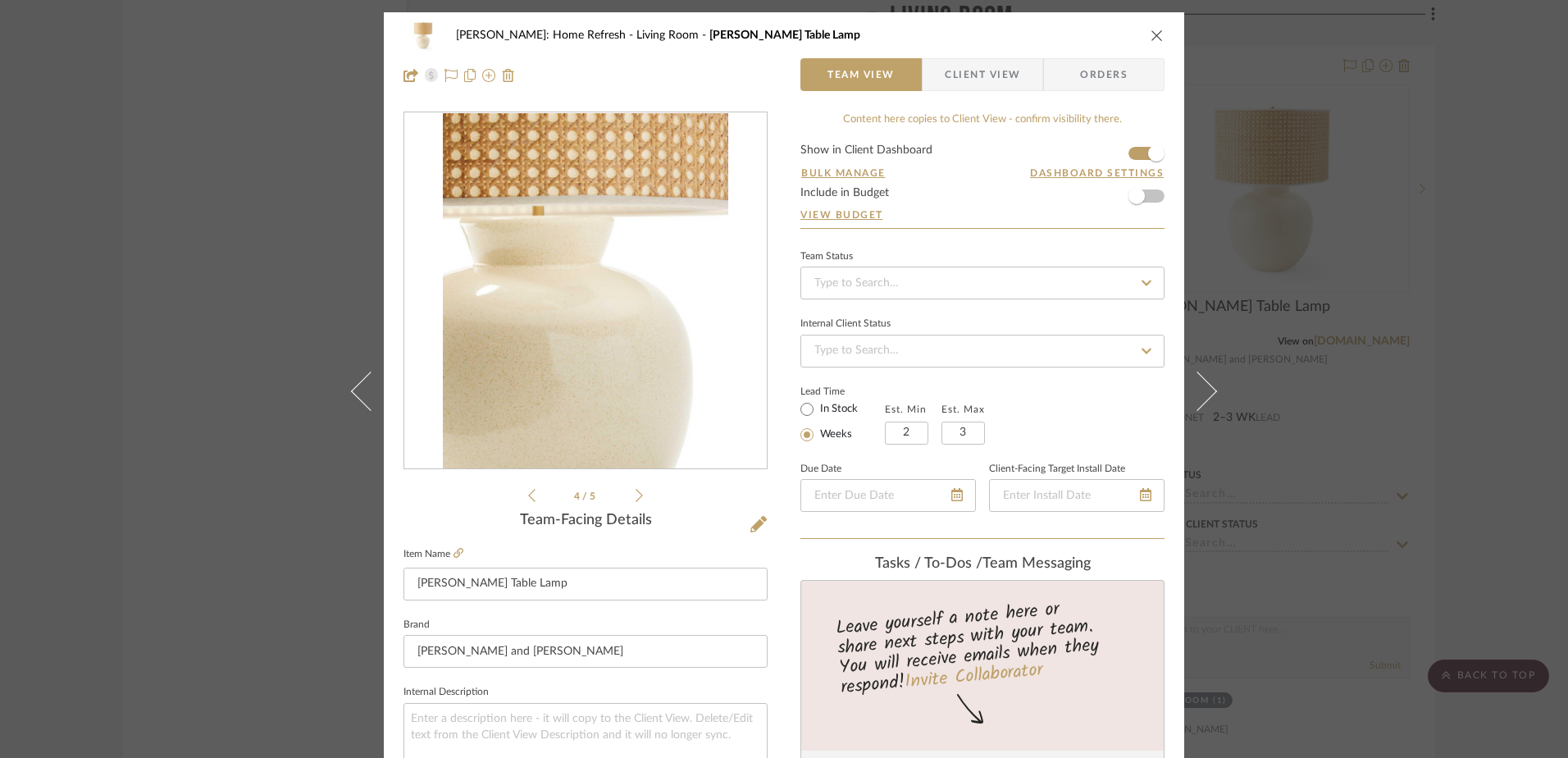
click at [1455, 369] on div "[PERSON_NAME]: Home Refresh Living Room [PERSON_NAME] Table Lamp Team View Clie…" at bounding box center [784, 379] width 1568 height 758
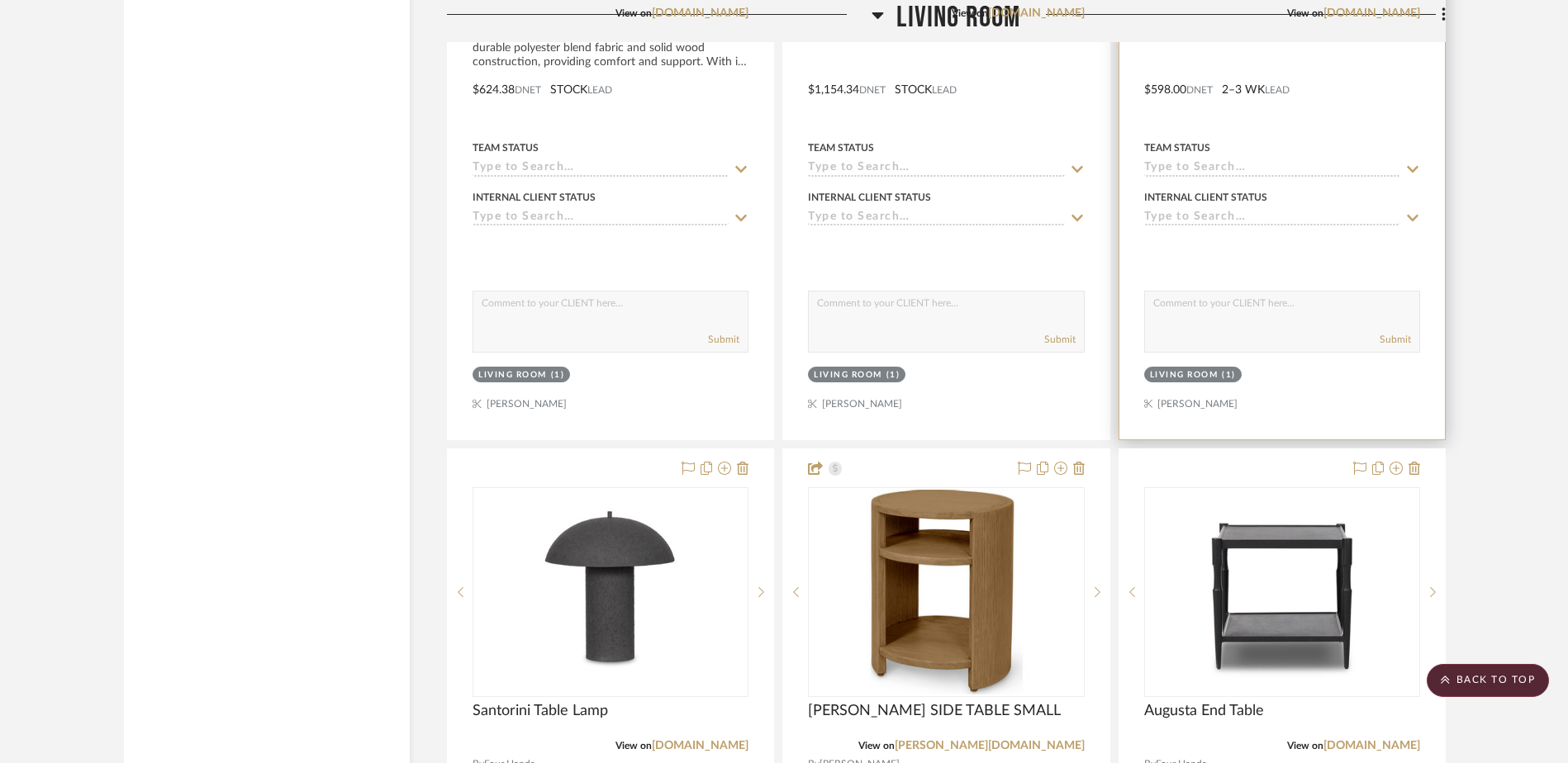
scroll to position [16417, 0]
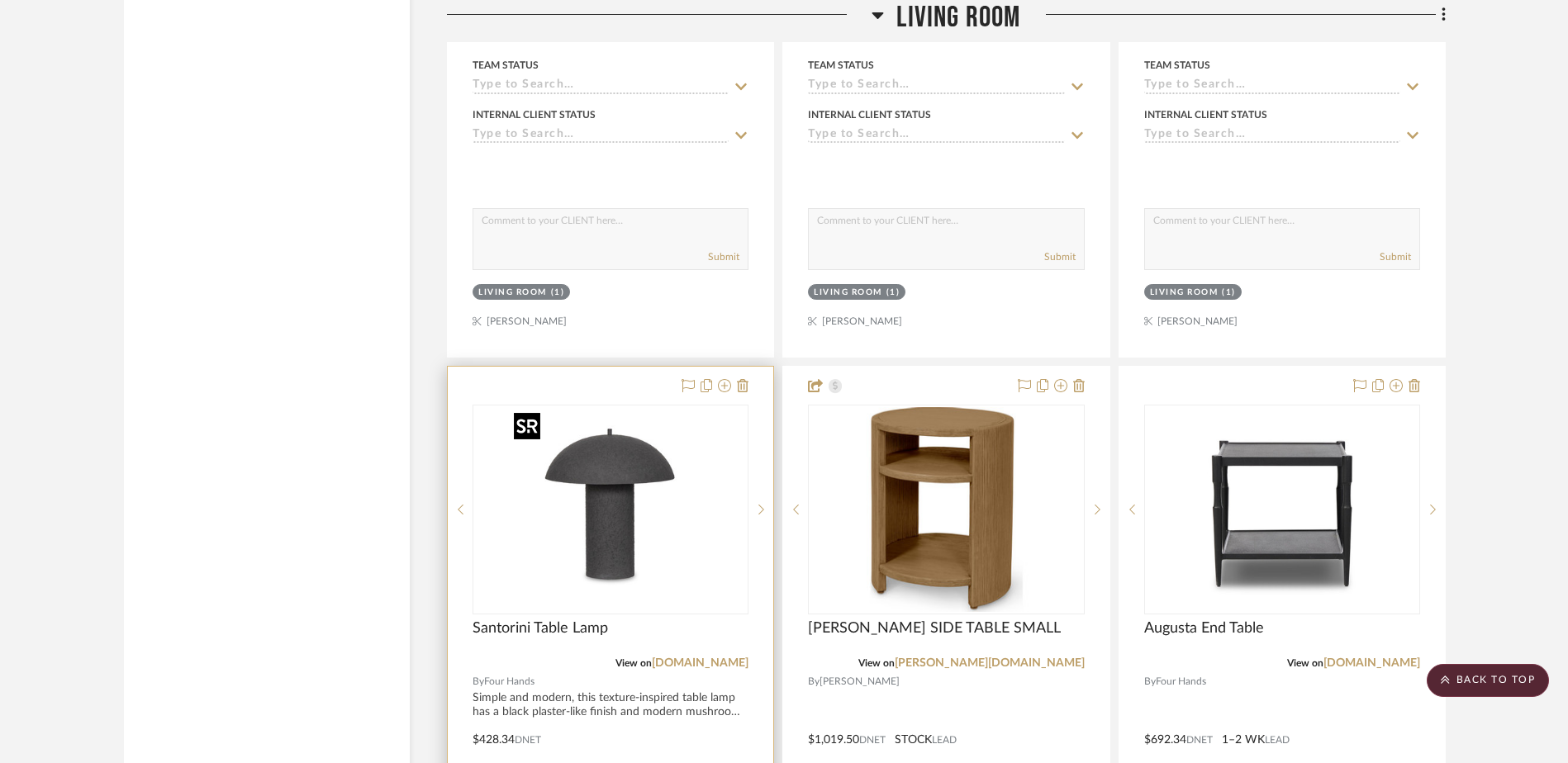
click at [611, 523] on img "0" at bounding box center [610, 510] width 206 height 206
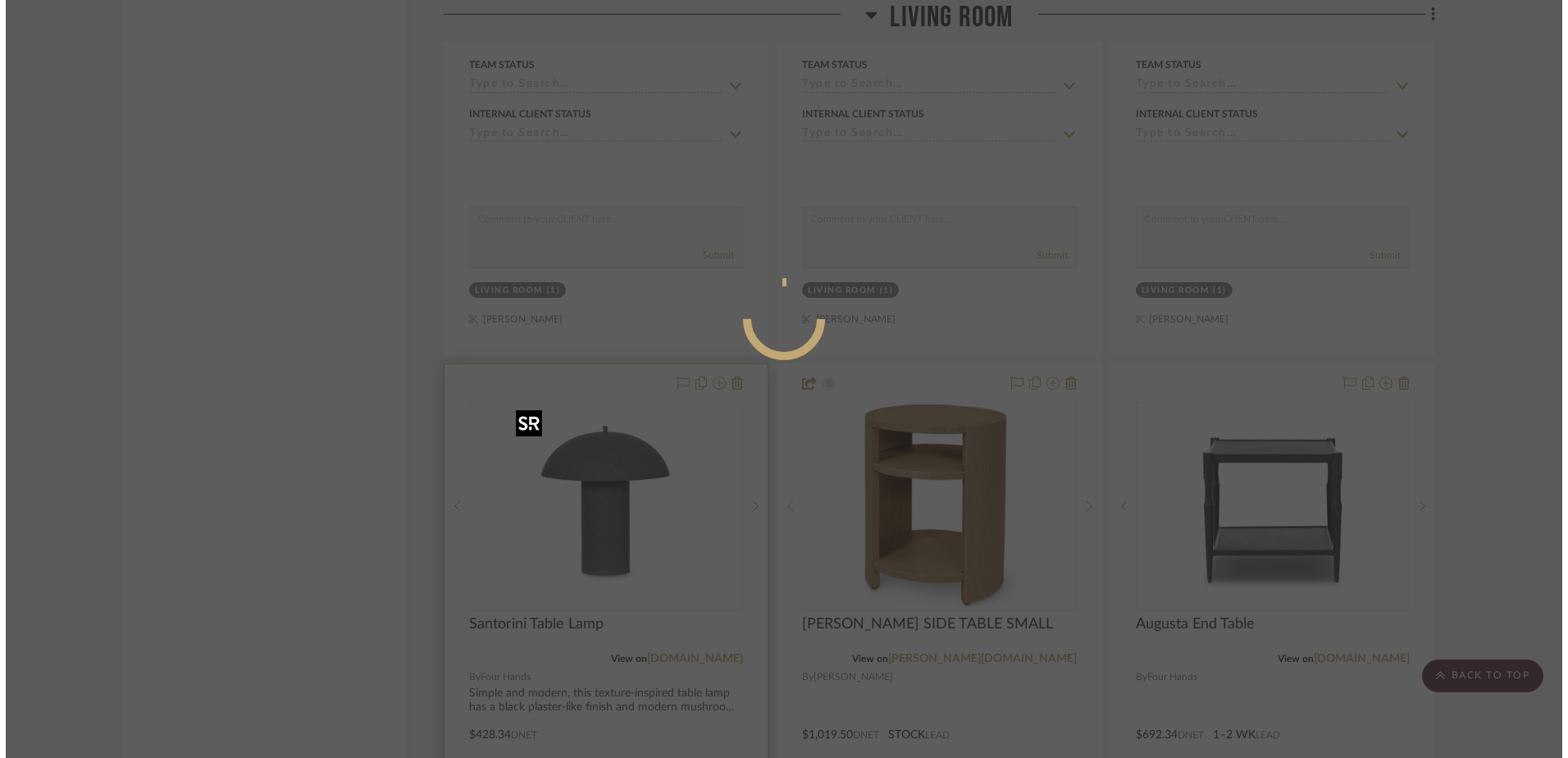
scroll to position [0, 0]
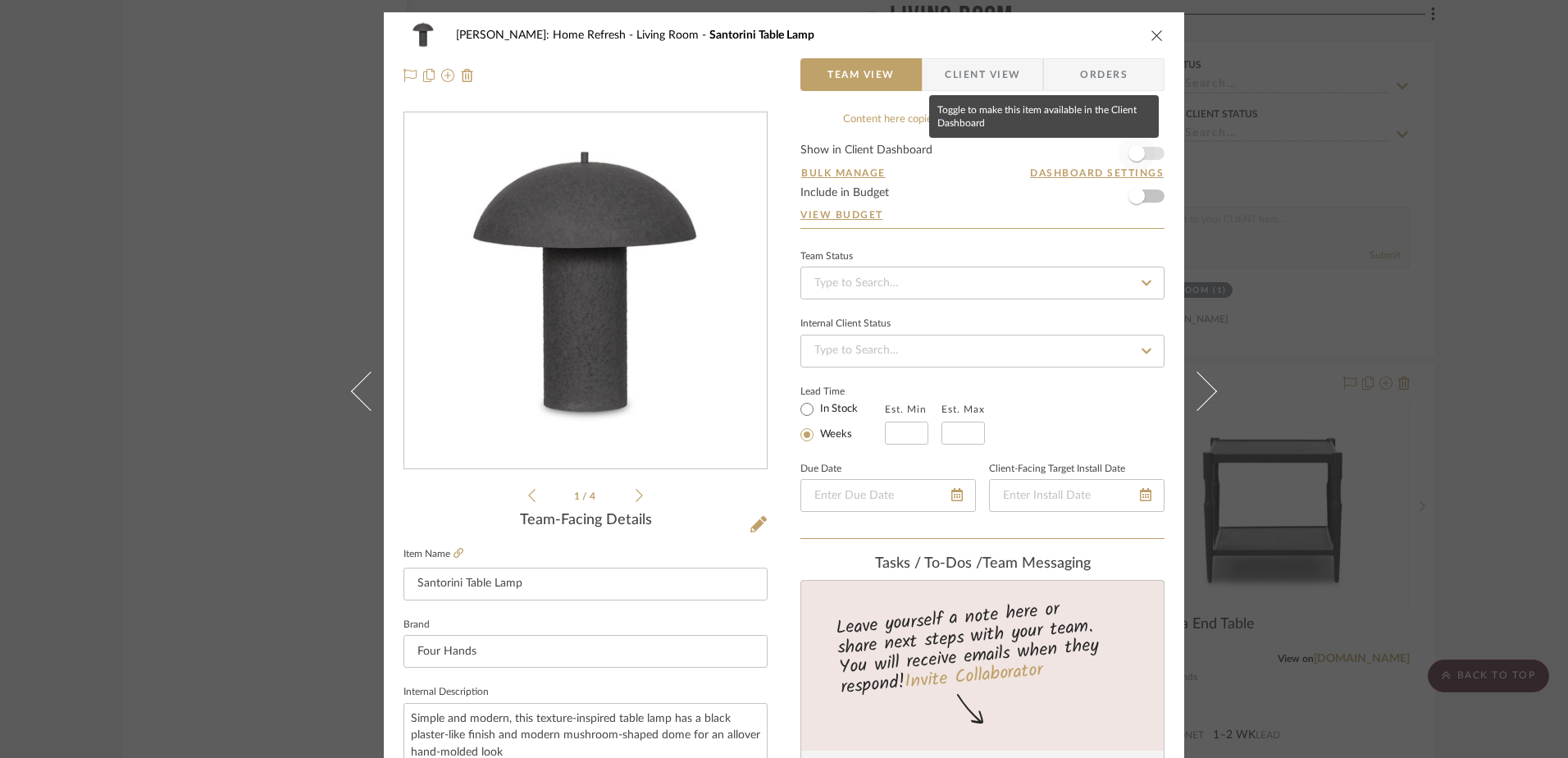
click at [1140, 155] on span "button" at bounding box center [1136, 154] width 36 height 36
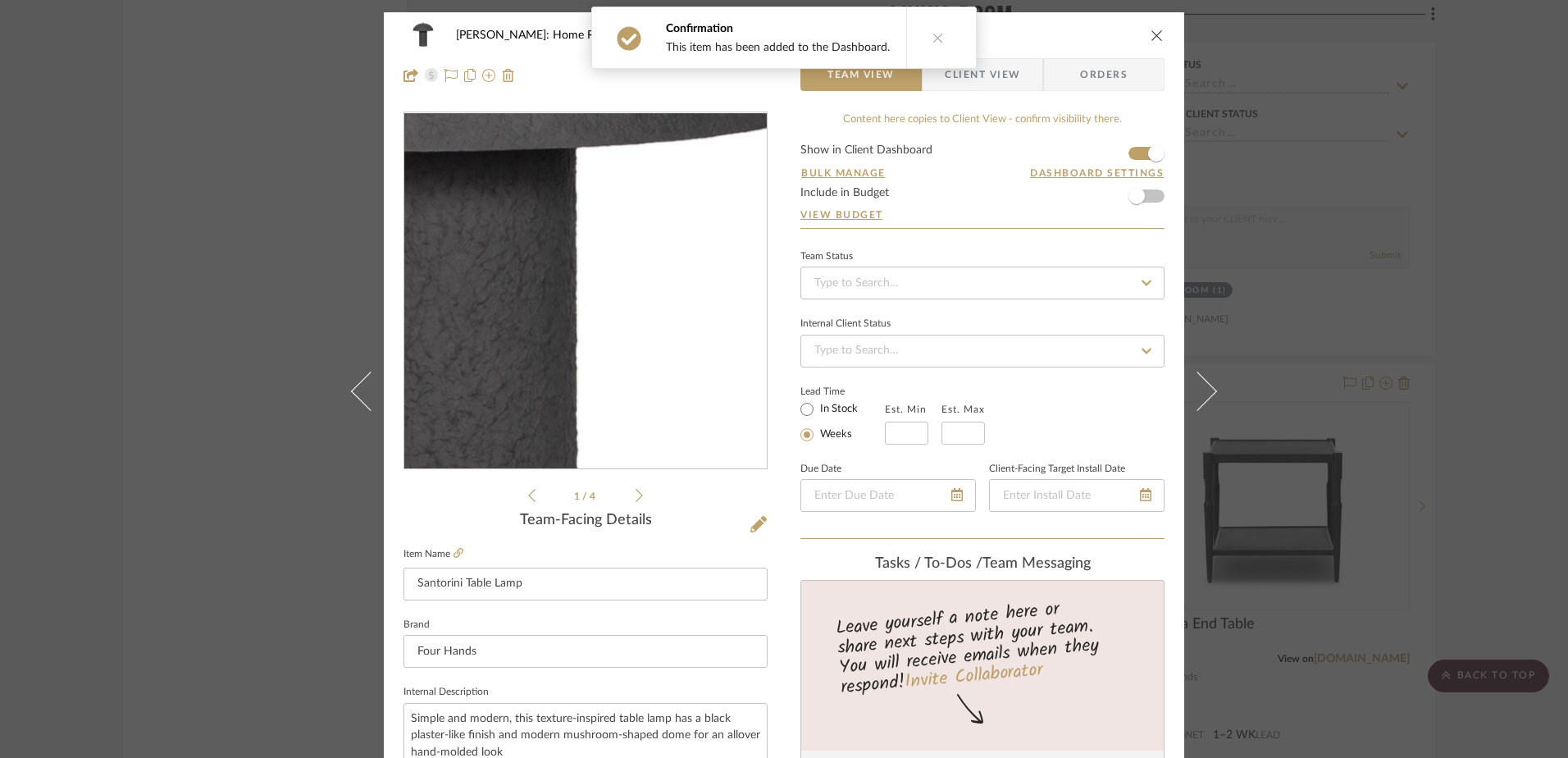
click at [624, 294] on img "0" at bounding box center [585, 291] width 356 height 356
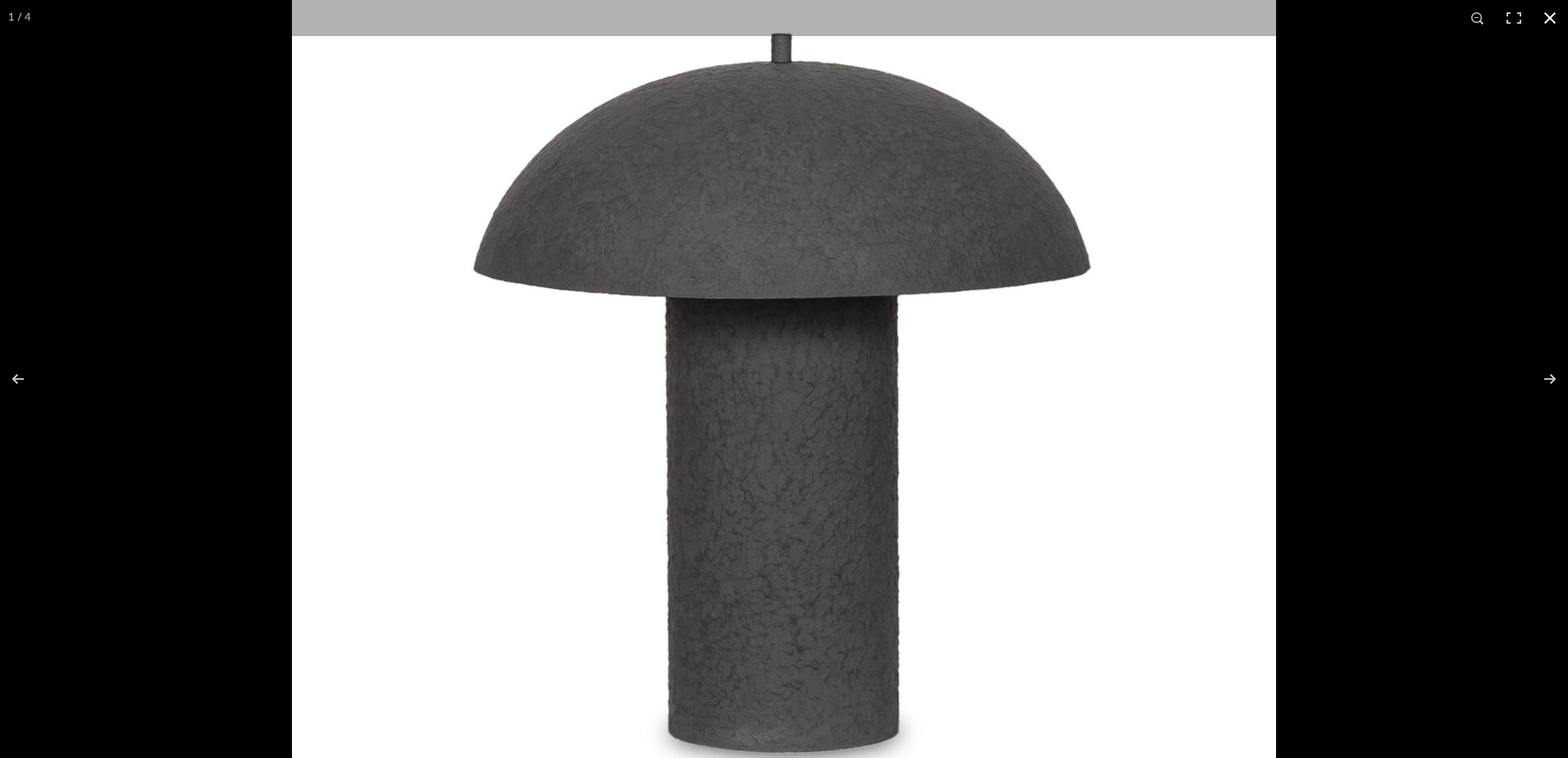
click at [1343, 423] on div at bounding box center [1076, 305] width 1568 height 758
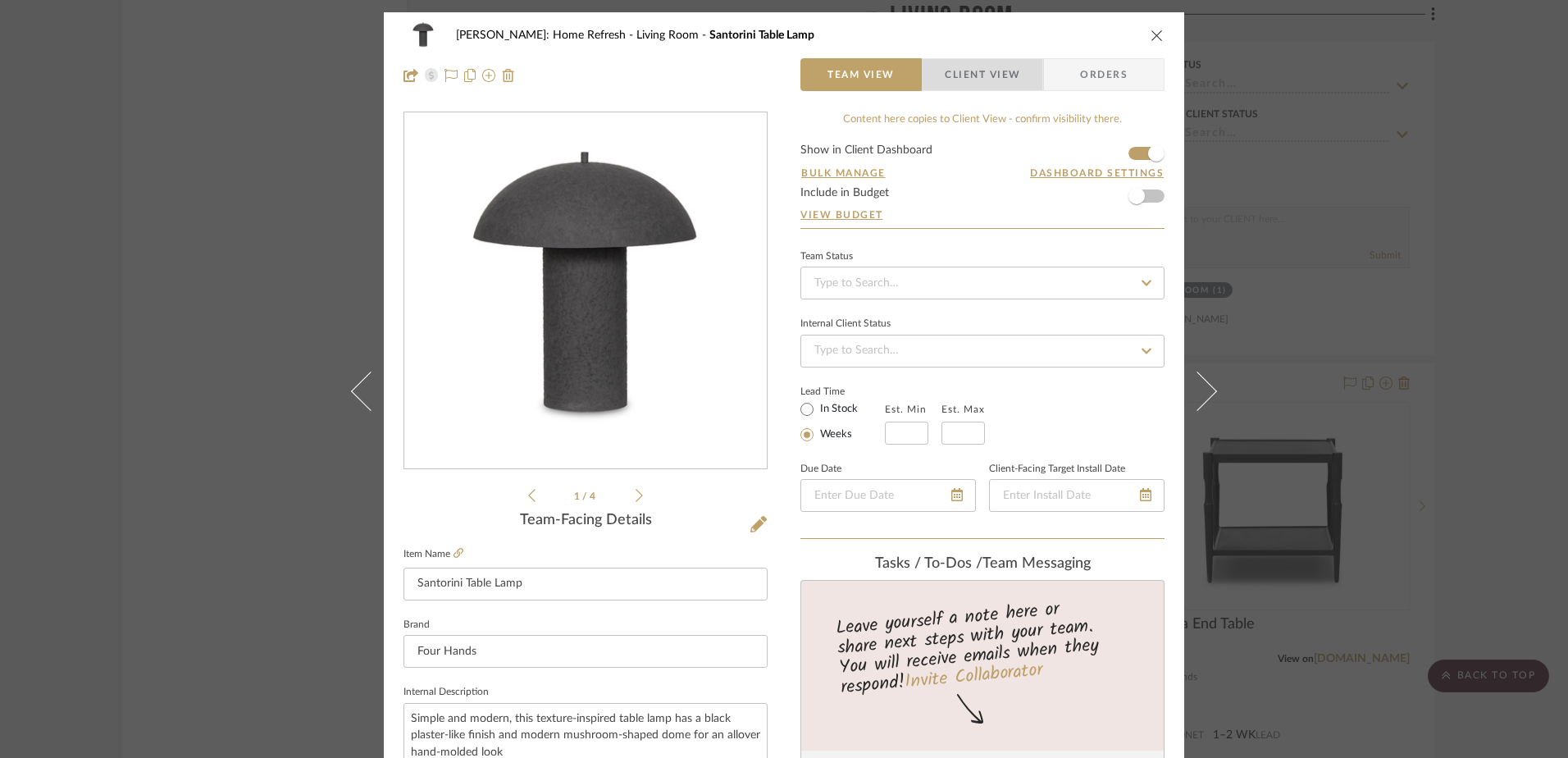
click at [950, 79] on span "Client View" at bounding box center [983, 74] width 75 height 32
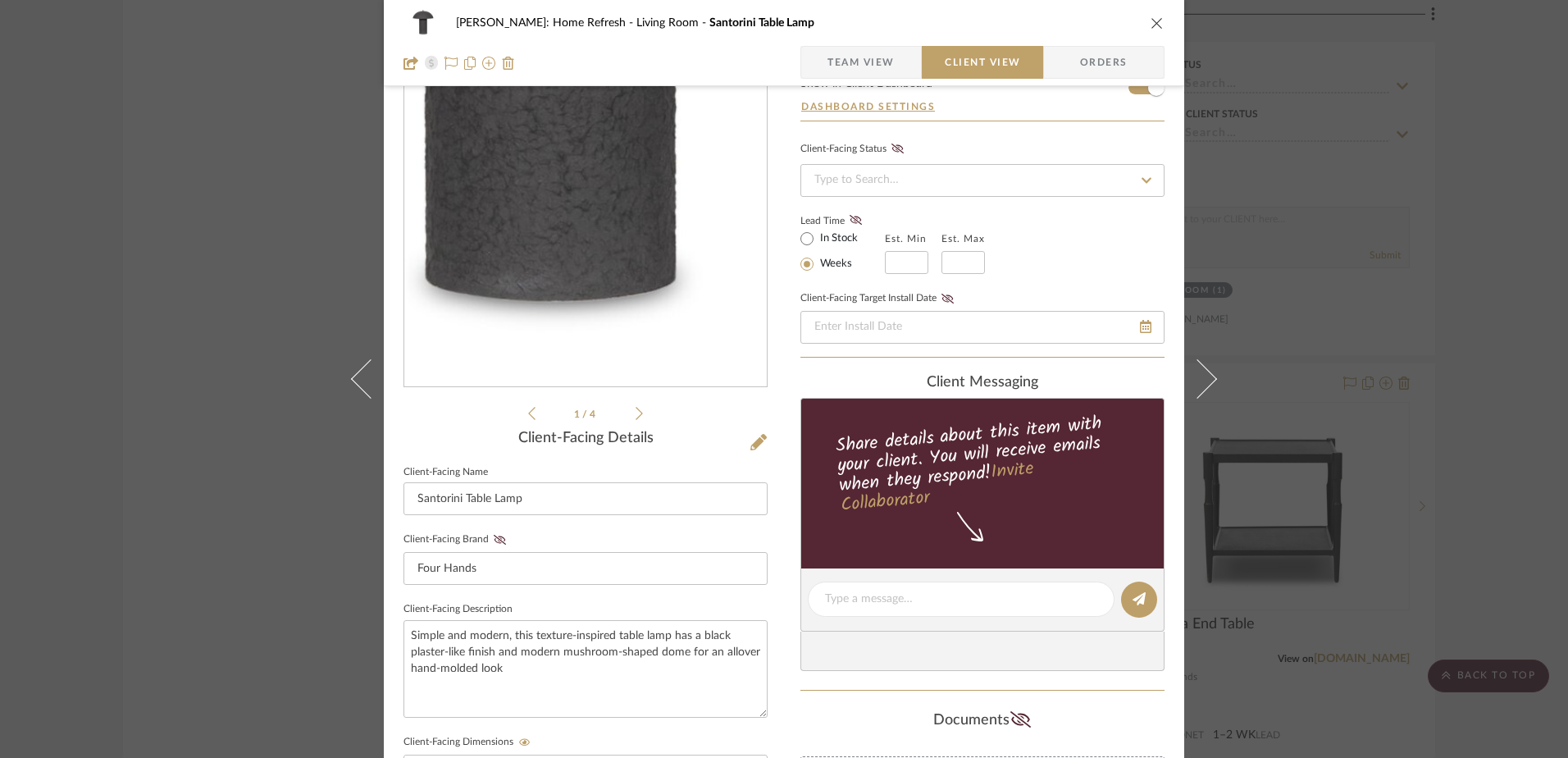
scroll to position [164, 0]
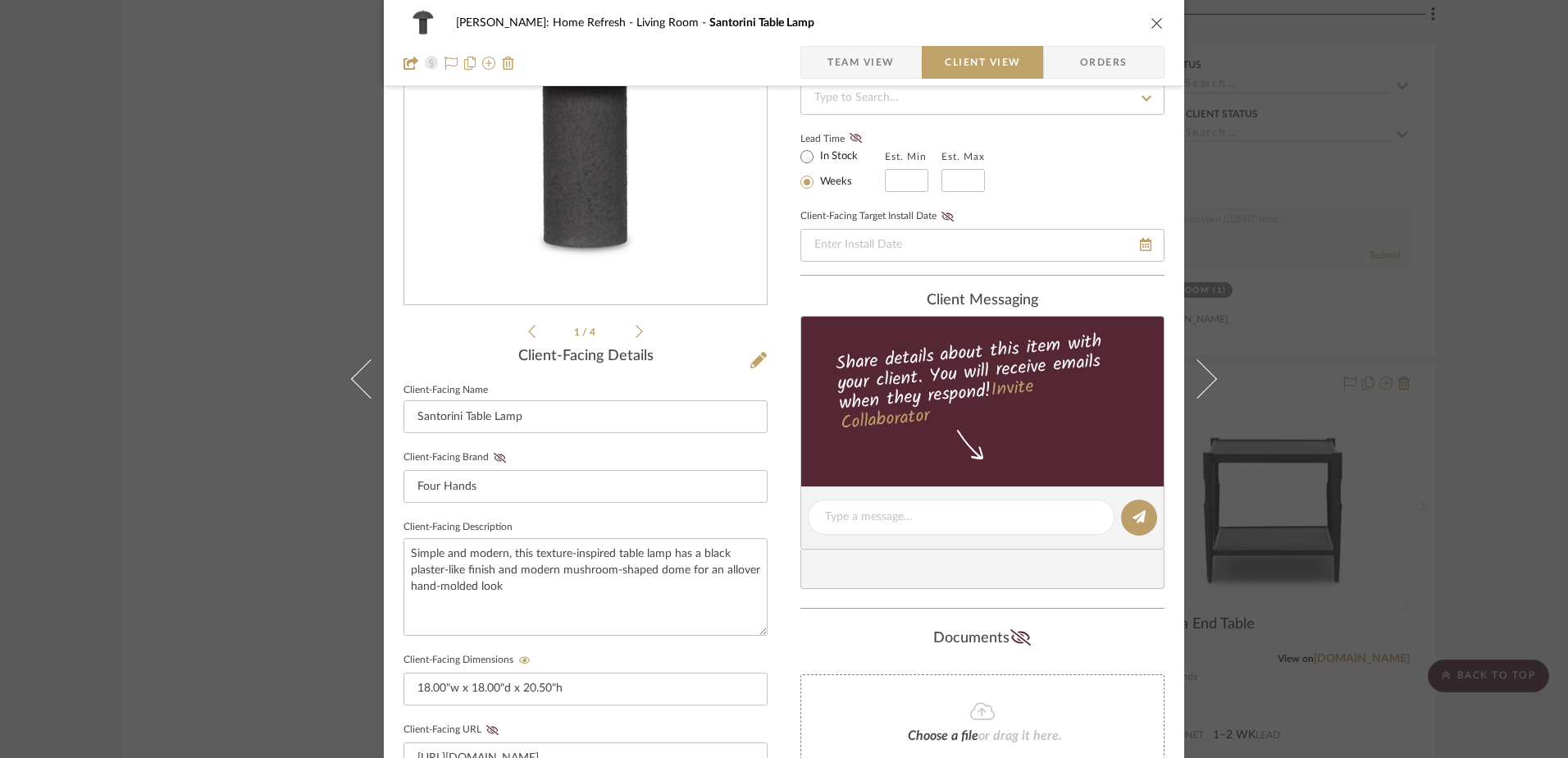
click at [1503, 492] on div "[PERSON_NAME]: Home Refresh Living Room Santorini Table Lamp Team View Client V…" at bounding box center [784, 379] width 1568 height 758
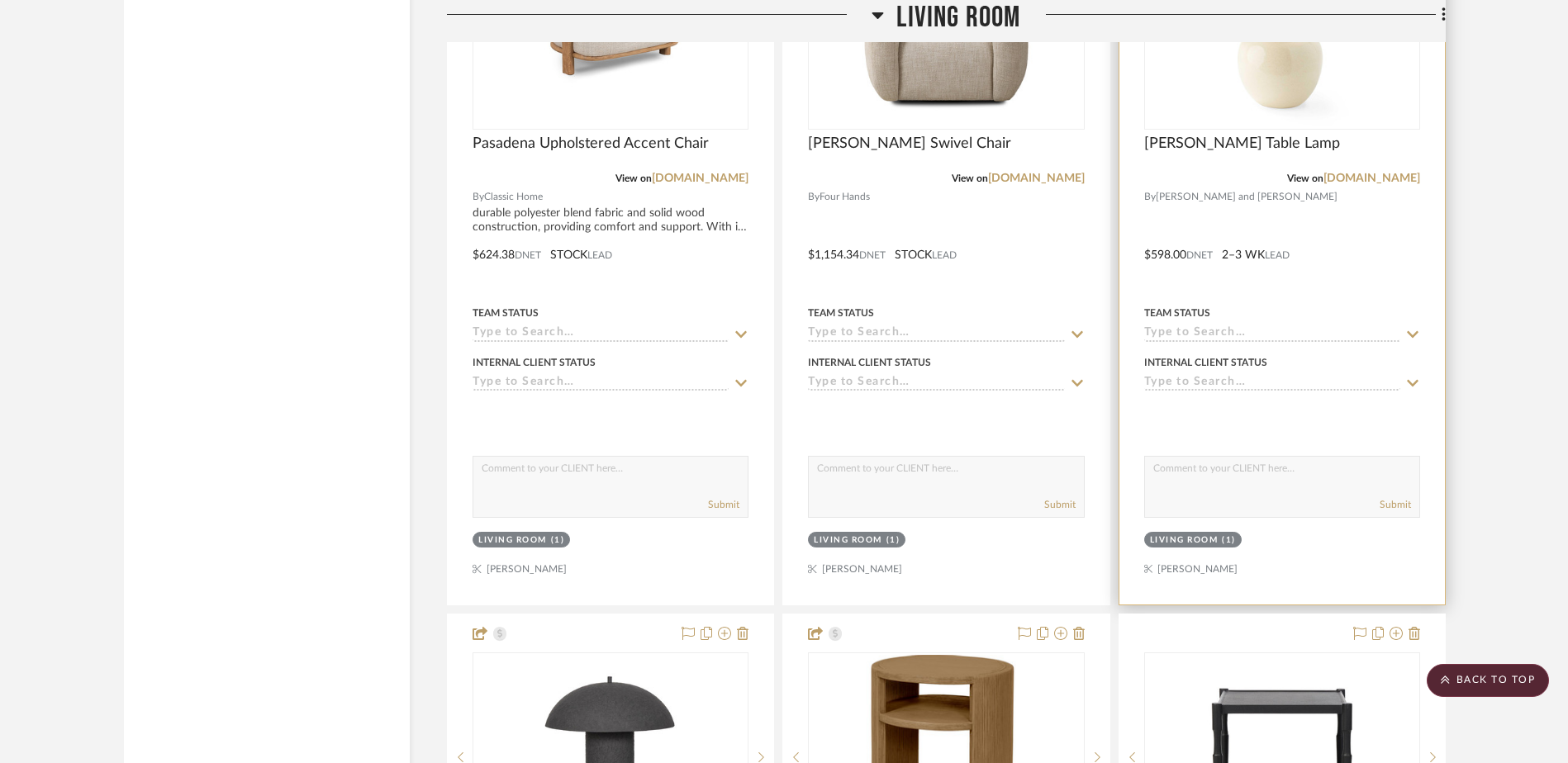
scroll to position [15922, 0]
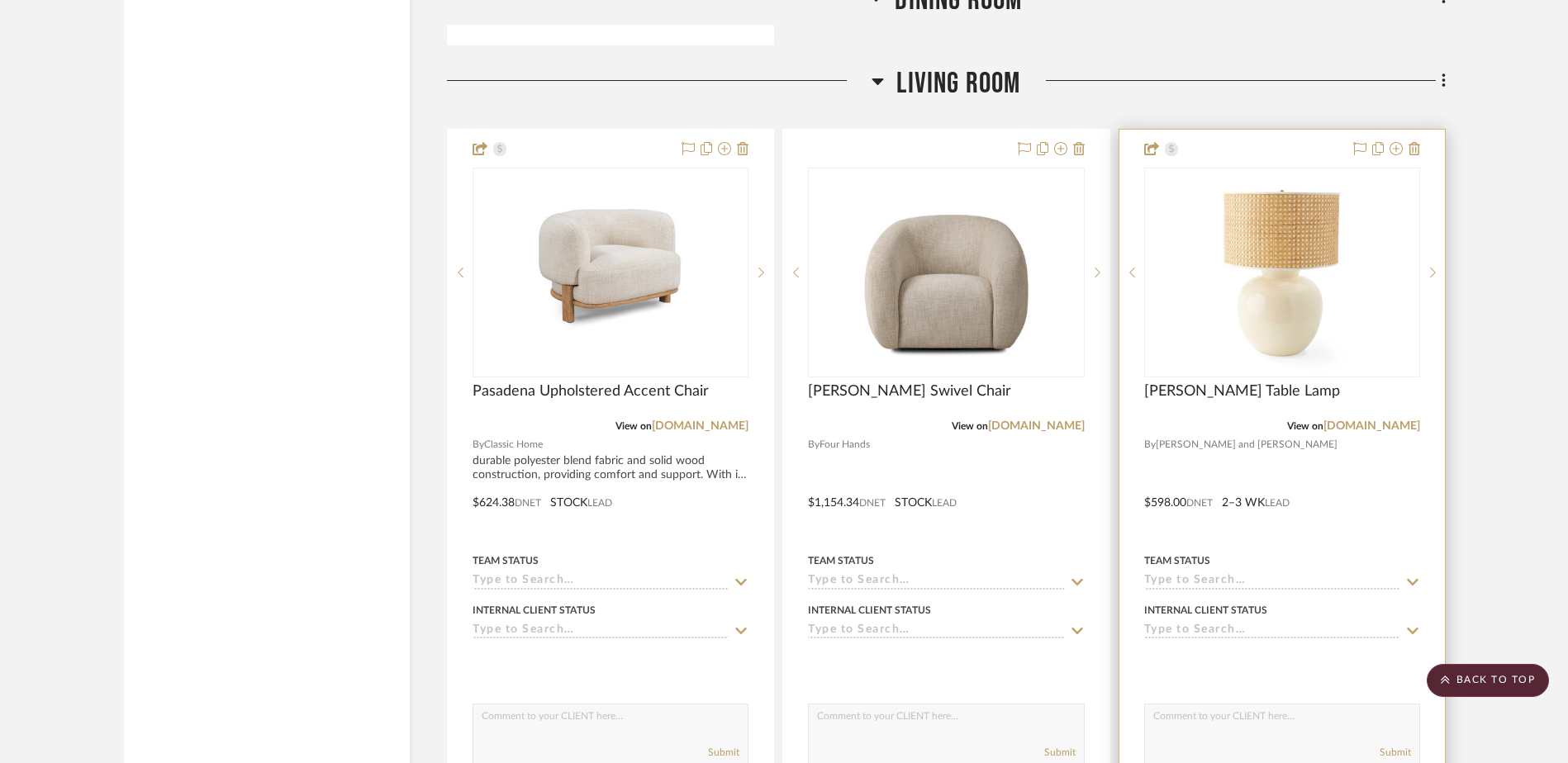
click at [1274, 289] on img "0" at bounding box center [1282, 272] width 165 height 206
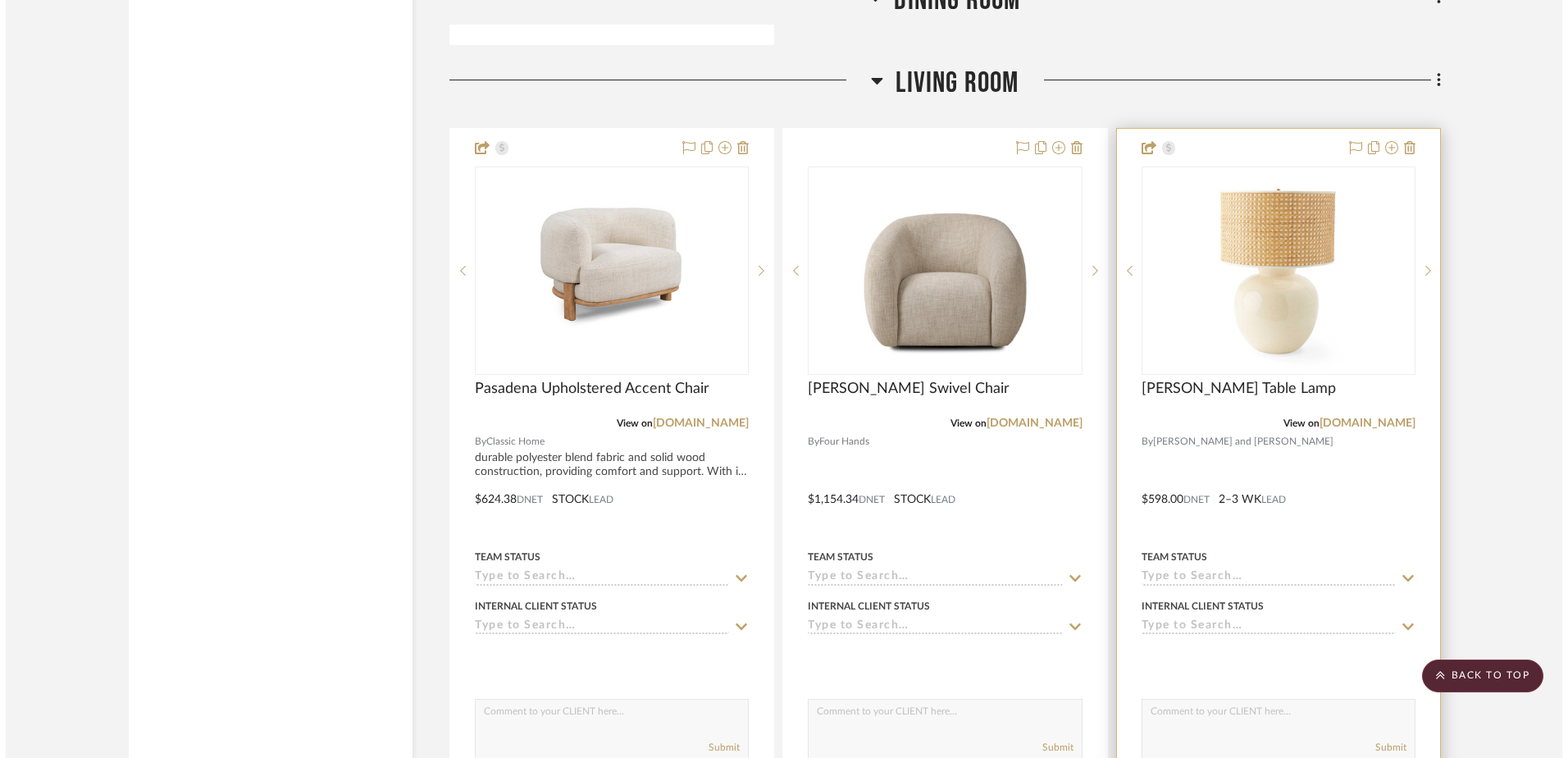
scroll to position [0, 0]
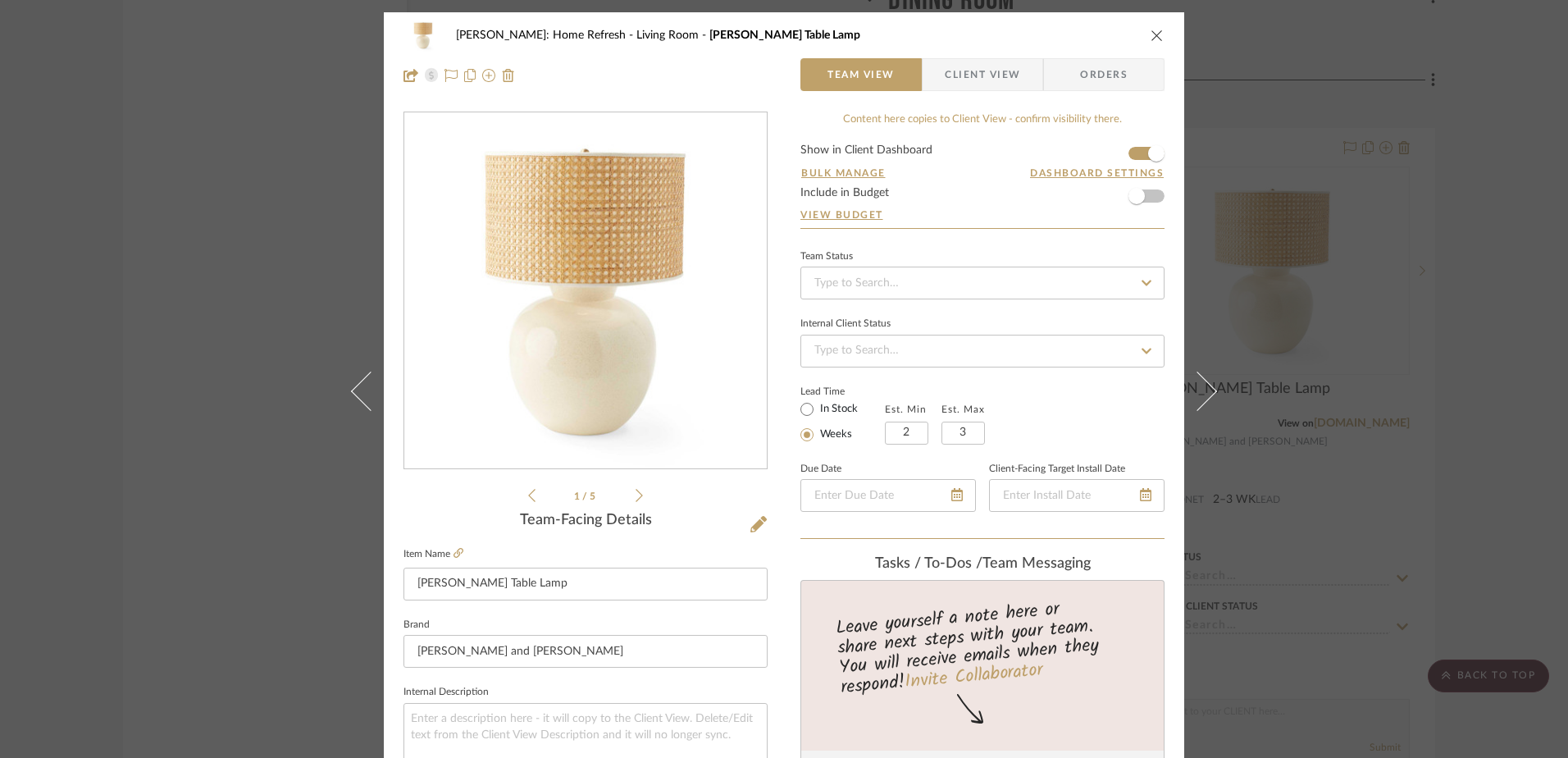
click at [460, 551] on fieldset "Item Name [PERSON_NAME] Table Lamp" at bounding box center [585, 571] width 364 height 57
click at [454, 553] on icon at bounding box center [459, 553] width 10 height 10
click at [924, 58] on span "button" at bounding box center [934, 74] width 22 height 32
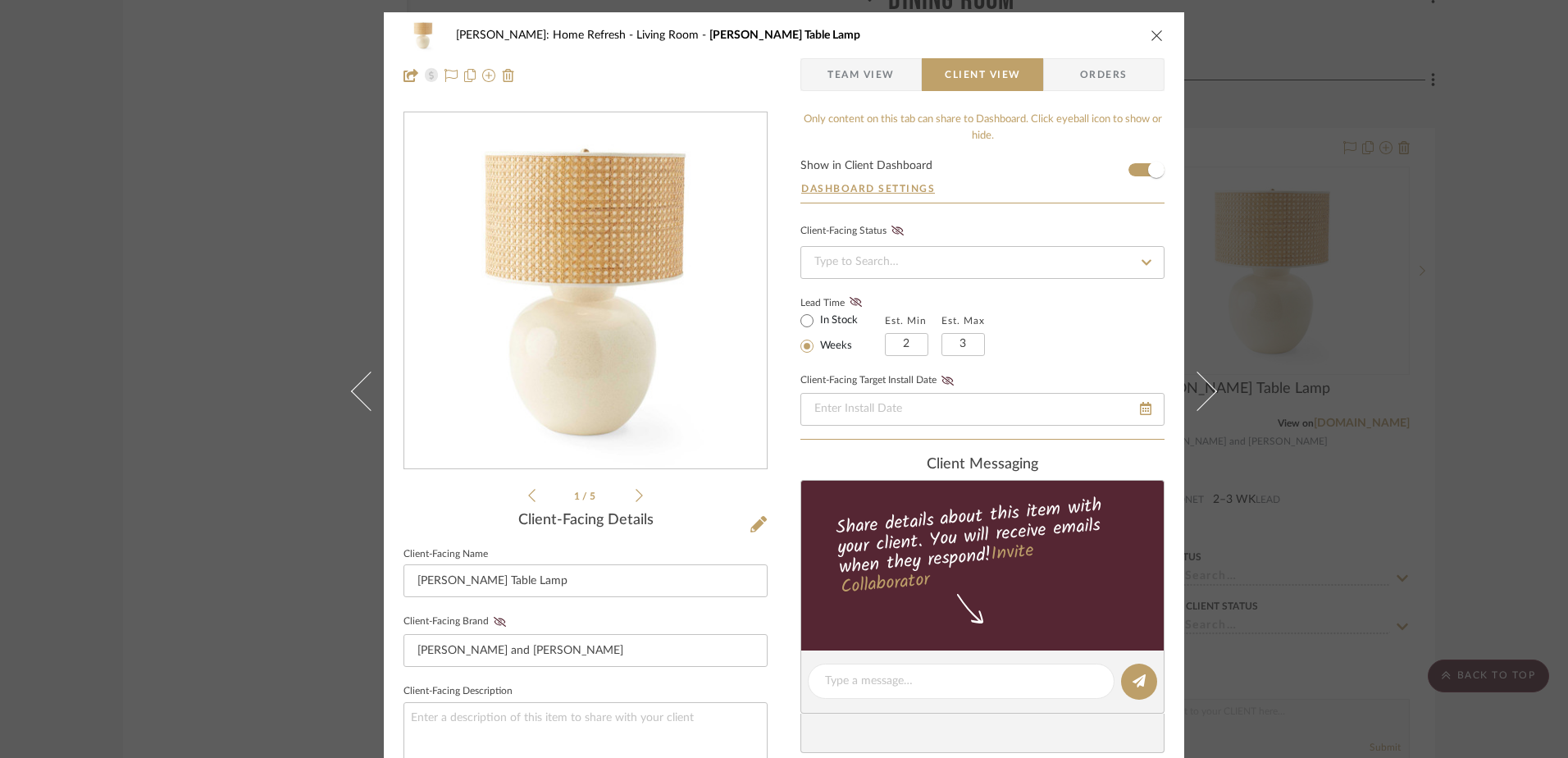
click at [1151, 34] on icon "close" at bounding box center [1157, 35] width 13 height 13
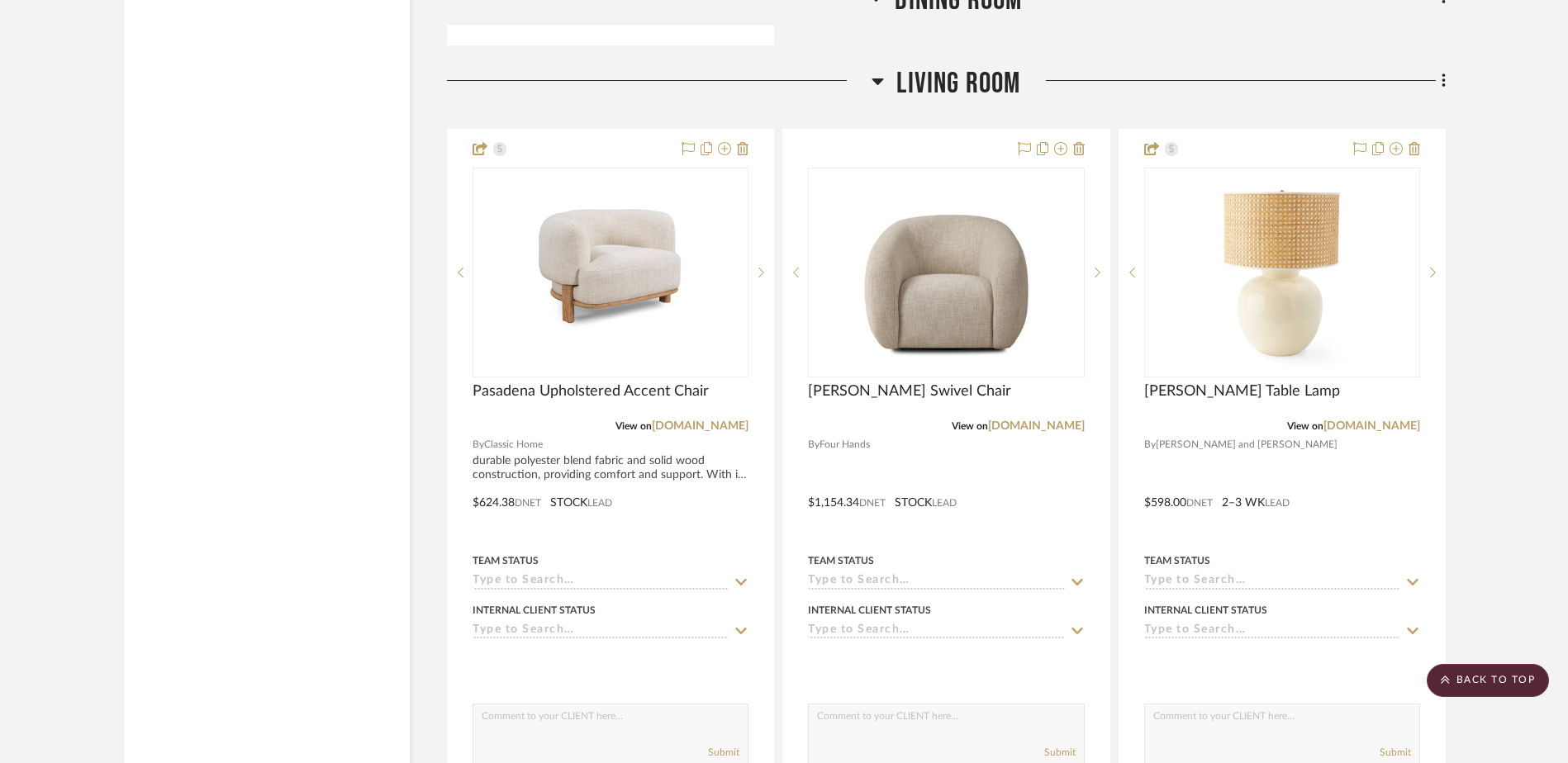
scroll to position [16252, 0]
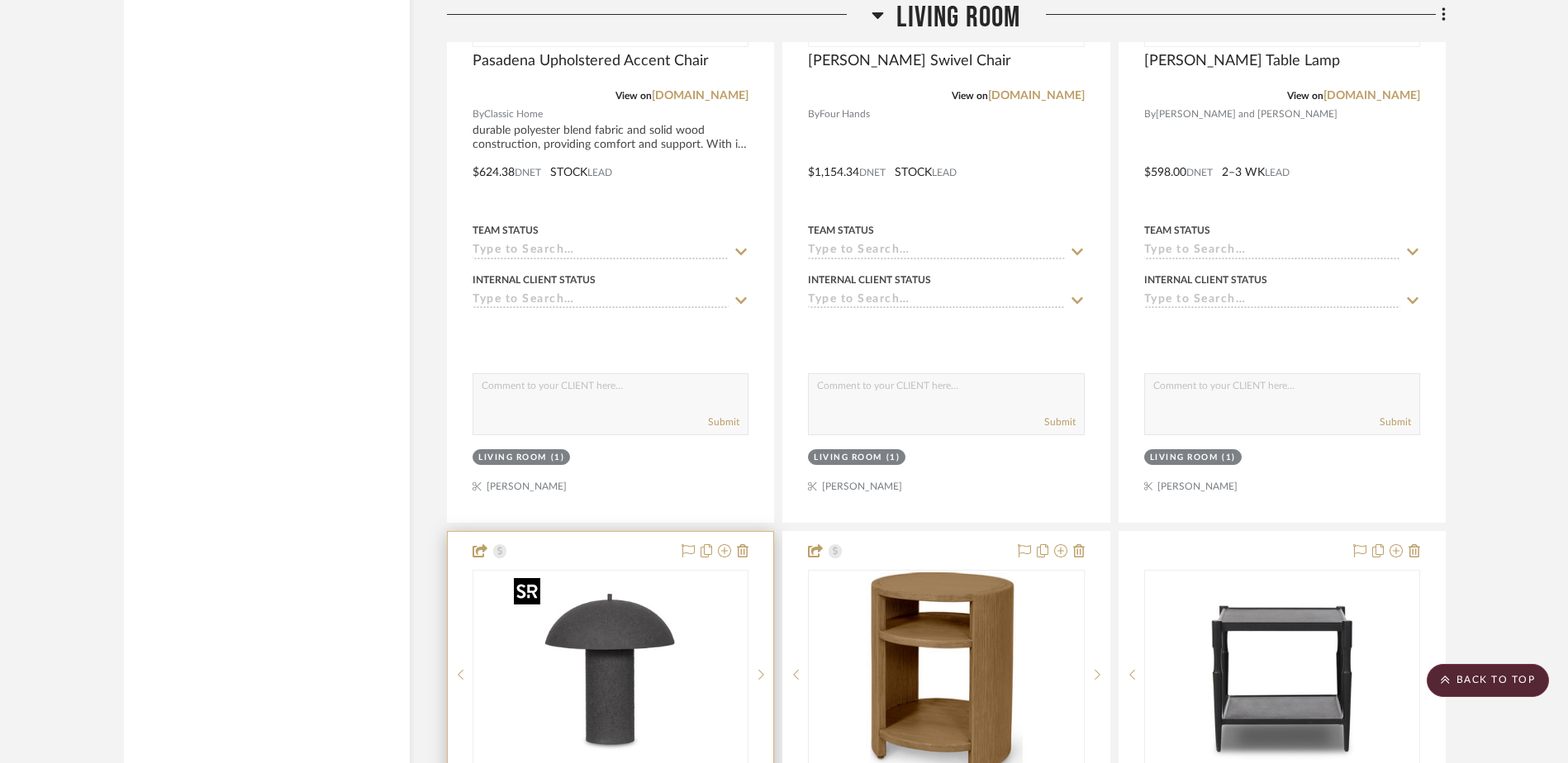
click at [607, 630] on img "0" at bounding box center [610, 674] width 206 height 206
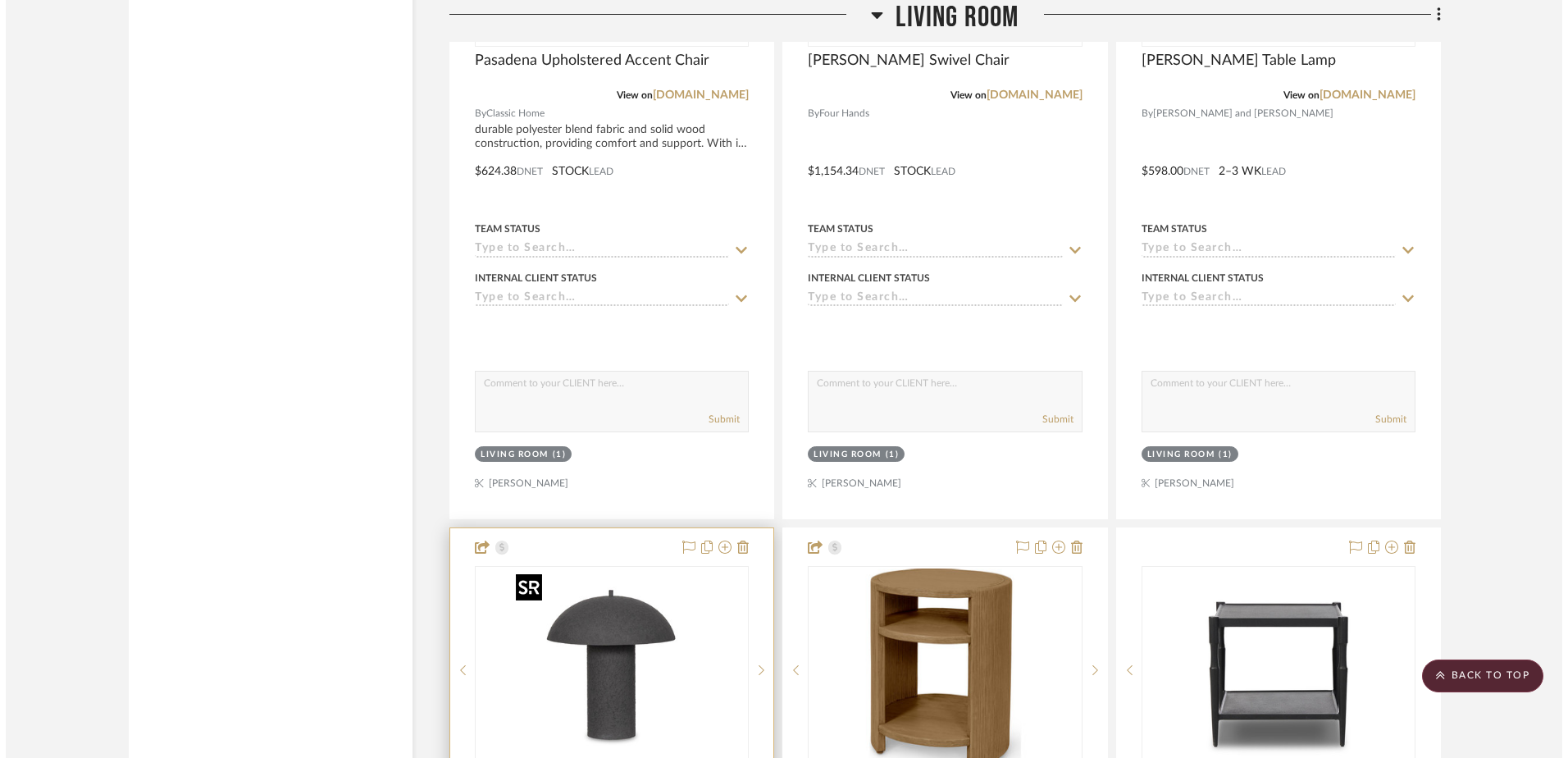
scroll to position [0, 0]
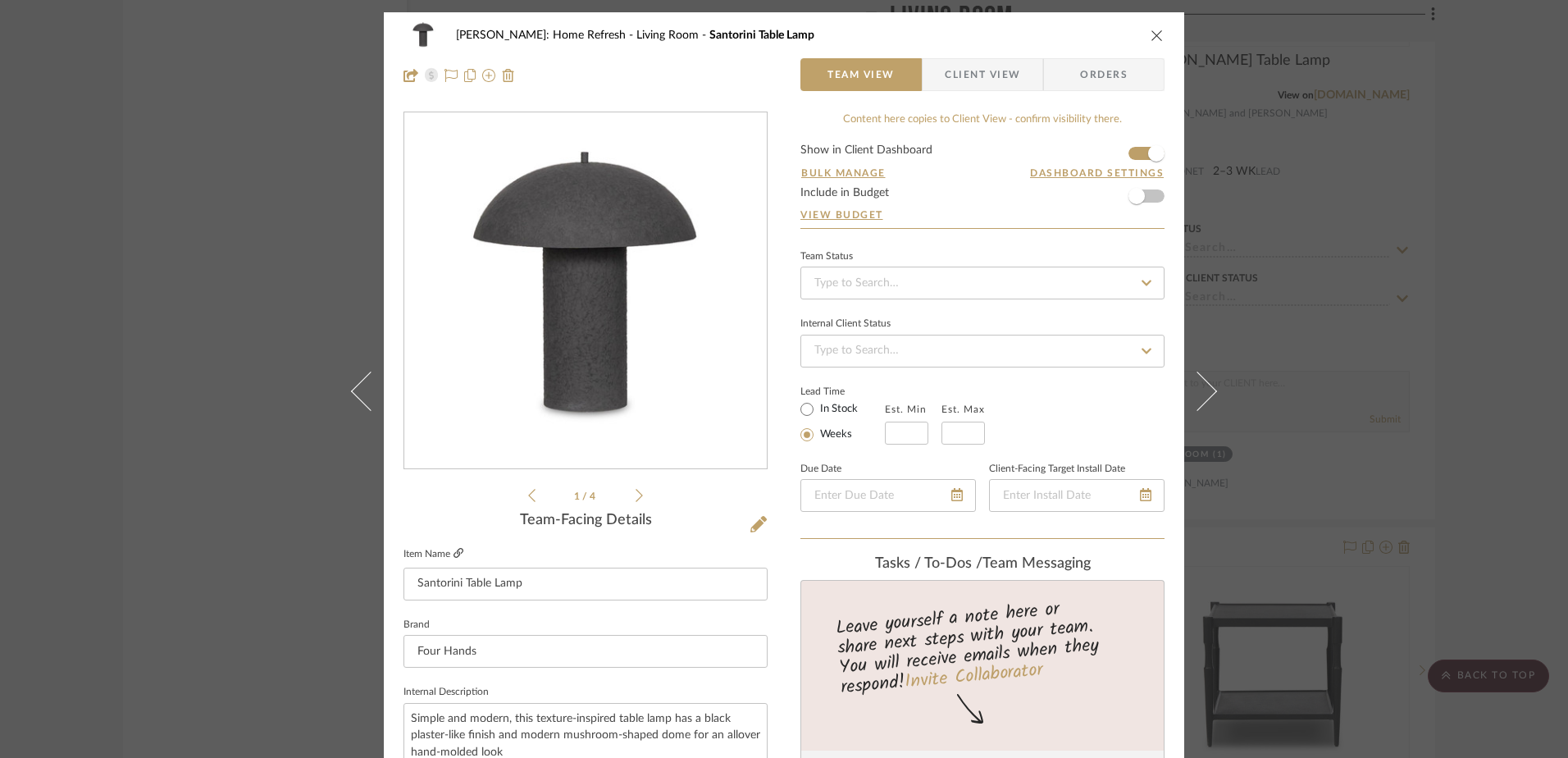
click at [454, 551] on icon at bounding box center [459, 553] width 10 height 10
click at [1152, 36] on icon "close" at bounding box center [1157, 35] width 13 height 13
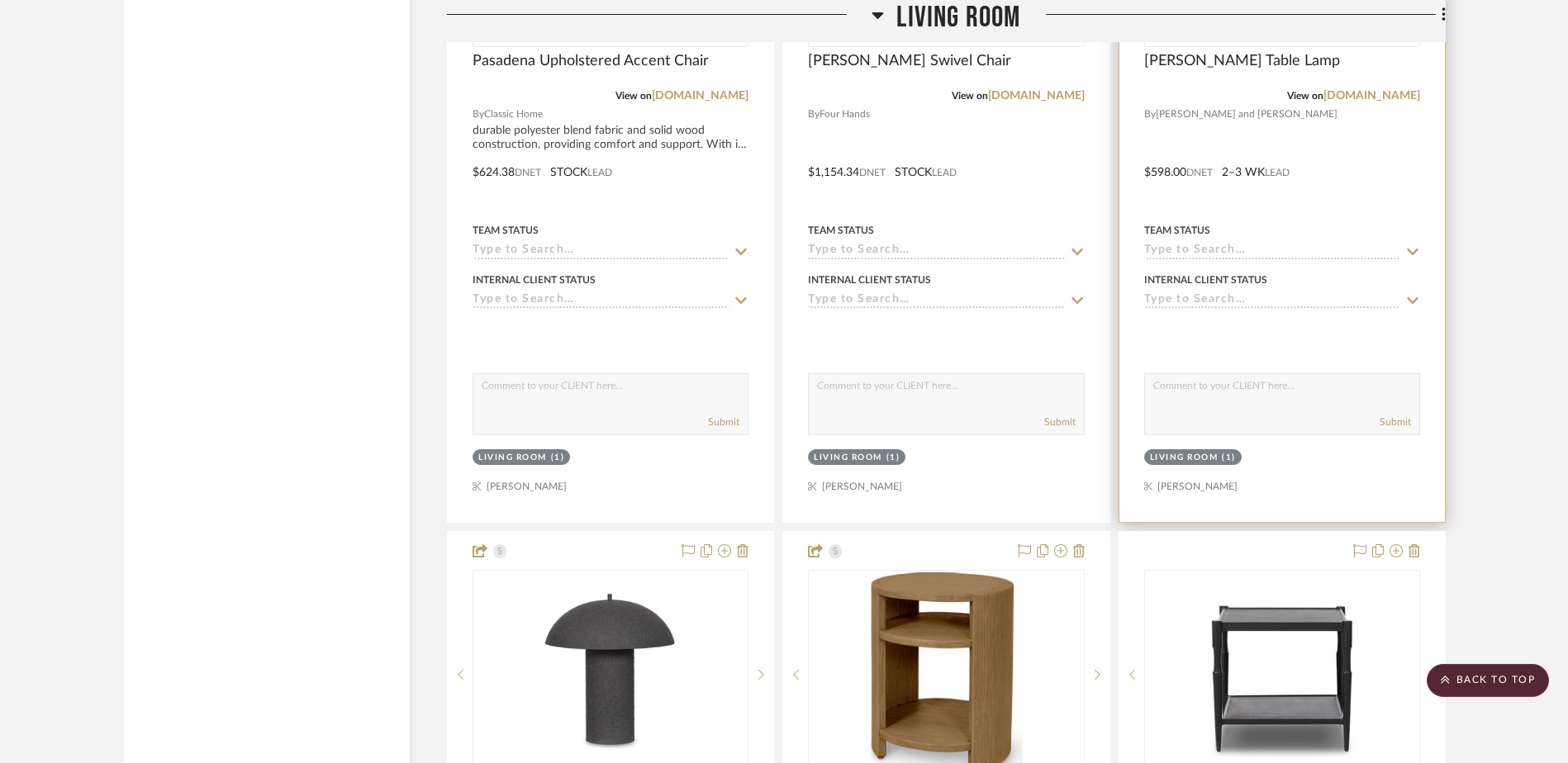
scroll to position [15922, 0]
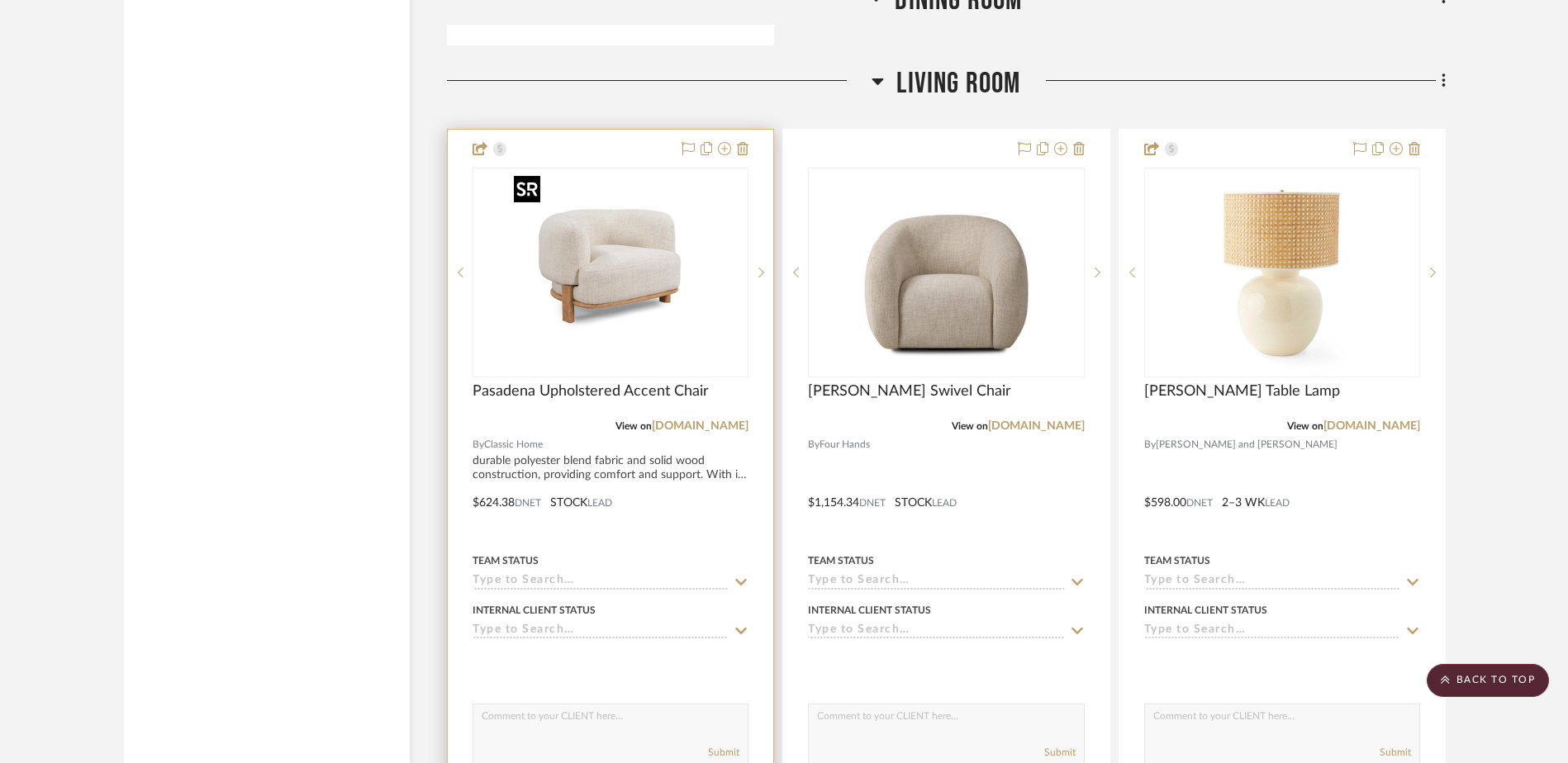
click at [607, 296] on img "0" at bounding box center [610, 272] width 206 height 206
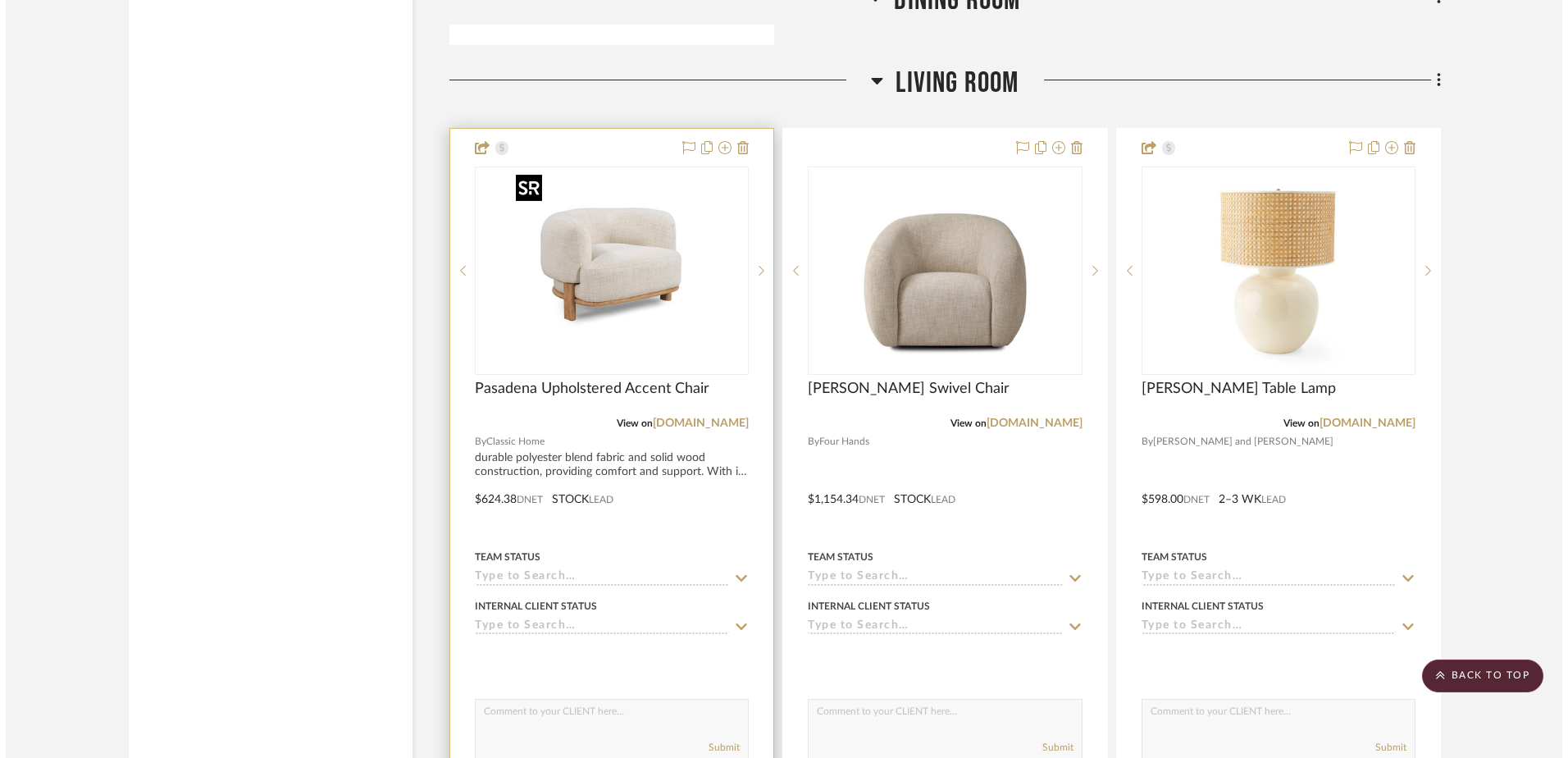
scroll to position [0, 0]
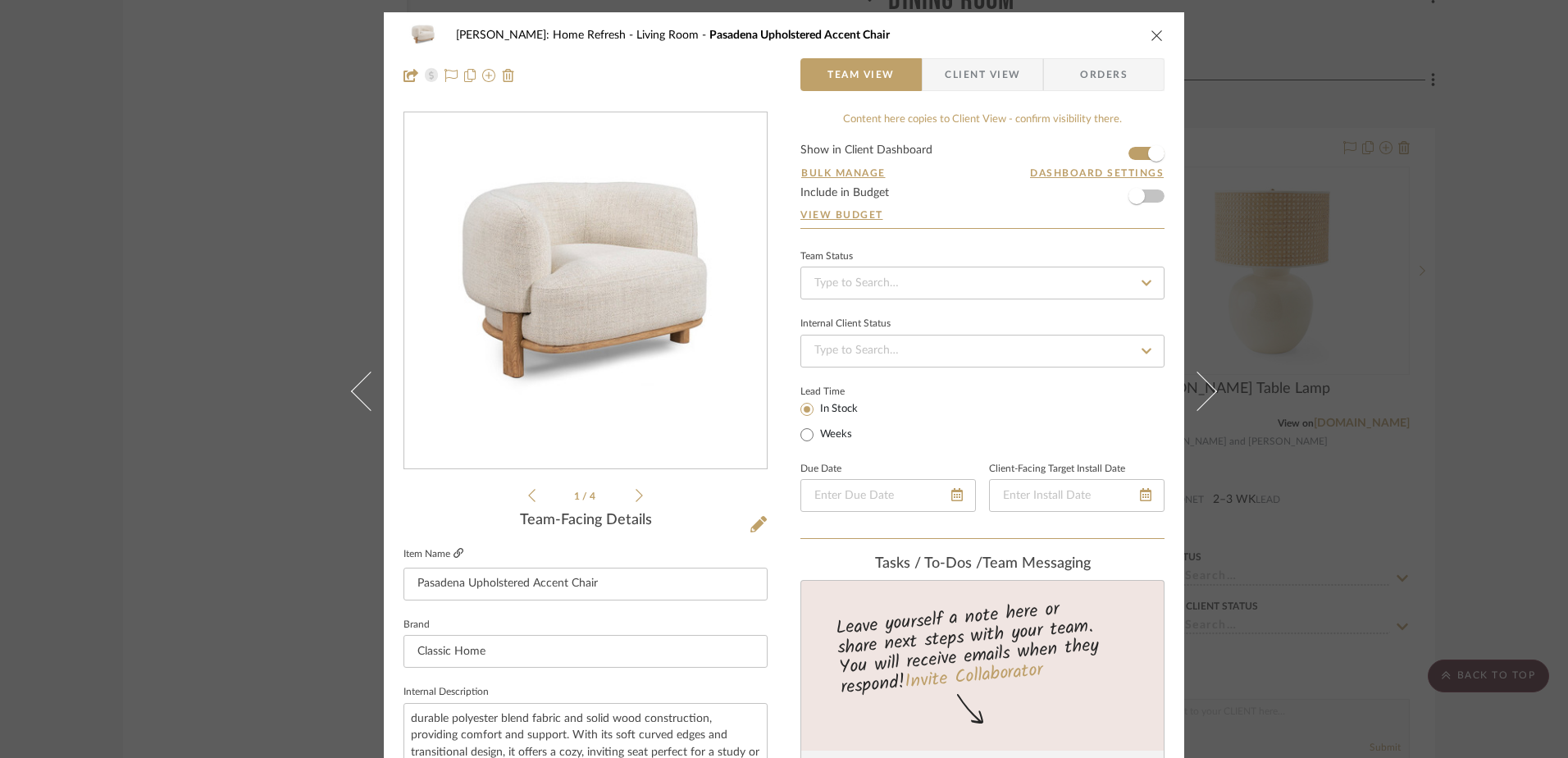
click at [454, 551] on icon at bounding box center [459, 553] width 10 height 10
click at [1465, 341] on div "[PERSON_NAME]: Home Refresh Living Room [GEOGRAPHIC_DATA] Upholstered Accent Ch…" at bounding box center [784, 379] width 1568 height 758
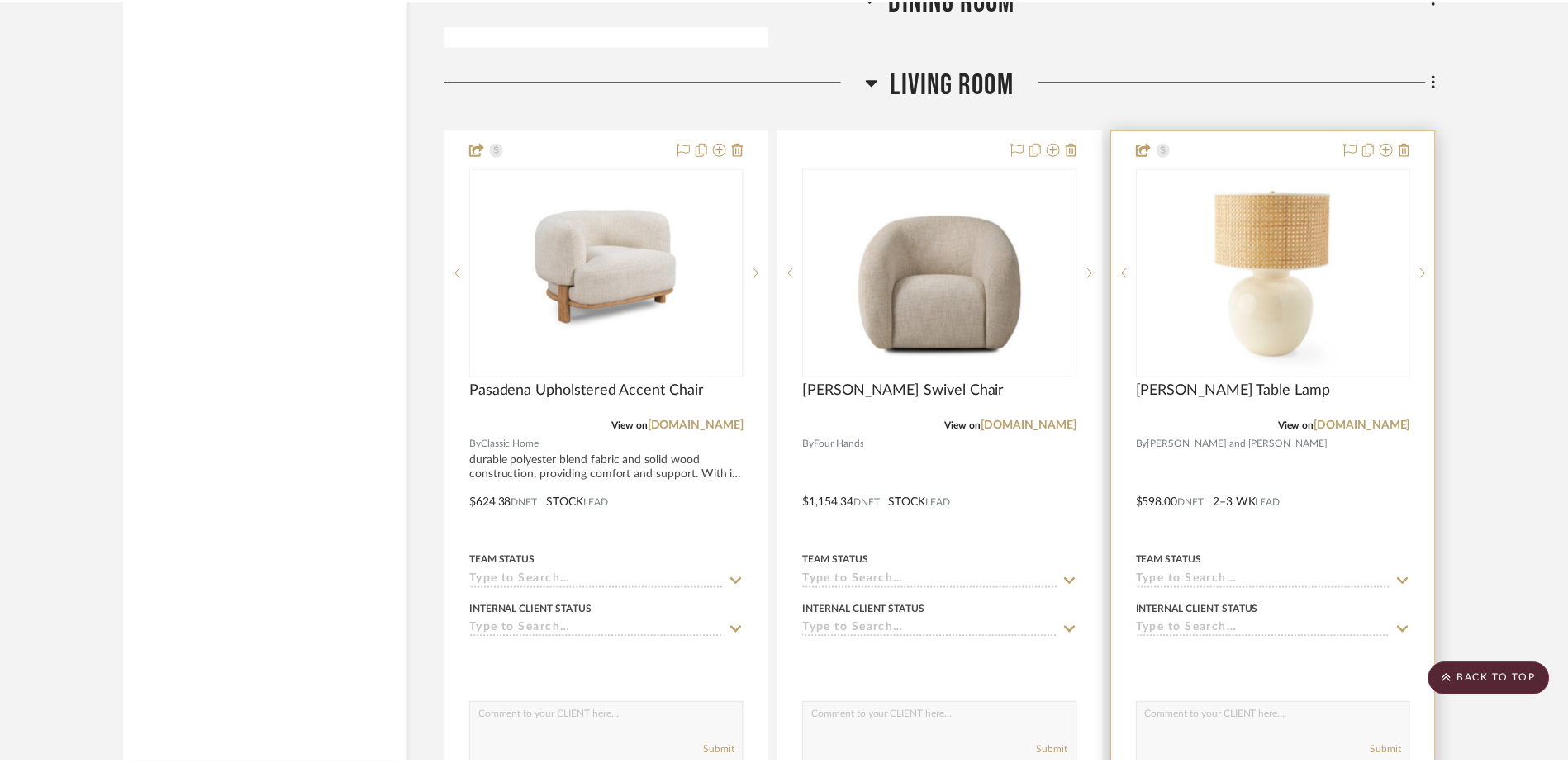
scroll to position [15922, 0]
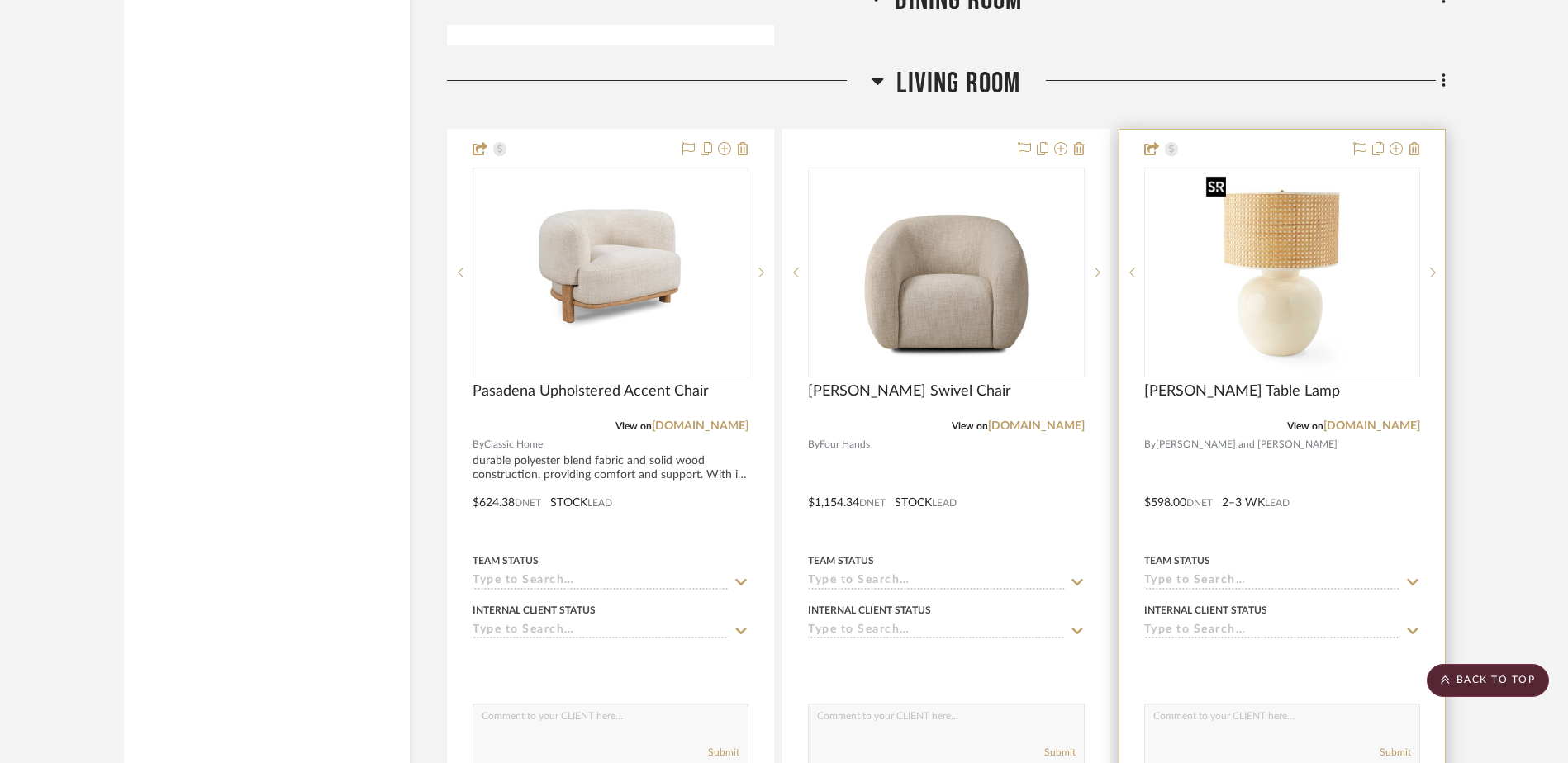
click at [1294, 278] on img "0" at bounding box center [1282, 272] width 165 height 206
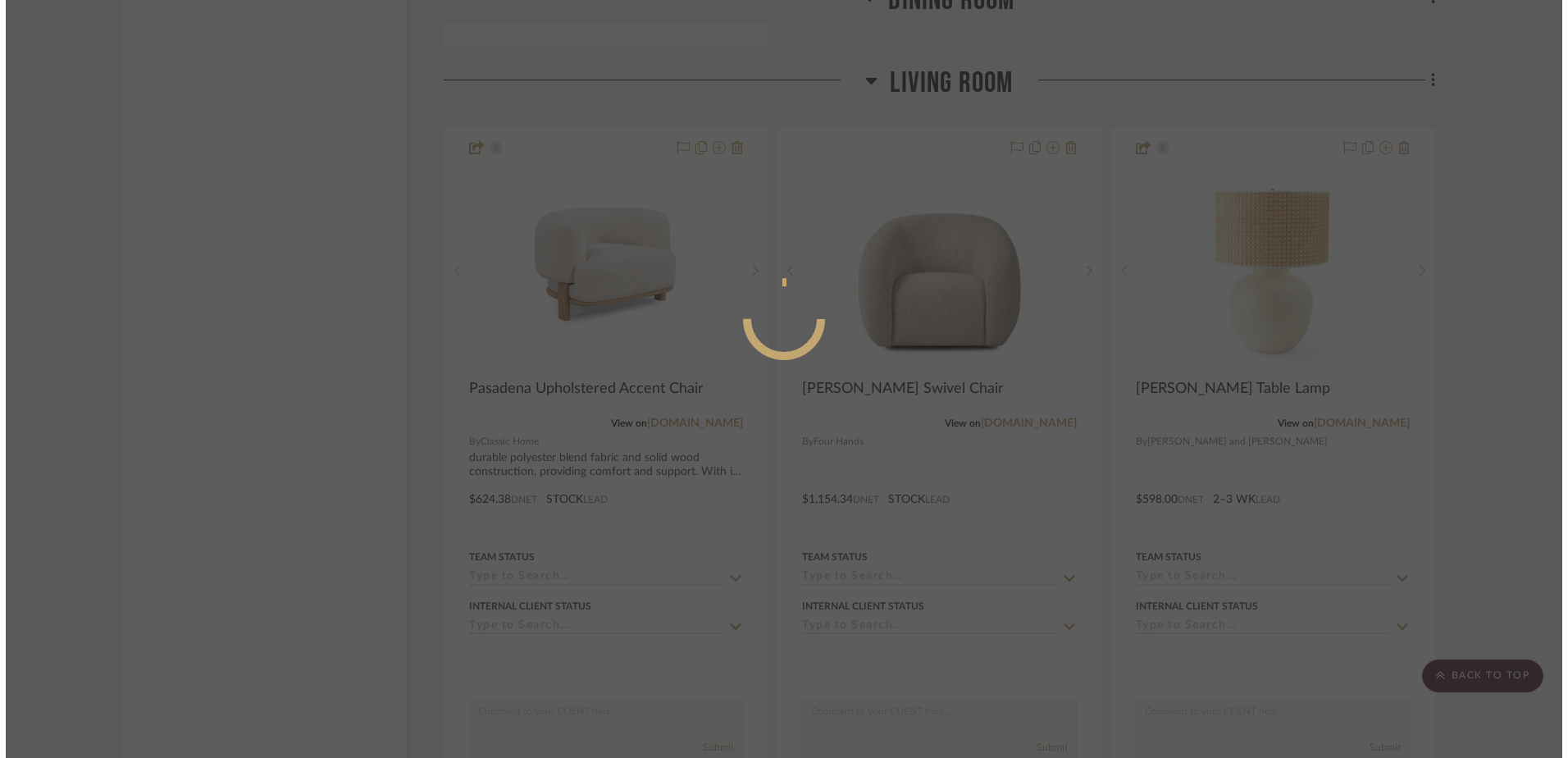
scroll to position [0, 0]
